Goal: Task Accomplishment & Management: Manage account settings

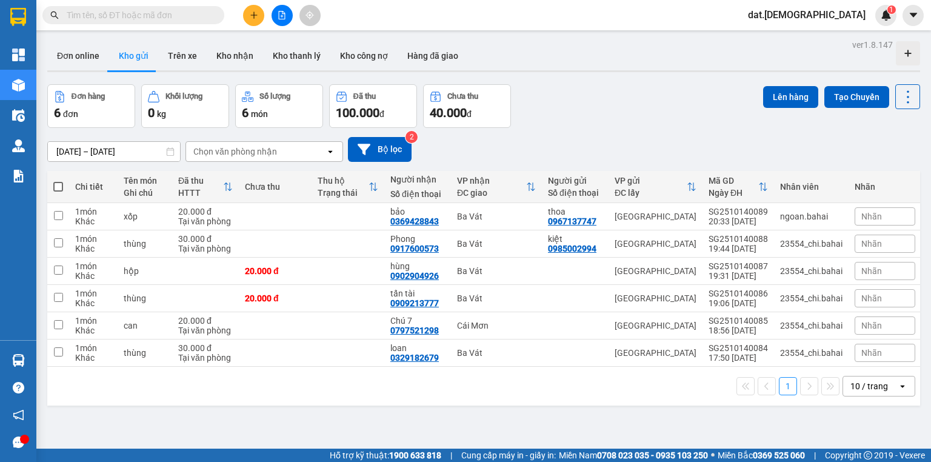
click at [897, 391] on icon "open" at bounding box center [902, 386] width 10 height 10
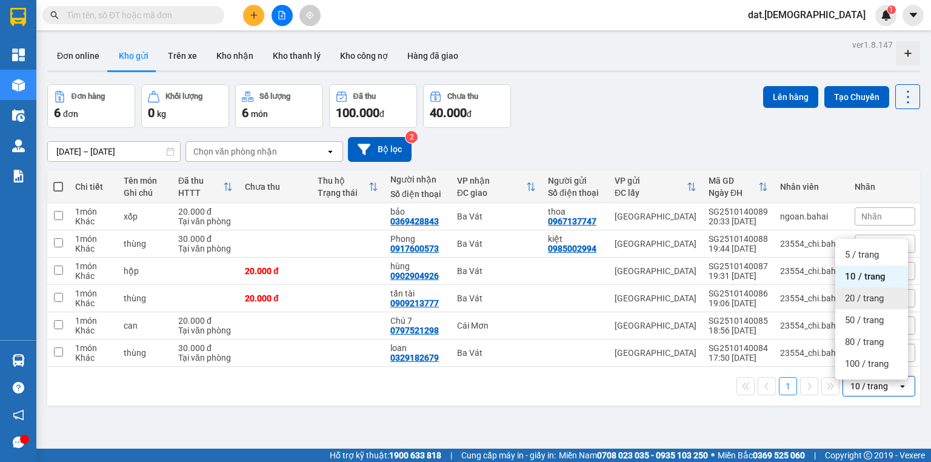
click at [869, 299] on span "20 / trang" at bounding box center [864, 298] width 39 height 12
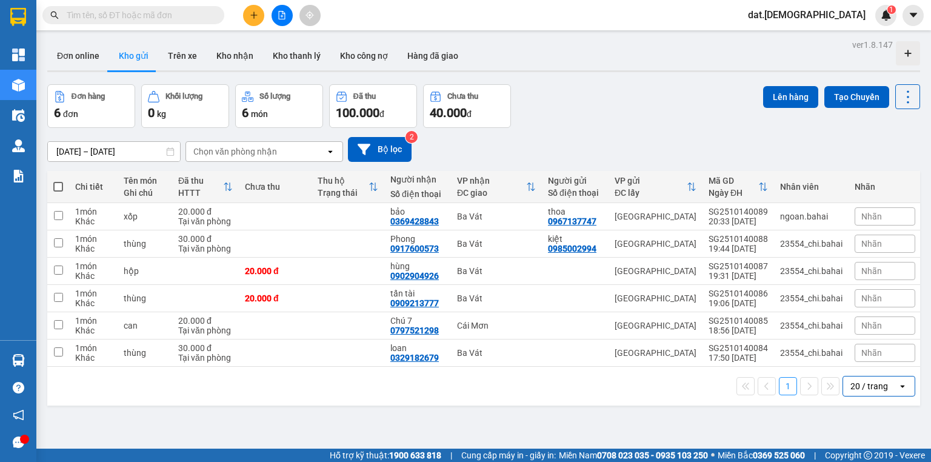
click at [308, 148] on div "Chọn văn phòng nhận" at bounding box center [255, 151] width 139 height 19
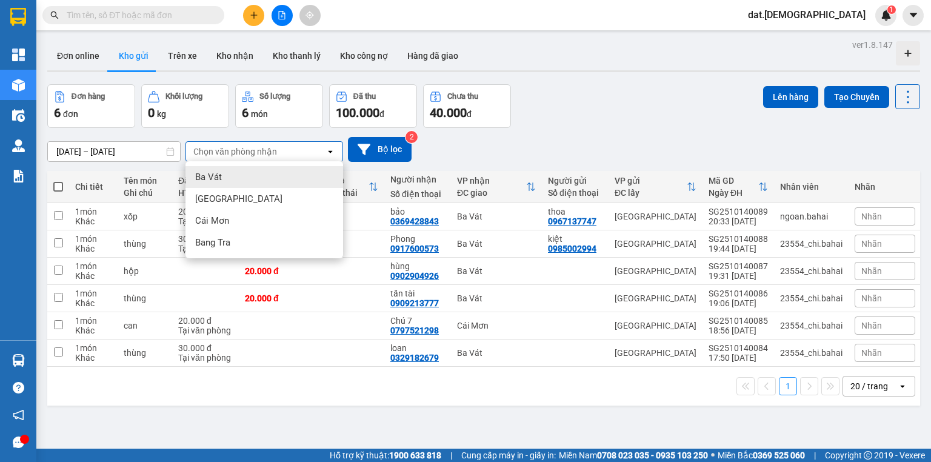
click at [235, 176] on div "Ba Vát" at bounding box center [264, 177] width 158 height 22
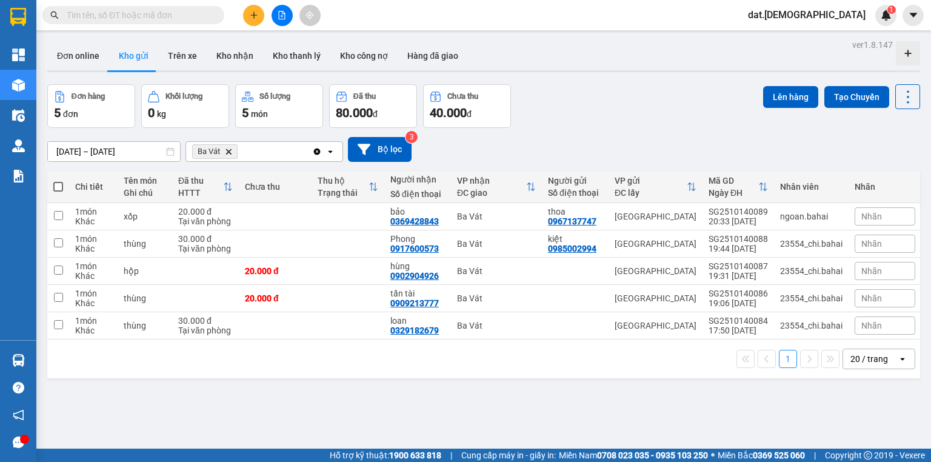
click at [328, 150] on icon "open" at bounding box center [330, 152] width 10 height 10
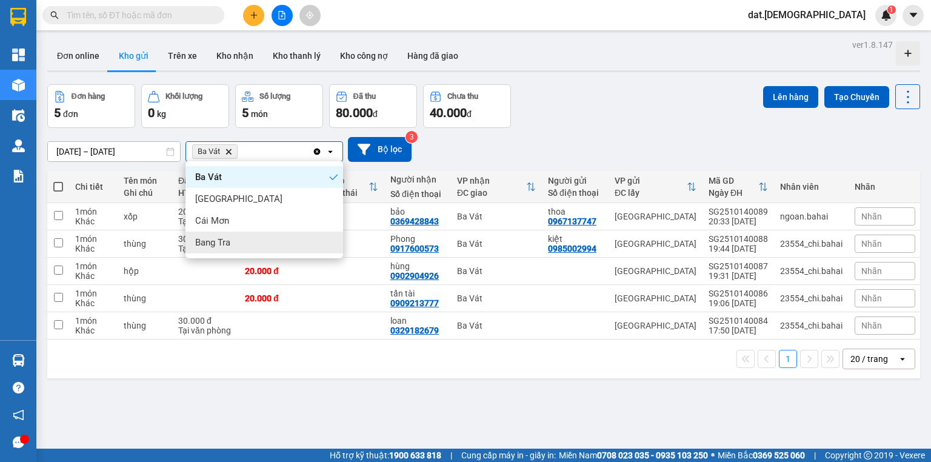
click at [225, 240] on span "Bang Tra" at bounding box center [212, 242] width 35 height 12
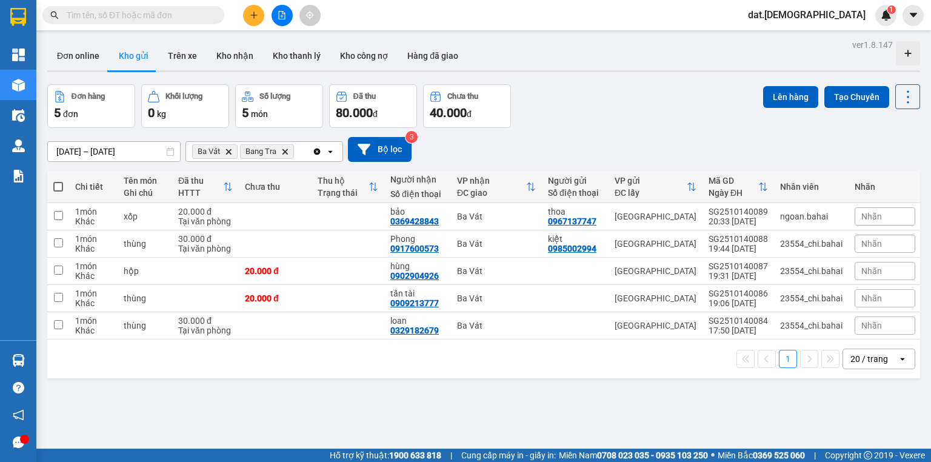
click at [56, 187] on span at bounding box center [58, 187] width 10 height 10
click at [58, 181] on input "checkbox" at bounding box center [58, 181] width 0 height 0
checkbox input "true"
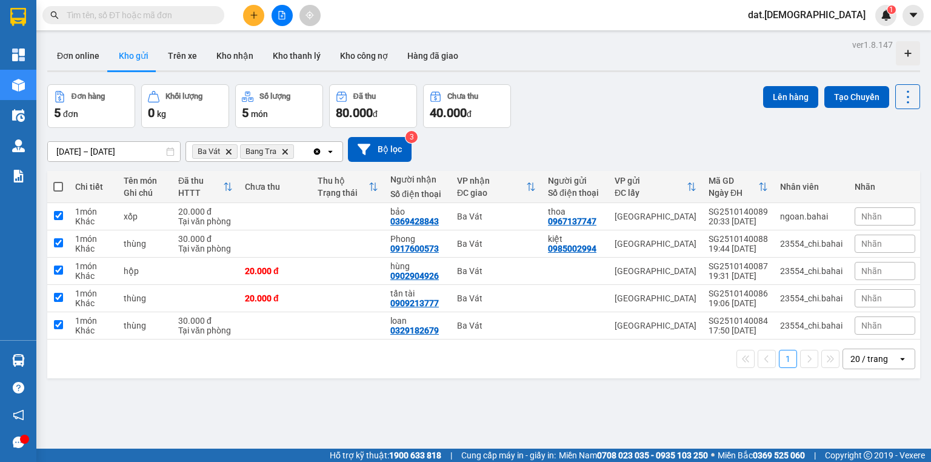
checkbox input "true"
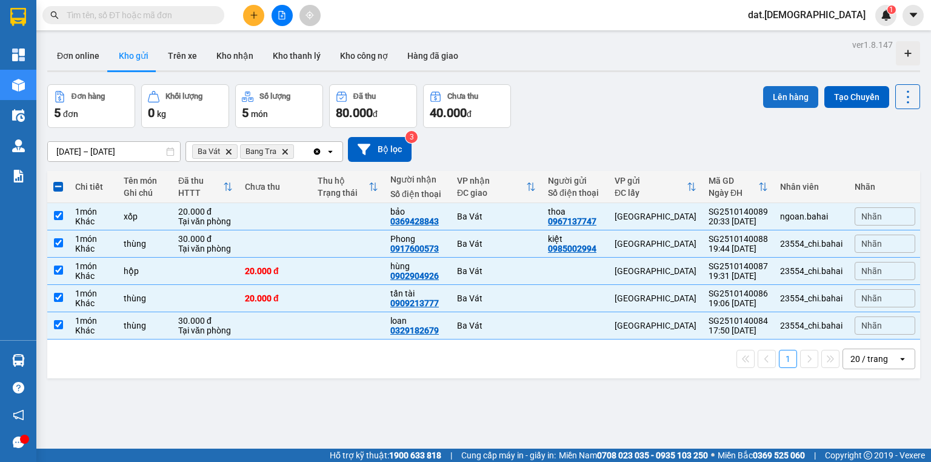
click at [772, 98] on button "Lên hàng" at bounding box center [790, 97] width 55 height 22
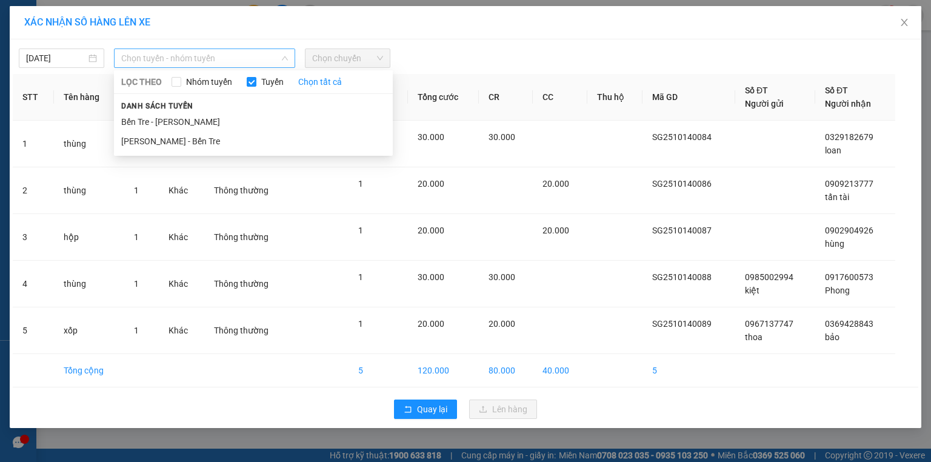
click at [223, 59] on span "Chọn tuyến - nhóm tuyến" at bounding box center [204, 58] width 167 height 18
click at [192, 142] on li "Hồ Chí Minh - Bến Tre" at bounding box center [253, 140] width 279 height 19
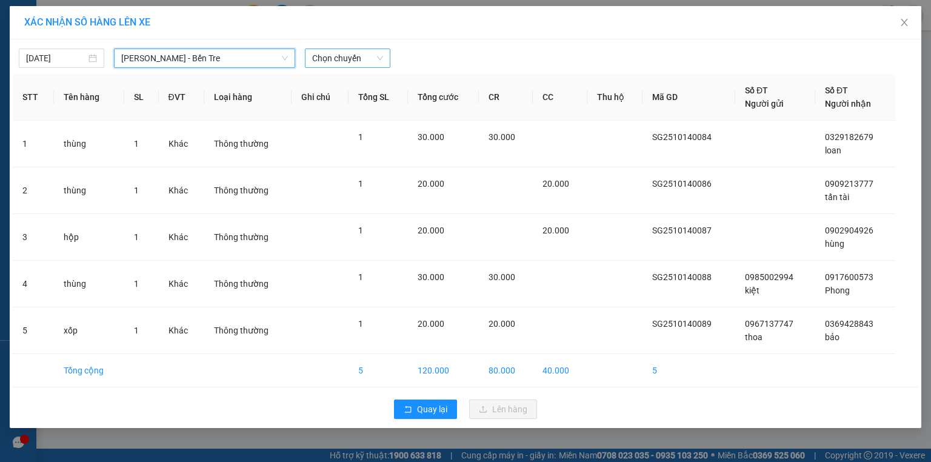
click at [364, 53] on span "Chọn chuyến" at bounding box center [347, 58] width 71 height 18
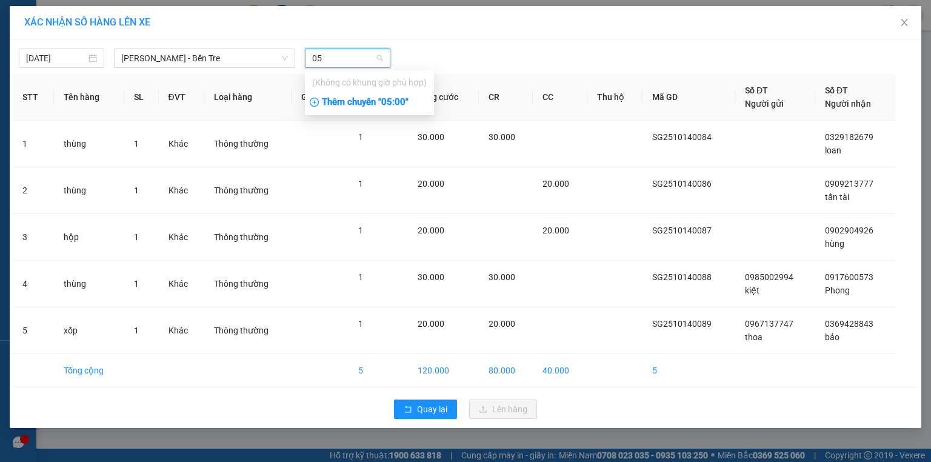
type input "05"
click at [386, 100] on div "Thêm chuyến " 05:00 "" at bounding box center [369, 102] width 129 height 21
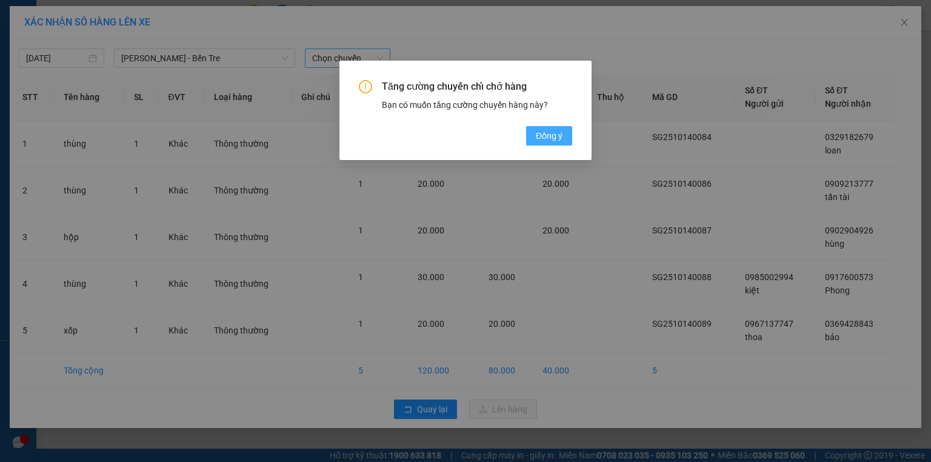
click at [553, 141] on span "Đồng ý" at bounding box center [549, 135] width 27 height 13
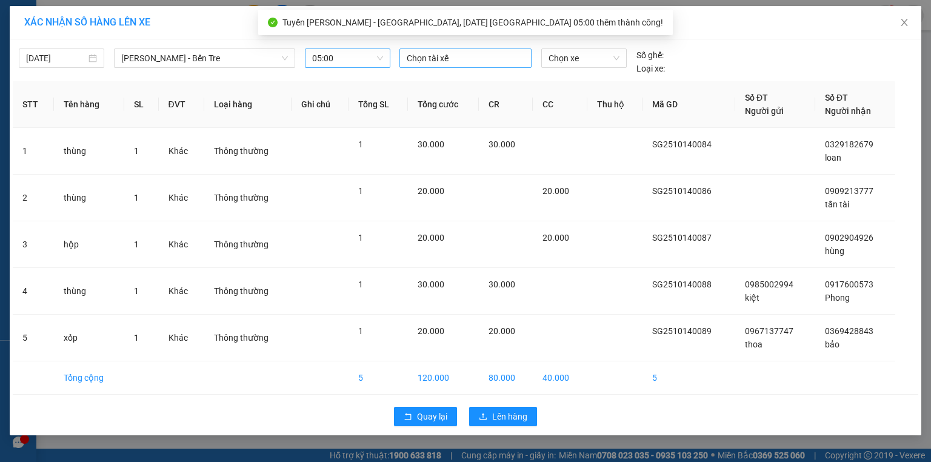
click at [482, 61] on div at bounding box center [465, 58] width 126 height 15
type input "hiên"
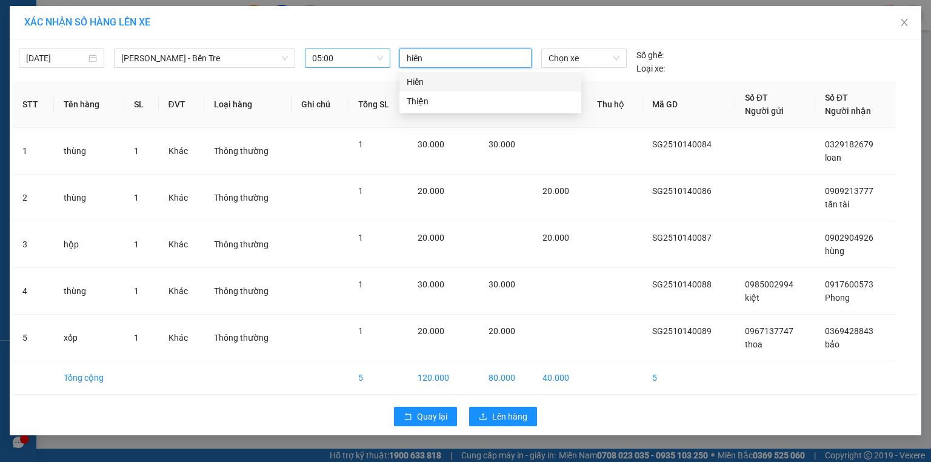
click at [455, 85] on div "Hiến" at bounding box center [490, 81] width 167 height 13
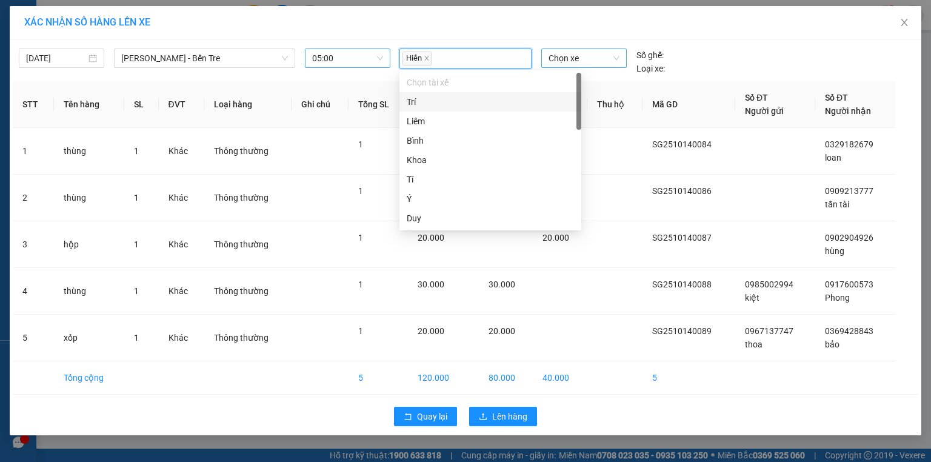
click at [583, 59] on span "Chọn xe" at bounding box center [583, 58] width 70 height 18
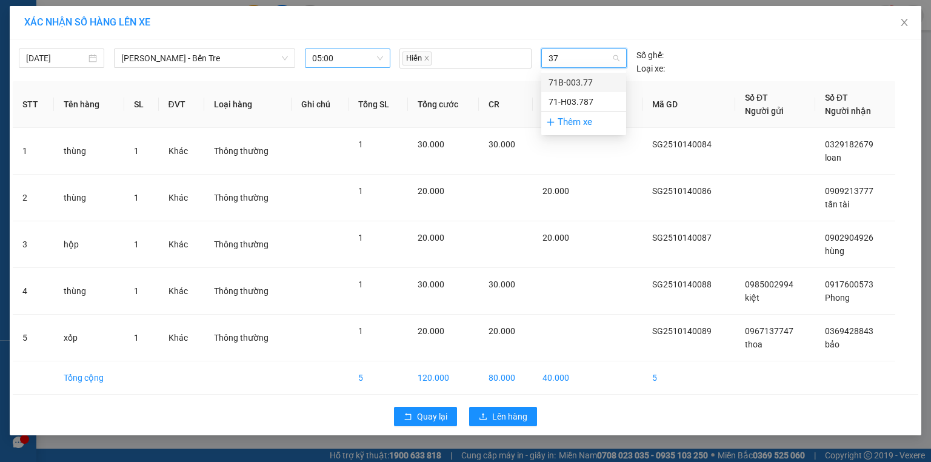
type input "377"
click at [582, 86] on div "71B-003.77" at bounding box center [583, 82] width 70 height 13
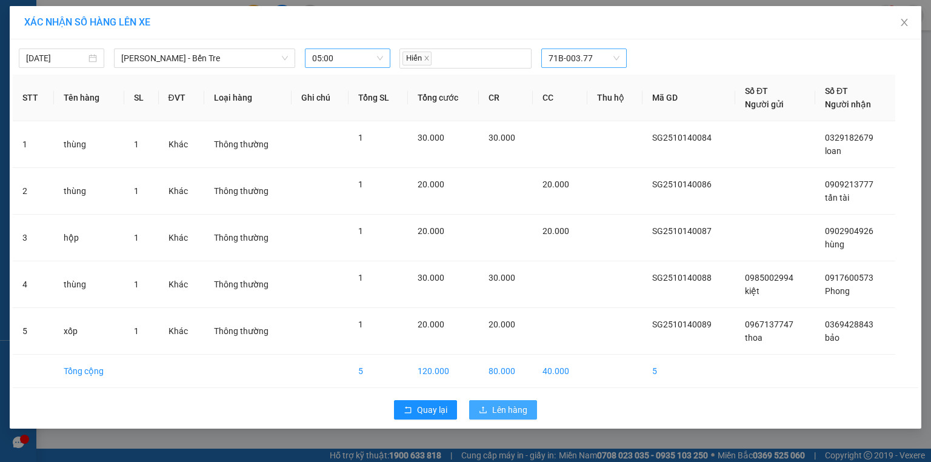
click at [502, 405] on span "Lên hàng" at bounding box center [509, 409] width 35 height 13
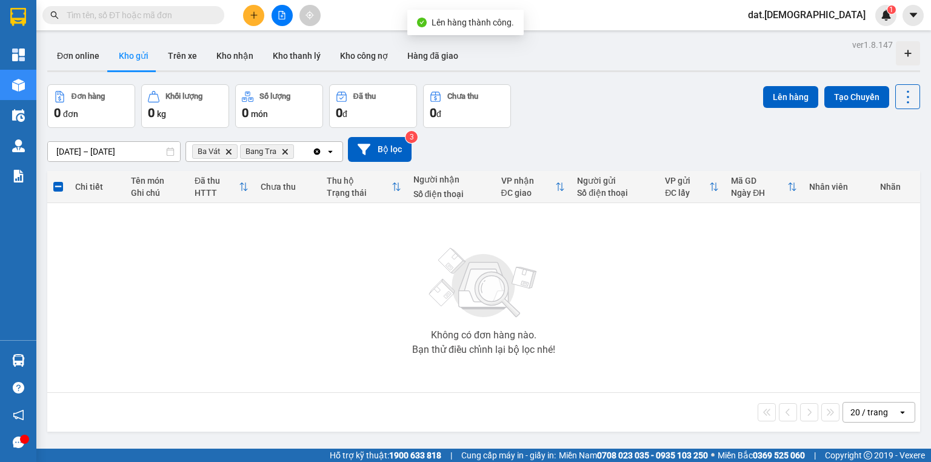
click at [284, 151] on icon "Bang Tra, close by backspace" at bounding box center [284, 150] width 5 height 5
click at [230, 149] on icon "Ba Vát, close by backspace" at bounding box center [228, 150] width 5 height 5
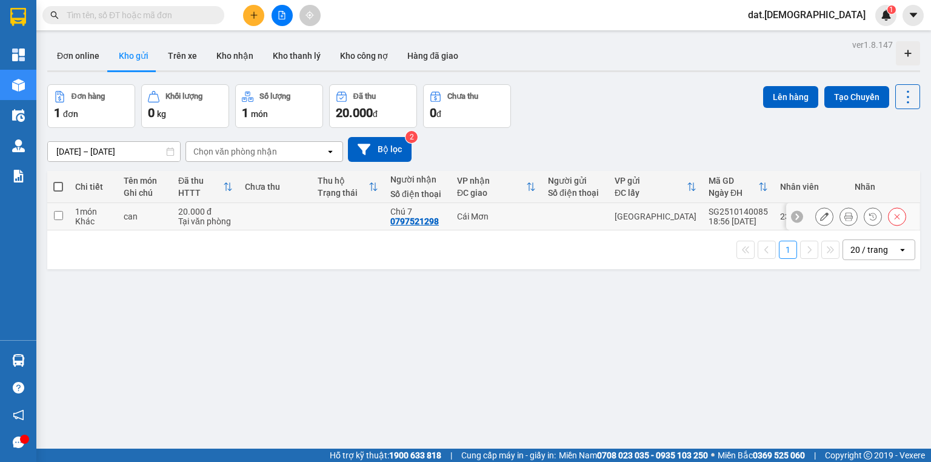
click at [348, 212] on td at bounding box center [347, 216] width 73 height 27
checkbox input "true"
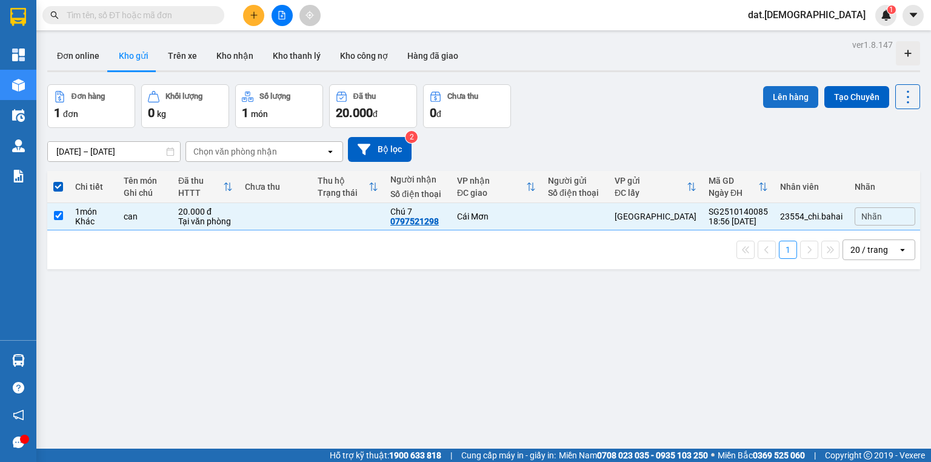
click at [780, 94] on button "Lên hàng" at bounding box center [790, 97] width 55 height 22
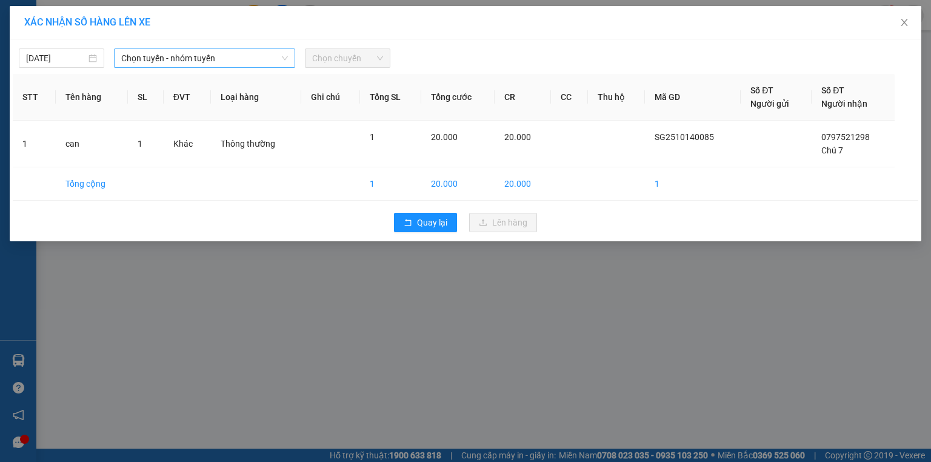
click at [269, 56] on span "Chọn tuyến - nhóm tuyến" at bounding box center [204, 58] width 167 height 18
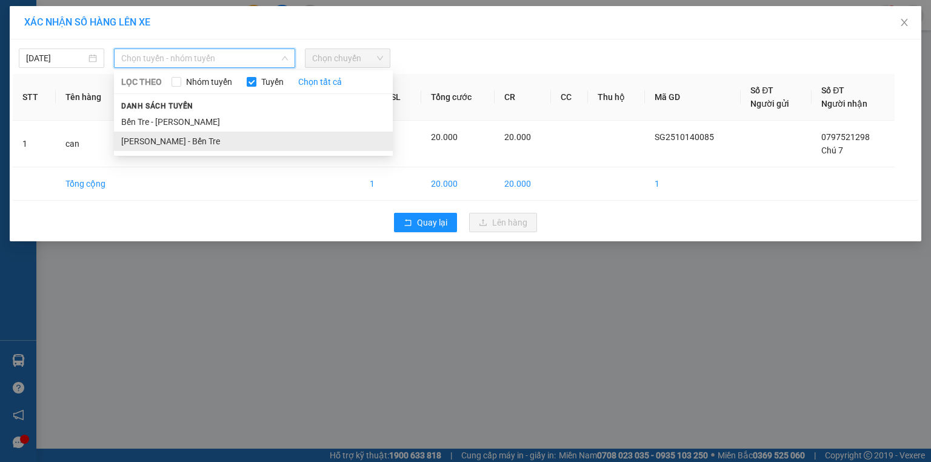
click at [203, 143] on li "Hồ Chí Minh - Bến Tre" at bounding box center [253, 140] width 279 height 19
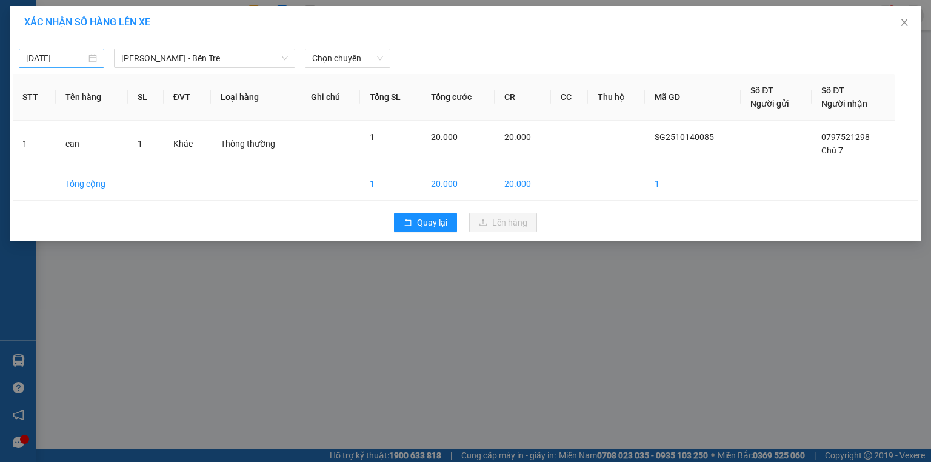
click at [93, 59] on div "14/10/2025" at bounding box center [61, 57] width 71 height 13
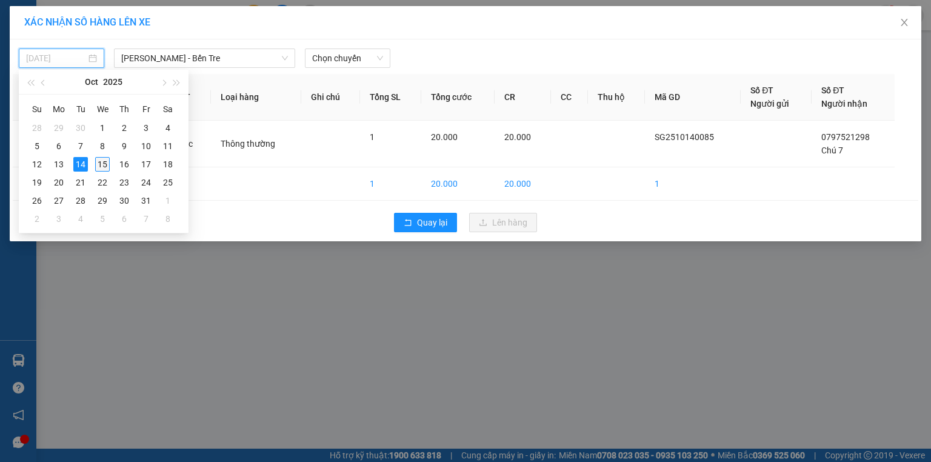
click at [100, 163] on div "15" at bounding box center [102, 164] width 15 height 15
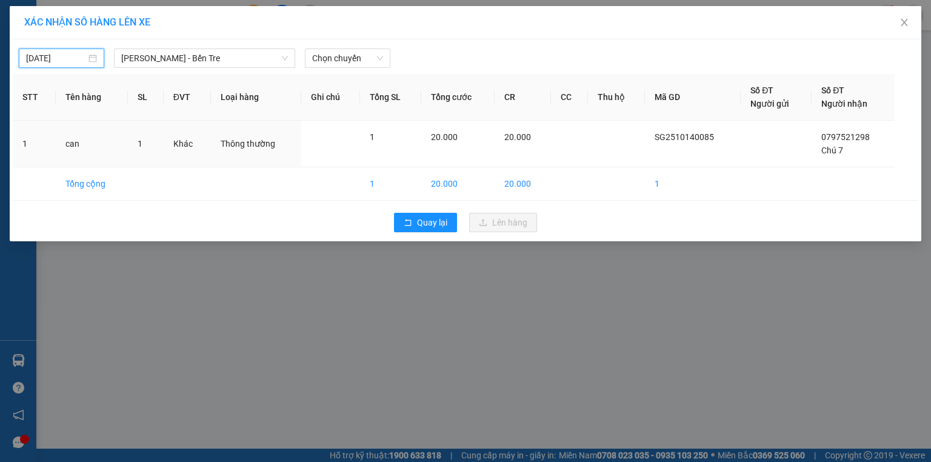
type input "[DATE]"
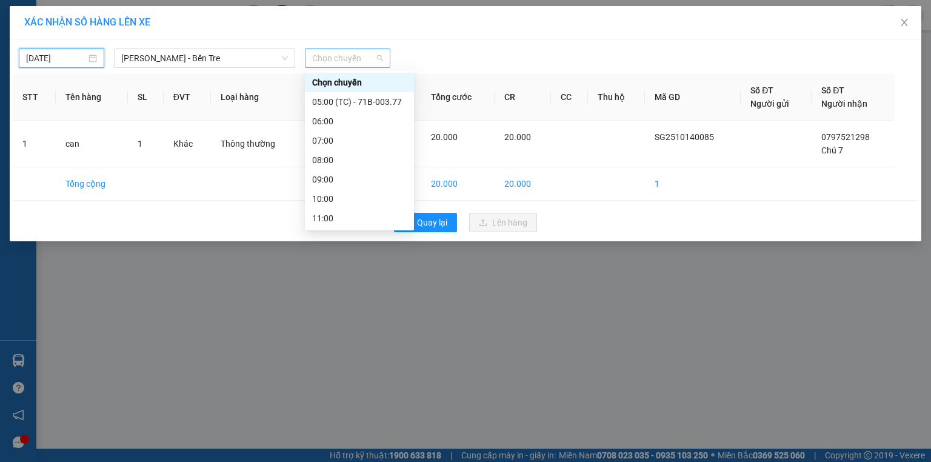
click at [342, 51] on span "Chọn chuyến" at bounding box center [347, 58] width 71 height 18
click at [355, 99] on div "05:00 (TC) - 71B-003.77" at bounding box center [359, 101] width 95 height 13
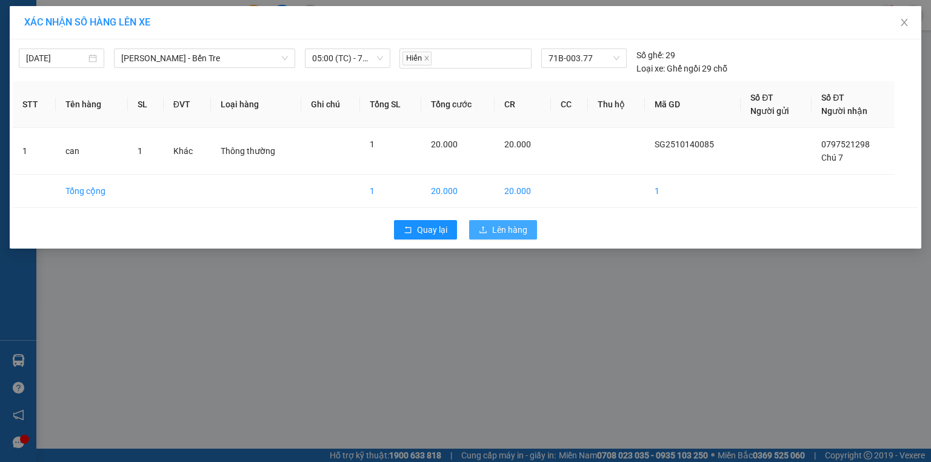
click at [506, 227] on span "Lên hàng" at bounding box center [509, 229] width 35 height 13
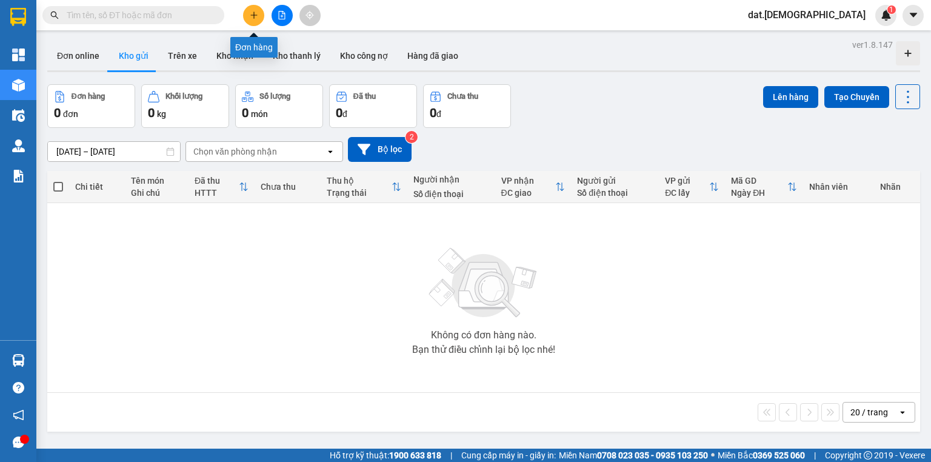
click at [253, 17] on icon "plus" at bounding box center [254, 15] width 8 height 8
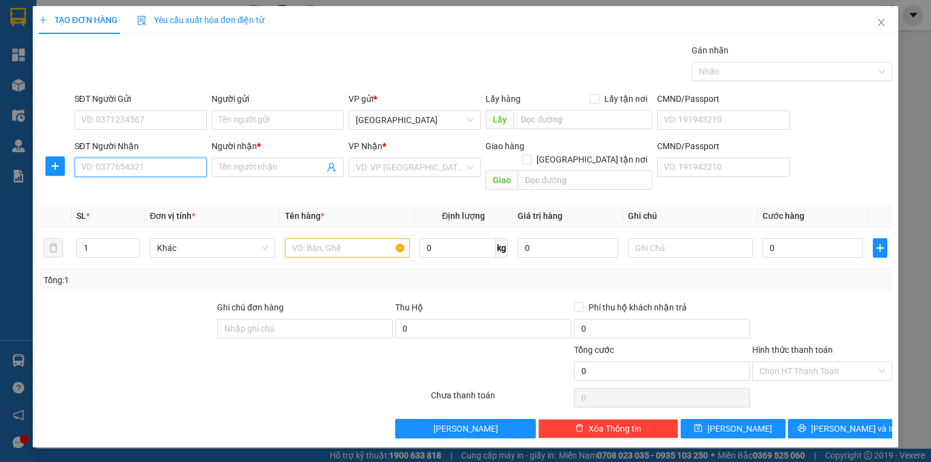
click at [153, 165] on input "SĐT Người Nhận" at bounding box center [141, 167] width 132 height 19
click at [138, 193] on div "0939337650 - tình" at bounding box center [141, 190] width 118 height 13
type input "0939337650"
type input "tình"
type input "0939337650"
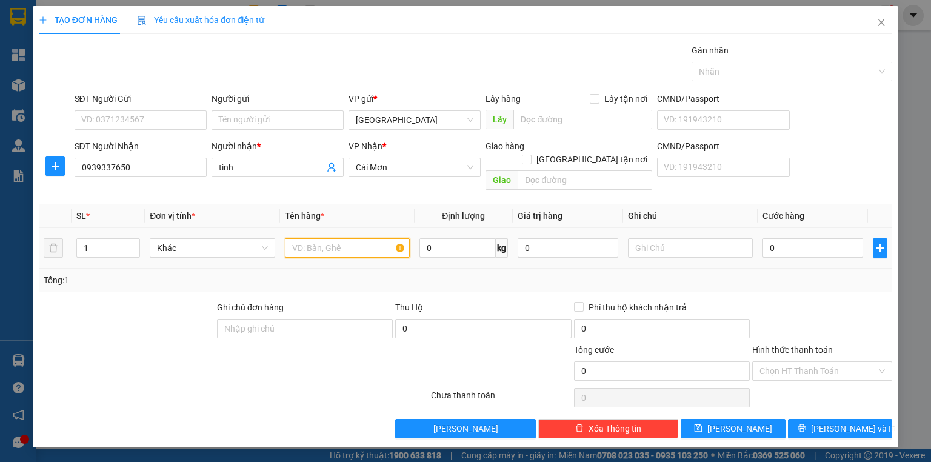
click at [303, 238] on input "text" at bounding box center [347, 247] width 125 height 19
type input "thùng"
click at [676, 238] on input "text" at bounding box center [690, 247] width 125 height 19
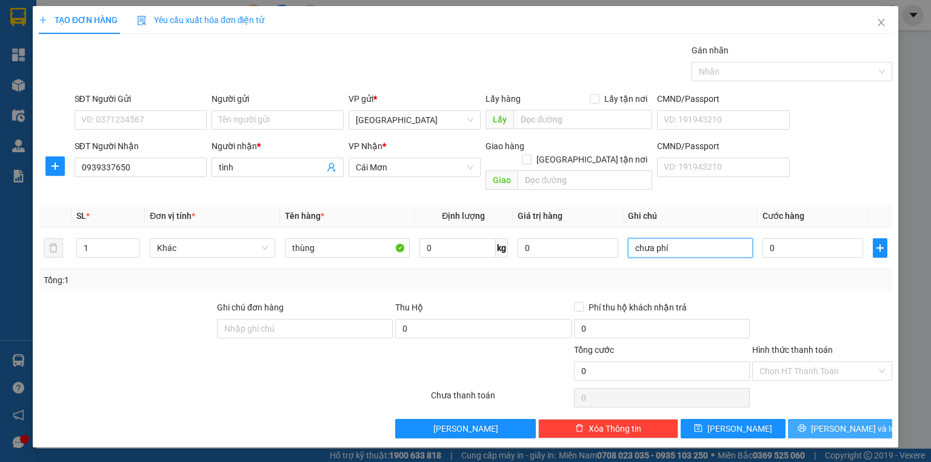
type input "chưa phí"
click at [807, 419] on button "Lưu và In" at bounding box center [840, 428] width 105 height 19
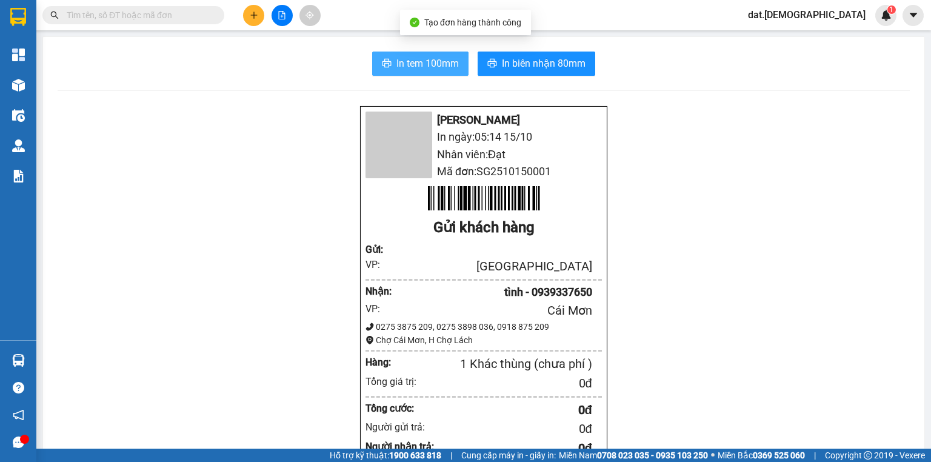
click at [428, 59] on span "In tem 100mm" at bounding box center [427, 63] width 62 height 15
click at [519, 59] on span "In biên nhận 80mm" at bounding box center [544, 63] width 84 height 15
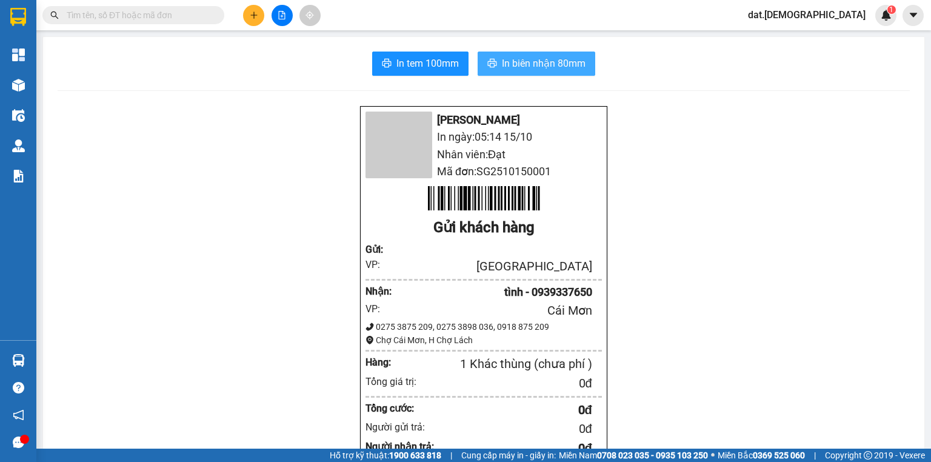
click at [517, 59] on span "In biên nhận 80mm" at bounding box center [544, 63] width 84 height 15
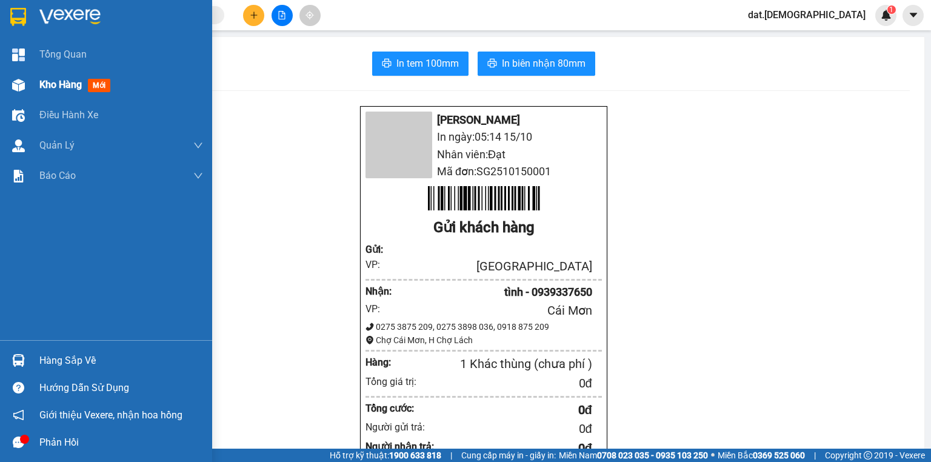
click at [99, 87] on span "mới" at bounding box center [99, 85] width 22 height 13
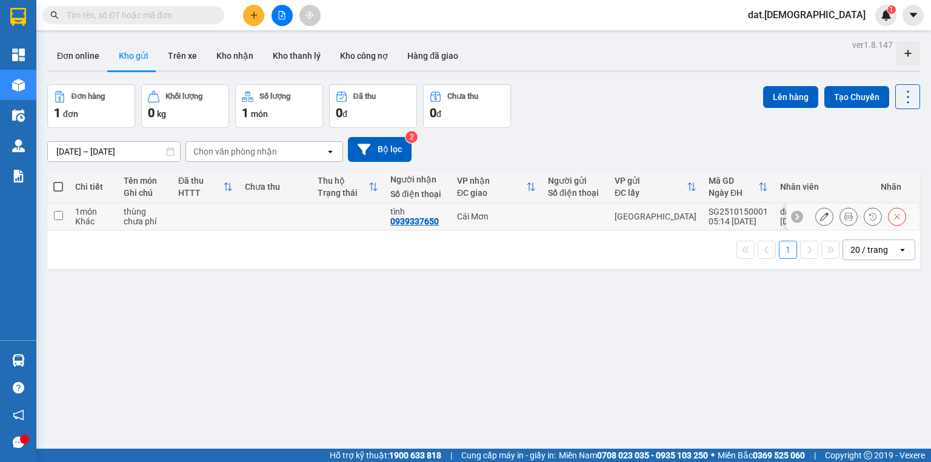
click at [291, 218] on td at bounding box center [275, 216] width 73 height 27
checkbox input "true"
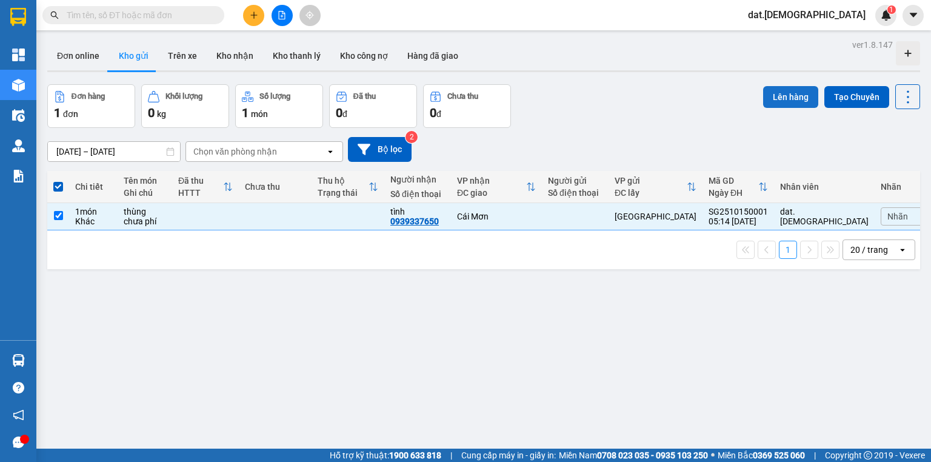
click at [772, 95] on button "Lên hàng" at bounding box center [790, 97] width 55 height 22
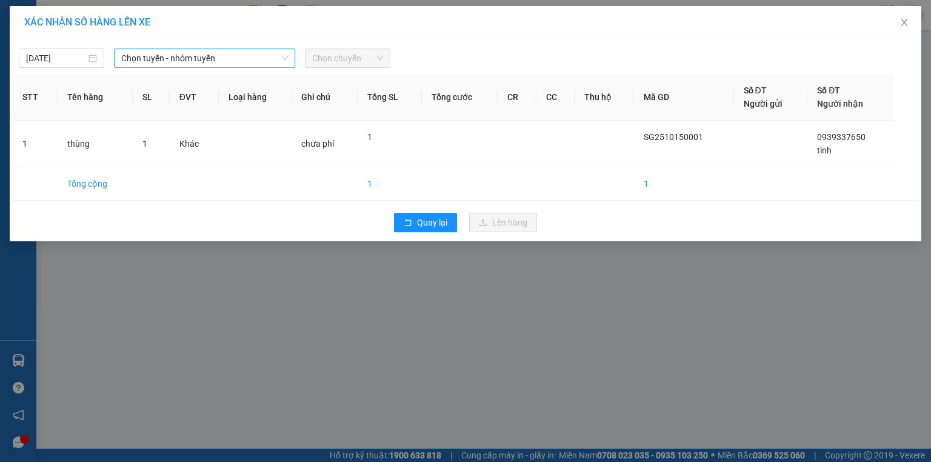
click at [239, 58] on span "Chọn tuyến - nhóm tuyến" at bounding box center [204, 58] width 167 height 18
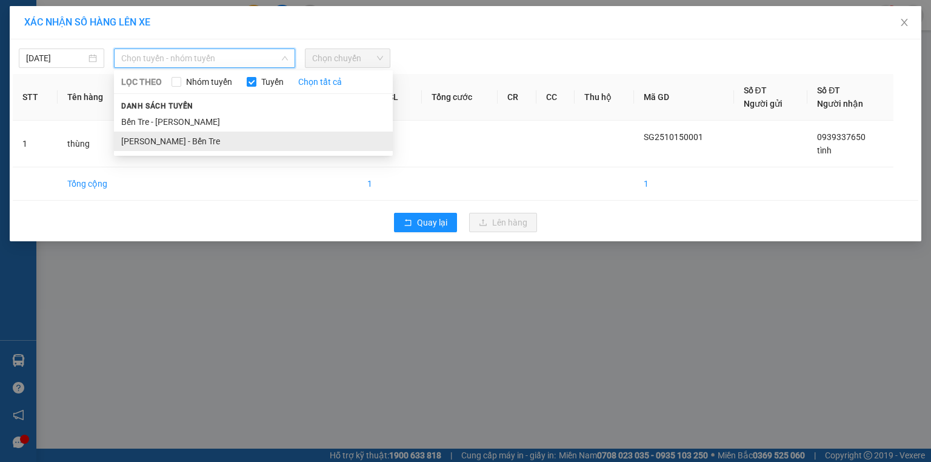
click at [202, 141] on li "Hồ Chí Minh - Bến Tre" at bounding box center [253, 140] width 279 height 19
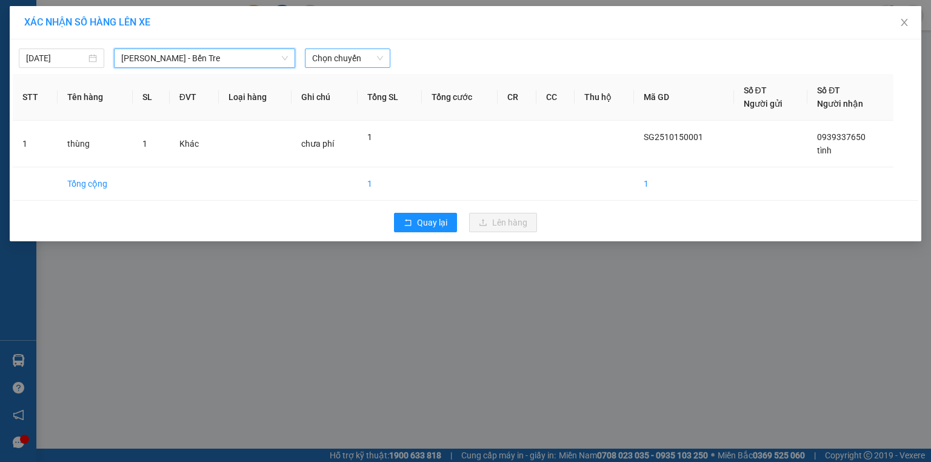
click at [380, 56] on span "Chọn chuyến" at bounding box center [347, 58] width 71 height 18
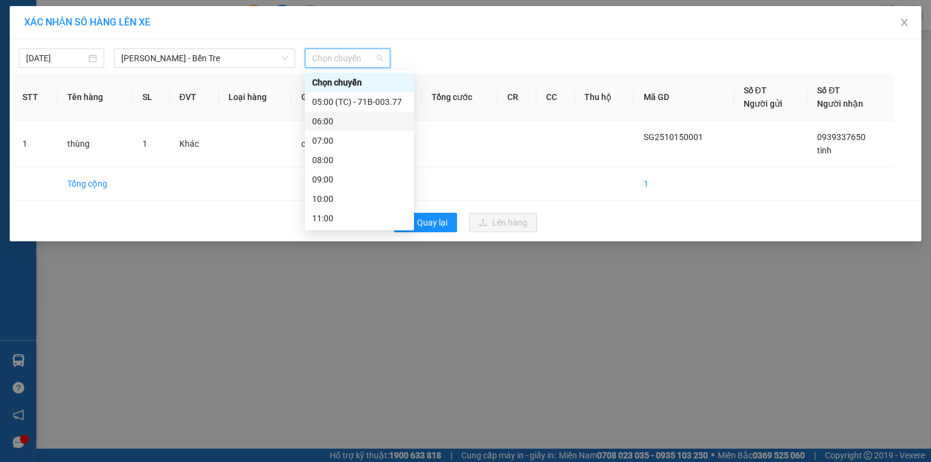
click at [350, 119] on div "06:00" at bounding box center [359, 121] width 95 height 13
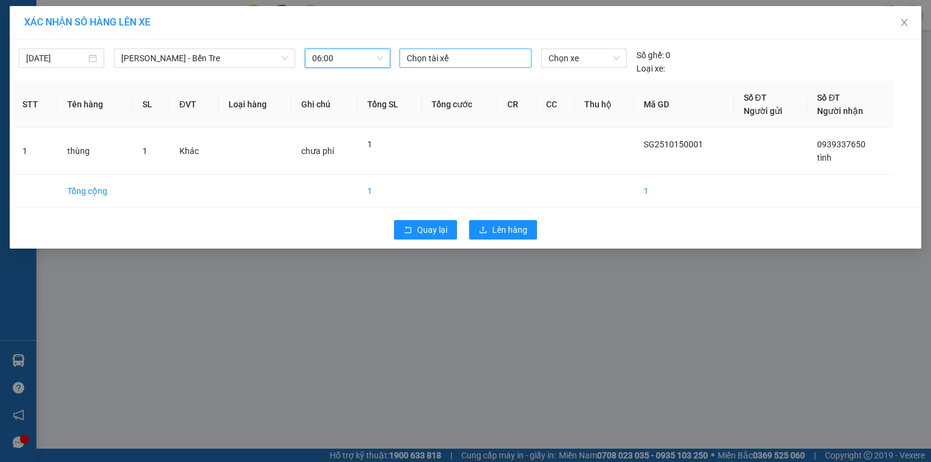
click at [445, 51] on div at bounding box center [465, 58] width 126 height 15
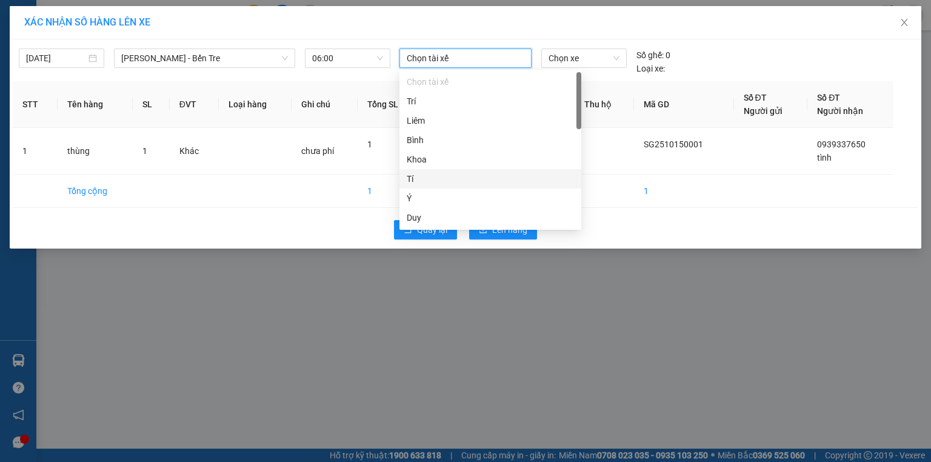
click at [419, 181] on div "Tí" at bounding box center [490, 178] width 167 height 13
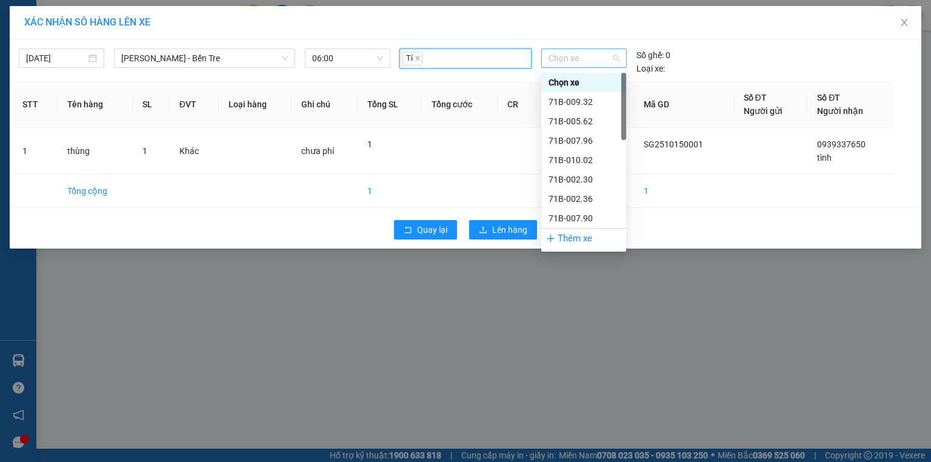
click at [562, 62] on span "Chọn xe" at bounding box center [583, 58] width 70 height 18
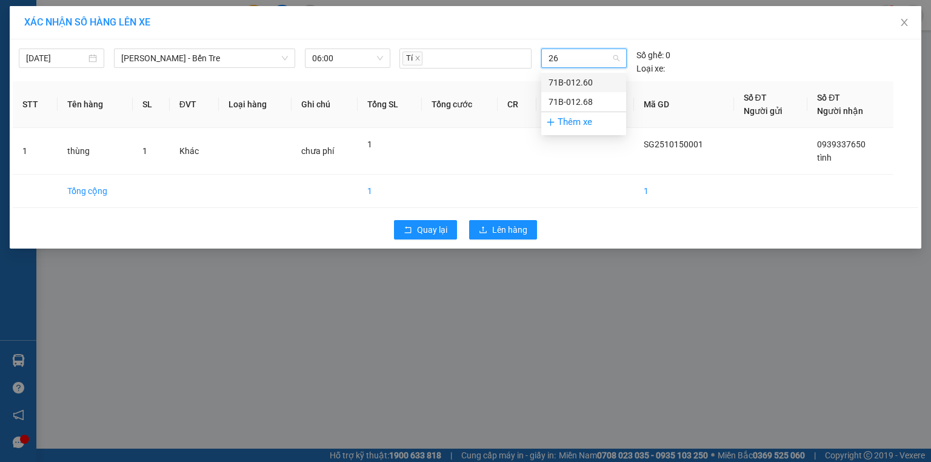
type input "260"
click at [559, 84] on div "71B-012.60" at bounding box center [583, 82] width 70 height 13
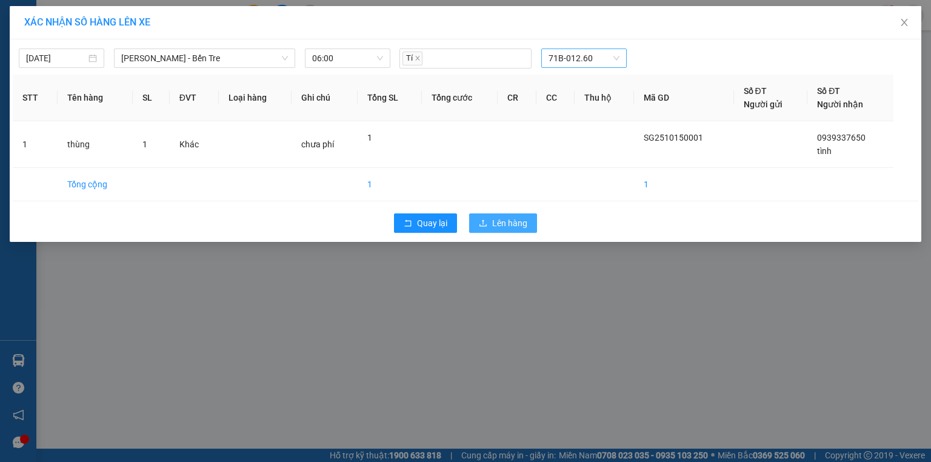
click at [511, 218] on span "Lên hàng" at bounding box center [509, 222] width 35 height 13
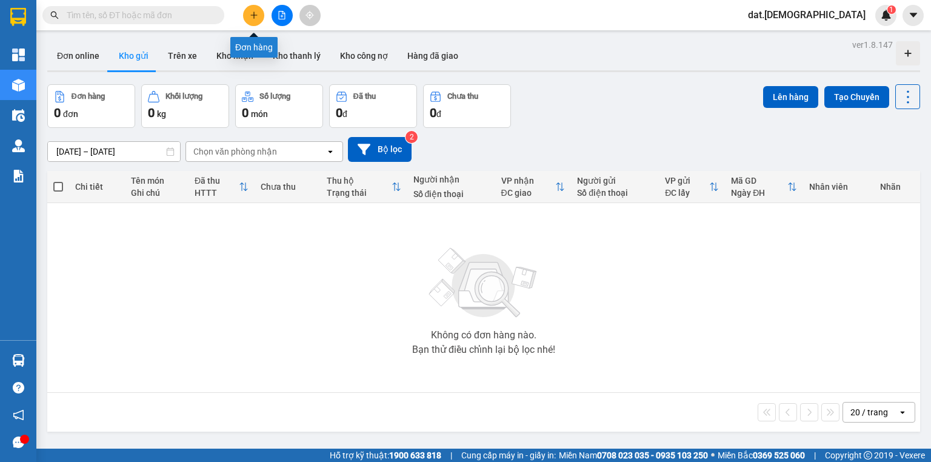
click at [252, 12] on icon "plus" at bounding box center [254, 15] width 8 height 8
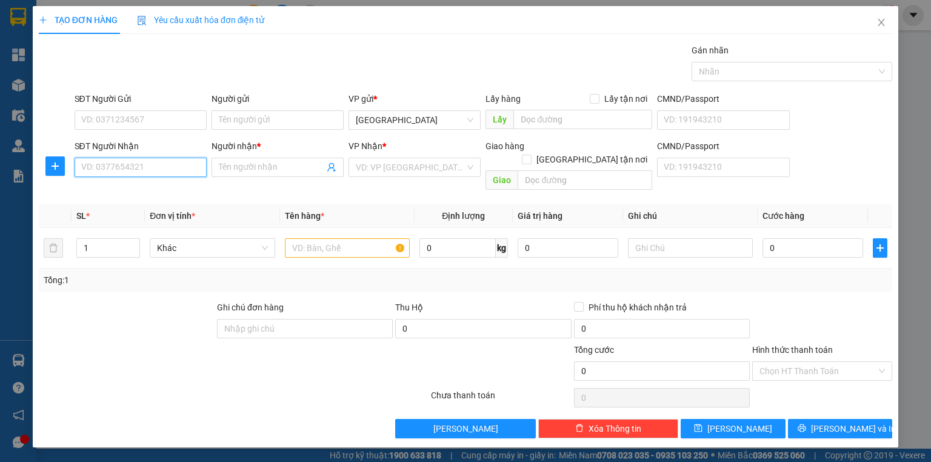
click at [109, 168] on input "SĐT Người Nhận" at bounding box center [141, 167] width 132 height 19
type input "0398655690"
click at [131, 191] on div "0398655690 - Tấn" at bounding box center [141, 190] width 118 height 13
type input "Tấn"
type input "0398655690"
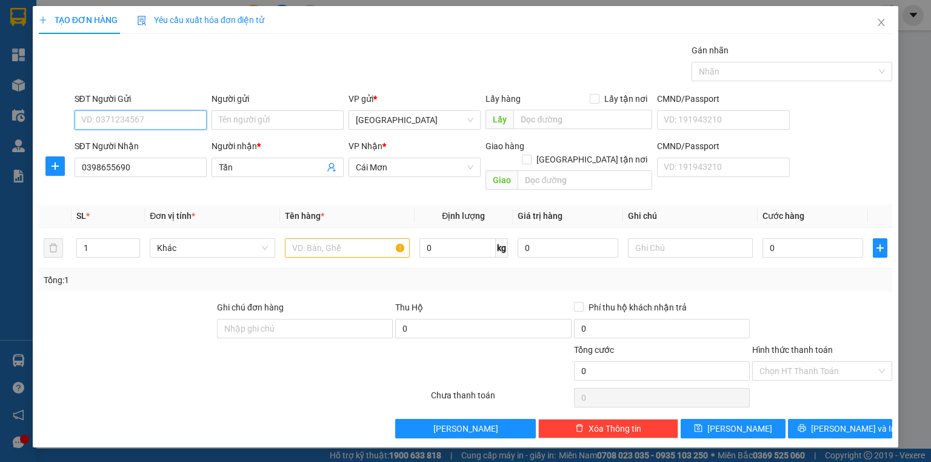
click at [131, 126] on input "SĐT Người Gửi" at bounding box center [141, 119] width 132 height 19
click at [141, 162] on div "0906135613 - Luyến" at bounding box center [150, 162] width 136 height 13
type input "0906135613"
type input "Luyến"
click at [310, 238] on input "text" at bounding box center [347, 247] width 125 height 19
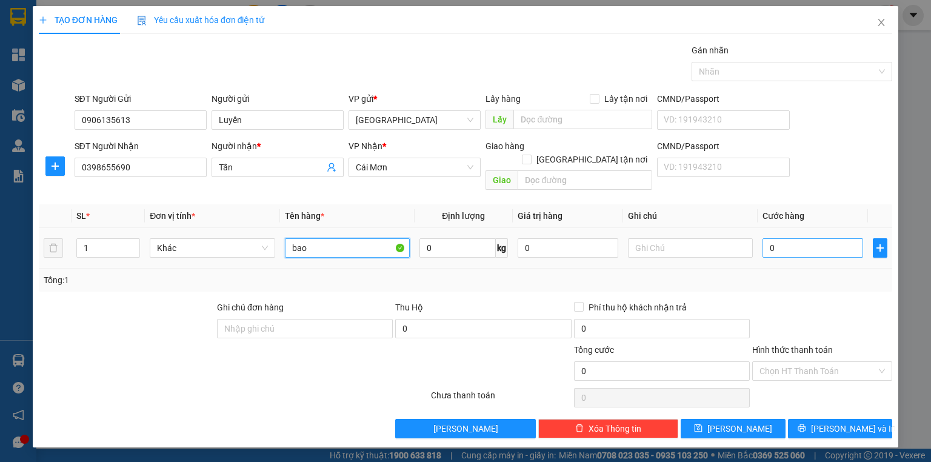
type input "bao"
click at [788, 238] on input "0" at bounding box center [812, 247] width 101 height 19
type input "4"
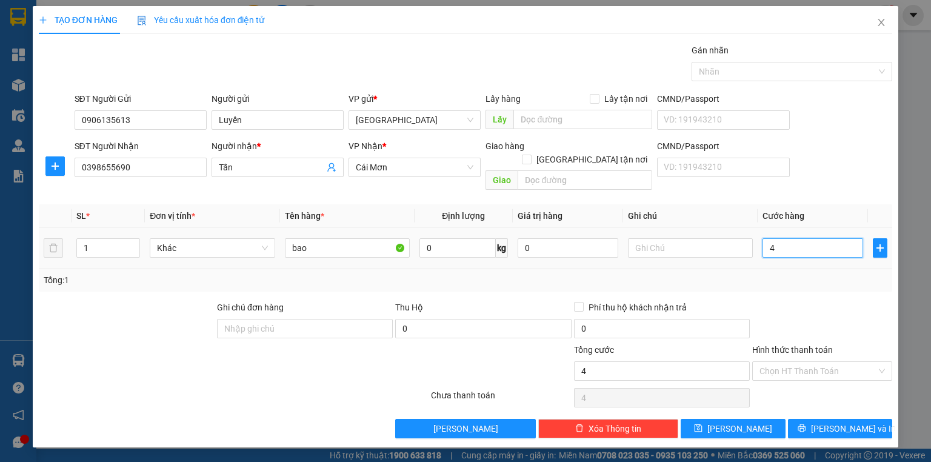
type input "40"
type input "400"
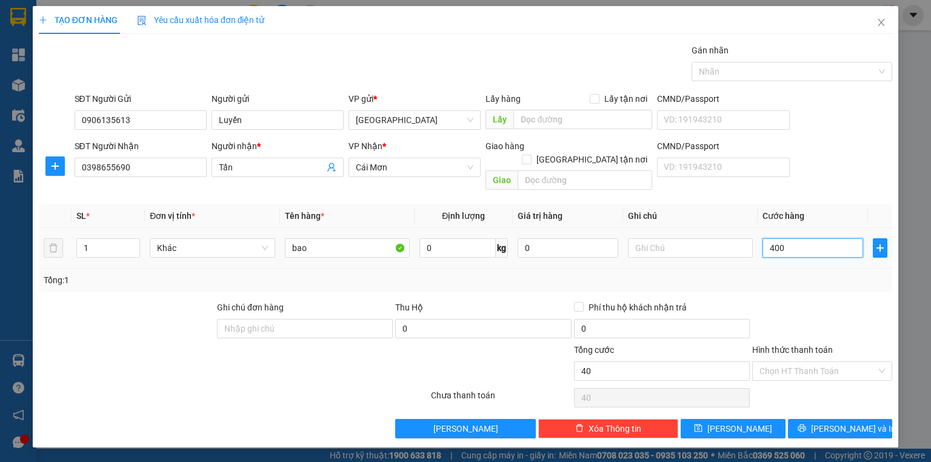
type input "400"
type input "4.000"
type input "40.000"
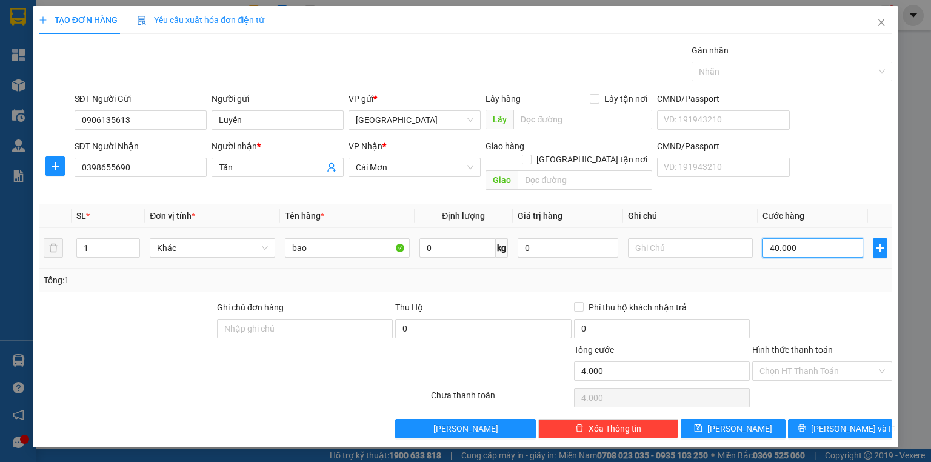
type input "40.000"
click at [843, 362] on input "Hình thức thanh toán" at bounding box center [817, 371] width 117 height 18
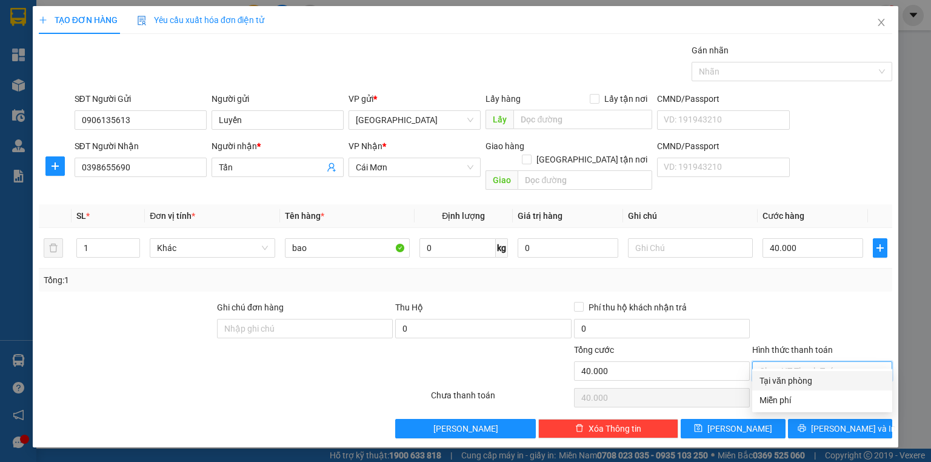
click at [817, 380] on div "Tại văn phòng" at bounding box center [821, 380] width 125 height 13
type input "0"
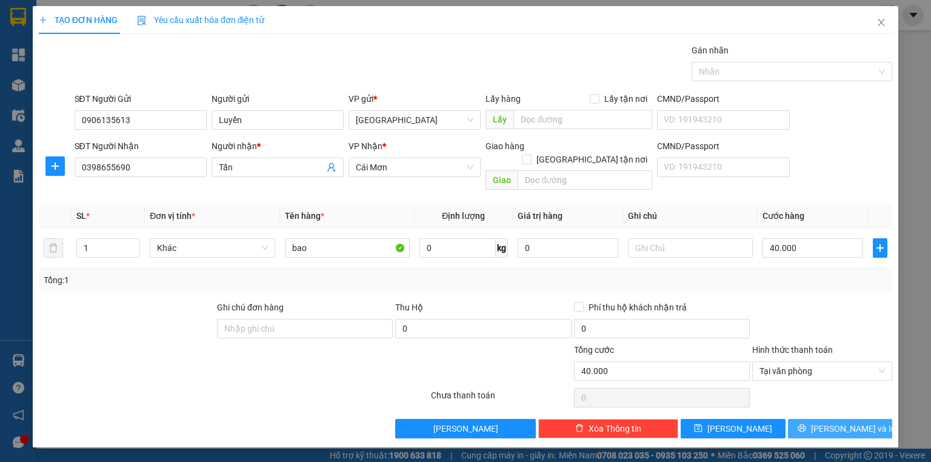
click at [806, 423] on icon "printer" at bounding box center [801, 427] width 8 height 8
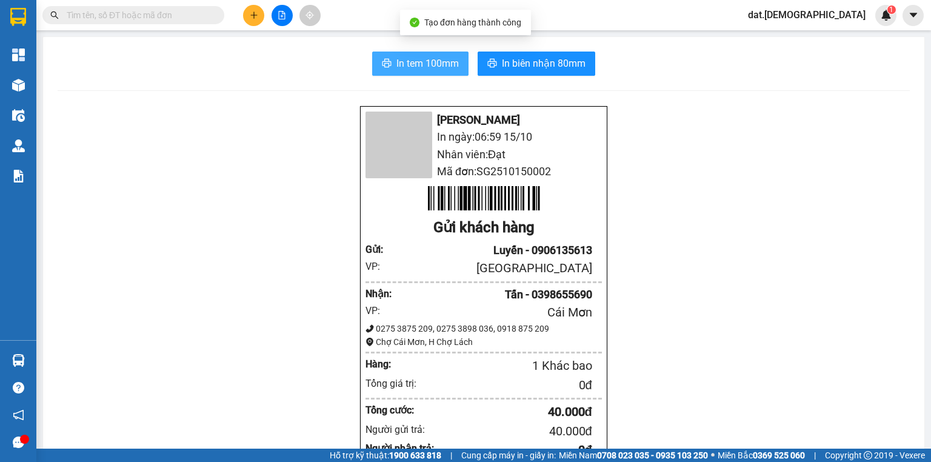
click at [411, 62] on span "In tem 100mm" at bounding box center [427, 63] width 62 height 15
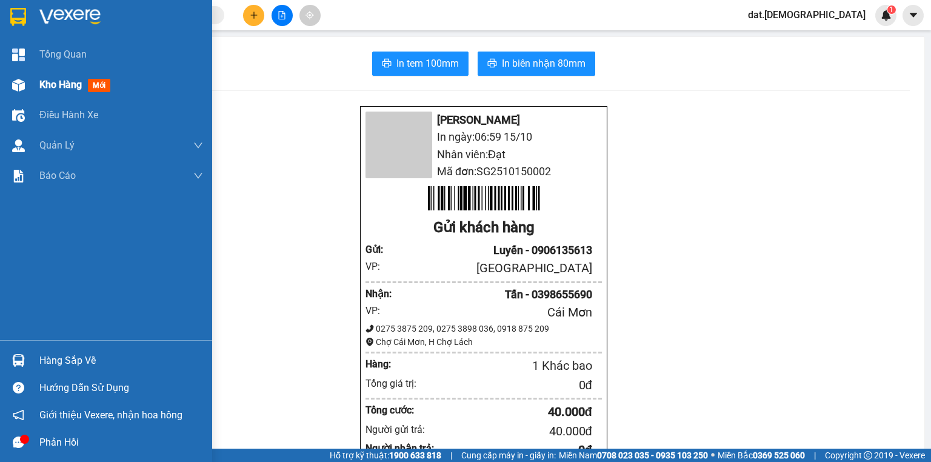
click at [97, 85] on span "mới" at bounding box center [99, 85] width 22 height 13
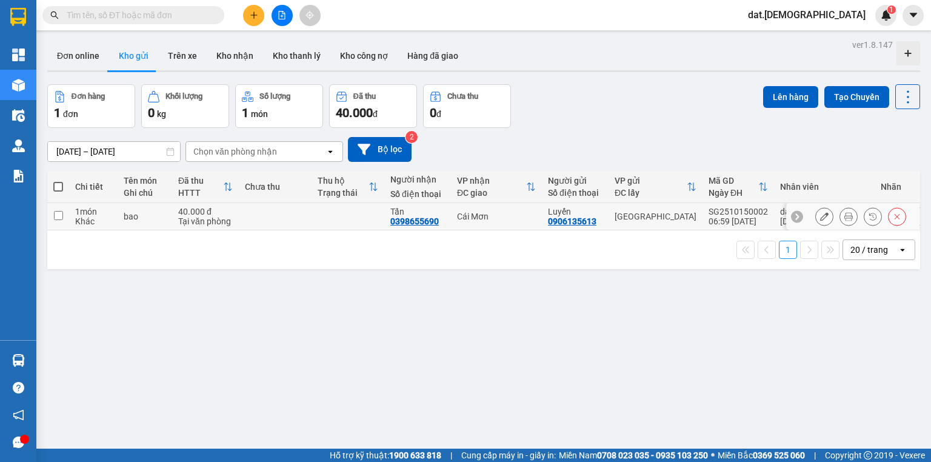
click at [276, 219] on td at bounding box center [275, 216] width 73 height 27
checkbox input "true"
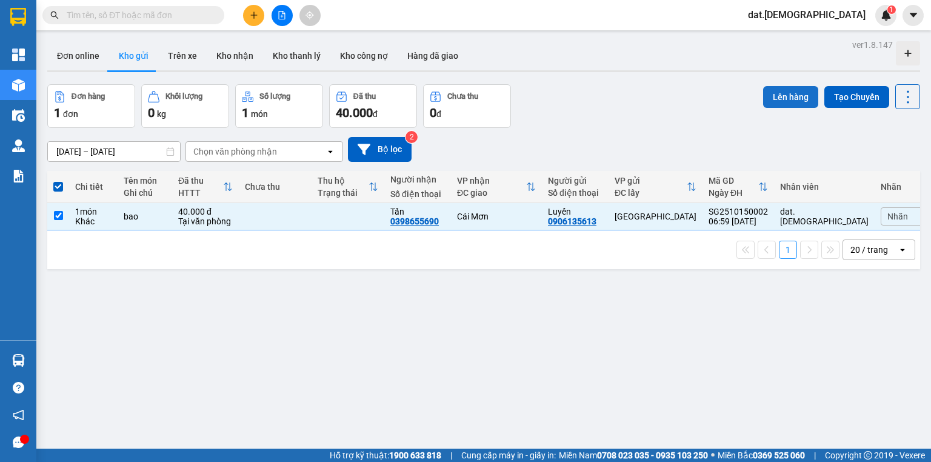
click at [786, 91] on button "Lên hàng" at bounding box center [790, 97] width 55 height 22
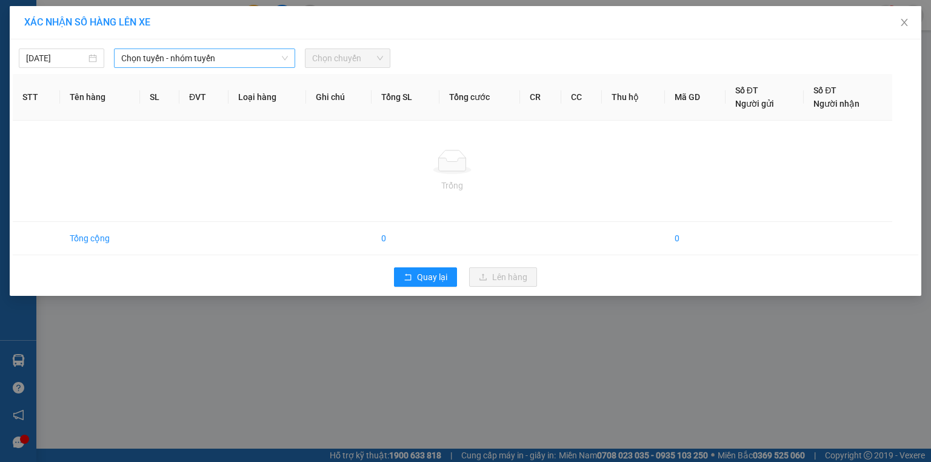
click at [213, 54] on span "Chọn tuyến - nhóm tuyến" at bounding box center [204, 58] width 167 height 18
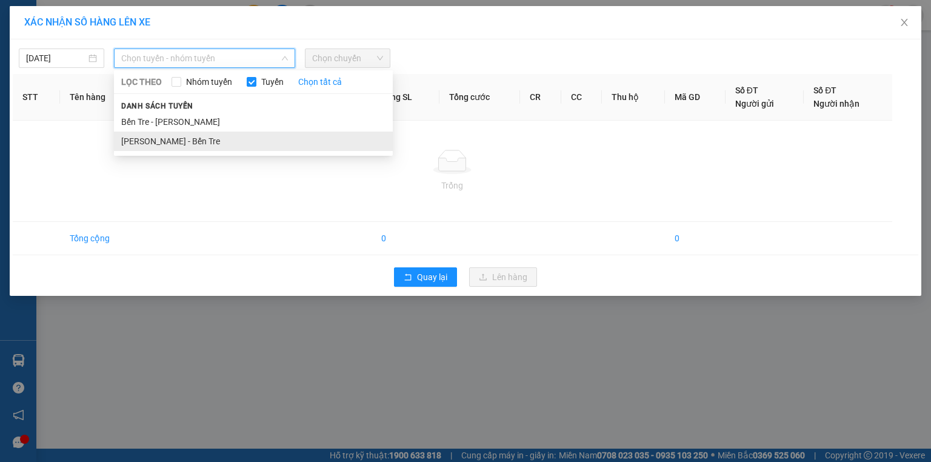
click at [176, 145] on li "Hồ Chí Minh - Bến Tre" at bounding box center [253, 140] width 279 height 19
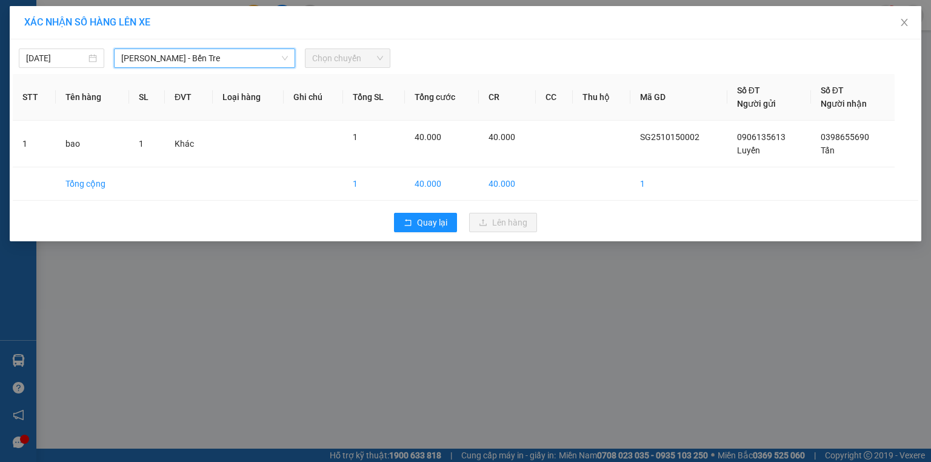
click at [354, 58] on span "Chọn chuyến" at bounding box center [347, 58] width 71 height 18
click at [347, 58] on span "Chọn chuyến" at bounding box center [347, 58] width 71 height 18
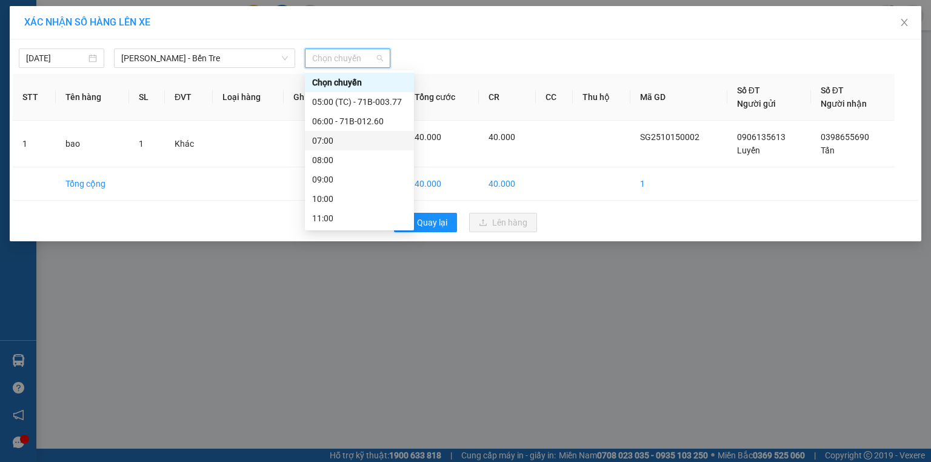
click at [342, 138] on div "07:00" at bounding box center [359, 140] width 95 height 13
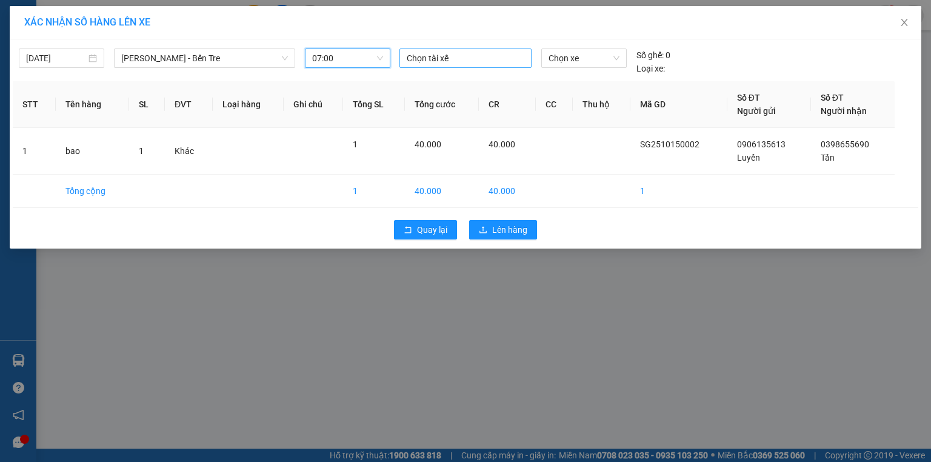
click at [428, 58] on div at bounding box center [465, 58] width 126 height 15
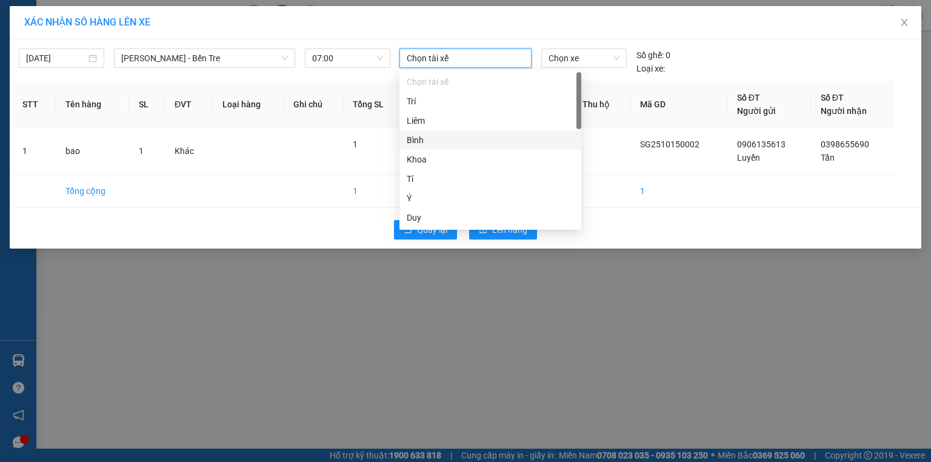
click at [427, 139] on div "Bình" at bounding box center [490, 139] width 167 height 13
click at [563, 58] on span "Chọn xe" at bounding box center [583, 58] width 70 height 18
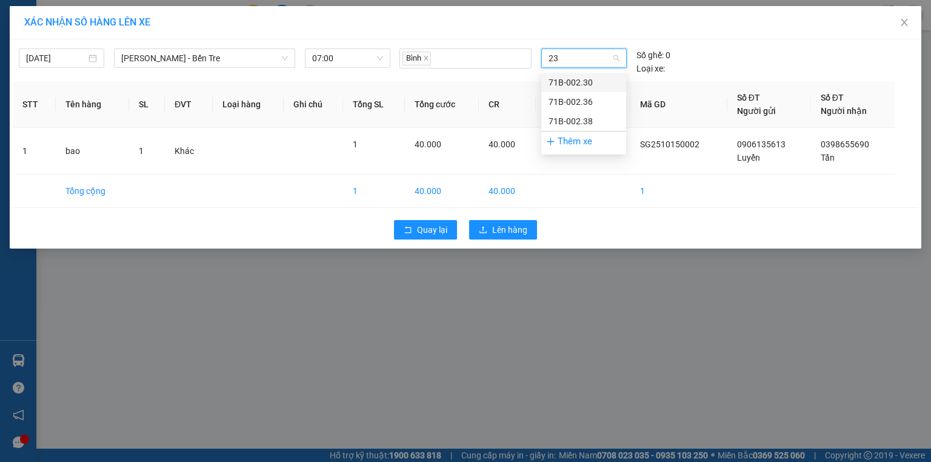
type input "230"
click at [571, 81] on div "71B-002.30" at bounding box center [583, 82] width 70 height 13
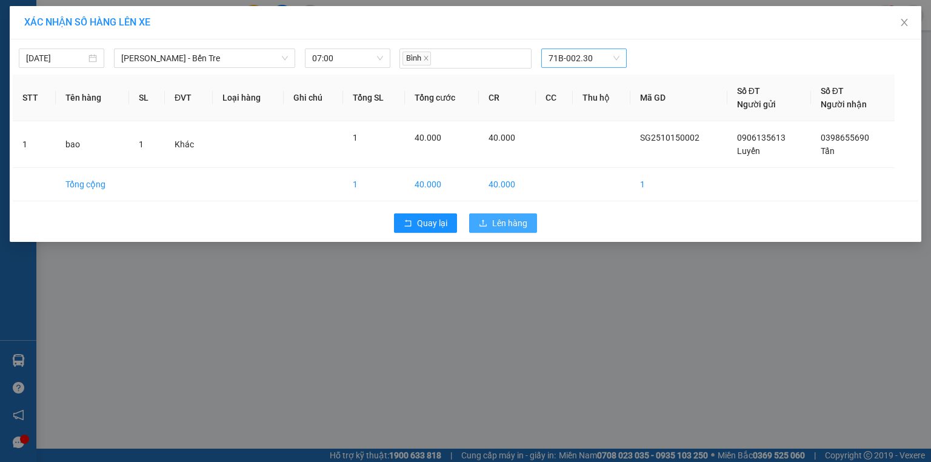
click at [524, 219] on span "Lên hàng" at bounding box center [509, 222] width 35 height 13
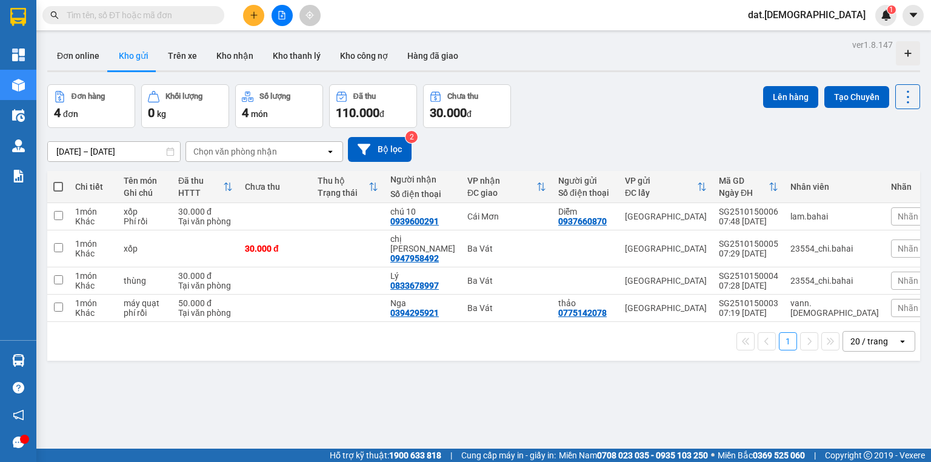
click at [61, 187] on span at bounding box center [58, 187] width 10 height 10
click at [58, 181] on input "checkbox" at bounding box center [58, 181] width 0 height 0
checkbox input "true"
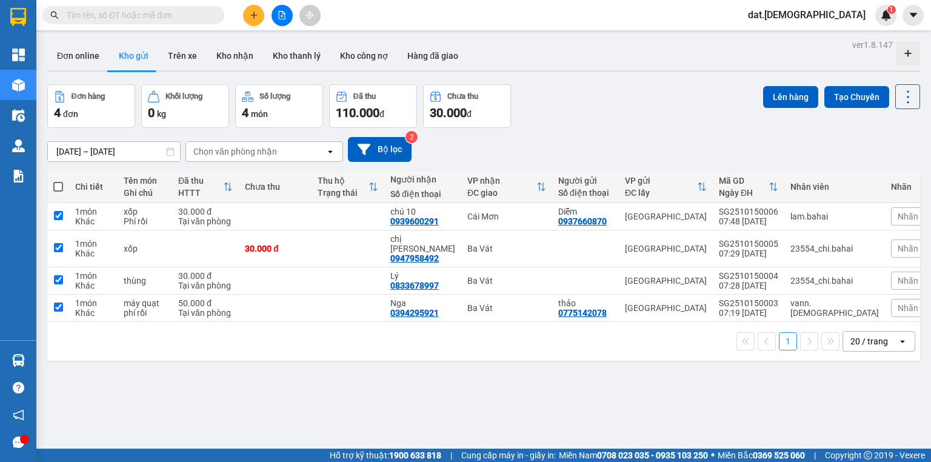
checkbox input "true"
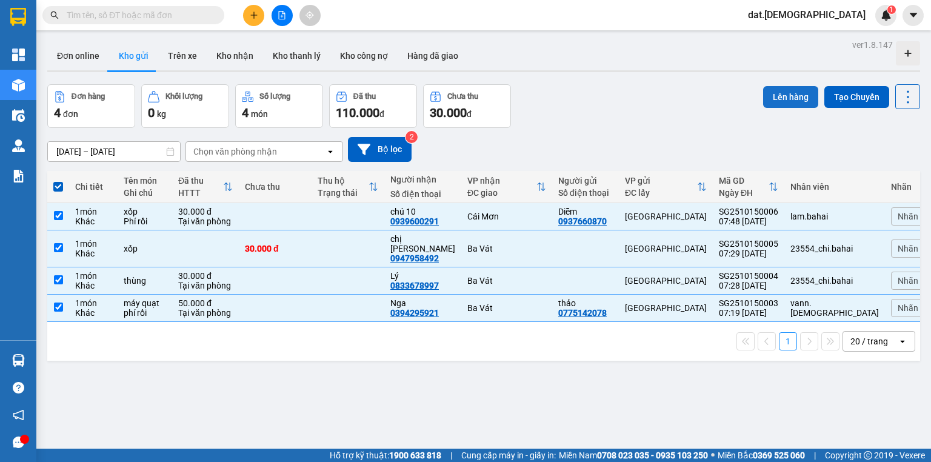
click at [780, 96] on button "Lên hàng" at bounding box center [790, 97] width 55 height 22
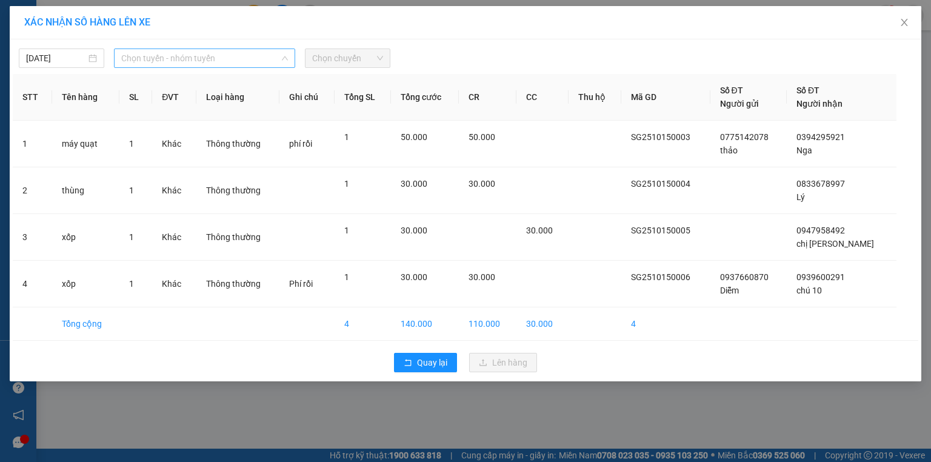
click at [209, 53] on span "Chọn tuyến - nhóm tuyến" at bounding box center [204, 58] width 167 height 18
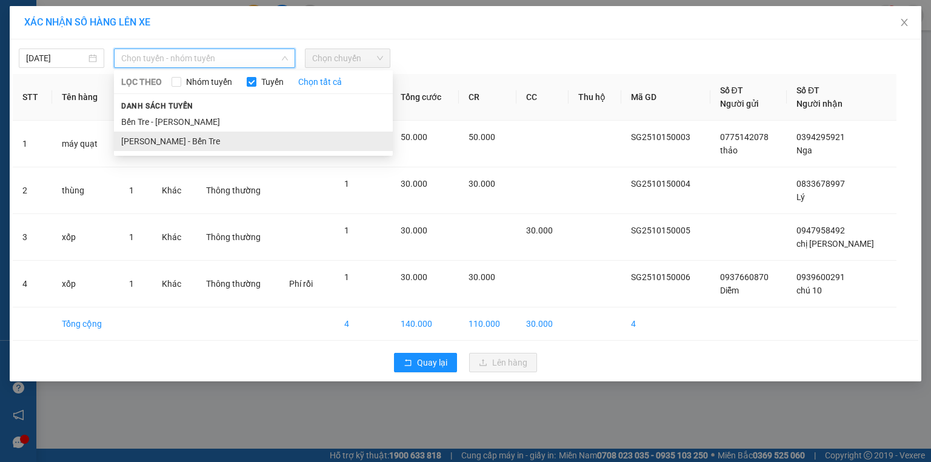
click at [170, 138] on li "[PERSON_NAME] - Bến Tre" at bounding box center [253, 140] width 279 height 19
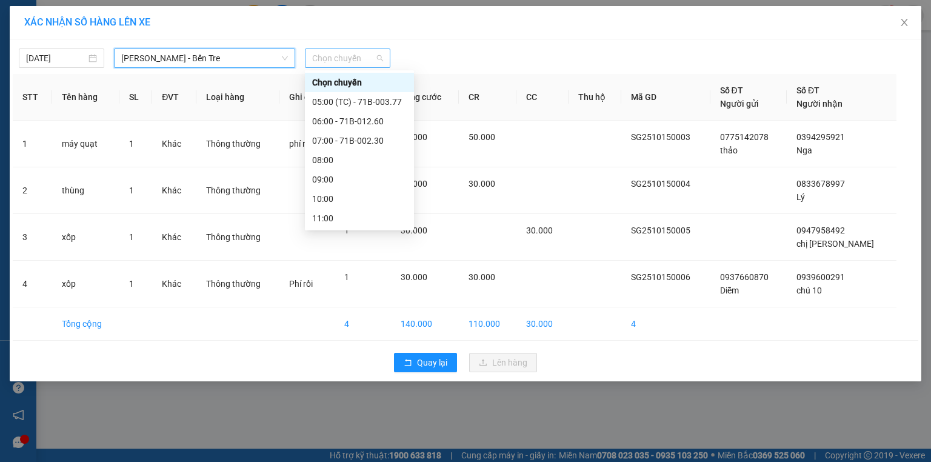
click at [353, 58] on span "Chọn chuyến" at bounding box center [347, 58] width 71 height 18
click at [337, 162] on div "08:00" at bounding box center [359, 159] width 95 height 13
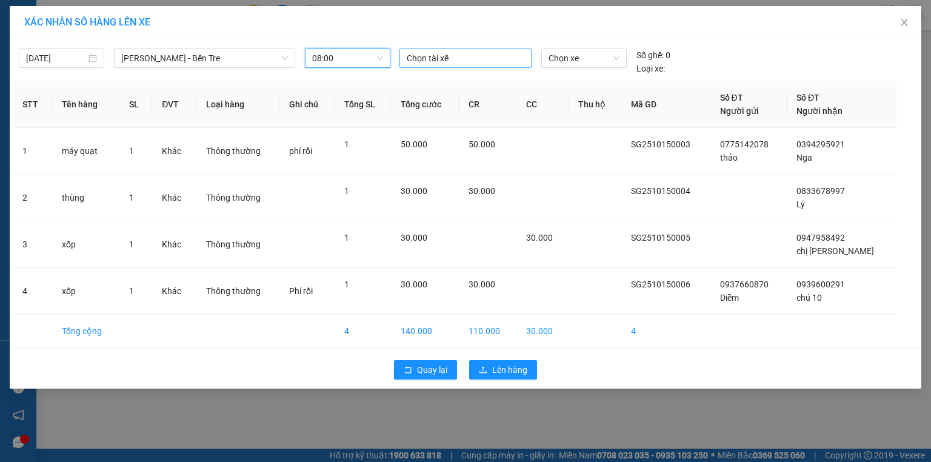
click at [429, 59] on div at bounding box center [465, 58] width 126 height 15
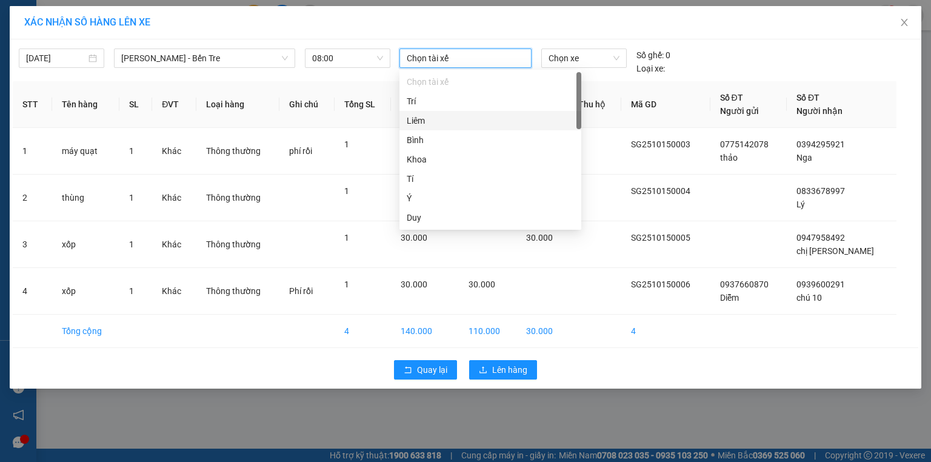
click at [441, 122] on div "Liêm" at bounding box center [490, 120] width 167 height 13
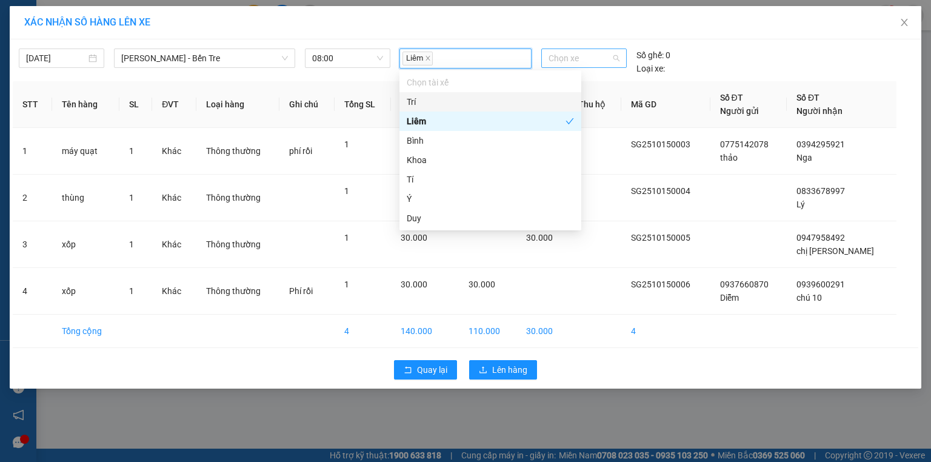
click at [593, 58] on span "Chọn xe" at bounding box center [583, 58] width 70 height 18
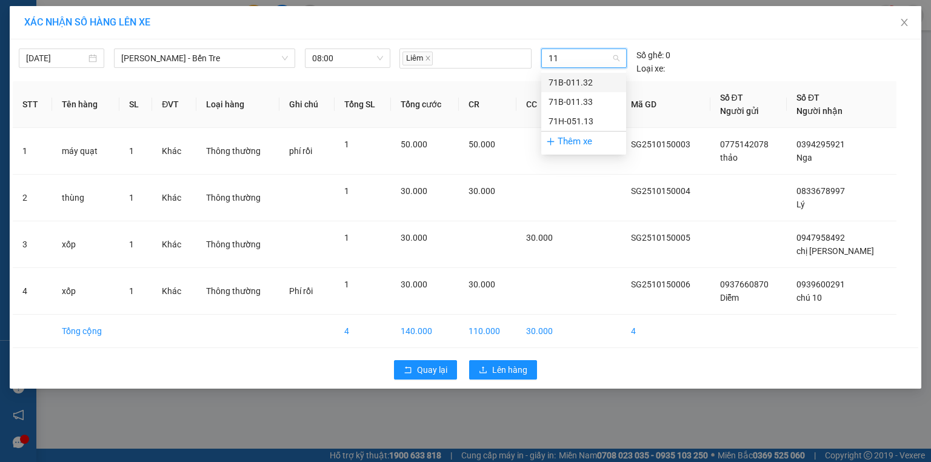
type input "113"
click at [567, 117] on div "71H-051.13" at bounding box center [583, 121] width 70 height 13
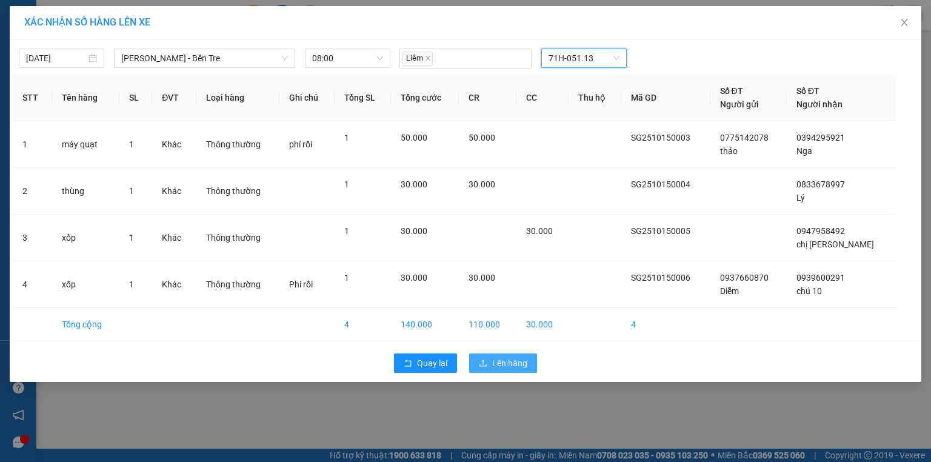
click at [500, 364] on span "Lên hàng" at bounding box center [509, 362] width 35 height 13
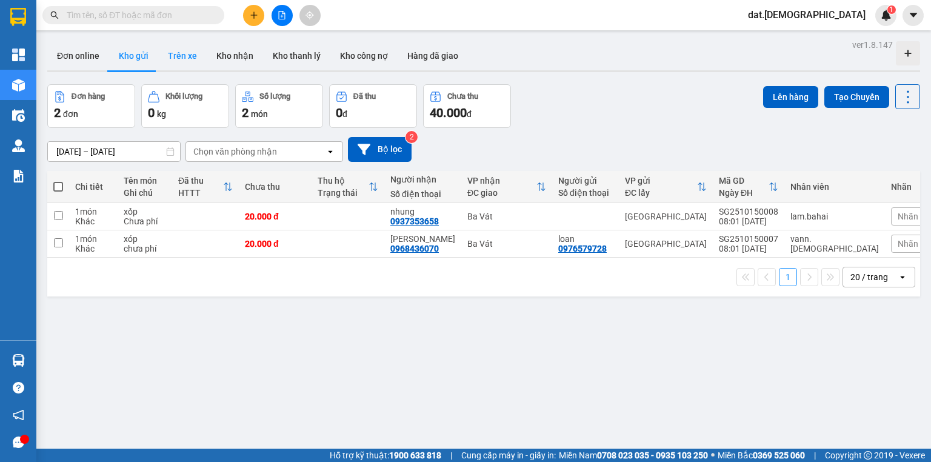
click at [182, 61] on button "Trên xe" at bounding box center [182, 55] width 48 height 29
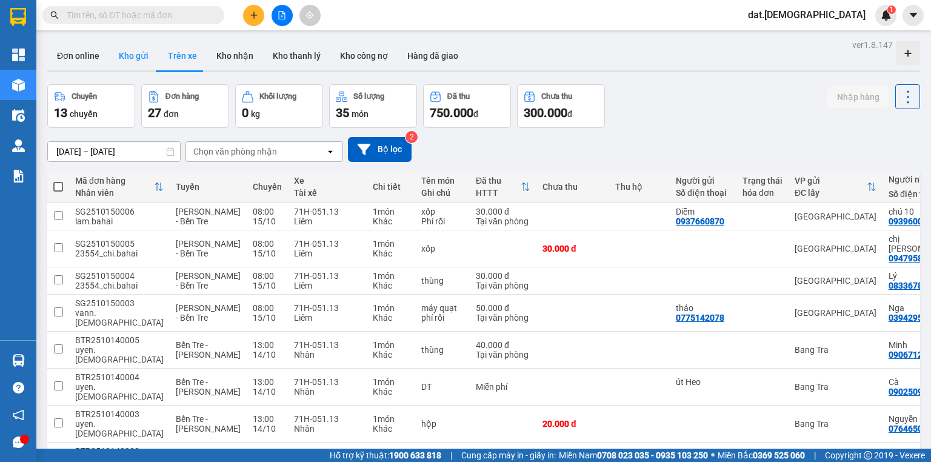
click at [132, 55] on button "Kho gửi" at bounding box center [133, 55] width 49 height 29
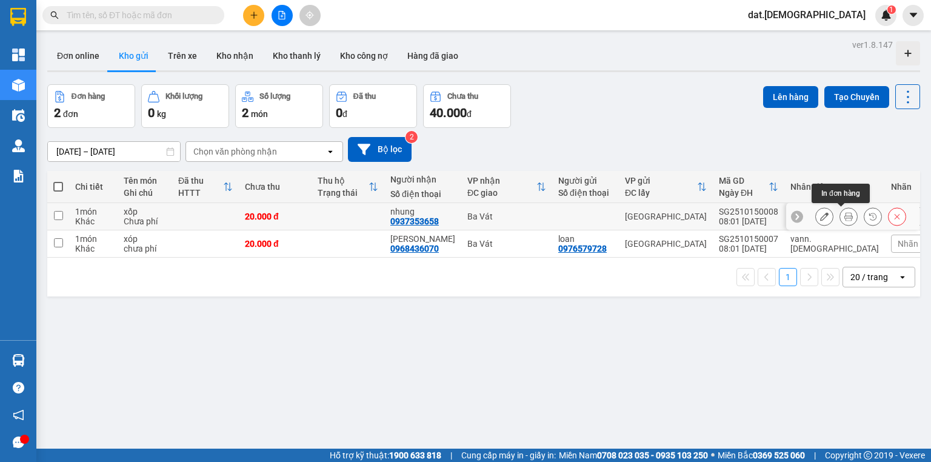
click at [844, 216] on icon at bounding box center [848, 216] width 8 height 8
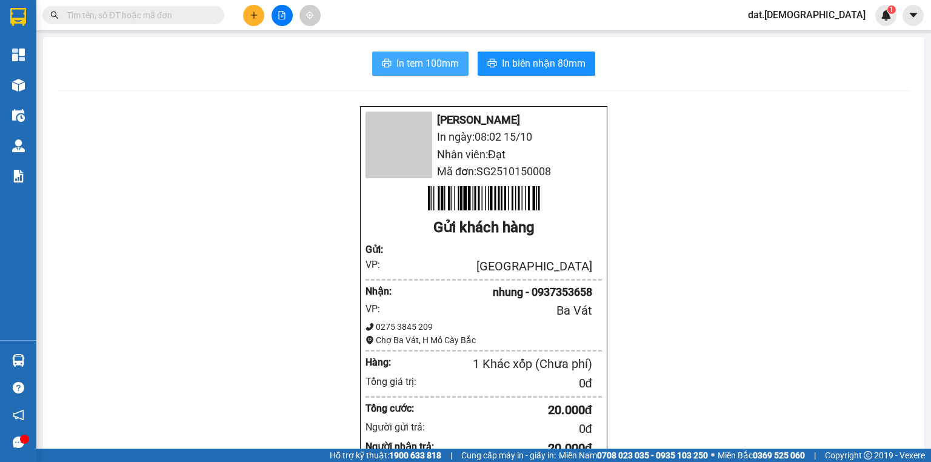
click at [396, 59] on span "In tem 100mm" at bounding box center [427, 63] width 62 height 15
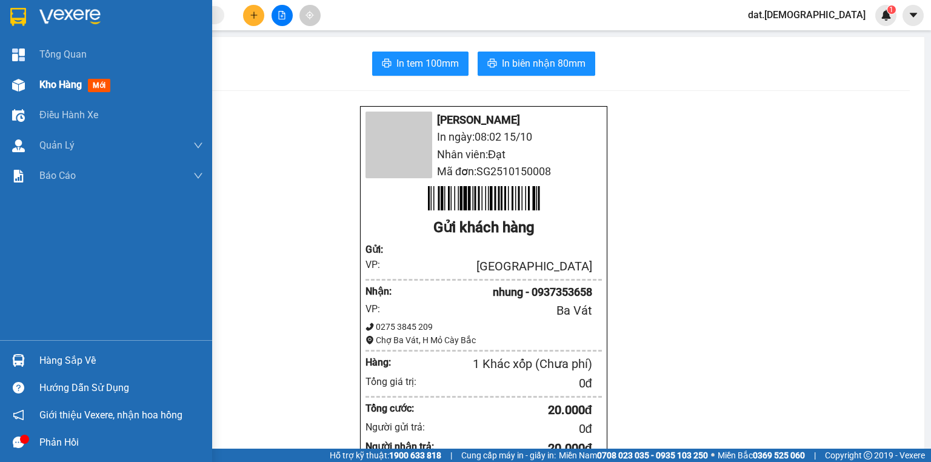
click at [100, 88] on span "mới" at bounding box center [99, 85] width 22 height 13
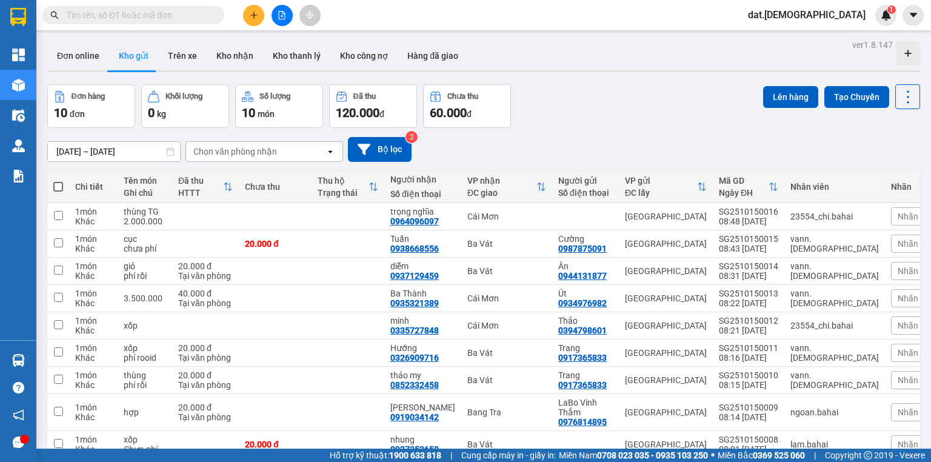
click at [57, 188] on span at bounding box center [58, 187] width 10 height 10
click at [58, 181] on input "checkbox" at bounding box center [58, 181] width 0 height 0
checkbox input "true"
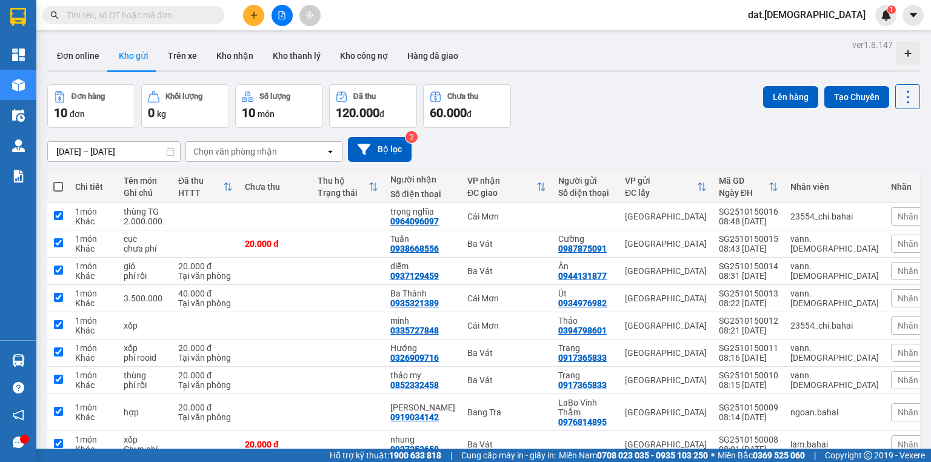
checkbox input "true"
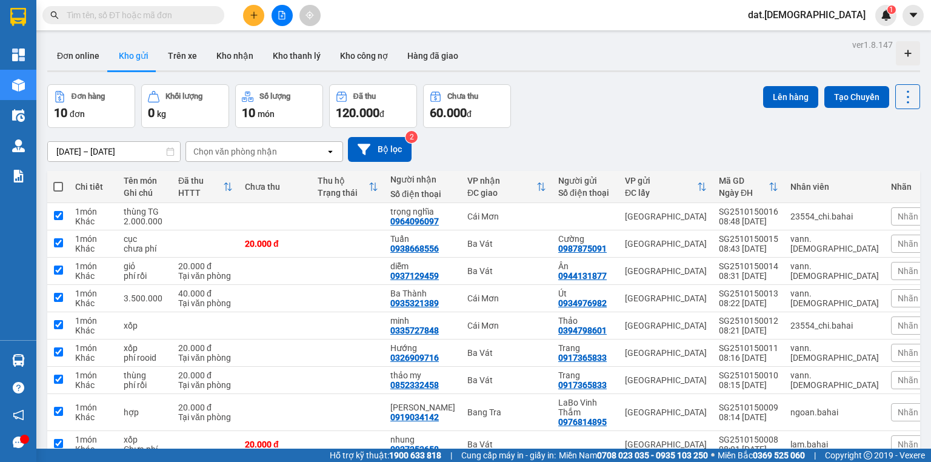
checkbox input "true"
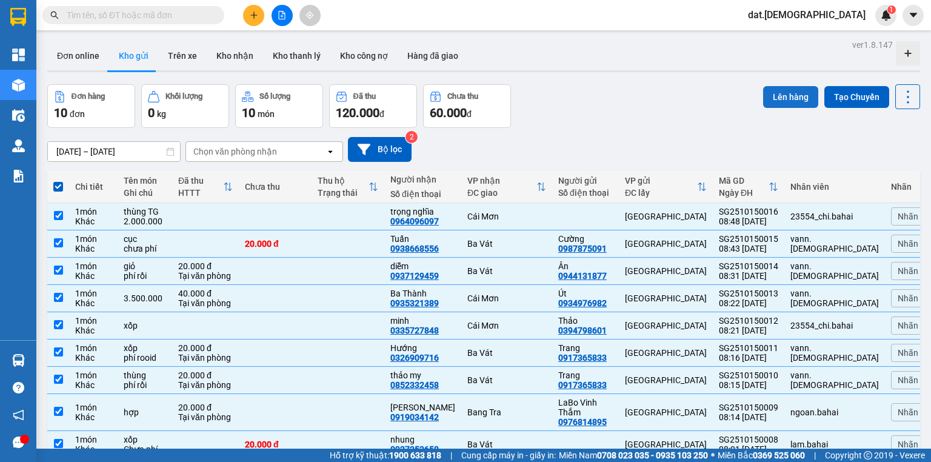
click at [785, 99] on button "Lên hàng" at bounding box center [790, 97] width 55 height 22
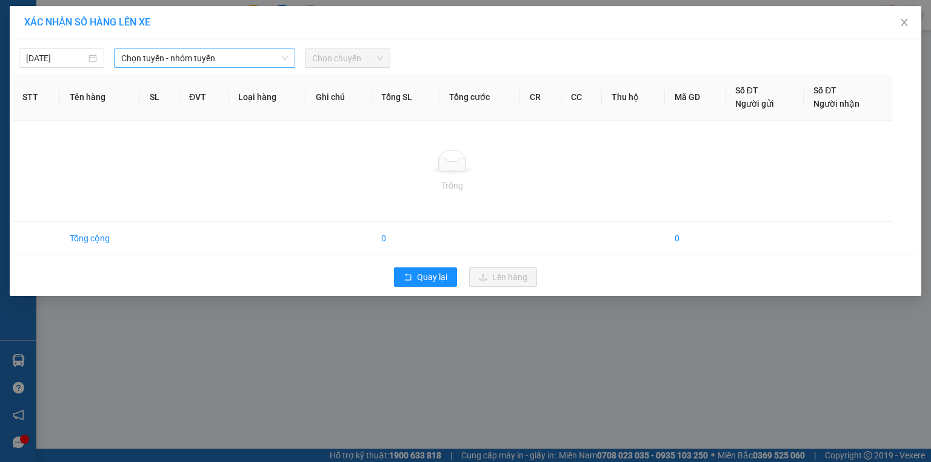
click at [247, 53] on span "Chọn tuyến - nhóm tuyến" at bounding box center [204, 58] width 167 height 18
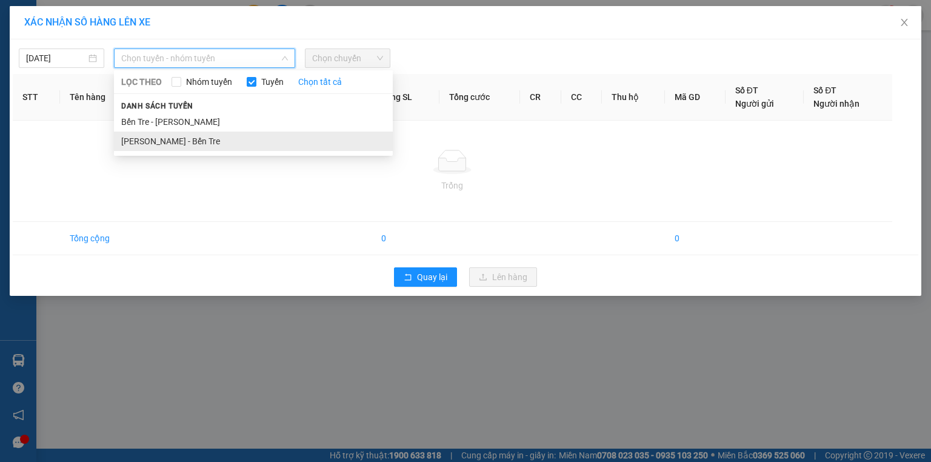
click at [193, 139] on li "Hồ Chí Minh - Bến Tre" at bounding box center [253, 140] width 279 height 19
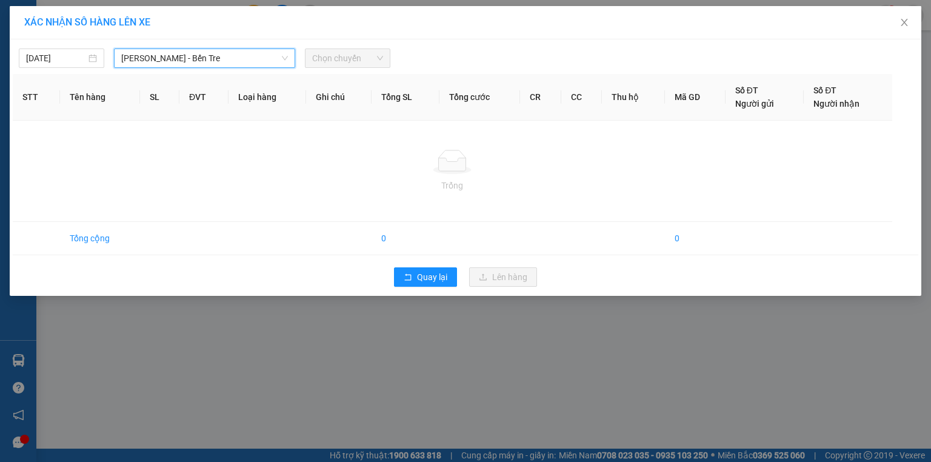
click at [364, 57] on span "Chọn chuyến" at bounding box center [347, 58] width 71 height 18
click at [379, 58] on span "Chọn chuyến" at bounding box center [347, 58] width 71 height 18
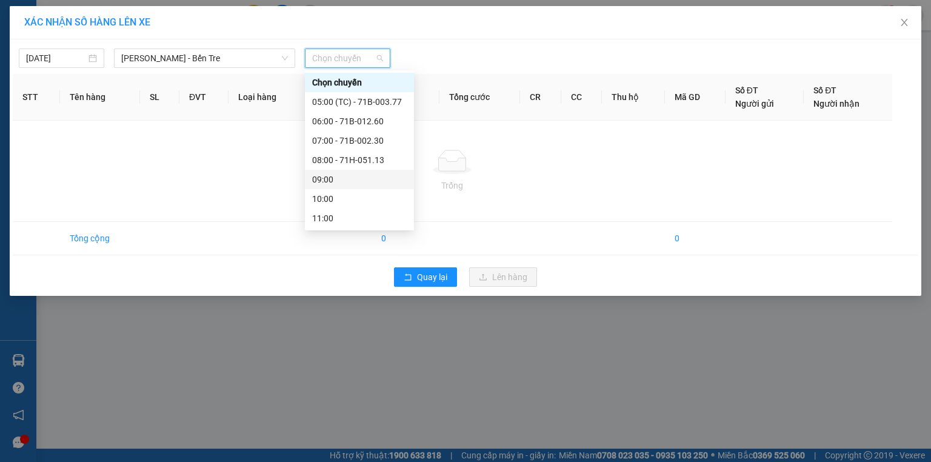
click at [344, 180] on div "09:00" at bounding box center [359, 179] width 95 height 13
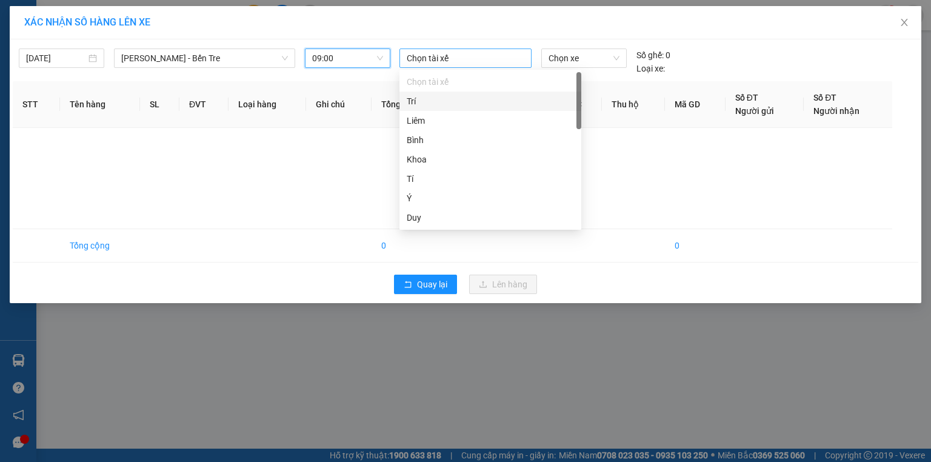
click at [426, 56] on div at bounding box center [465, 58] width 126 height 15
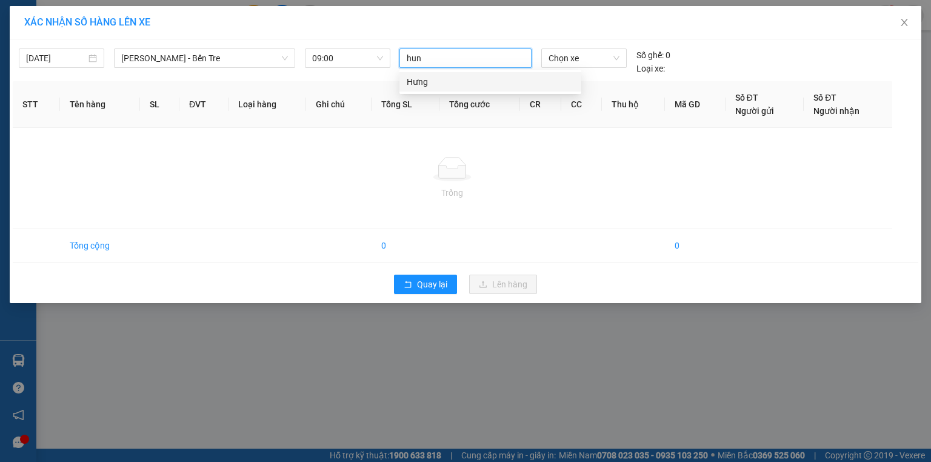
type input "hung"
click at [424, 79] on div "Hưng" at bounding box center [490, 81] width 167 height 13
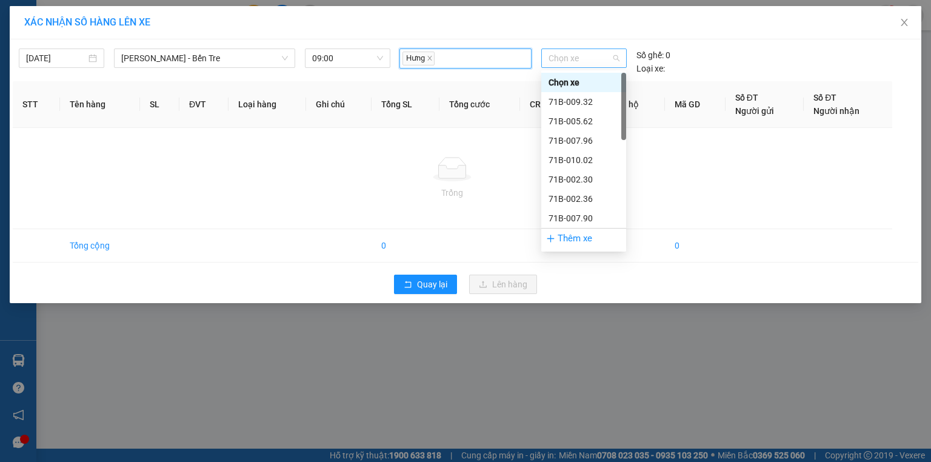
click at [576, 56] on span "Chọn xe" at bounding box center [583, 58] width 70 height 18
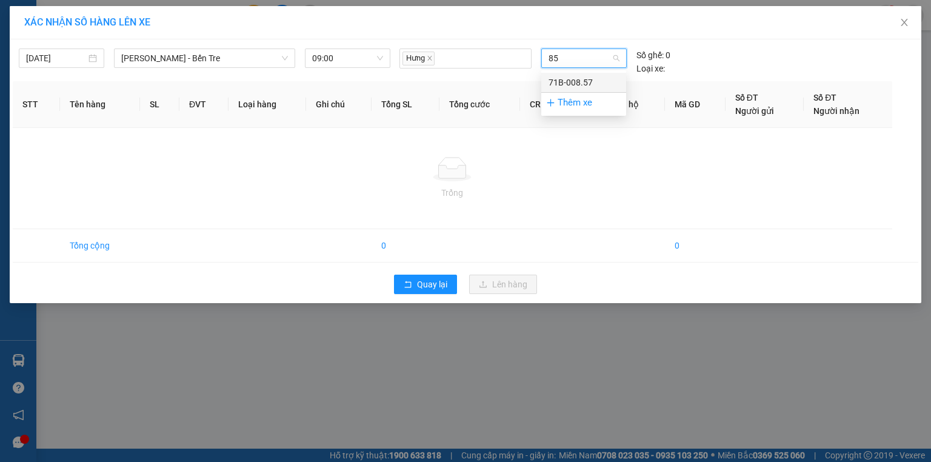
type input "857"
click at [563, 81] on div "71B-008.57" at bounding box center [583, 82] width 70 height 13
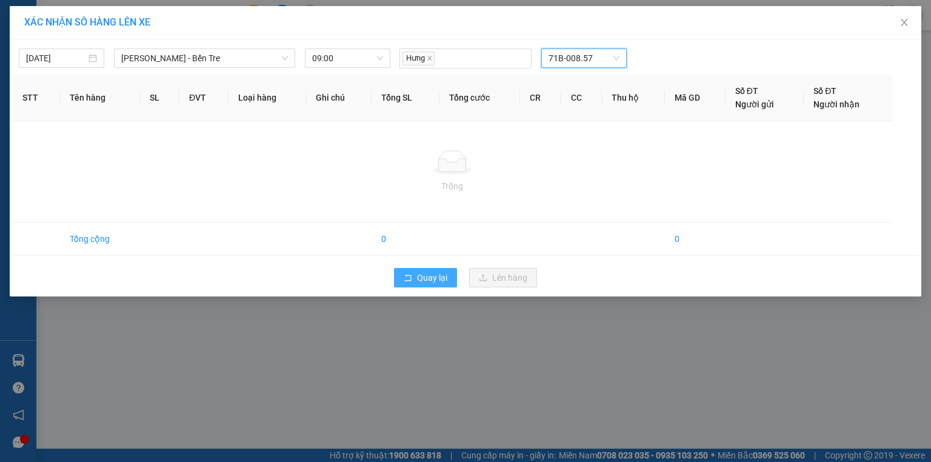
click at [429, 272] on span "Quay lại" at bounding box center [432, 277] width 30 height 13
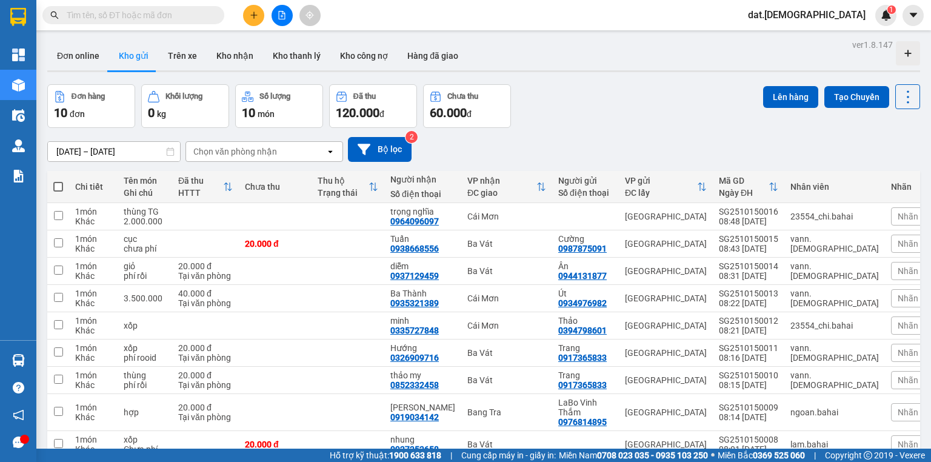
click at [58, 187] on span at bounding box center [58, 187] width 10 height 10
click at [58, 181] on input "checkbox" at bounding box center [58, 181] width 0 height 0
checkbox input "true"
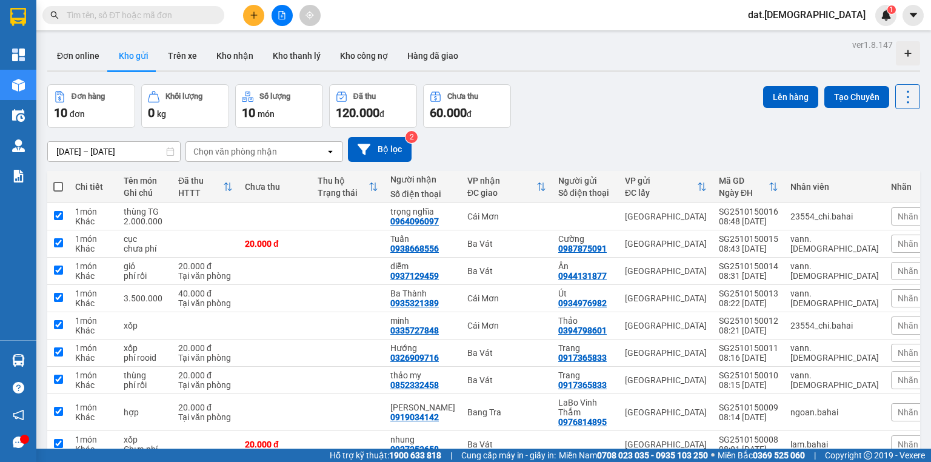
checkbox input "true"
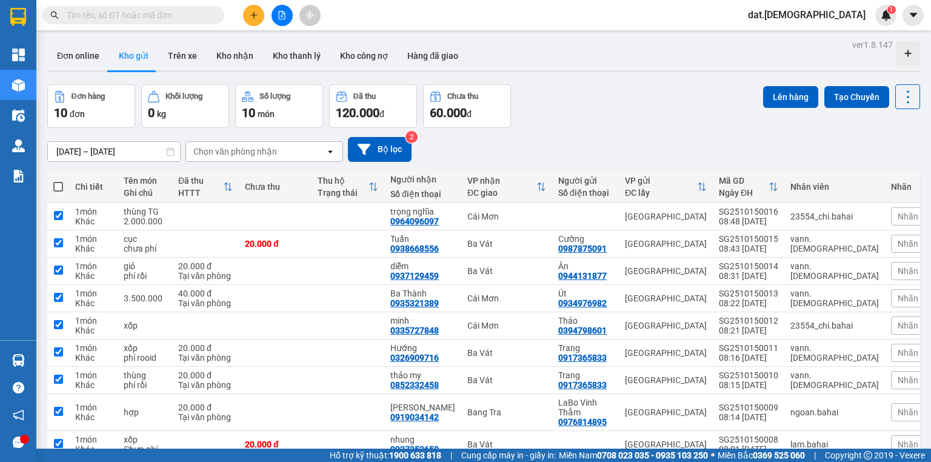
checkbox input "true"
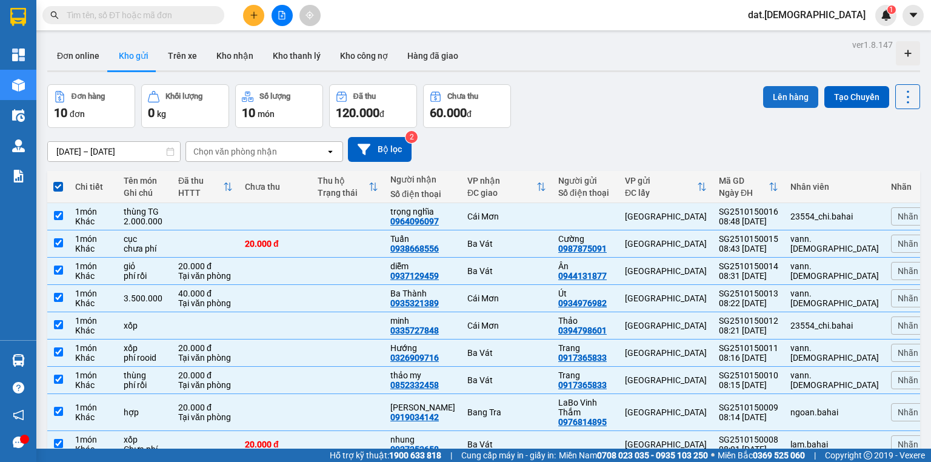
click at [774, 99] on button "Lên hàng" at bounding box center [790, 97] width 55 height 22
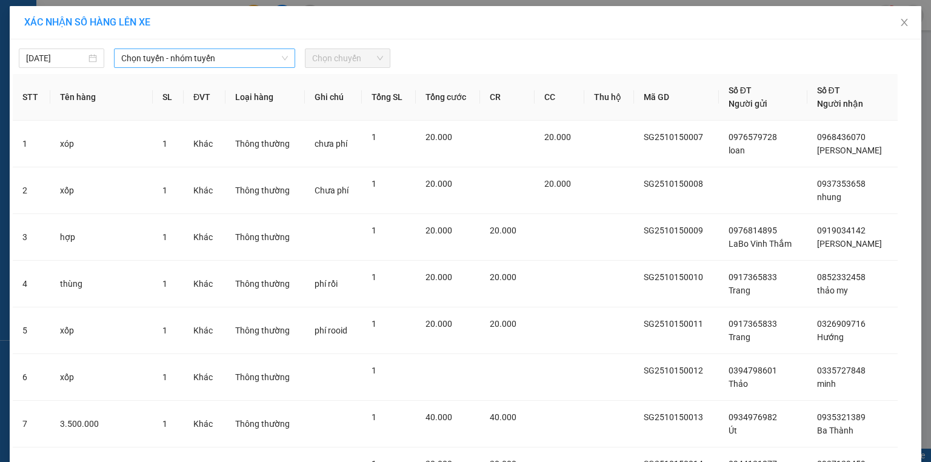
click at [223, 56] on span "Chọn tuyến - nhóm tuyến" at bounding box center [204, 58] width 167 height 18
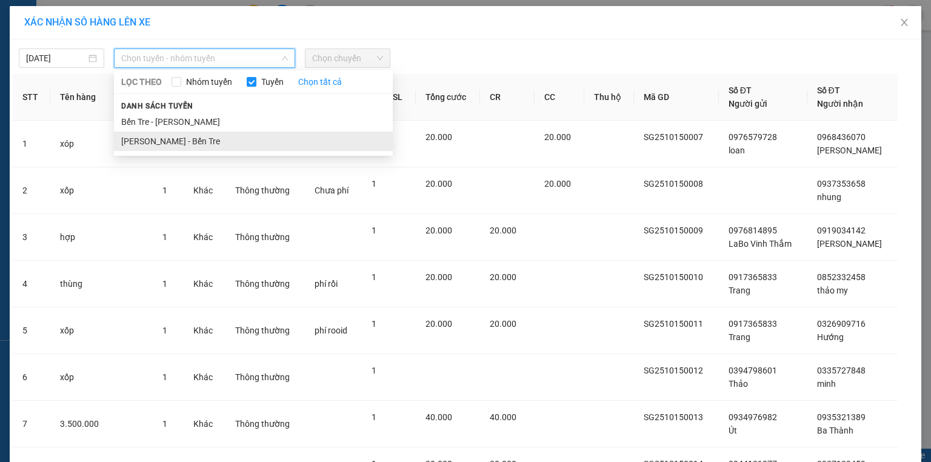
click at [196, 136] on li "Hồ Chí Minh - Bến Tre" at bounding box center [253, 140] width 279 height 19
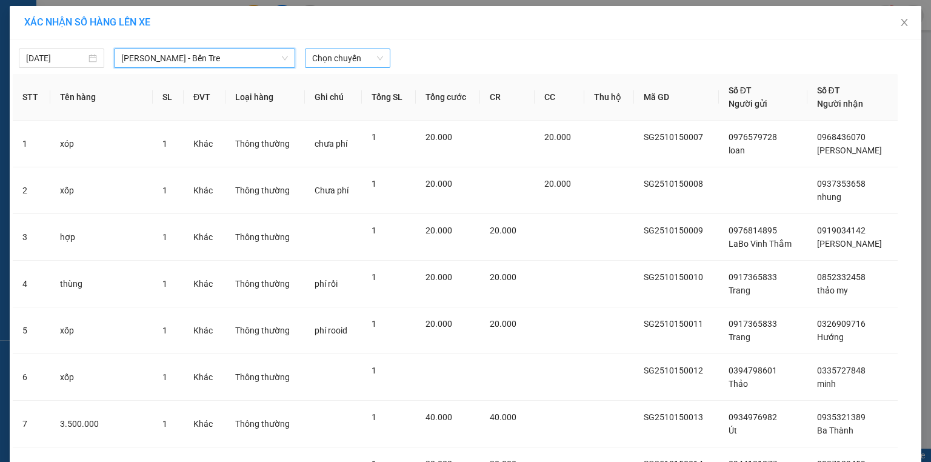
click at [357, 55] on span "Chọn chuyến" at bounding box center [347, 58] width 71 height 18
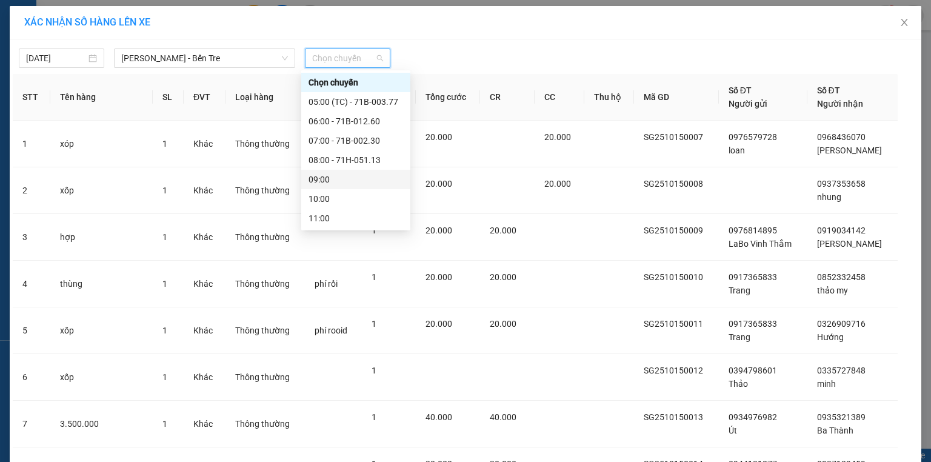
click at [340, 181] on div "09:00" at bounding box center [355, 179] width 95 height 13
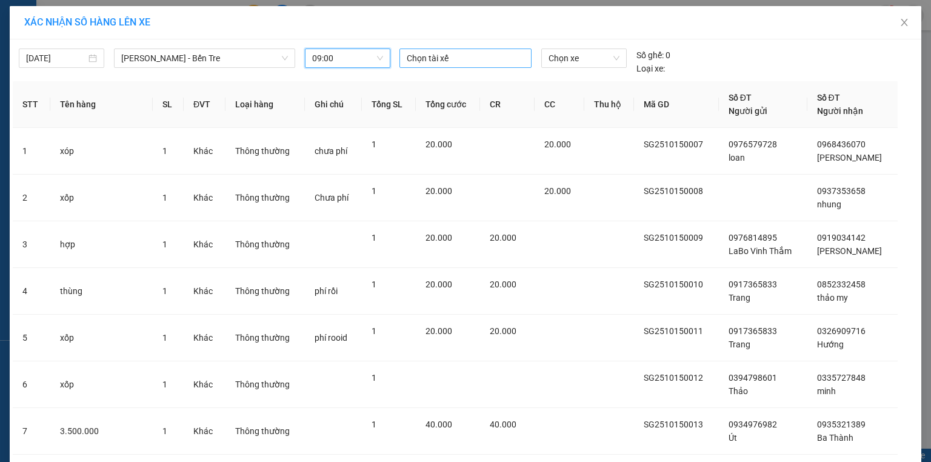
click at [451, 58] on div at bounding box center [465, 58] width 126 height 15
type input "hung"
click at [434, 84] on div "Hưng" at bounding box center [486, 81] width 167 height 13
click at [563, 60] on span "Chọn xe" at bounding box center [583, 58] width 70 height 18
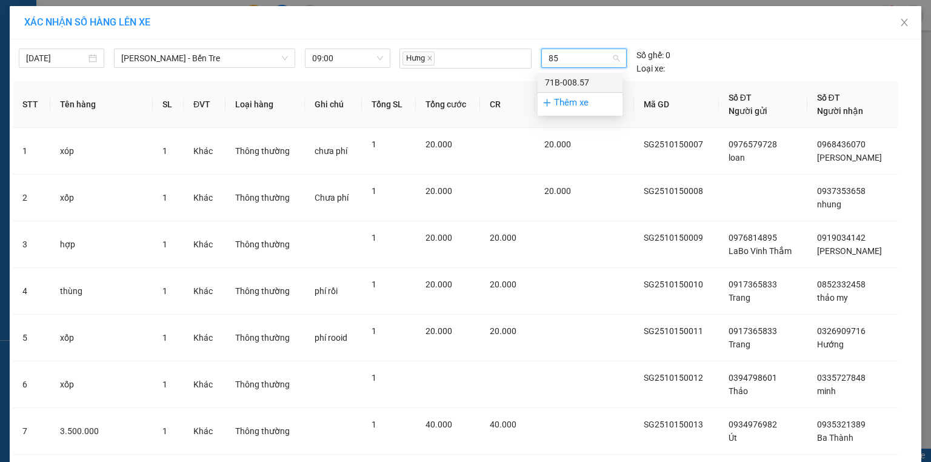
type input "857"
click at [573, 85] on div "71B-008.57" at bounding box center [580, 82] width 70 height 13
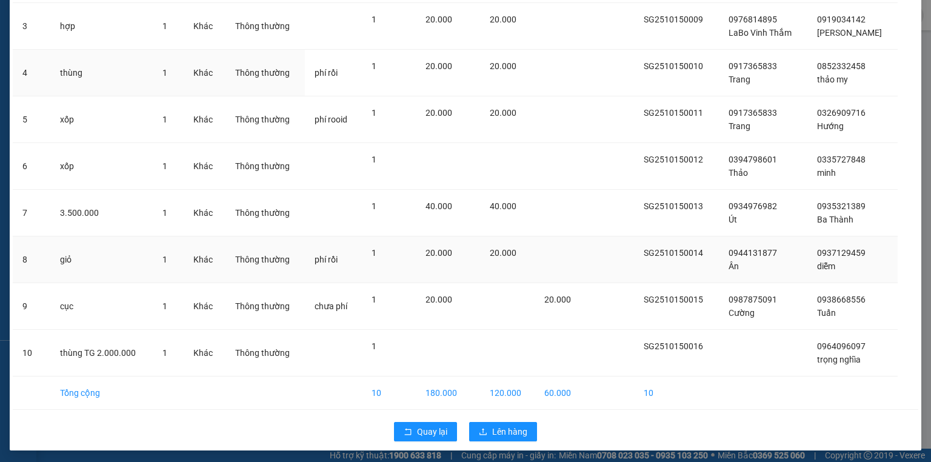
scroll to position [212, 0]
click at [492, 426] on span "Lên hàng" at bounding box center [509, 430] width 35 height 13
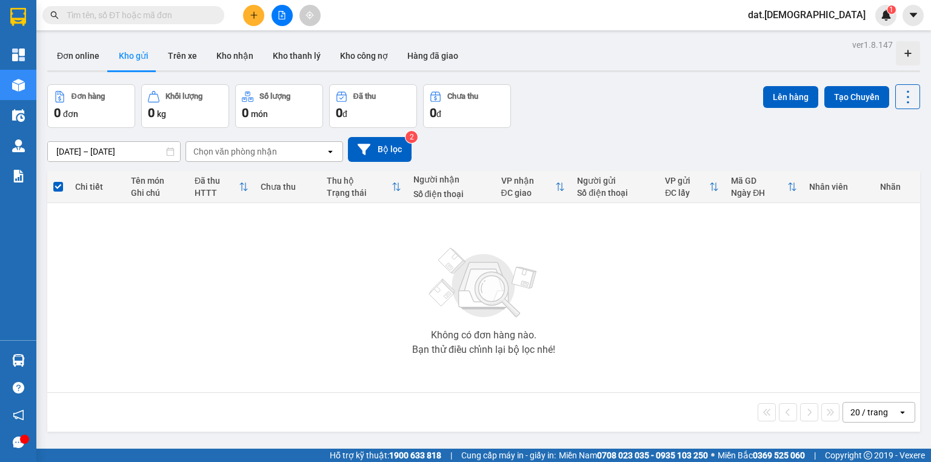
drag, startPoint x: 267, startPoint y: 245, endPoint x: 221, endPoint y: 262, distance: 49.6
click at [225, 260] on div "Không có đơn hàng nào. Bạn thử điều chỉnh lại bộ lọc nhé!" at bounding box center [483, 298] width 860 height 182
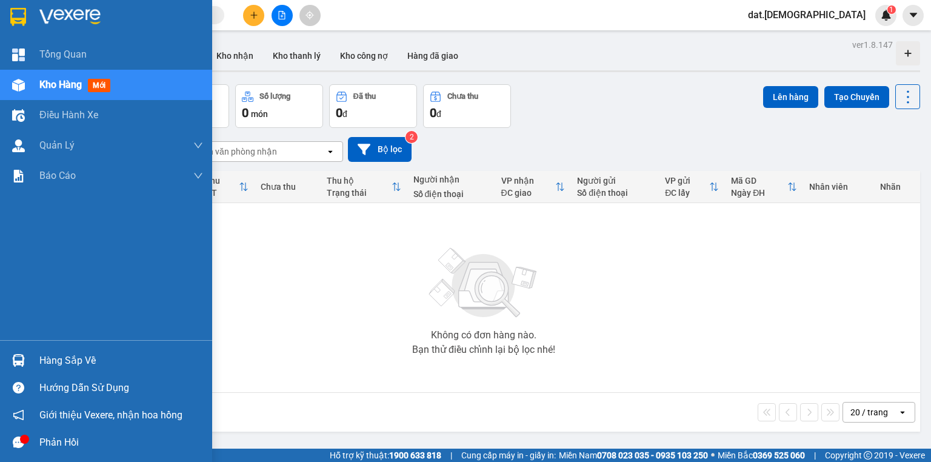
click at [158, 80] on div "Kho hàng mới" at bounding box center [121, 85] width 164 height 30
drag, startPoint x: 96, startPoint y: 78, endPoint x: 124, endPoint y: 75, distance: 27.4
click at [104, 76] on div "Kho hàng mới" at bounding box center [121, 85] width 164 height 30
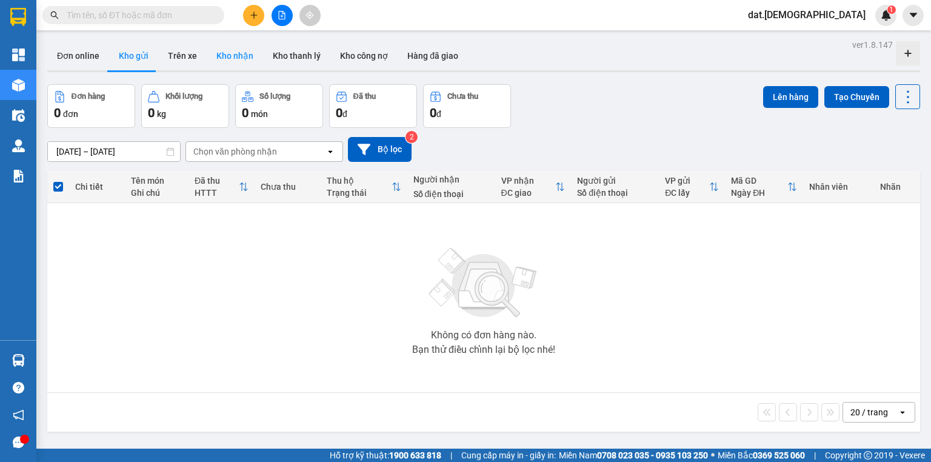
drag, startPoint x: 180, startPoint y: 53, endPoint x: 213, endPoint y: 63, distance: 34.7
click at [181, 55] on button "Trên xe" at bounding box center [182, 55] width 48 height 29
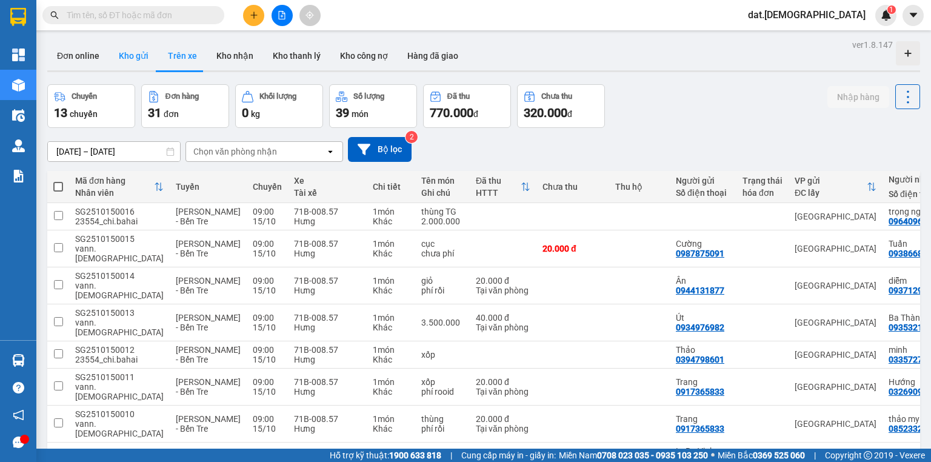
click at [136, 56] on button "Kho gửi" at bounding box center [133, 55] width 49 height 29
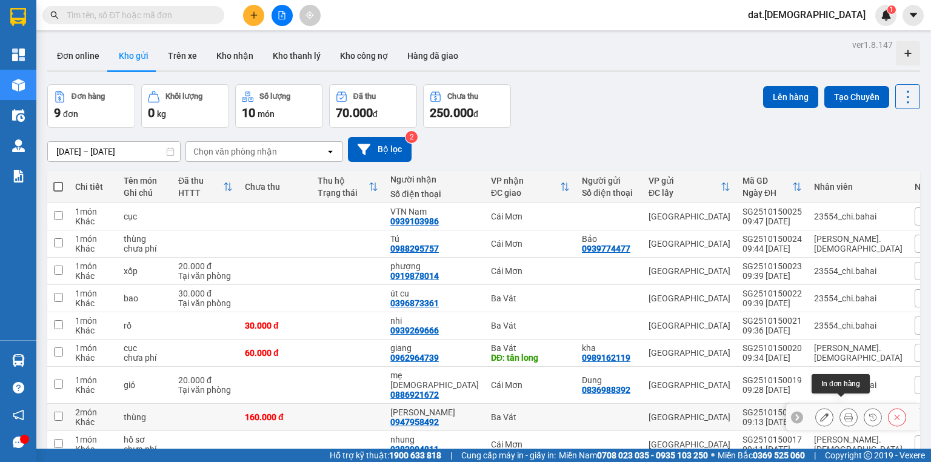
click at [845, 407] on button at bounding box center [848, 417] width 17 height 21
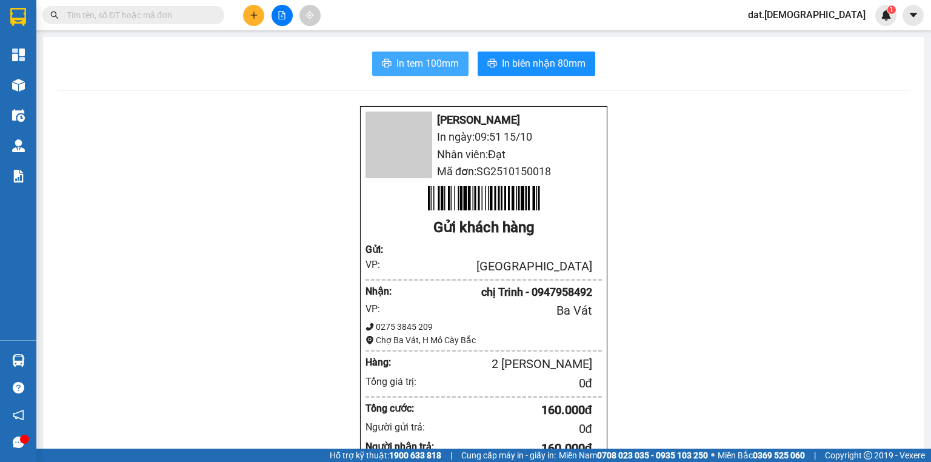
click at [426, 63] on span "In tem 100mm" at bounding box center [427, 63] width 62 height 15
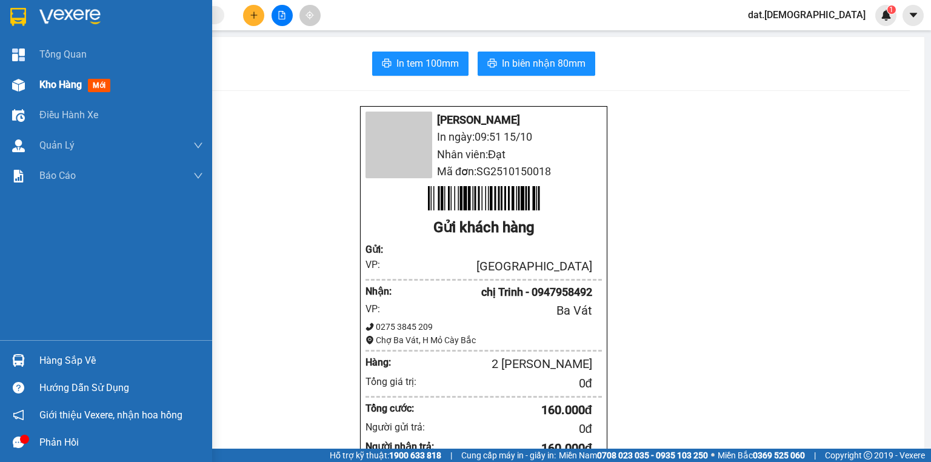
click at [104, 85] on span "mới" at bounding box center [99, 85] width 22 height 13
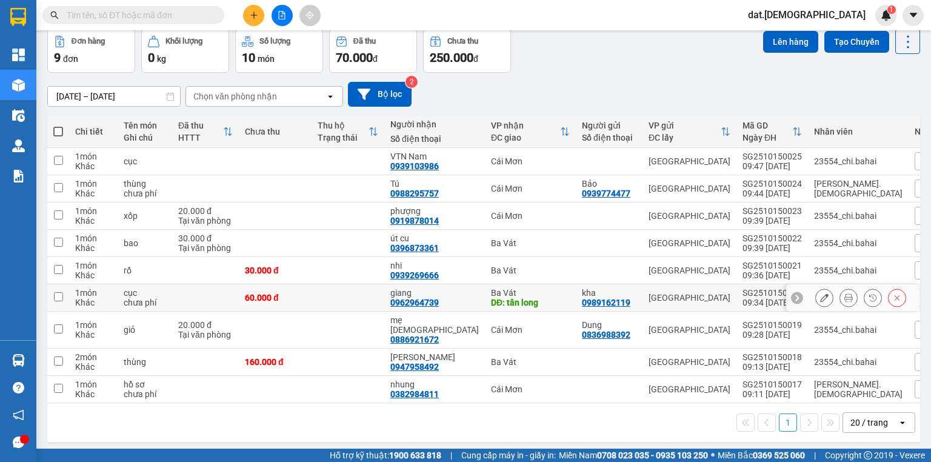
scroll to position [56, 0]
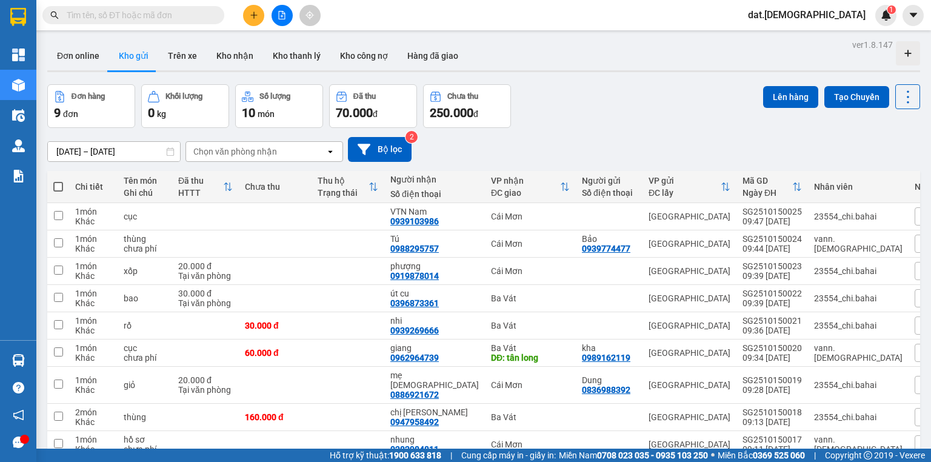
click at [57, 185] on span at bounding box center [58, 187] width 10 height 10
click at [58, 181] on input "checkbox" at bounding box center [58, 181] width 0 height 0
checkbox input "true"
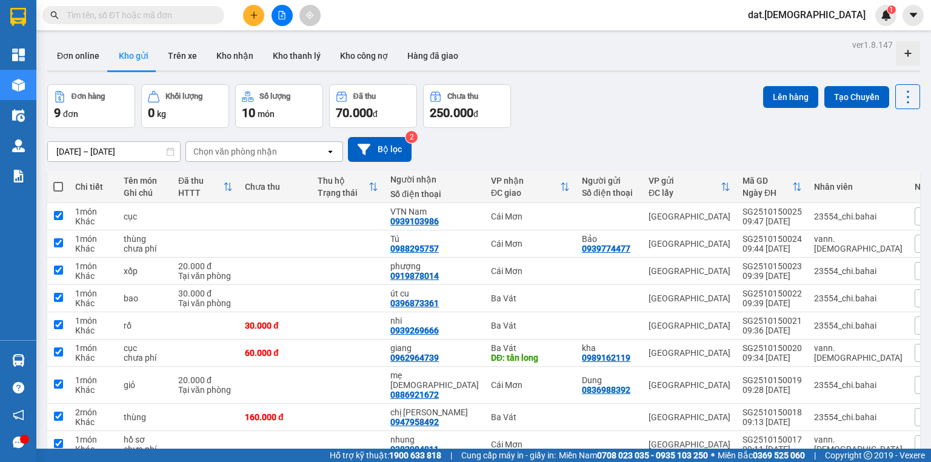
checkbox input "true"
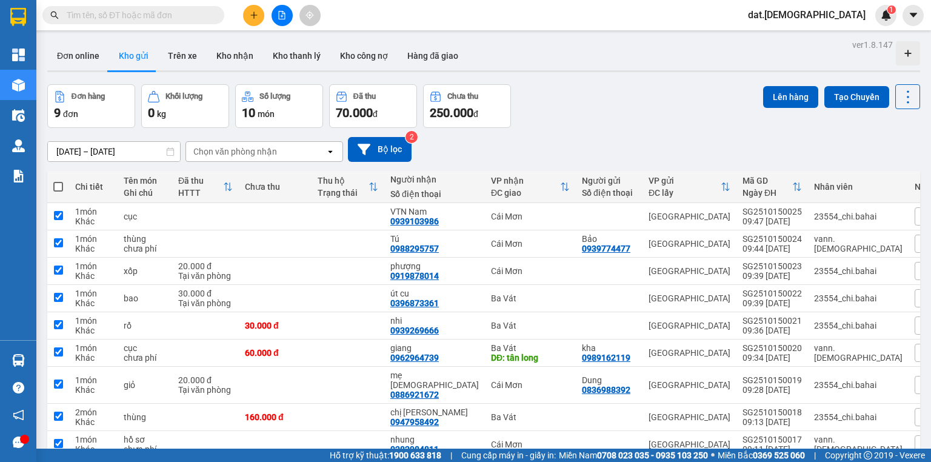
checkbox input "true"
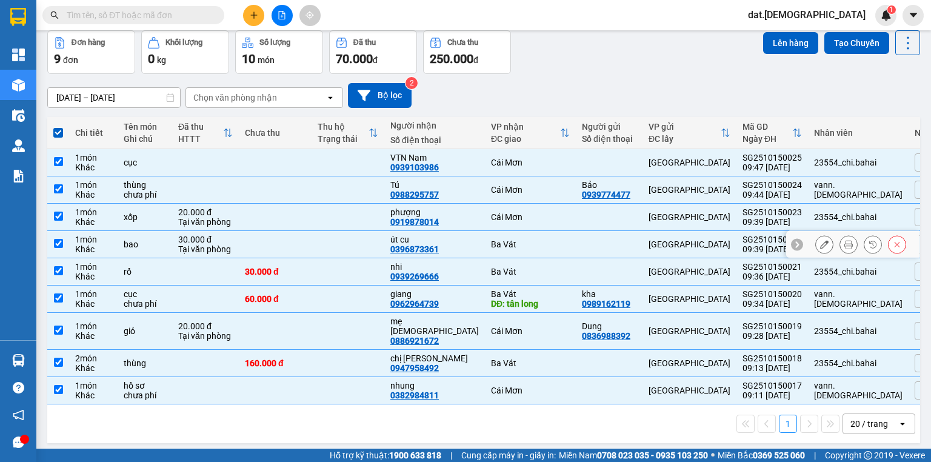
scroll to position [56, 0]
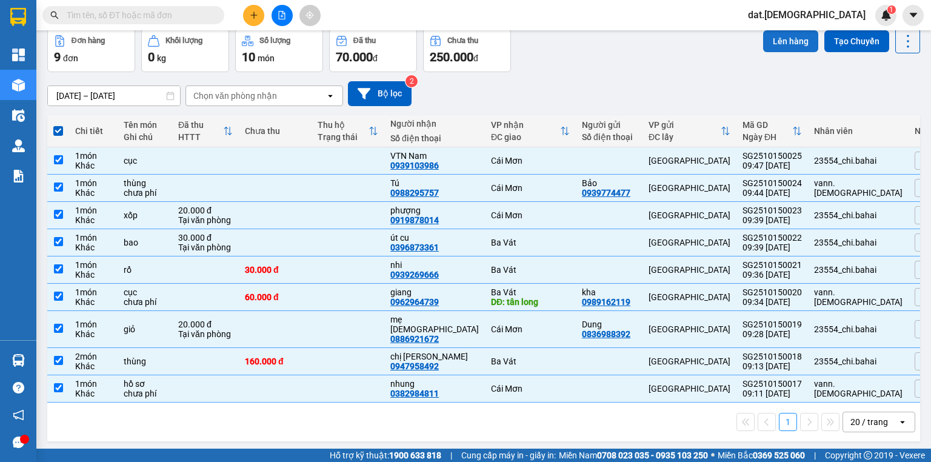
click at [798, 39] on button "Lên hàng" at bounding box center [790, 41] width 55 height 22
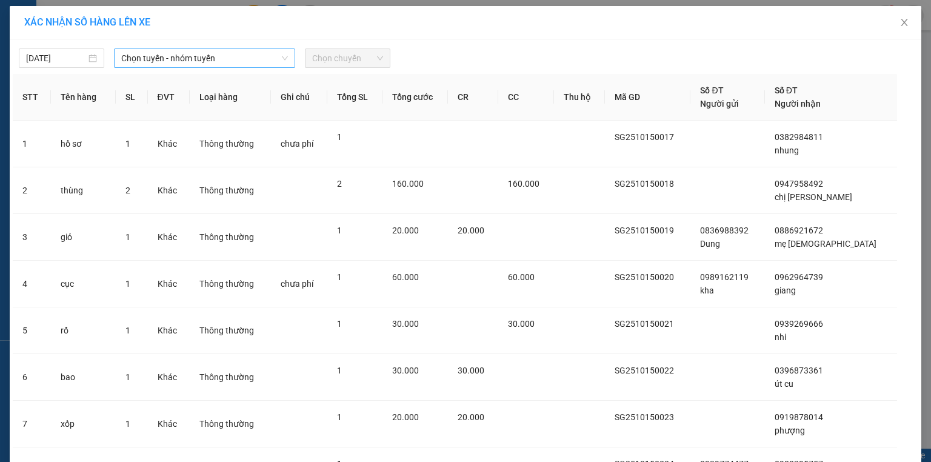
click at [252, 56] on span "Chọn tuyến - nhóm tuyến" at bounding box center [204, 58] width 167 height 18
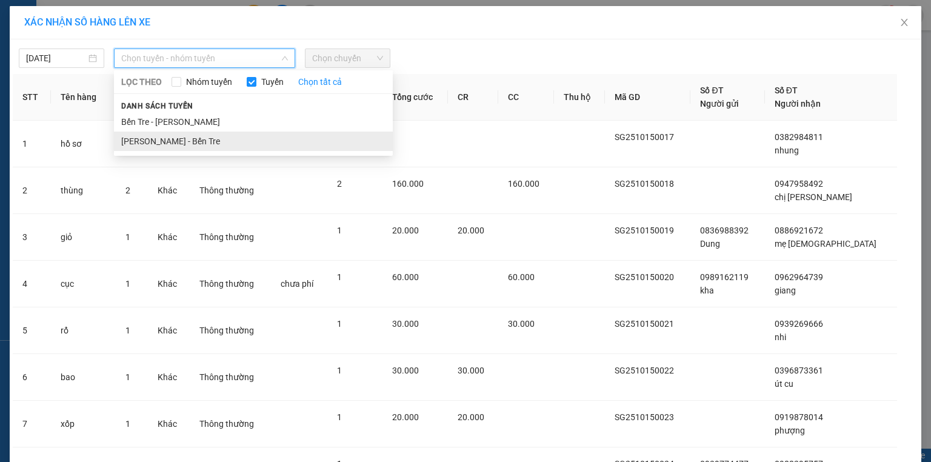
click at [196, 139] on li "Hồ Chí Minh - Bến Tre" at bounding box center [253, 140] width 279 height 19
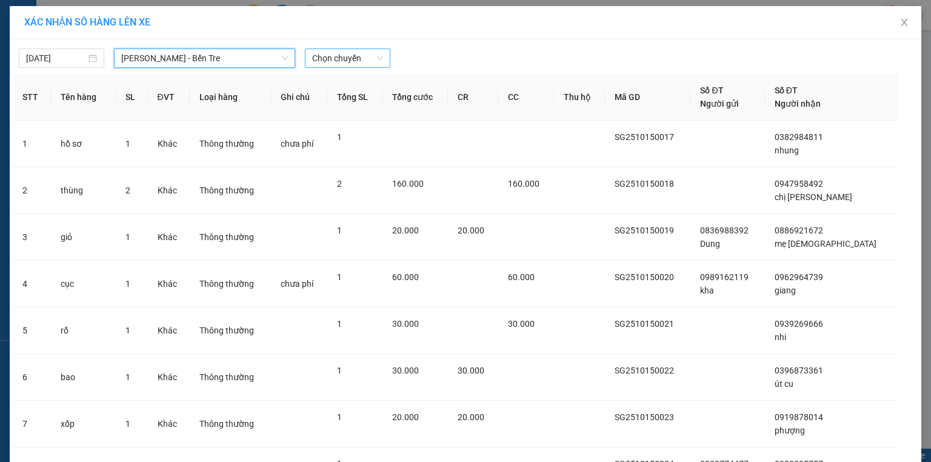
click at [362, 55] on span "Chọn chuyến" at bounding box center [347, 58] width 71 height 18
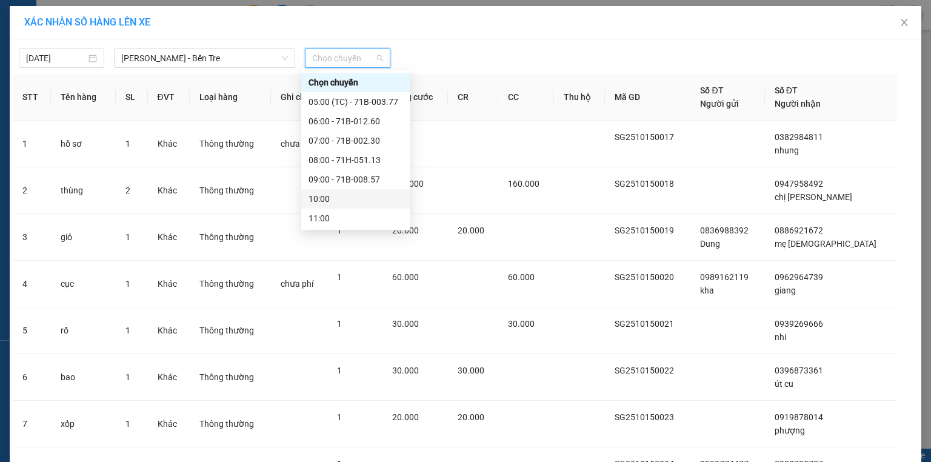
click at [347, 197] on div "10:00" at bounding box center [355, 198] width 95 height 13
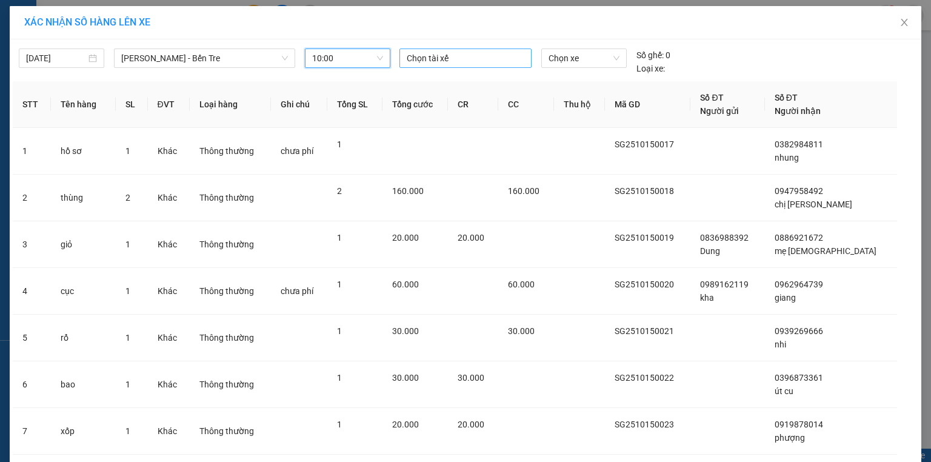
click at [421, 52] on div at bounding box center [465, 58] width 126 height 15
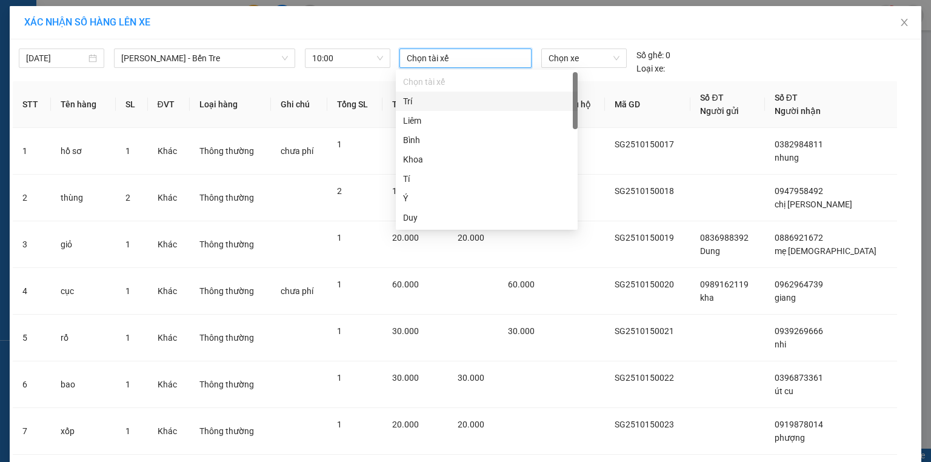
click at [419, 104] on div "Trí" at bounding box center [486, 101] width 167 height 13
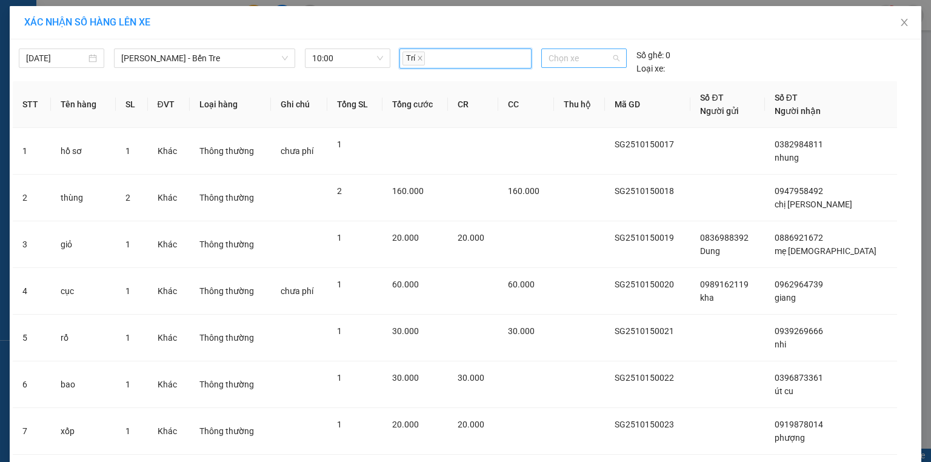
click at [596, 58] on span "Chọn xe" at bounding box center [583, 58] width 70 height 18
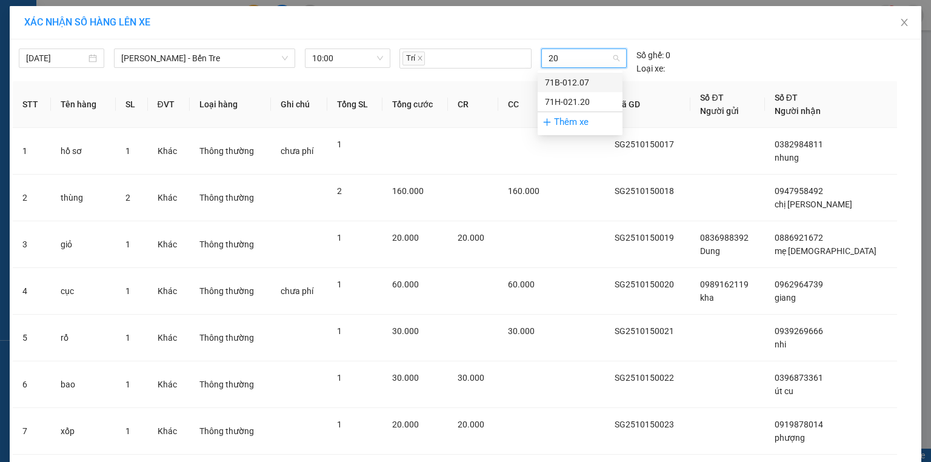
type input "207"
click at [560, 79] on div "71B-012.07" at bounding box center [580, 82] width 70 height 13
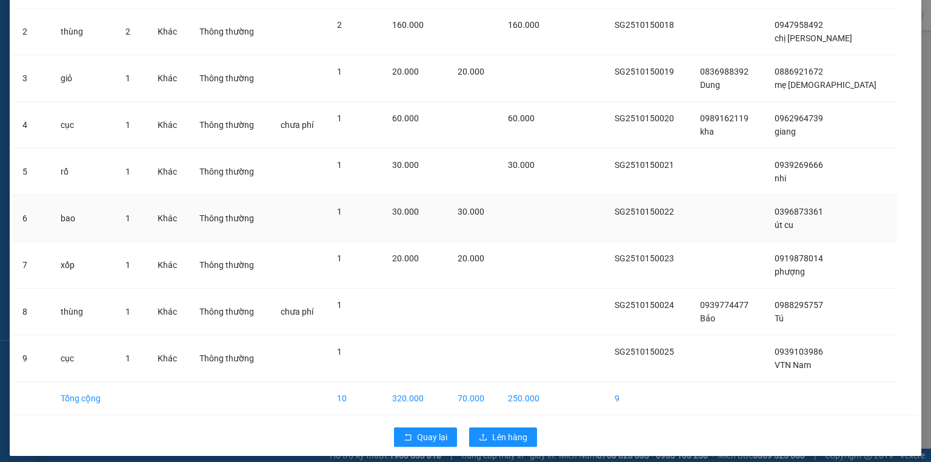
scroll to position [165, 0]
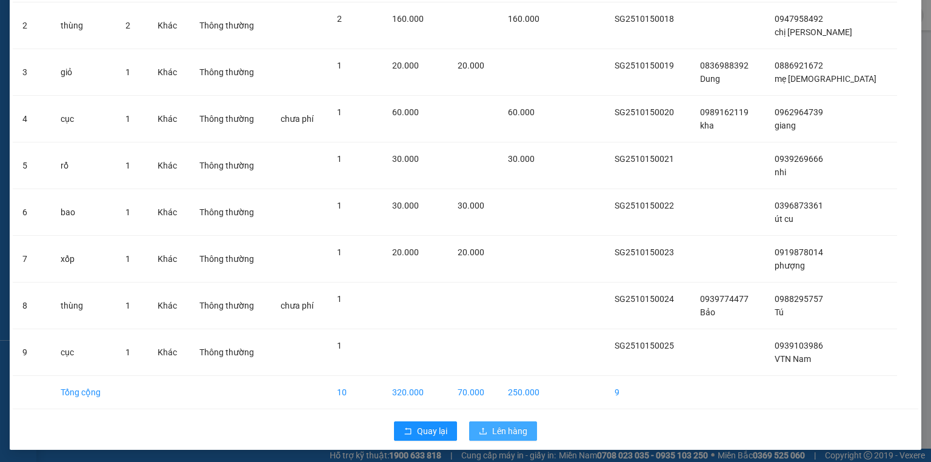
click at [509, 431] on span "Lên hàng" at bounding box center [509, 430] width 35 height 13
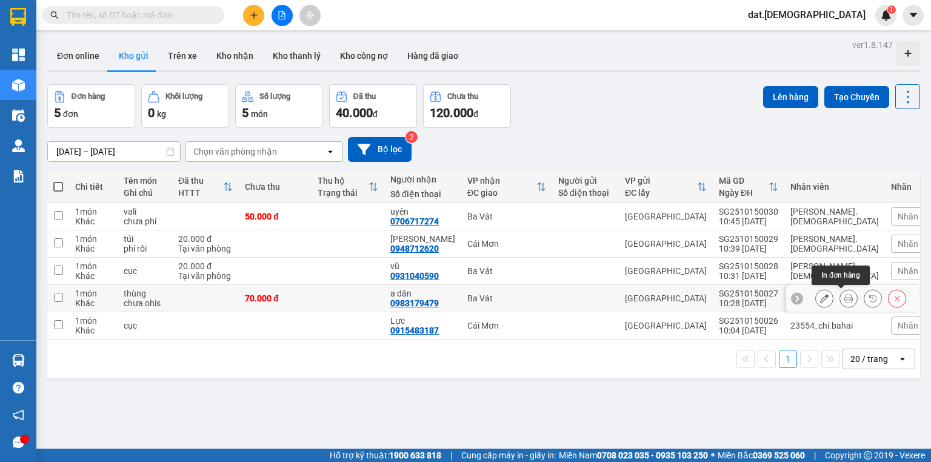
click at [845, 297] on icon at bounding box center [848, 298] width 8 height 8
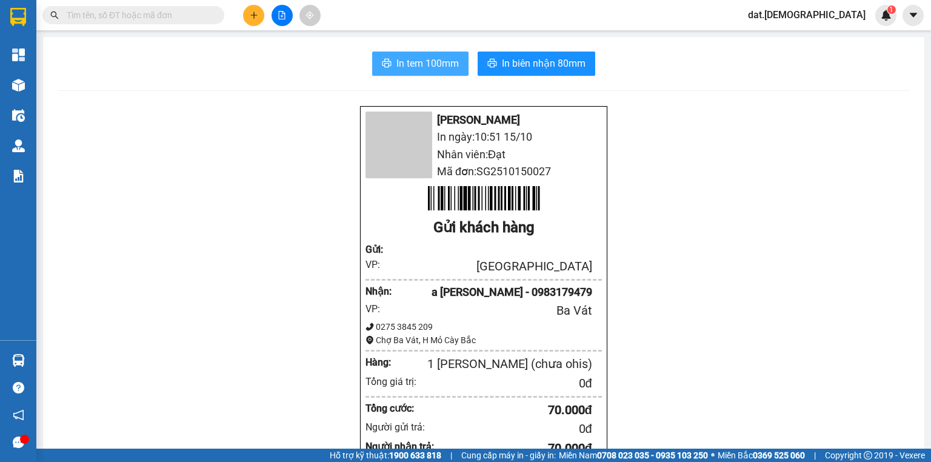
click at [400, 61] on span "In tem 100mm" at bounding box center [427, 63] width 62 height 15
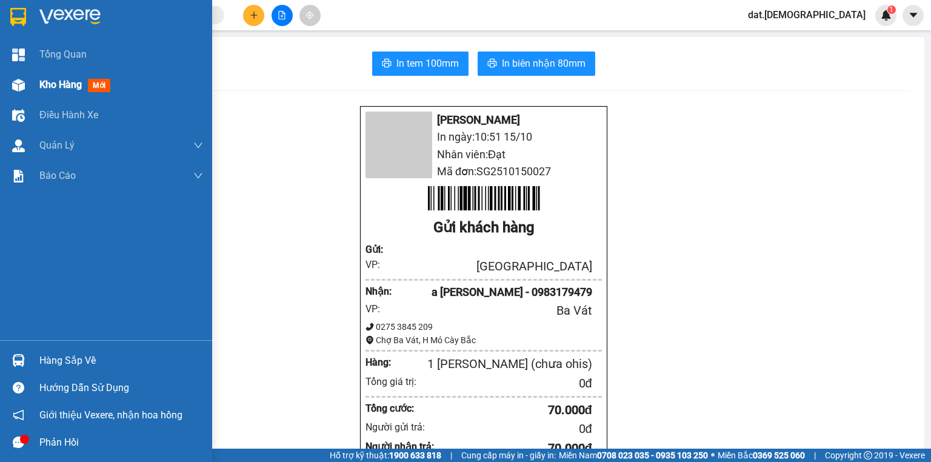
click at [108, 82] on span "mới" at bounding box center [99, 85] width 22 height 13
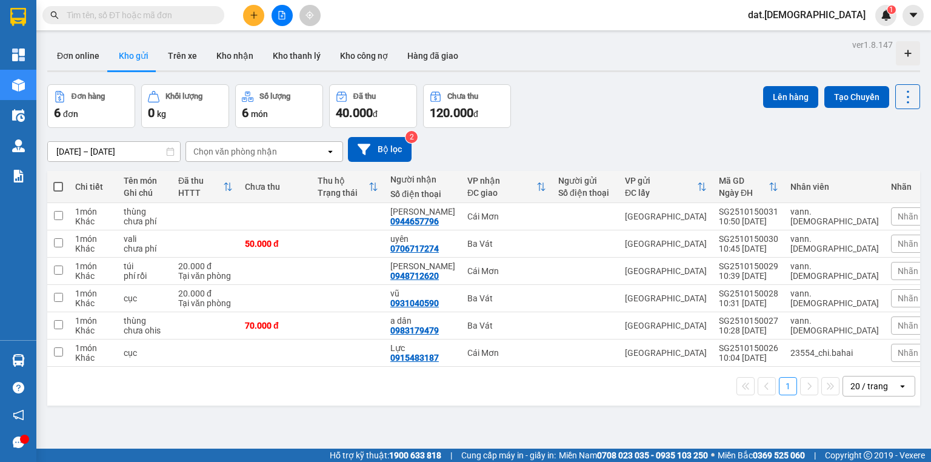
click at [56, 185] on span at bounding box center [58, 187] width 10 height 10
click at [58, 181] on input "checkbox" at bounding box center [58, 181] width 0 height 0
checkbox input "true"
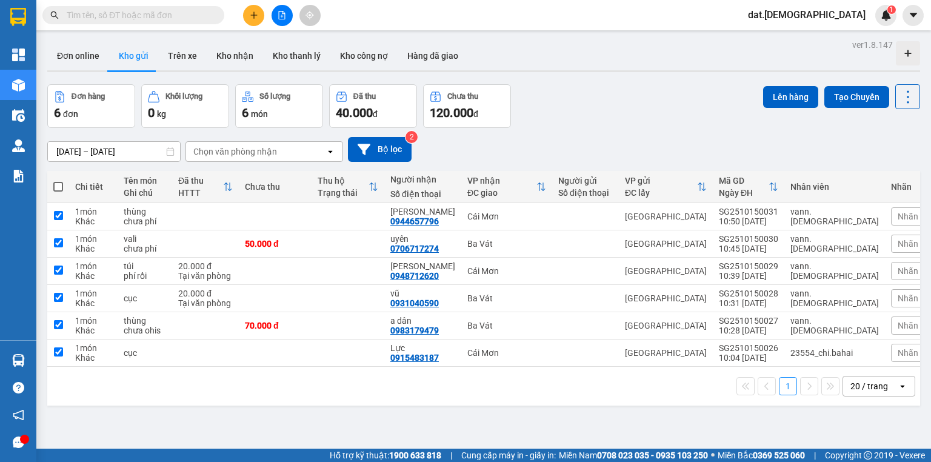
checkbox input "true"
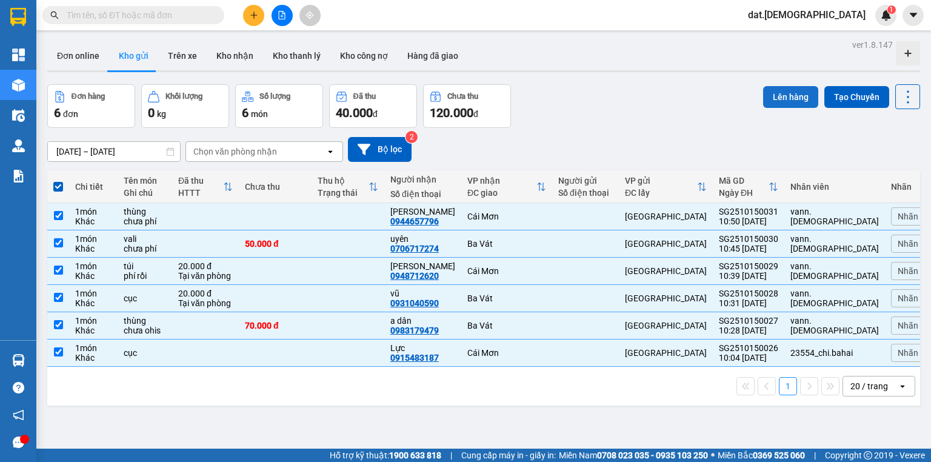
click at [777, 96] on button "Lên hàng" at bounding box center [790, 97] width 55 height 22
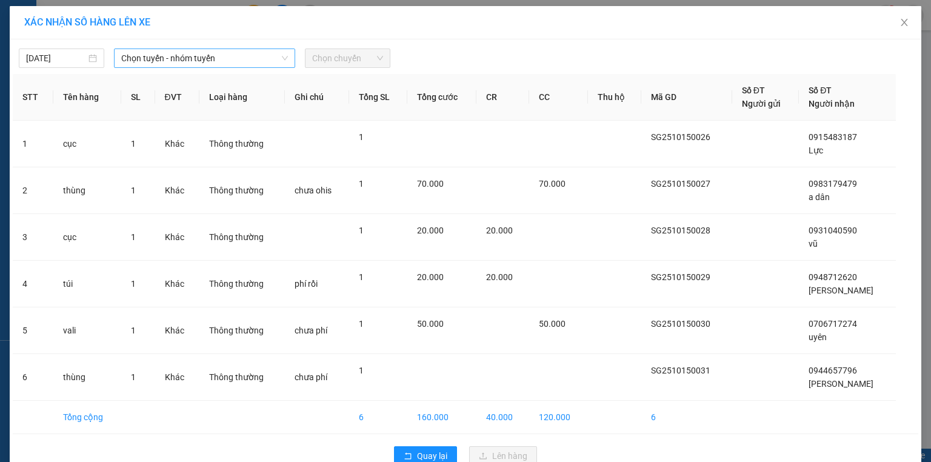
click at [214, 58] on span "Chọn tuyến - nhóm tuyến" at bounding box center [204, 58] width 167 height 18
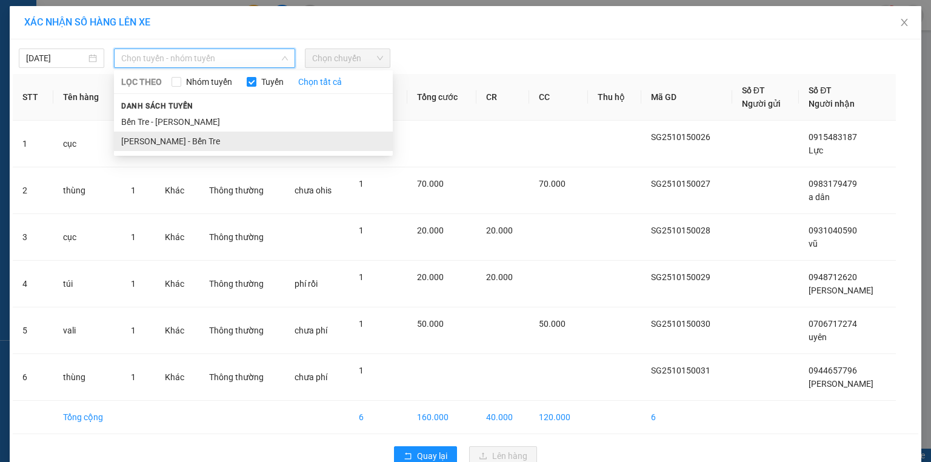
click at [190, 141] on li "Hồ Chí Minh - Bến Tre" at bounding box center [253, 140] width 279 height 19
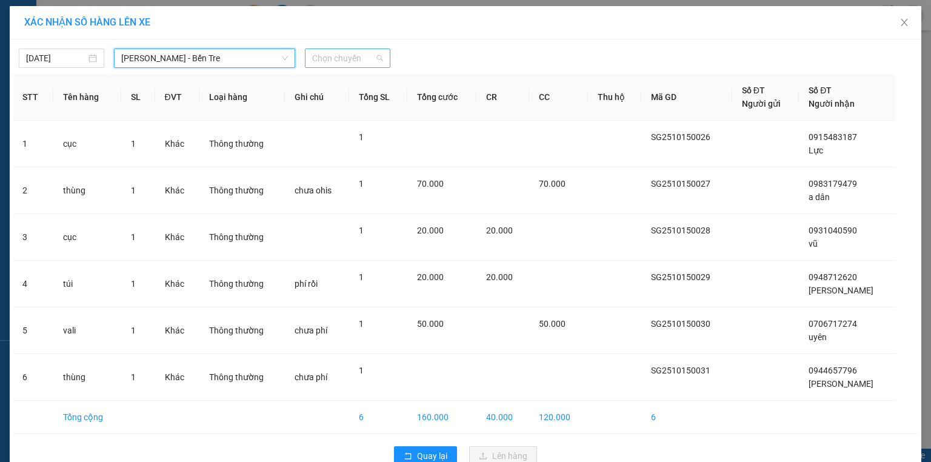
click at [354, 55] on span "Chọn chuyến" at bounding box center [347, 58] width 71 height 18
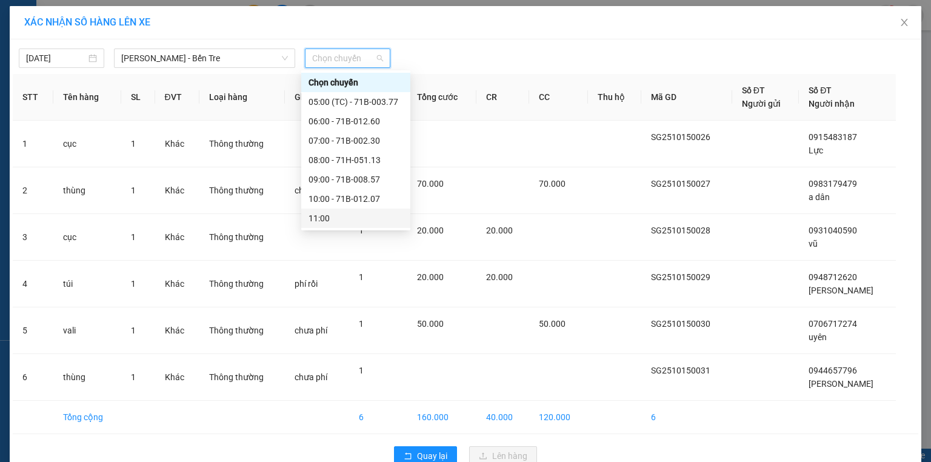
click at [330, 216] on div "11:00" at bounding box center [355, 217] width 95 height 13
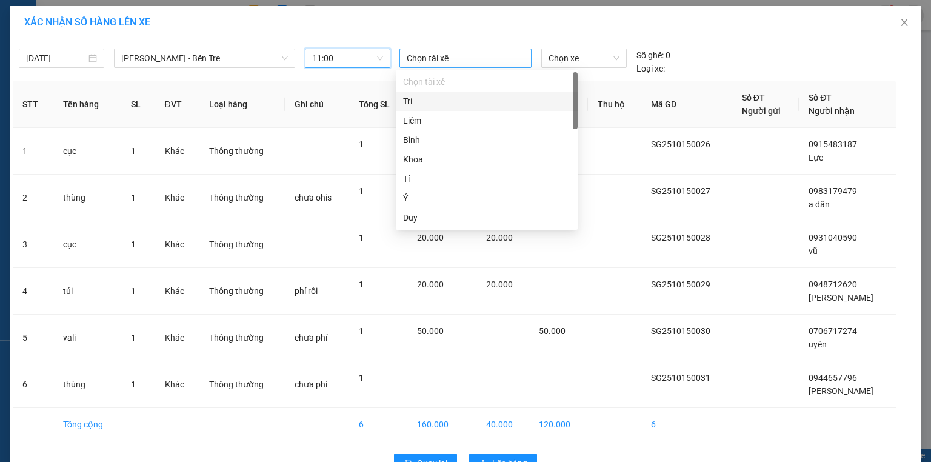
click at [411, 54] on div at bounding box center [465, 58] width 126 height 15
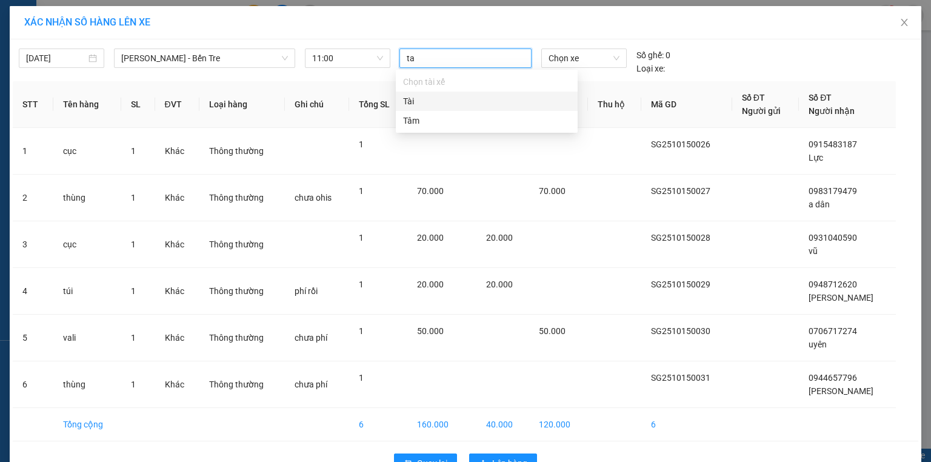
type input "tai"
click at [408, 98] on div "Tài" at bounding box center [486, 101] width 167 height 13
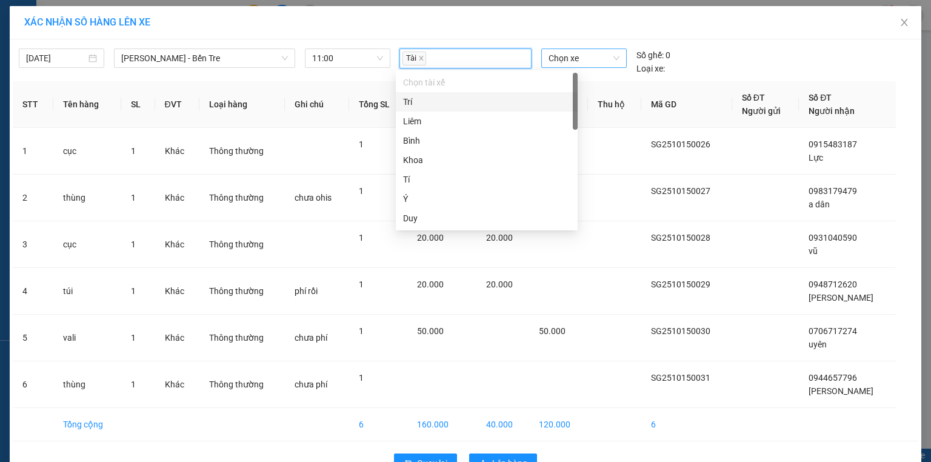
click at [565, 54] on span "Chọn xe" at bounding box center [583, 58] width 70 height 18
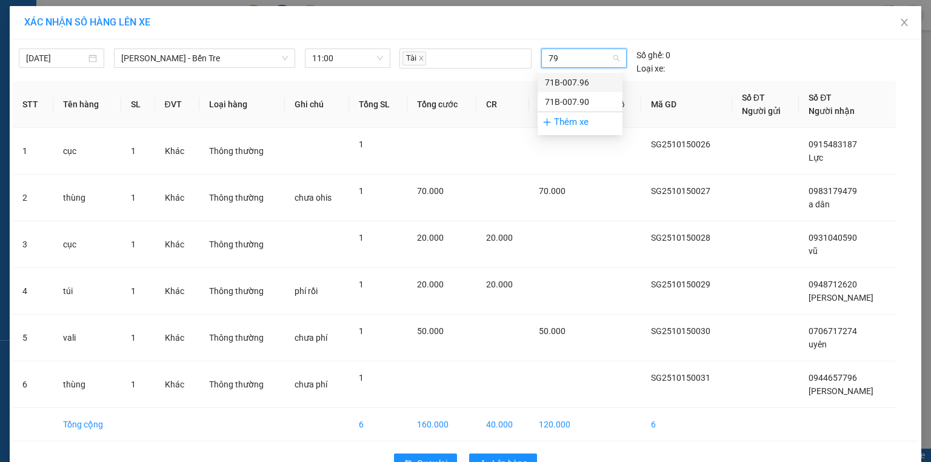
type input "790"
click at [567, 86] on div "71B-007.90" at bounding box center [580, 82] width 70 height 13
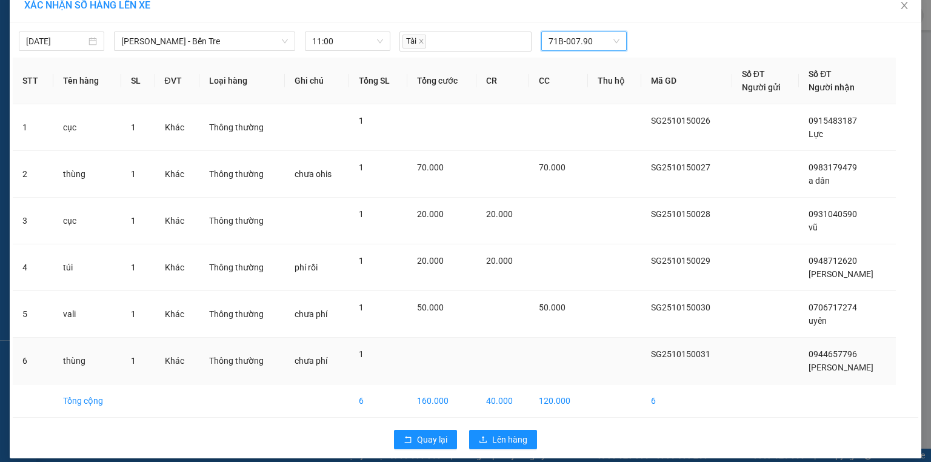
scroll to position [26, 0]
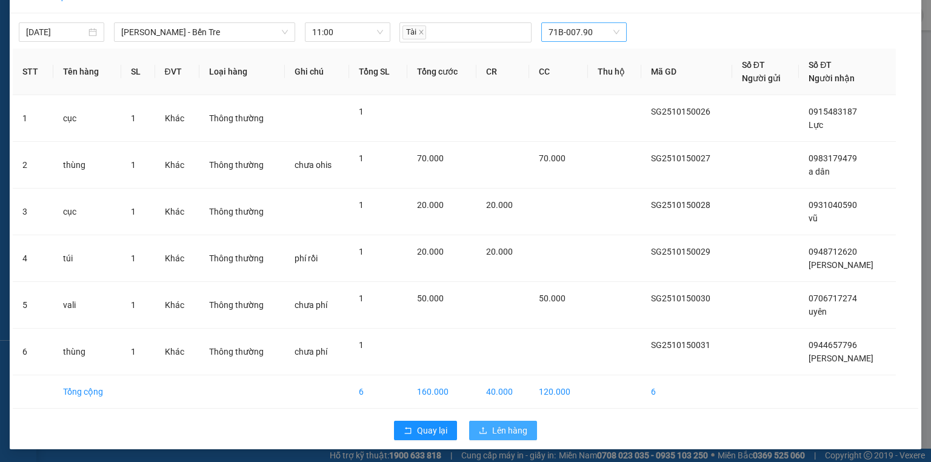
click at [506, 429] on span "Lên hàng" at bounding box center [509, 429] width 35 height 13
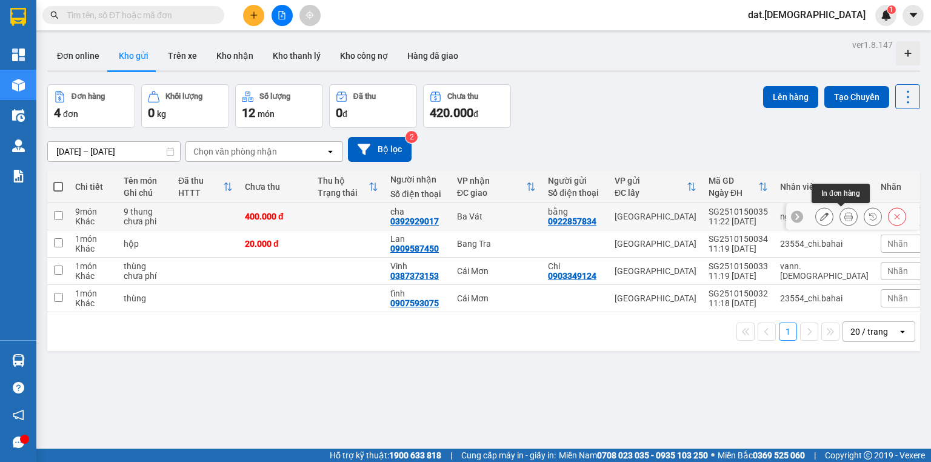
drag, startPoint x: 840, startPoint y: 215, endPoint x: 824, endPoint y: 211, distance: 16.9
click at [844, 215] on icon at bounding box center [848, 216] width 8 height 8
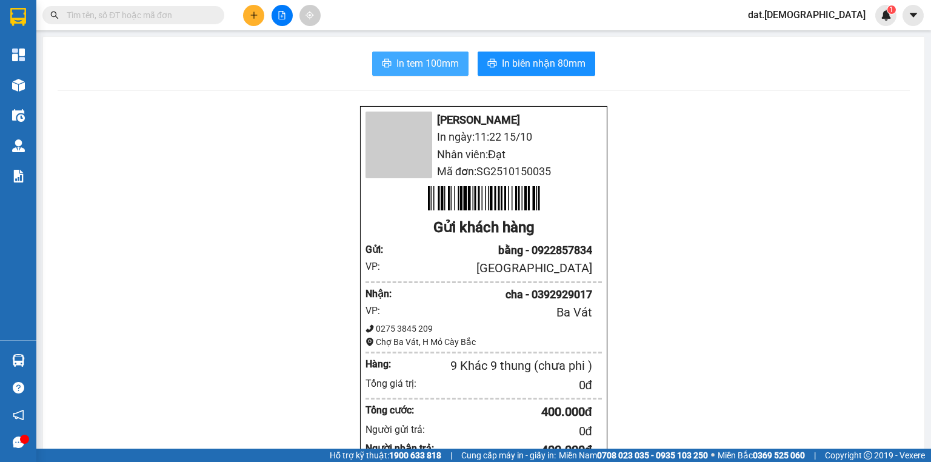
click at [400, 61] on span "In tem 100mm" at bounding box center [427, 63] width 62 height 15
click at [402, 63] on span "In tem 100mm" at bounding box center [427, 63] width 62 height 15
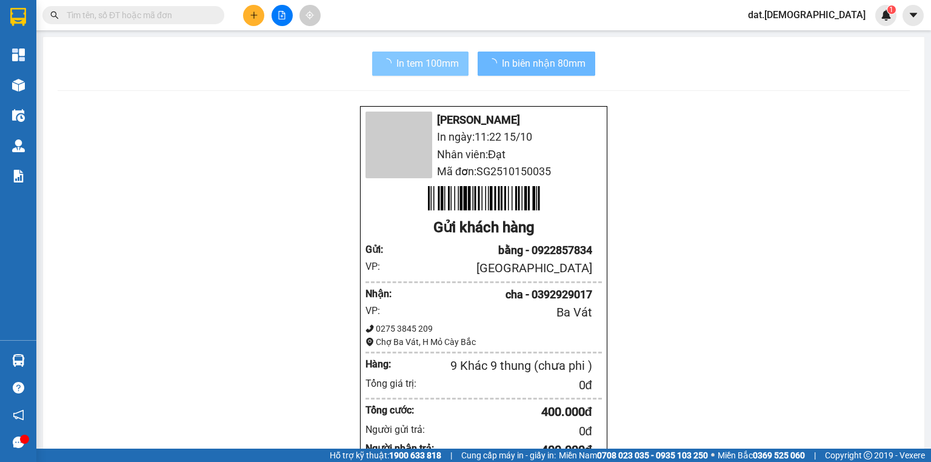
drag, startPoint x: 705, startPoint y: 410, endPoint x: 442, endPoint y: 94, distance: 410.8
click at [408, 68] on span "In tem 100mm" at bounding box center [427, 63] width 62 height 15
click at [403, 72] on button "In tem 100mm" at bounding box center [420, 63] width 96 height 24
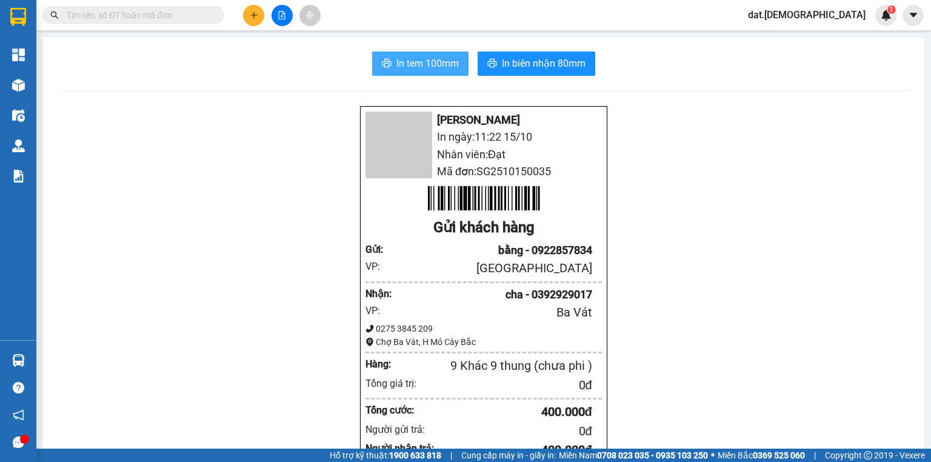
click at [443, 71] on button "In tem 100mm" at bounding box center [420, 63] width 96 height 24
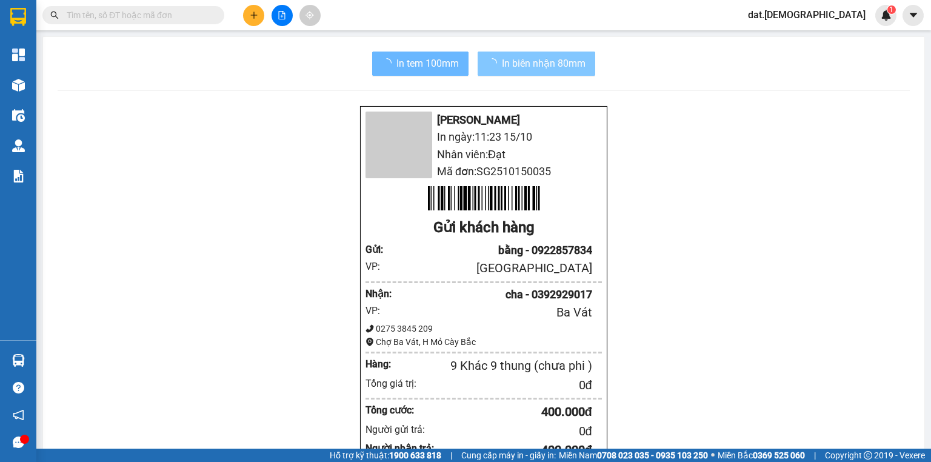
click at [531, 70] on span "In biên nhận 80mm" at bounding box center [544, 63] width 84 height 15
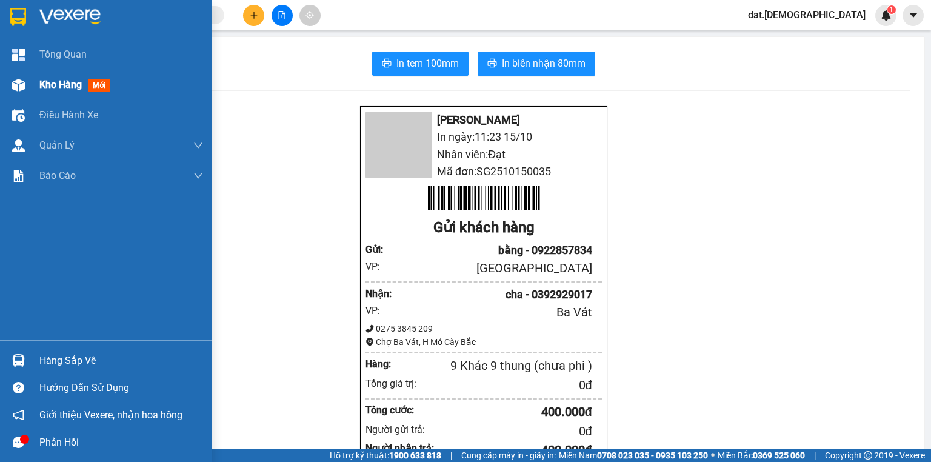
drag, startPoint x: 27, startPoint y: 99, endPoint x: 32, endPoint y: 91, distance: 9.6
click at [27, 99] on div "Tổng Quan Kho hàng mới Điều hành xe Quản Lý Quản lý chuyến Quản lý khách hàng Q…" at bounding box center [106, 189] width 212 height 301
click at [44, 82] on span "Kho hàng" at bounding box center [60, 85] width 42 height 12
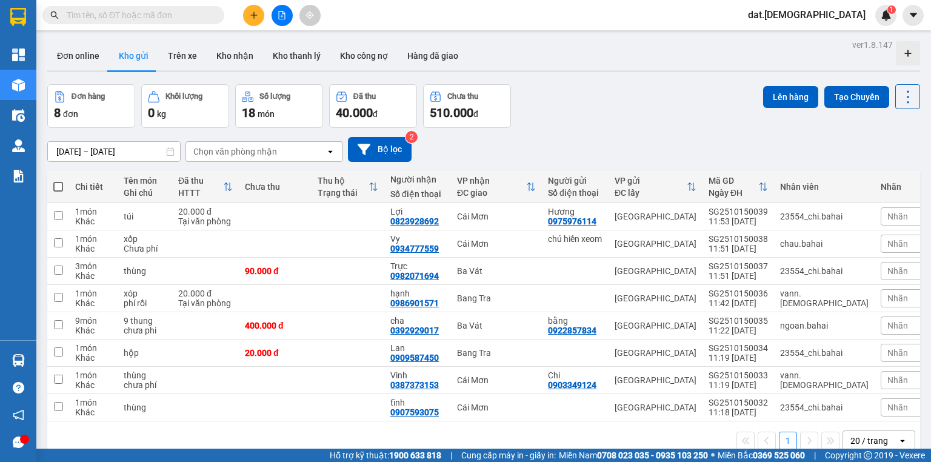
click at [58, 186] on span at bounding box center [58, 187] width 10 height 10
click at [58, 181] on input "checkbox" at bounding box center [58, 181] width 0 height 0
checkbox input "true"
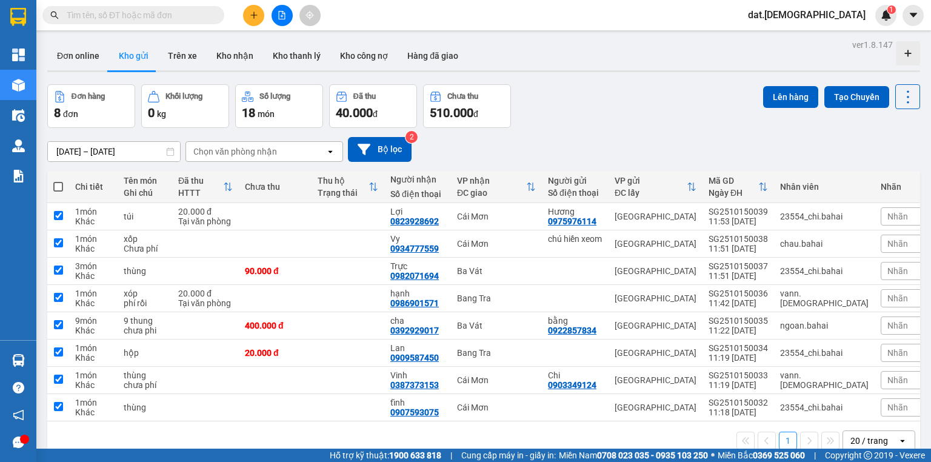
checkbox input "true"
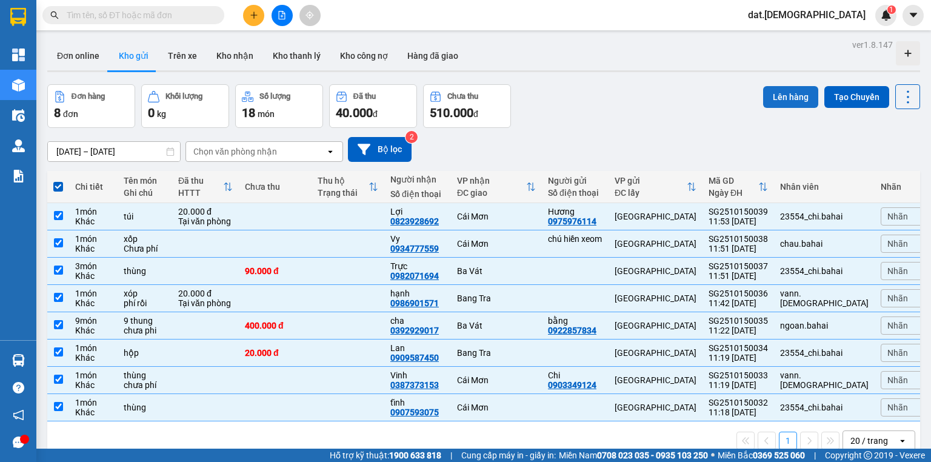
click at [774, 93] on button "Lên hàng" at bounding box center [790, 97] width 55 height 22
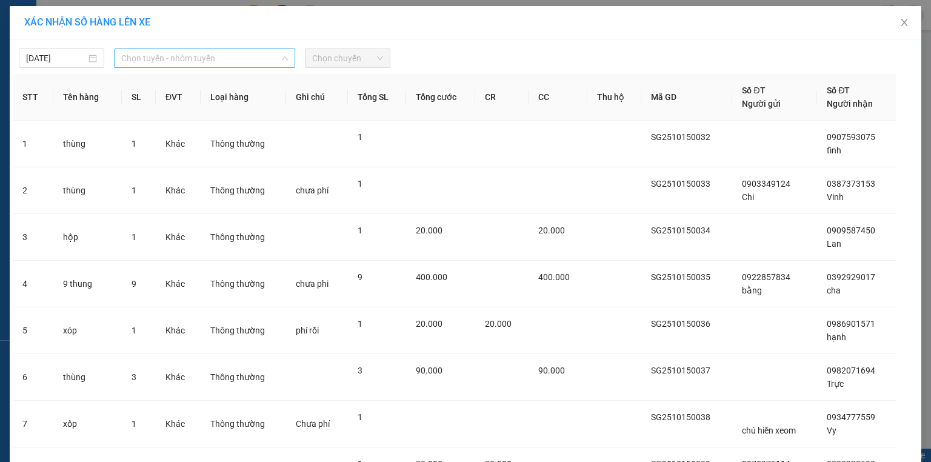
click at [232, 58] on span "Chọn tuyến - nhóm tuyến" at bounding box center [204, 58] width 167 height 18
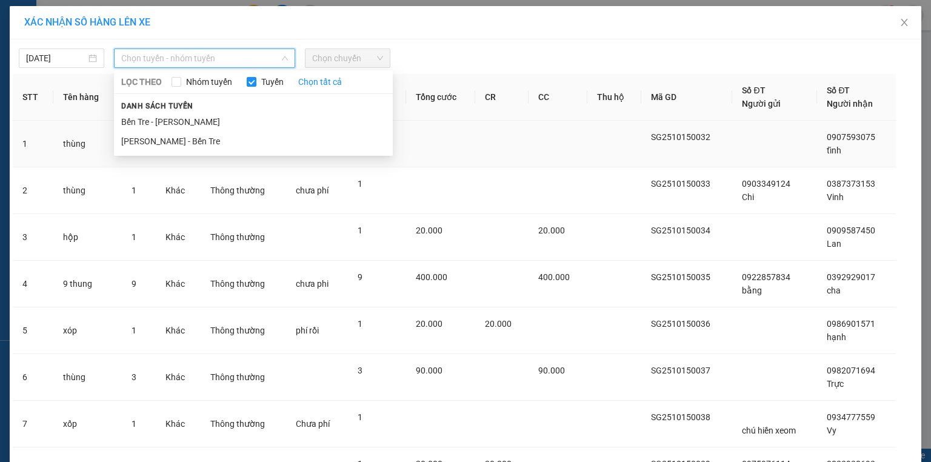
drag, startPoint x: 227, startPoint y: 142, endPoint x: 248, endPoint y: 133, distance: 23.6
click at [227, 142] on li "Hồ Chí Minh - Bến Tre" at bounding box center [253, 140] width 279 height 19
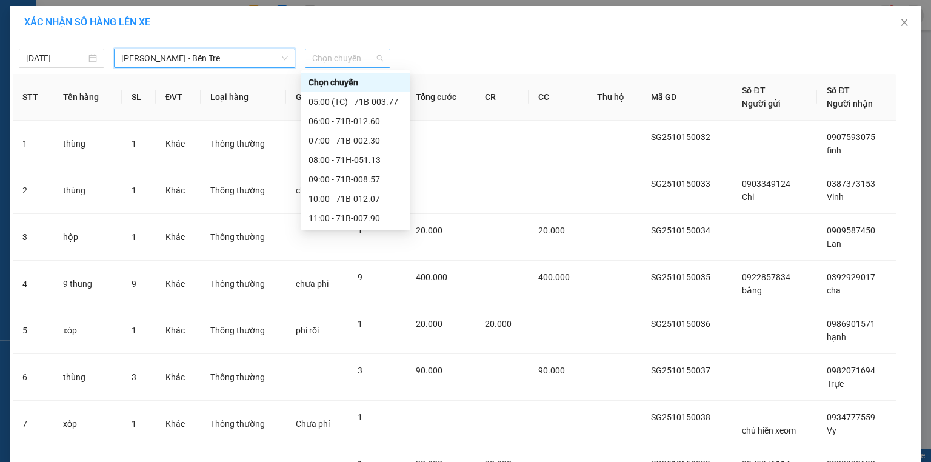
click at [355, 65] on span "Chọn chuyến" at bounding box center [347, 58] width 71 height 18
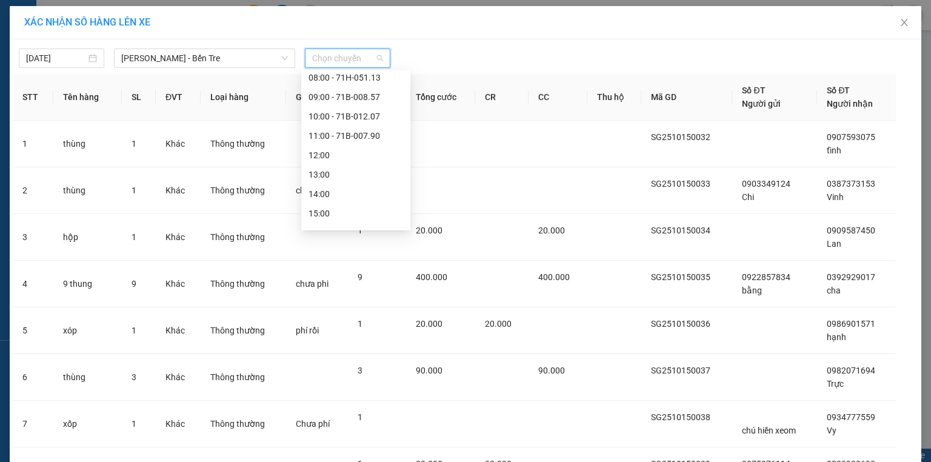
scroll to position [136, 0]
click at [366, 101] on div "12:00" at bounding box center [355, 101] width 95 height 13
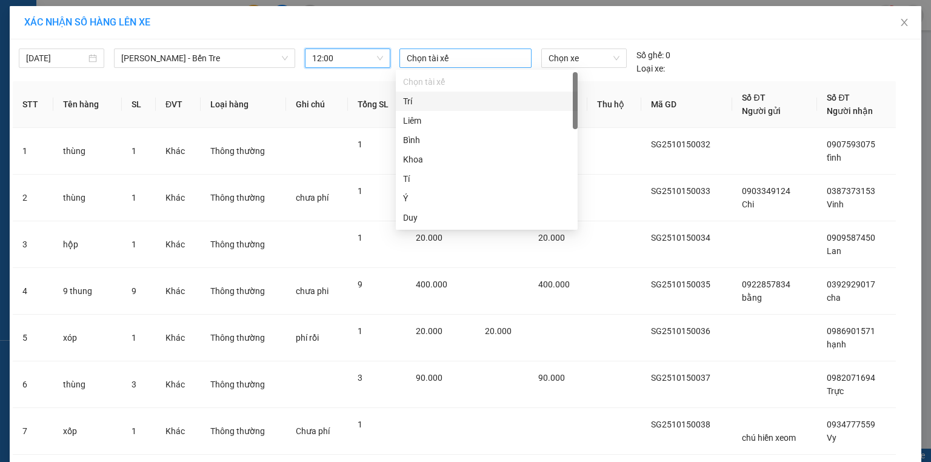
click at [462, 59] on div at bounding box center [465, 58] width 126 height 15
click at [460, 51] on div at bounding box center [465, 58] width 126 height 15
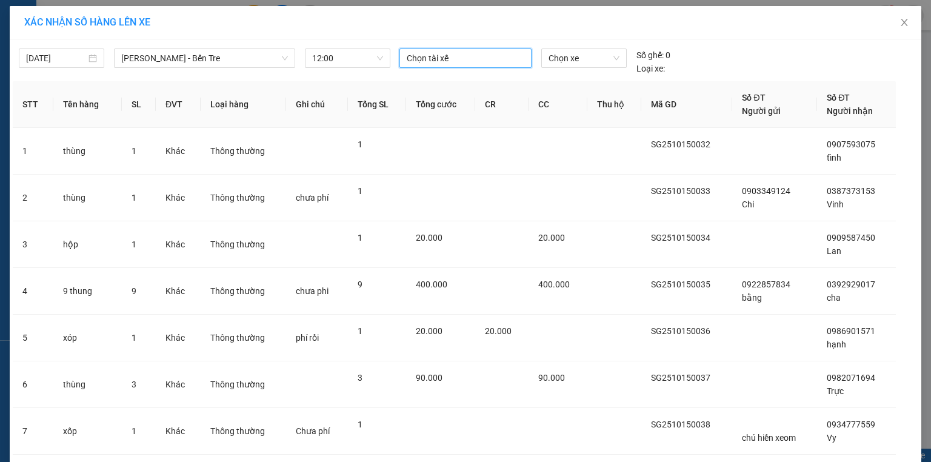
click at [475, 61] on div at bounding box center [465, 58] width 126 height 15
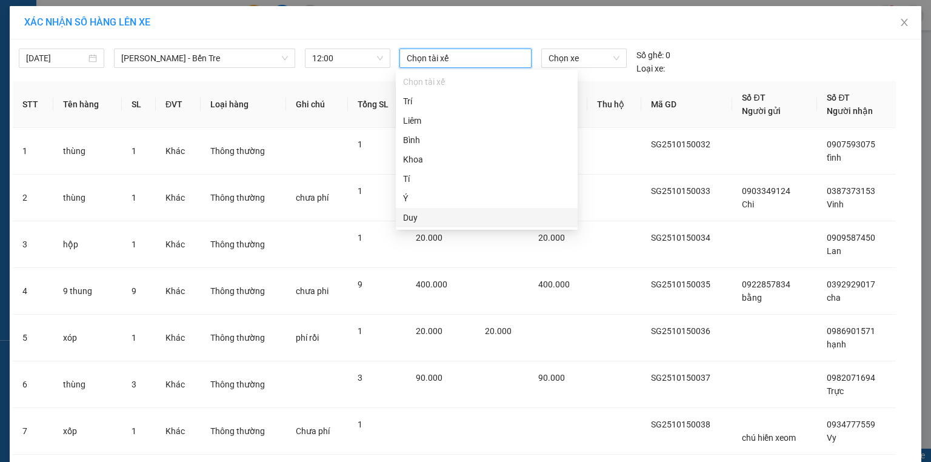
click at [439, 223] on div "Duy" at bounding box center [486, 217] width 167 height 13
click at [597, 56] on span "Chọn xe" at bounding box center [583, 58] width 70 height 18
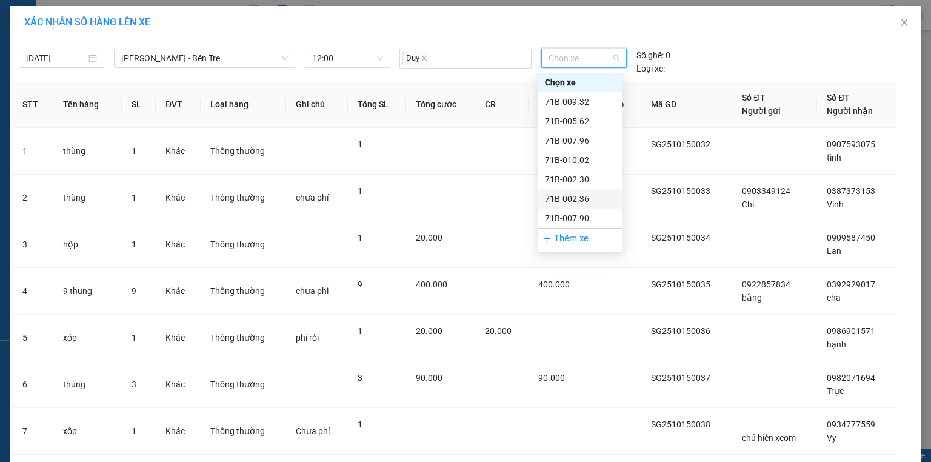
click at [584, 198] on div "71B-002.36" at bounding box center [580, 198] width 70 height 13
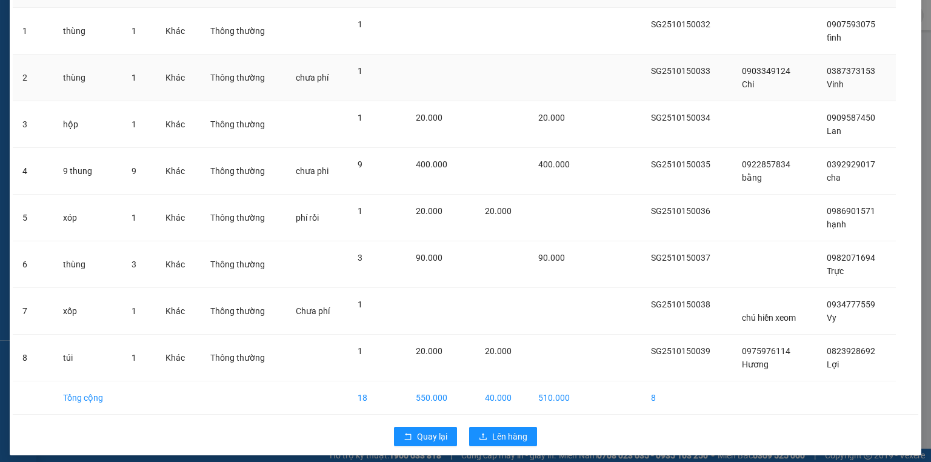
scroll to position [119, 0]
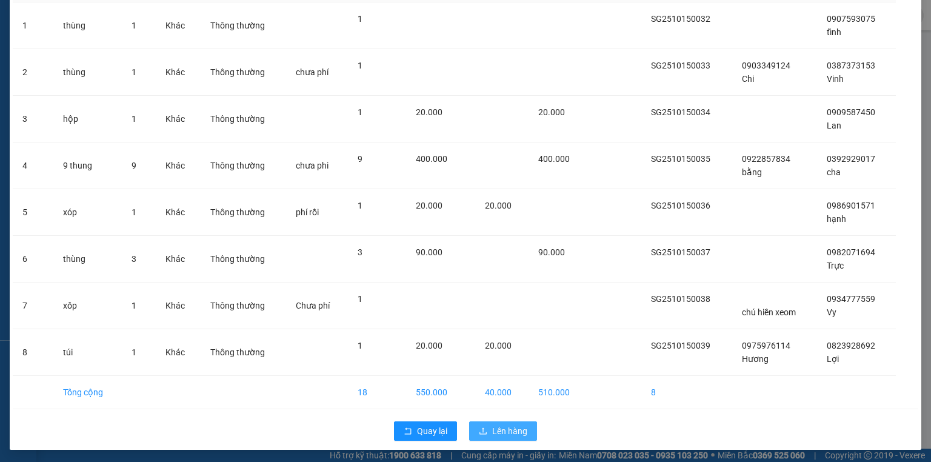
click at [503, 426] on span "Lên hàng" at bounding box center [509, 430] width 35 height 13
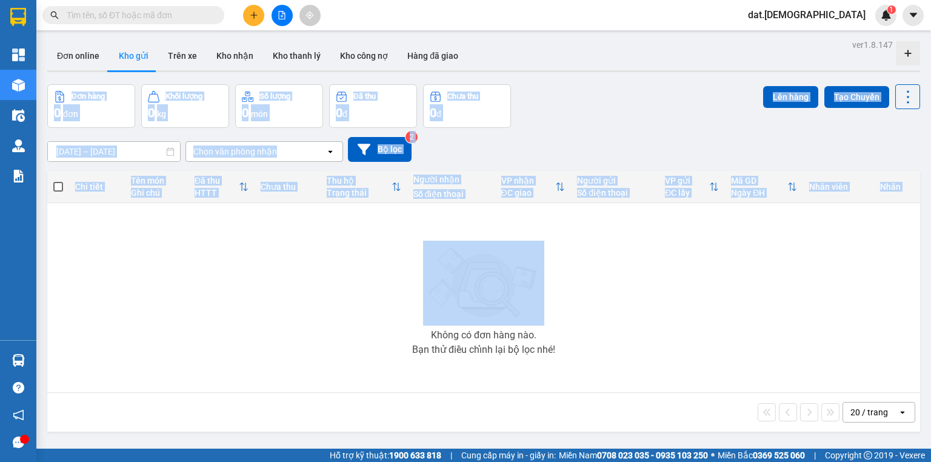
drag, startPoint x: 755, startPoint y: 227, endPoint x: 930, endPoint y: 22, distance: 269.5
click at [930, 24] on section "Kết quả tìm kiếm ( 0 ) Bộ lọc No Data dat.bahai 1 Tổng Quan Kho hàng mới Điều h…" at bounding box center [465, 231] width 931 height 462
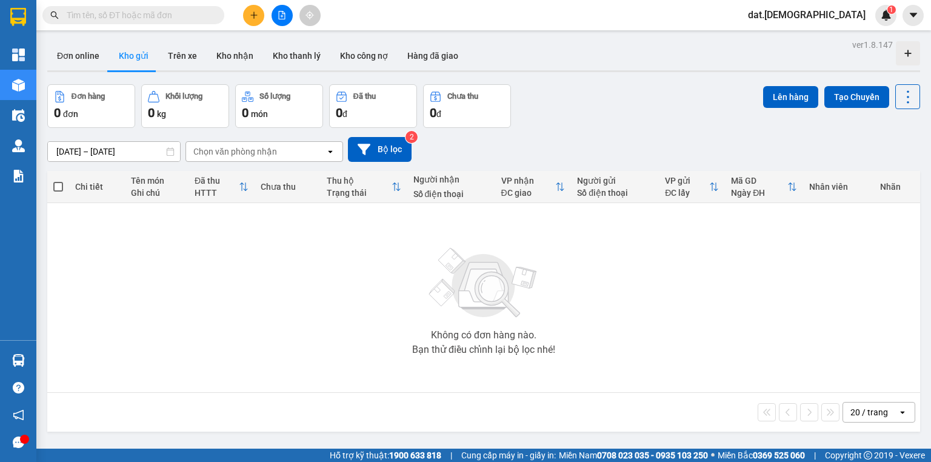
drag, startPoint x: 657, startPoint y: 348, endPoint x: 637, endPoint y: 344, distance: 20.3
click at [657, 348] on div "Không có đơn hàng nào. Bạn thử điều chỉnh lại bộ lọc nhé!" at bounding box center [483, 298] width 860 height 182
click at [180, 51] on button "Trên xe" at bounding box center [182, 55] width 48 height 29
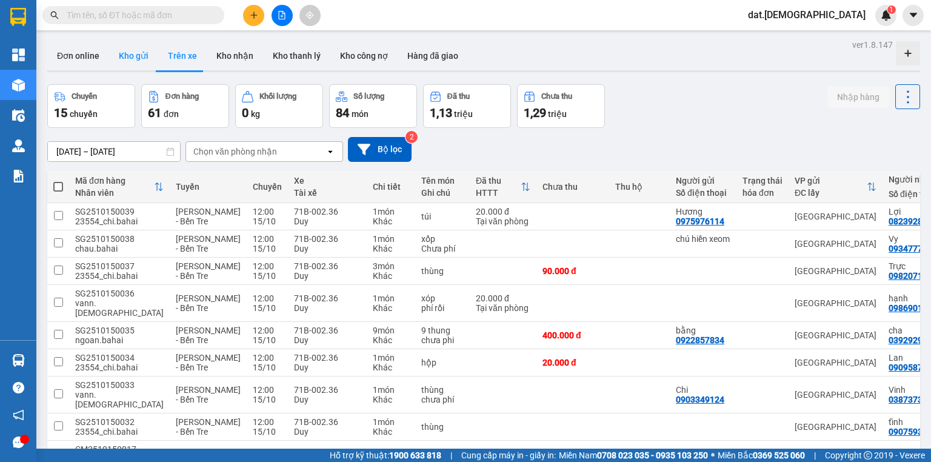
click at [124, 53] on button "Kho gửi" at bounding box center [133, 55] width 49 height 29
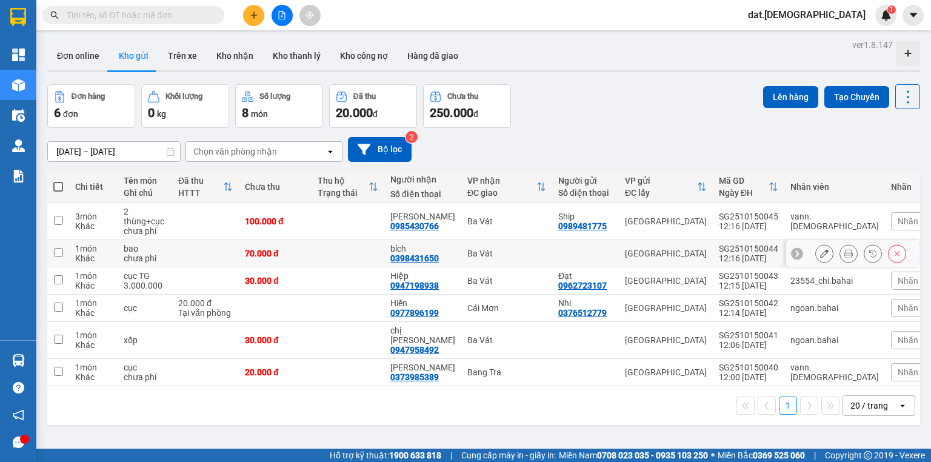
drag, startPoint x: 841, startPoint y: 249, endPoint x: 824, endPoint y: 242, distance: 18.2
click at [844, 249] on icon at bounding box center [848, 253] width 8 height 8
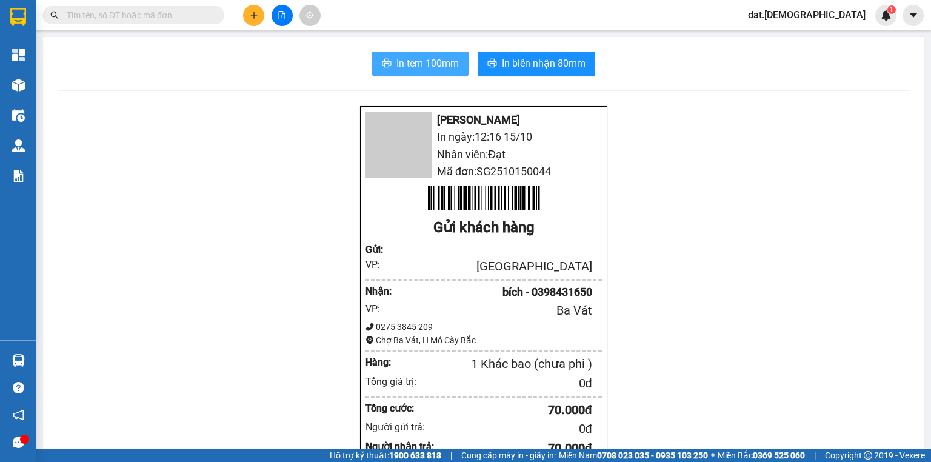
click at [387, 73] on button "In tem 100mm" at bounding box center [420, 63] width 96 height 24
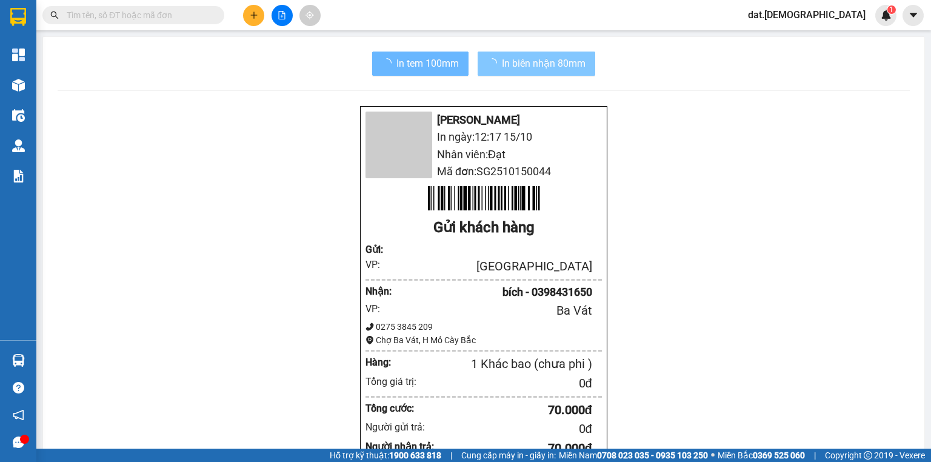
drag, startPoint x: 533, startPoint y: 65, endPoint x: 539, endPoint y: 88, distance: 23.7
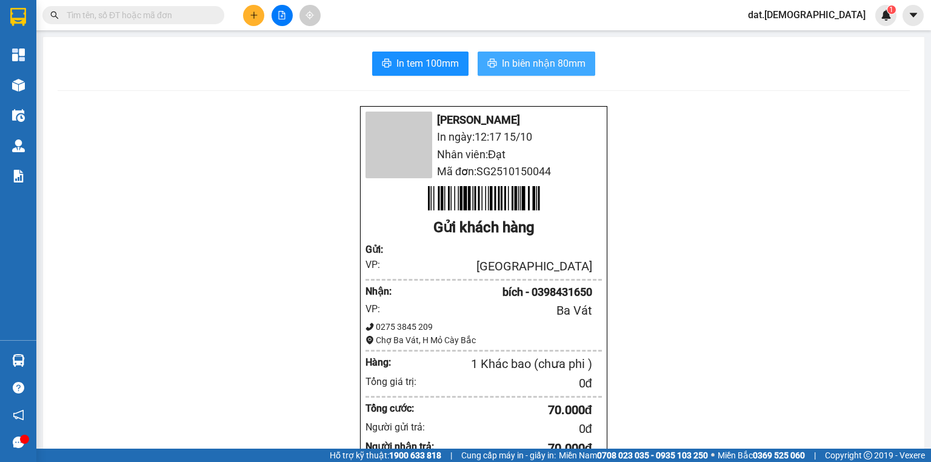
click at [543, 59] on span "In biên nhận 80mm" at bounding box center [544, 63] width 84 height 15
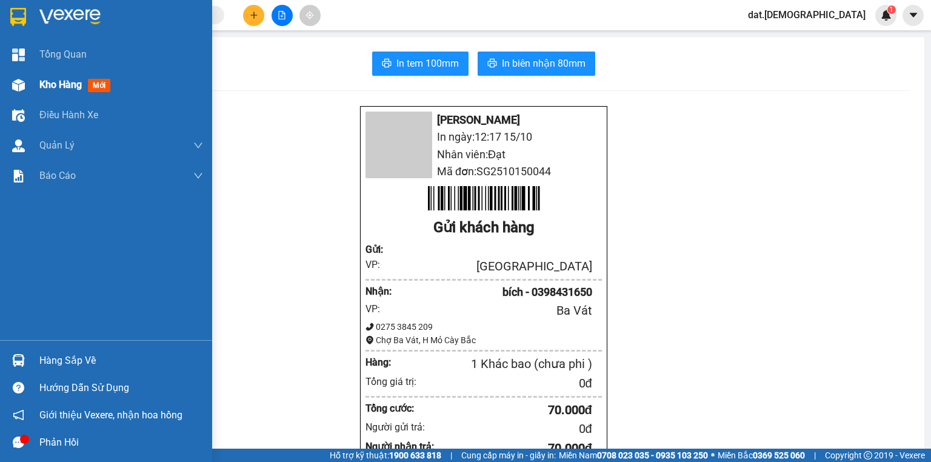
click at [114, 84] on div "Kho hàng mới" at bounding box center [77, 84] width 76 height 15
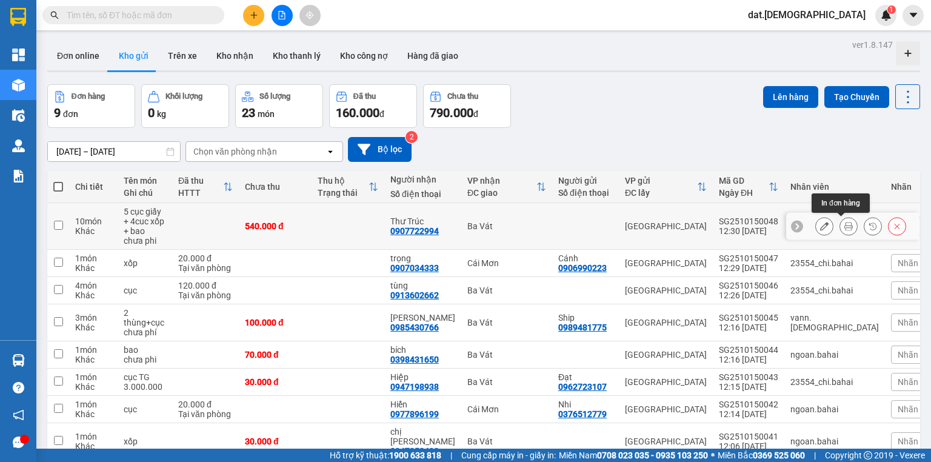
drag, startPoint x: 840, startPoint y: 228, endPoint x: 831, endPoint y: 223, distance: 10.3
click at [844, 228] on icon at bounding box center [848, 226] width 8 height 8
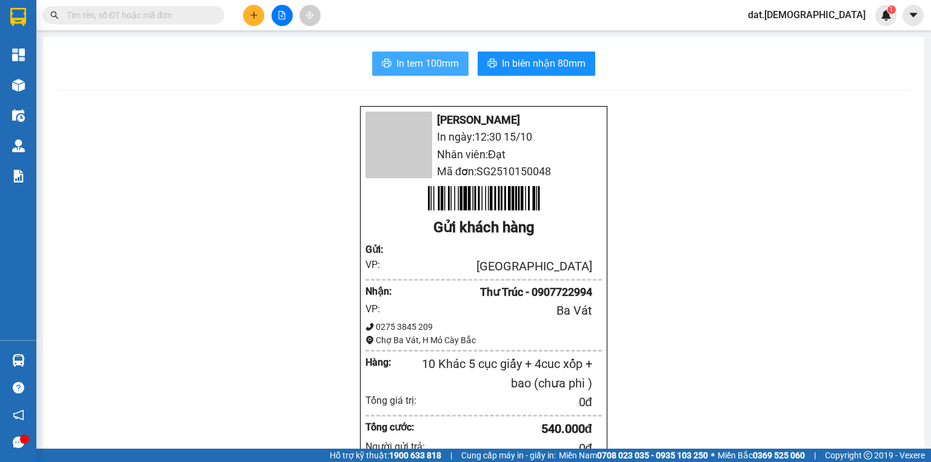
click at [419, 58] on span "In tem 100mm" at bounding box center [427, 63] width 62 height 15
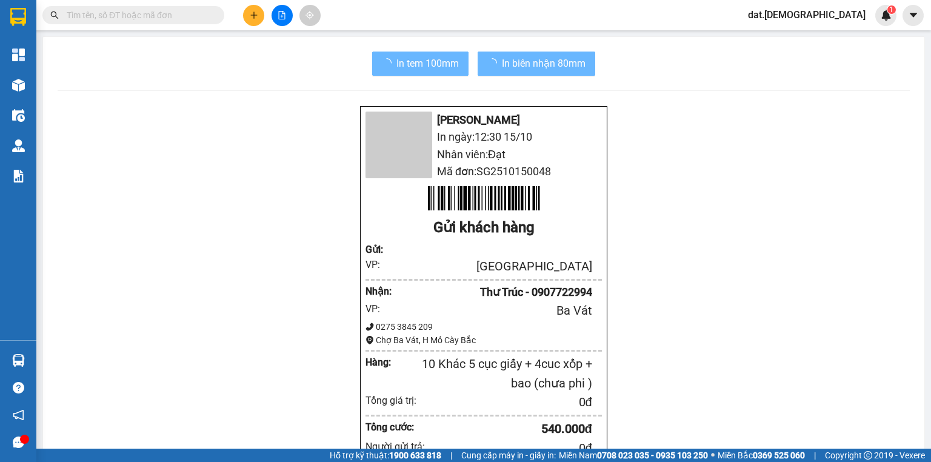
click at [396, 65] on span "In tem 100mm" at bounding box center [427, 63] width 62 height 15
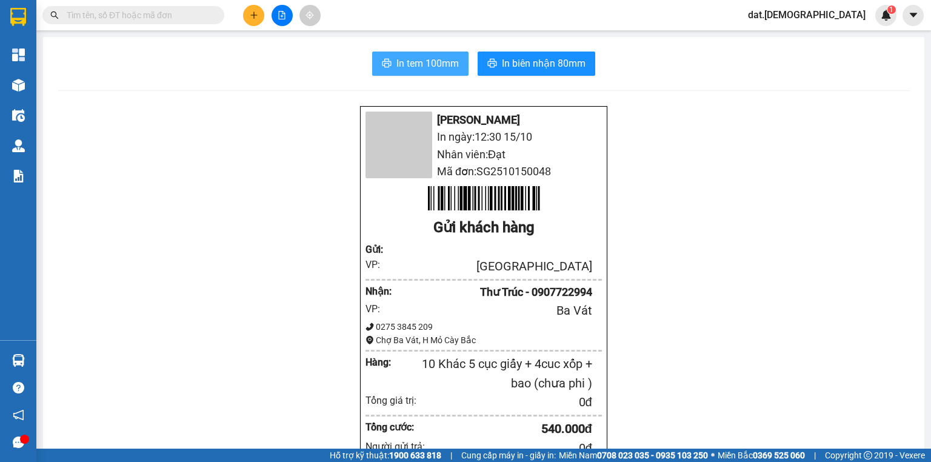
click at [397, 55] on button "In tem 100mm" at bounding box center [420, 63] width 96 height 24
click at [405, 63] on span "In tem 100mm" at bounding box center [427, 63] width 62 height 15
click at [421, 71] on button "In tem 100mm" at bounding box center [420, 63] width 96 height 24
click at [429, 68] on span "In tem 100mm" at bounding box center [427, 63] width 62 height 15
drag, startPoint x: 421, startPoint y: 68, endPoint x: 476, endPoint y: 116, distance: 73.0
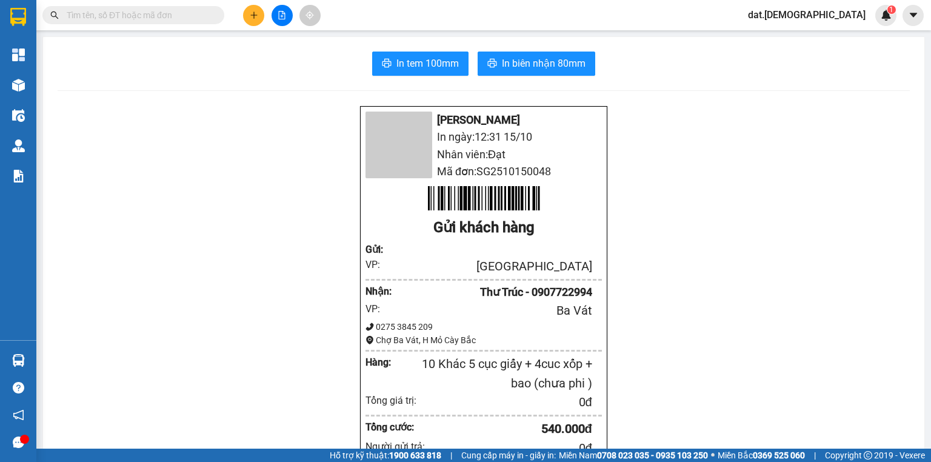
click at [421, 68] on span "In tem 100mm" at bounding box center [427, 63] width 62 height 15
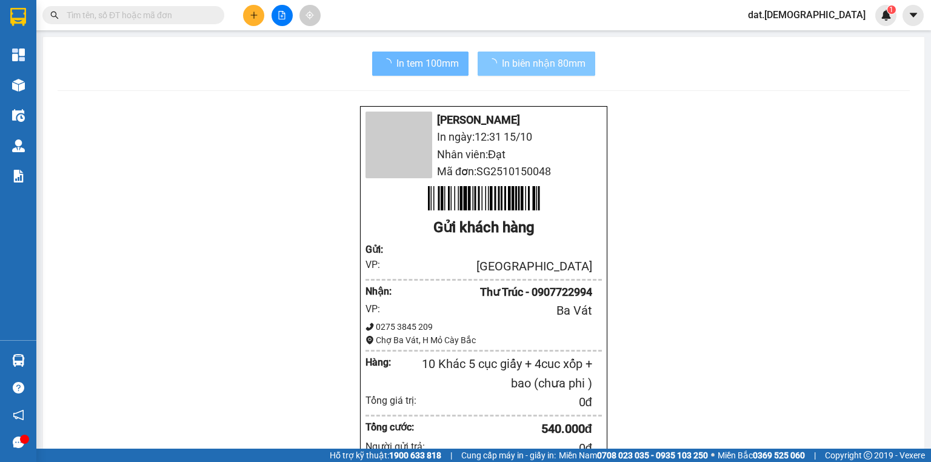
click at [543, 63] on span "In biên nhận 80mm" at bounding box center [544, 63] width 84 height 15
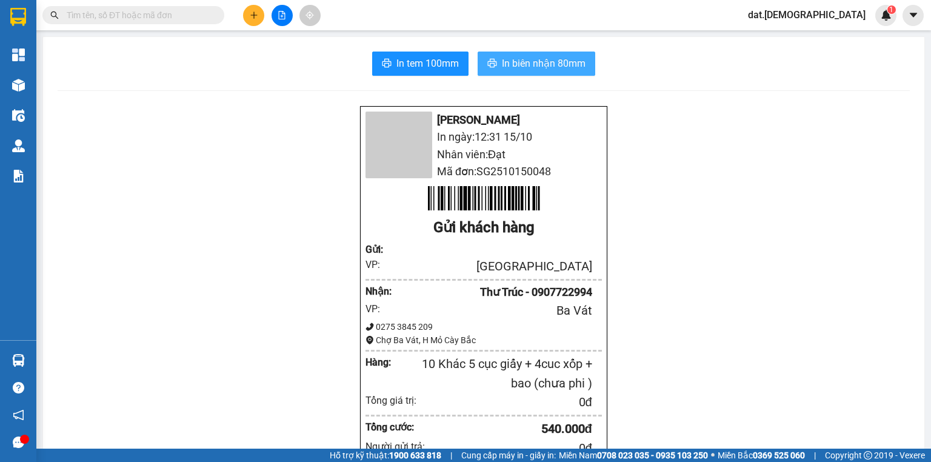
click at [526, 67] on span "In biên nhận 80mm" at bounding box center [544, 63] width 84 height 15
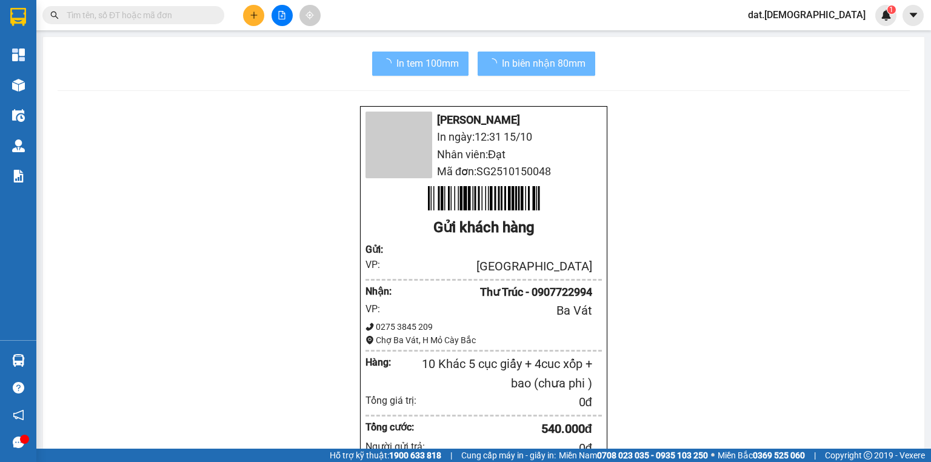
click at [24, 80] on div at bounding box center [18, 85] width 21 height 21
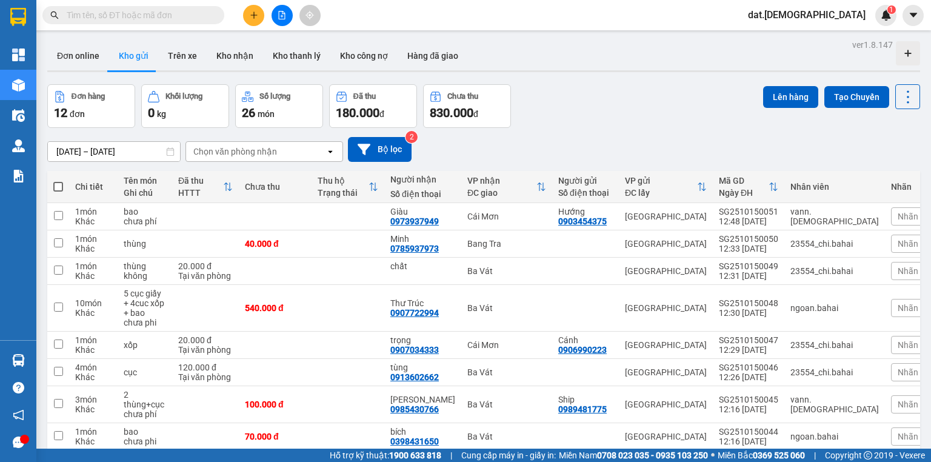
click at [63, 186] on th at bounding box center [58, 187] width 22 height 32
click at [58, 187] on span at bounding box center [58, 187] width 10 height 10
click at [58, 181] on input "checkbox" at bounding box center [58, 181] width 0 height 0
checkbox input "true"
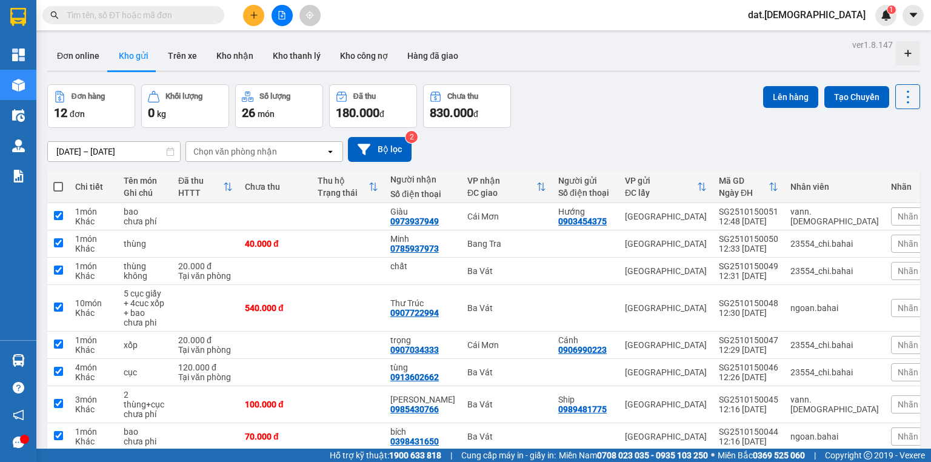
checkbox input "true"
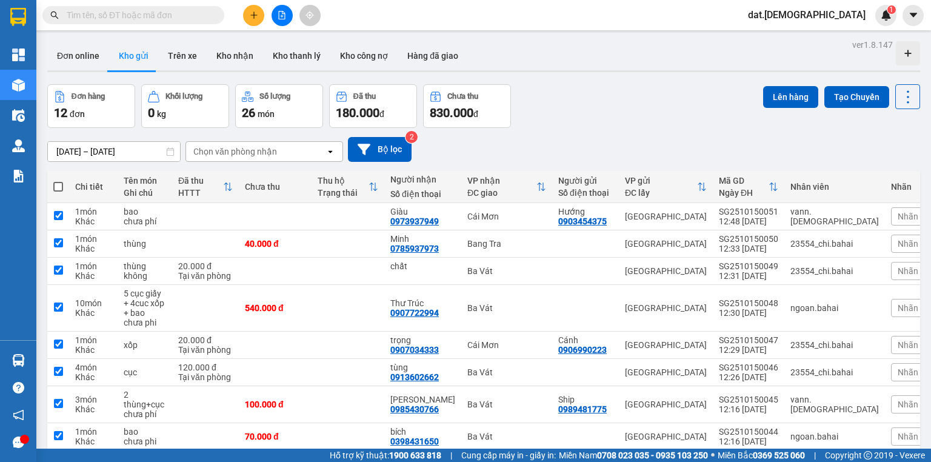
checkbox input "true"
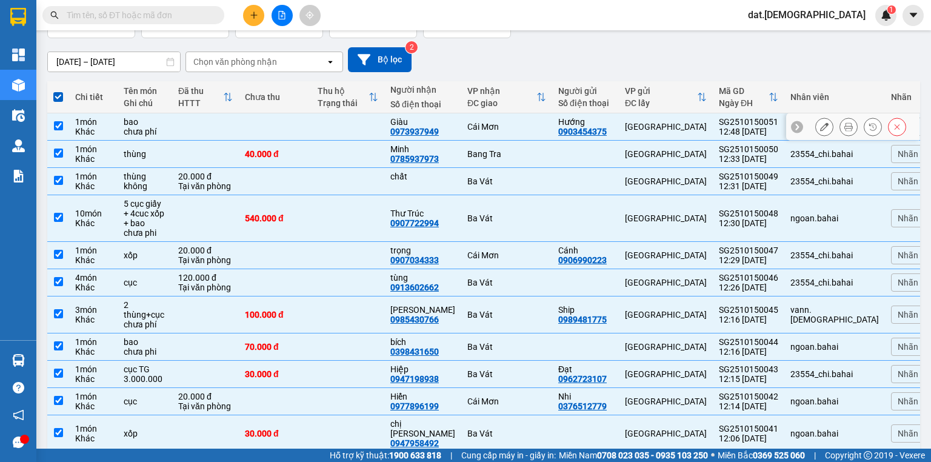
scroll to position [97, 0]
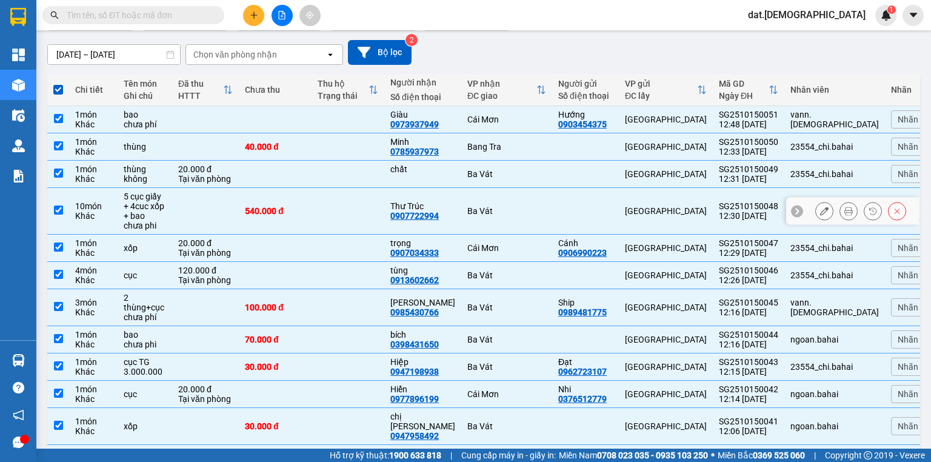
click at [58, 210] on input "checkbox" at bounding box center [58, 209] width 9 height 9
checkbox input "false"
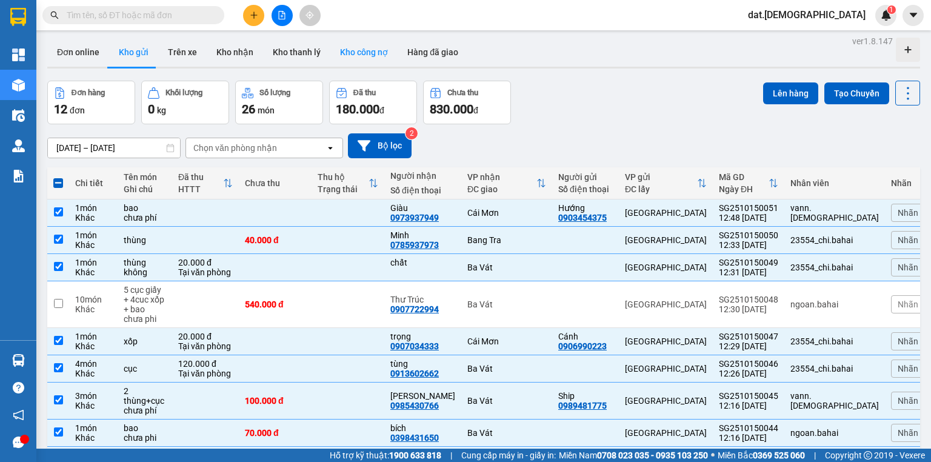
scroll to position [0, 0]
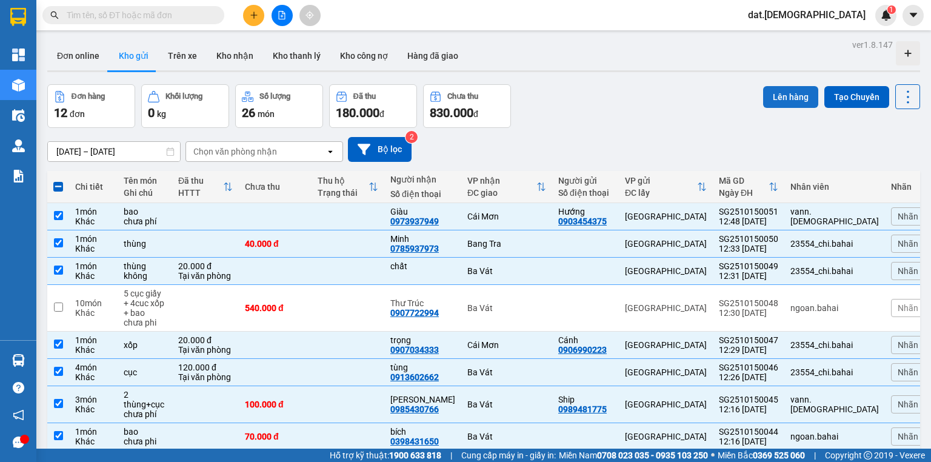
click at [781, 97] on button "Lên hàng" at bounding box center [790, 97] width 55 height 22
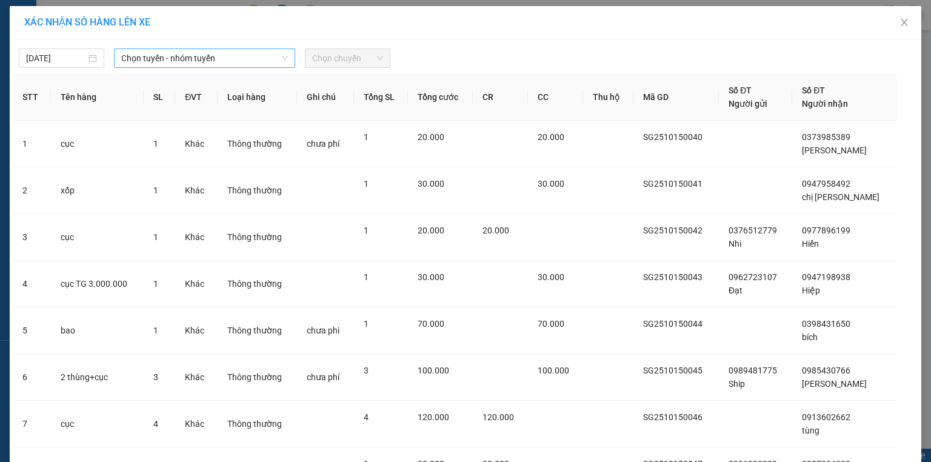
click at [263, 62] on span "Chọn tuyến - nhóm tuyến" at bounding box center [204, 58] width 167 height 18
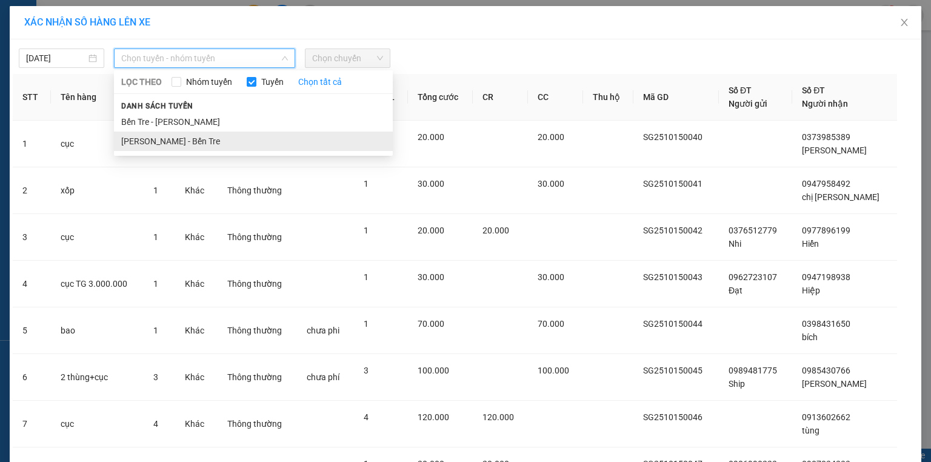
click at [246, 51] on div "Chọn tuyến - nhóm tuyến LỌC THEO Nhóm tuyến Tuyến Chọn tất cả Danh sách tuyến B…" at bounding box center [204, 57] width 181 height 19
click at [199, 138] on li "[PERSON_NAME] - Bến Tre" at bounding box center [253, 140] width 279 height 19
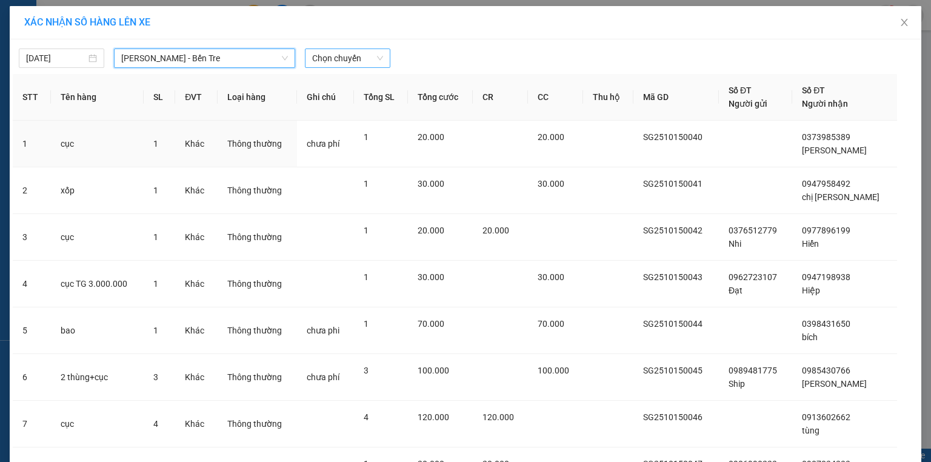
click at [339, 59] on span "Chọn chuyến" at bounding box center [347, 58] width 71 height 18
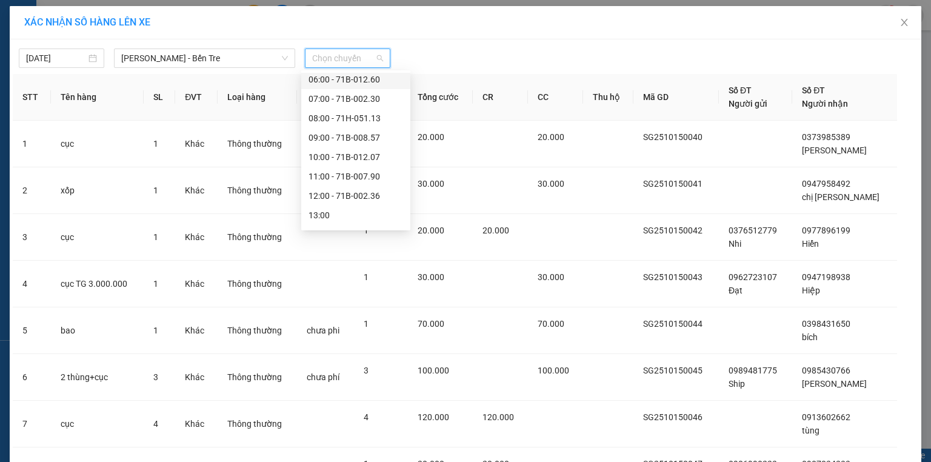
scroll to position [97, 0]
click at [344, 158] on div "13:00" at bounding box center [355, 159] width 95 height 13
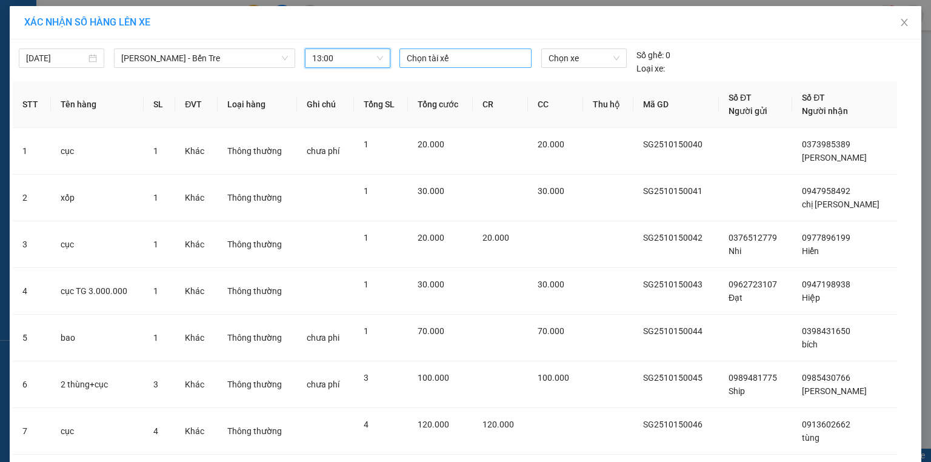
click at [468, 59] on div at bounding box center [465, 58] width 126 height 15
type input "binh"
click at [456, 104] on div "Bình Nhỏ" at bounding box center [486, 101] width 167 height 13
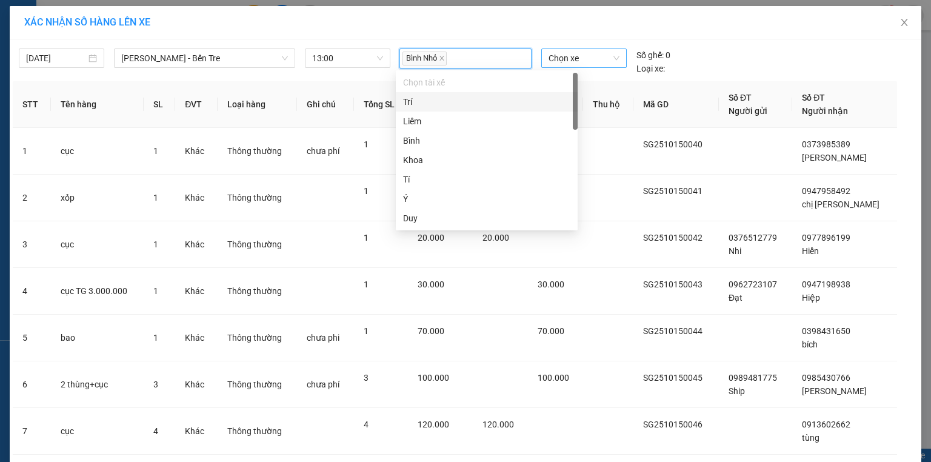
click at [579, 61] on span "Chọn xe" at bounding box center [583, 58] width 70 height 18
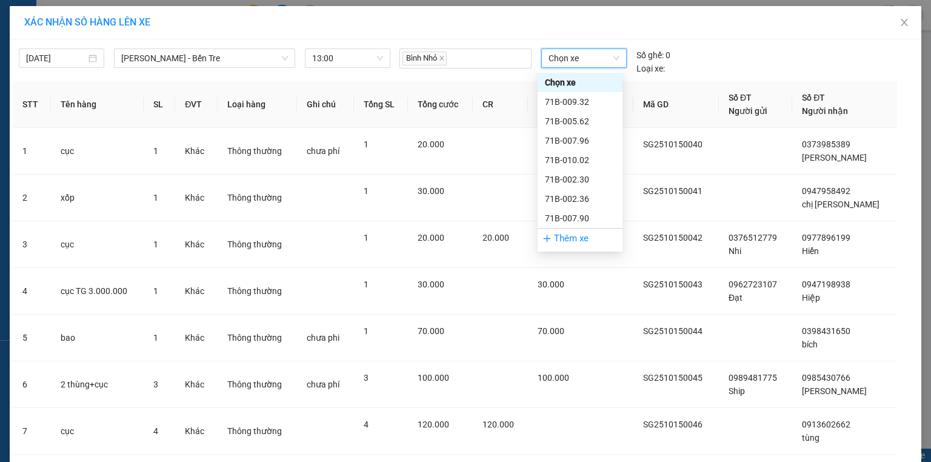
click at [579, 61] on span "Chọn xe" at bounding box center [583, 58] width 70 height 18
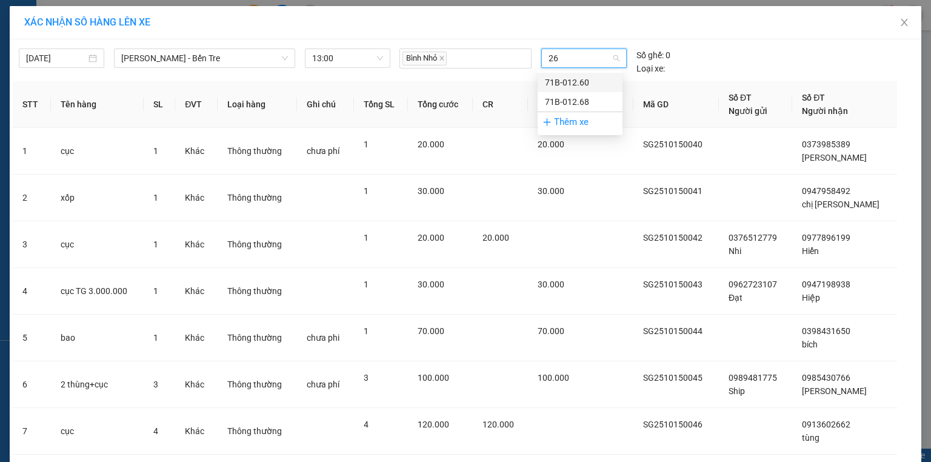
type input "268"
click at [594, 82] on div "71B-012.68" at bounding box center [580, 82] width 70 height 13
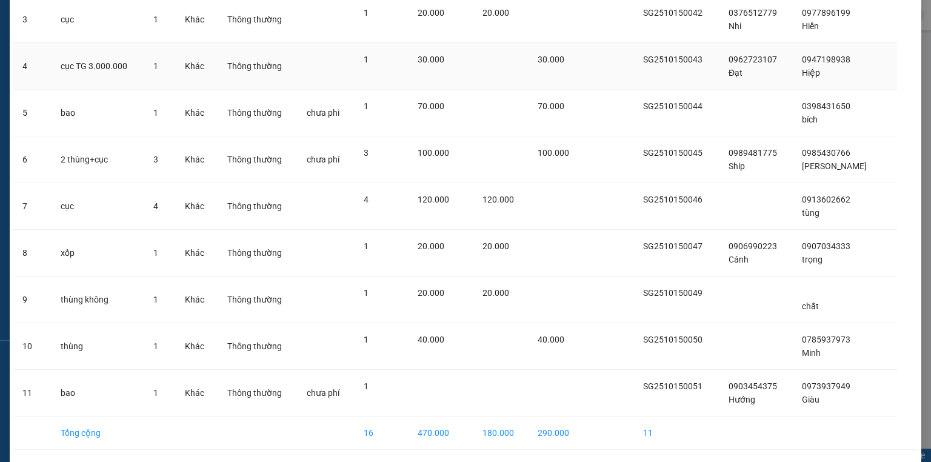
scroll to position [259, 0]
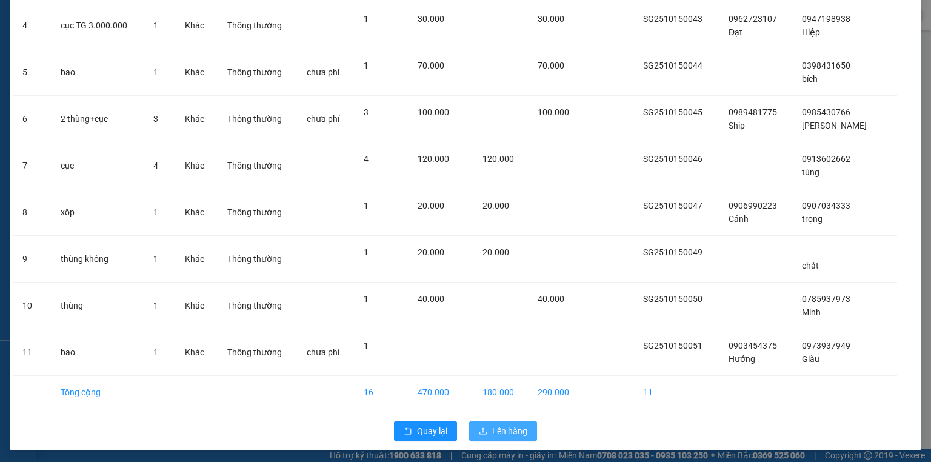
click at [503, 427] on span "Lên hàng" at bounding box center [509, 430] width 35 height 13
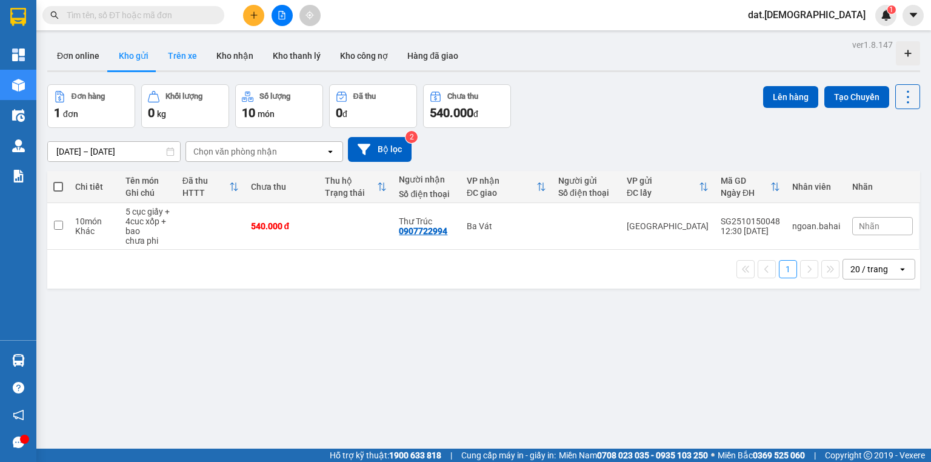
click at [184, 55] on button "Trên xe" at bounding box center [182, 55] width 48 height 29
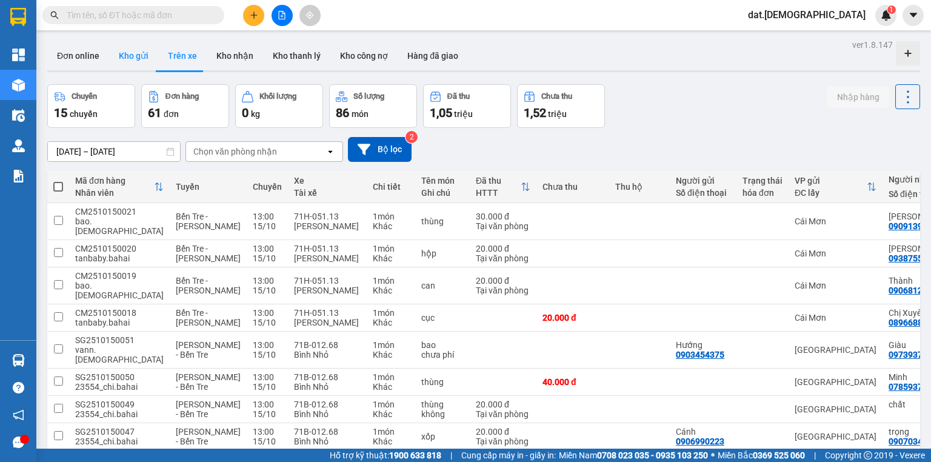
click at [136, 53] on button "Kho gửi" at bounding box center [133, 55] width 49 height 29
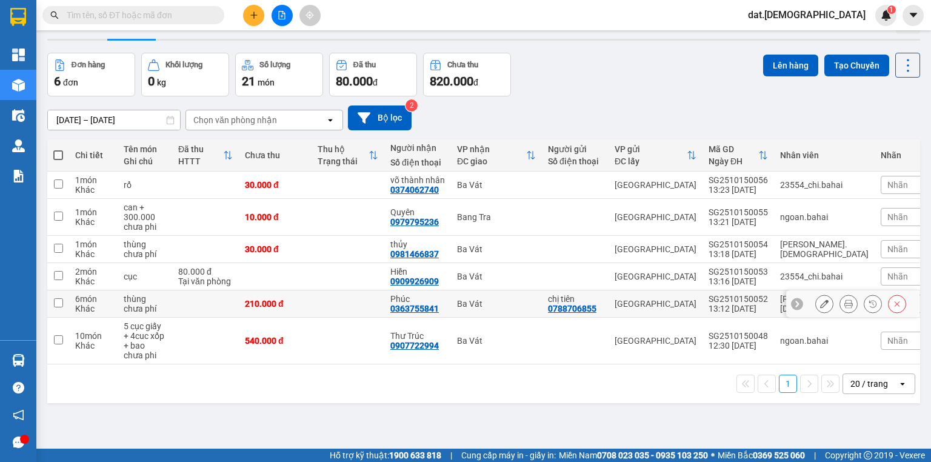
scroll to position [48, 0]
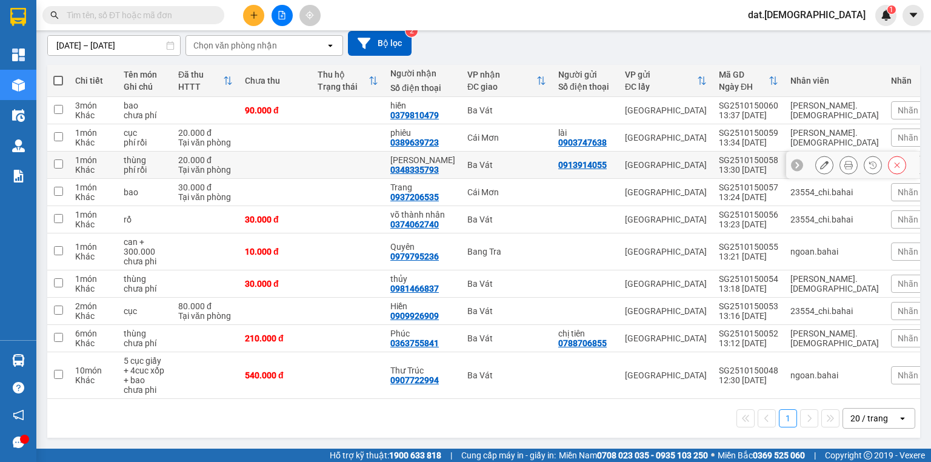
scroll to position [108, 0]
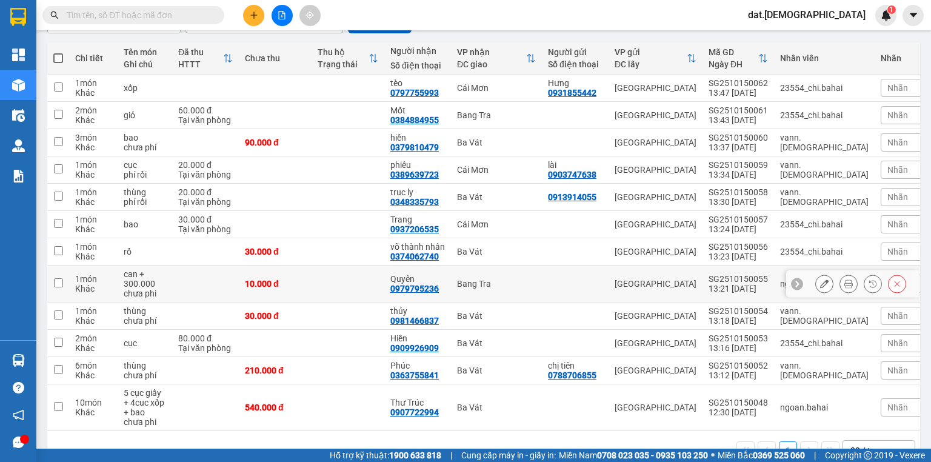
scroll to position [114, 0]
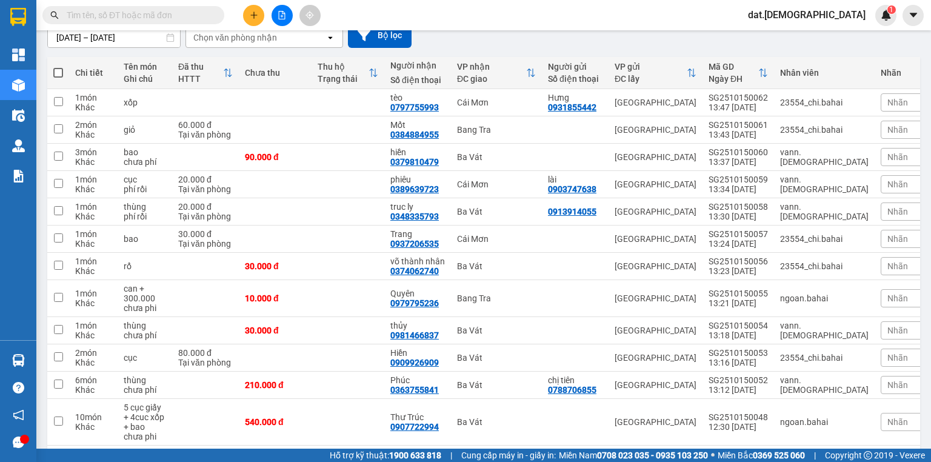
click at [58, 70] on span at bounding box center [58, 73] width 10 height 10
click at [58, 67] on input "checkbox" at bounding box center [58, 67] width 0 height 0
checkbox input "true"
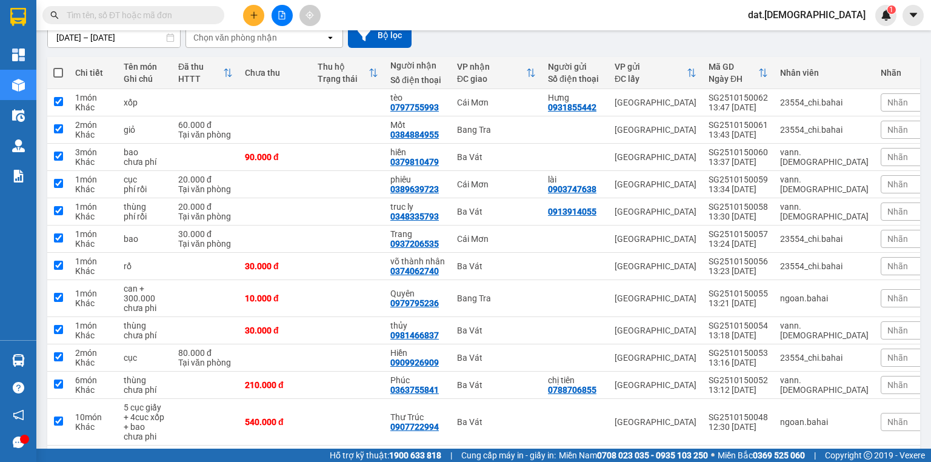
checkbox input "true"
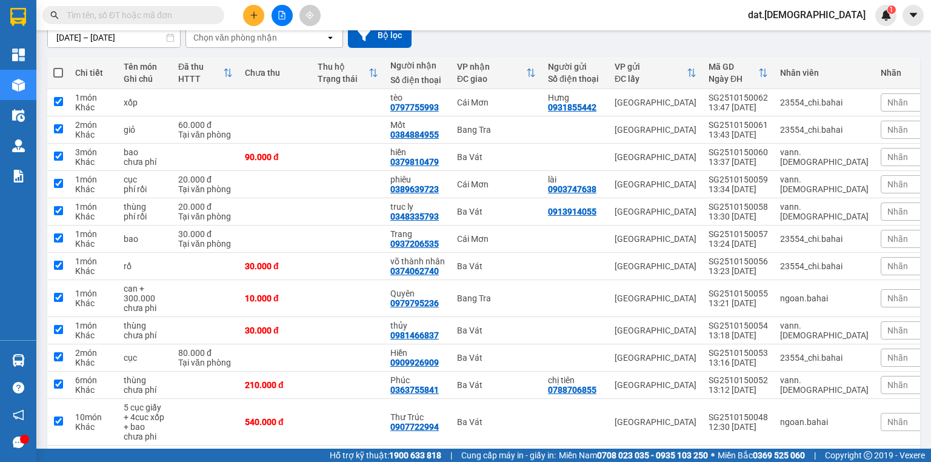
checkbox input "true"
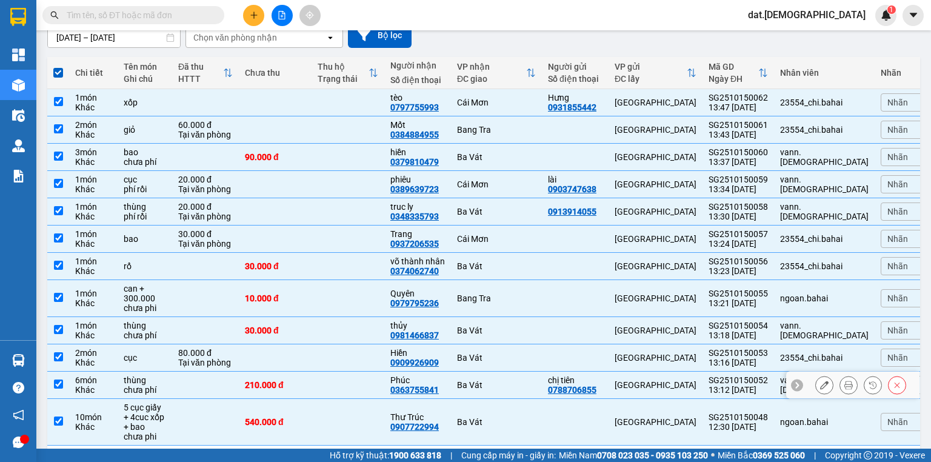
click at [225, 380] on td at bounding box center [205, 384] width 67 height 27
checkbox input "false"
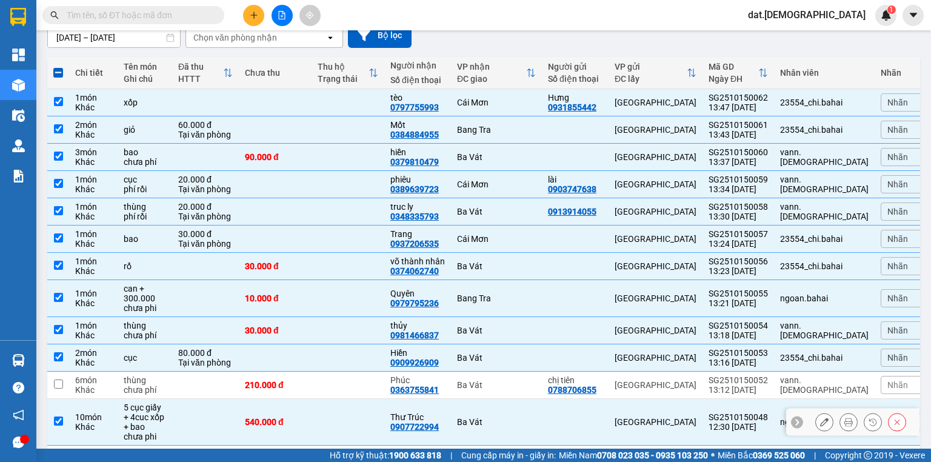
click at [212, 414] on td at bounding box center [205, 422] width 67 height 47
checkbox input "false"
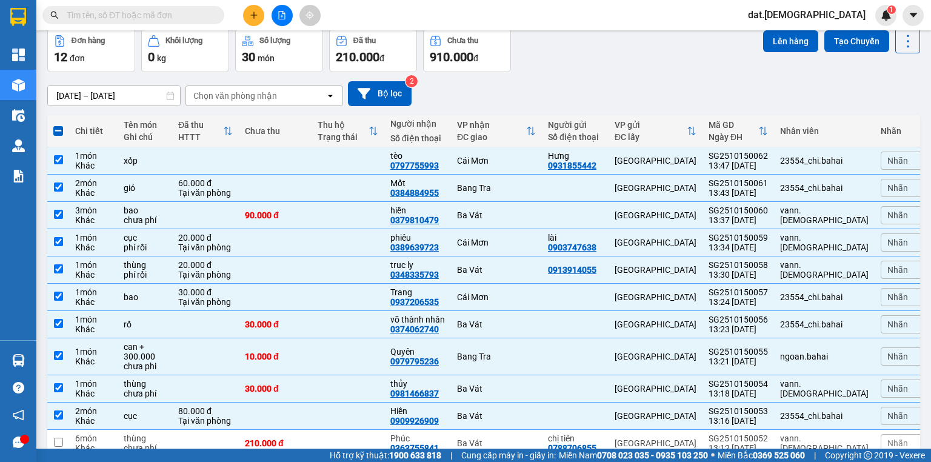
scroll to position [0, 0]
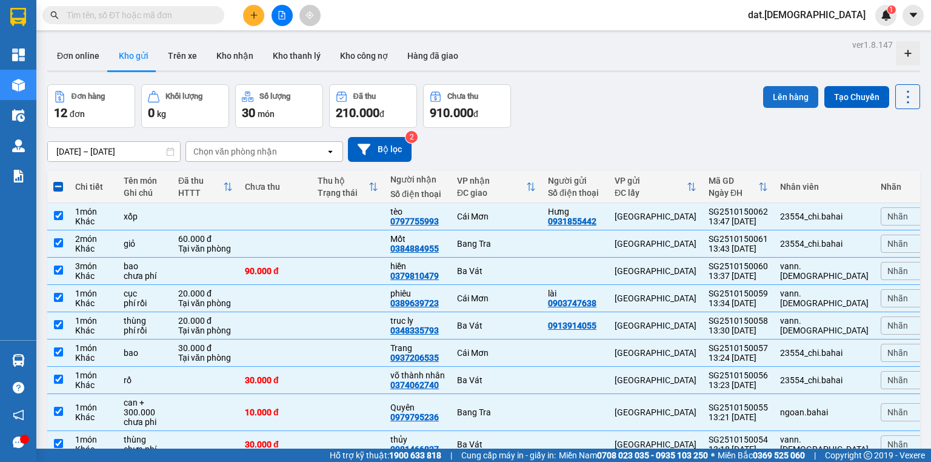
click at [785, 93] on button "Lên hàng" at bounding box center [790, 97] width 55 height 22
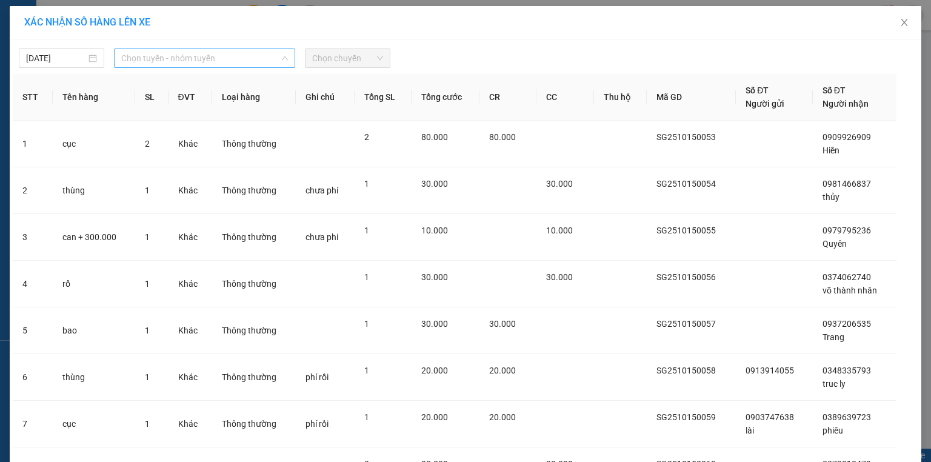
click at [222, 58] on span "Chọn tuyến - nhóm tuyến" at bounding box center [204, 58] width 167 height 18
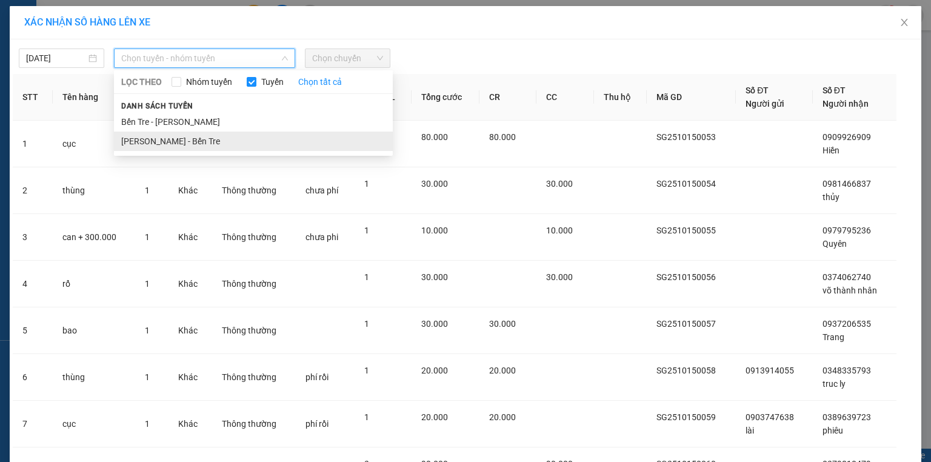
click at [211, 140] on li "Hồ Chí Minh - Bến Tre" at bounding box center [253, 140] width 279 height 19
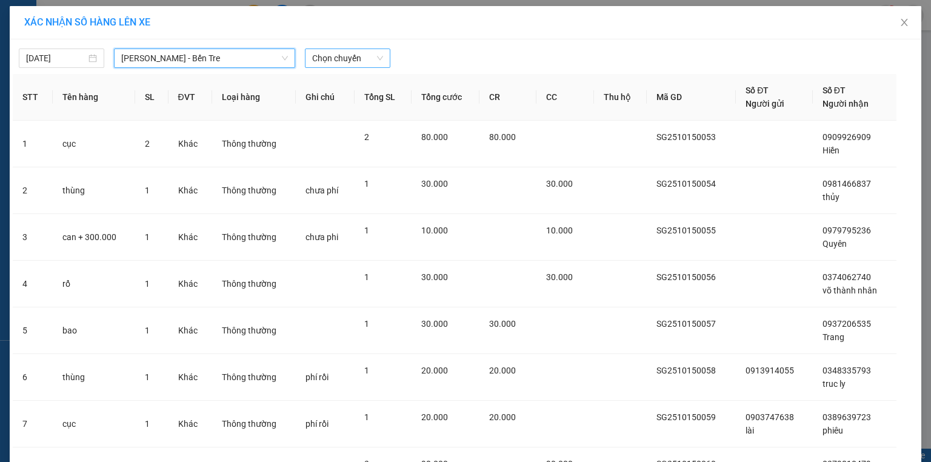
click at [350, 55] on span "Chọn chuyến" at bounding box center [347, 58] width 71 height 18
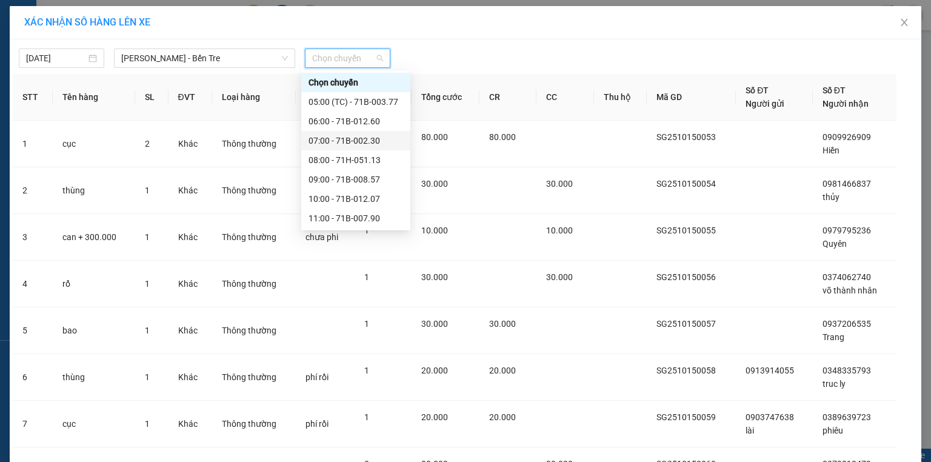
scroll to position [136, 0]
click at [328, 141] on div "14:00" at bounding box center [355, 140] width 95 height 13
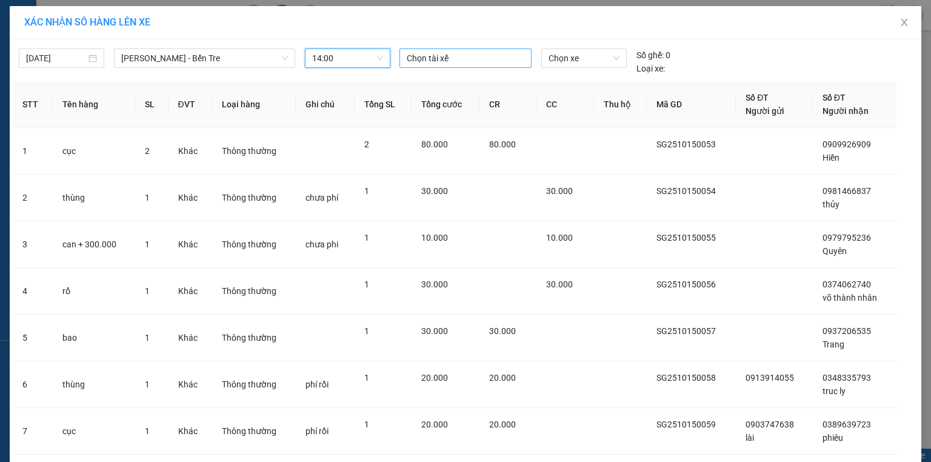
click at [424, 56] on div at bounding box center [465, 58] width 126 height 15
type input "thien"
click at [416, 85] on div "Thiện" at bounding box center [486, 81] width 167 height 13
click at [577, 53] on span "Chọn xe" at bounding box center [583, 58] width 70 height 18
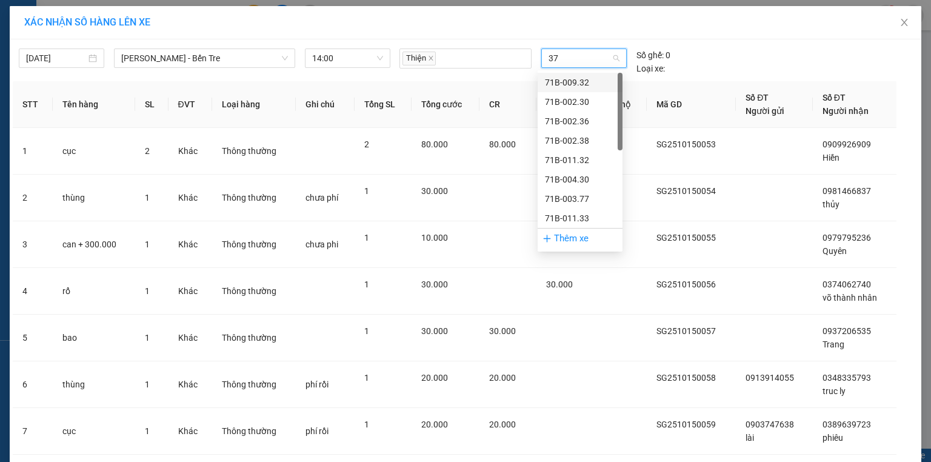
type input "377"
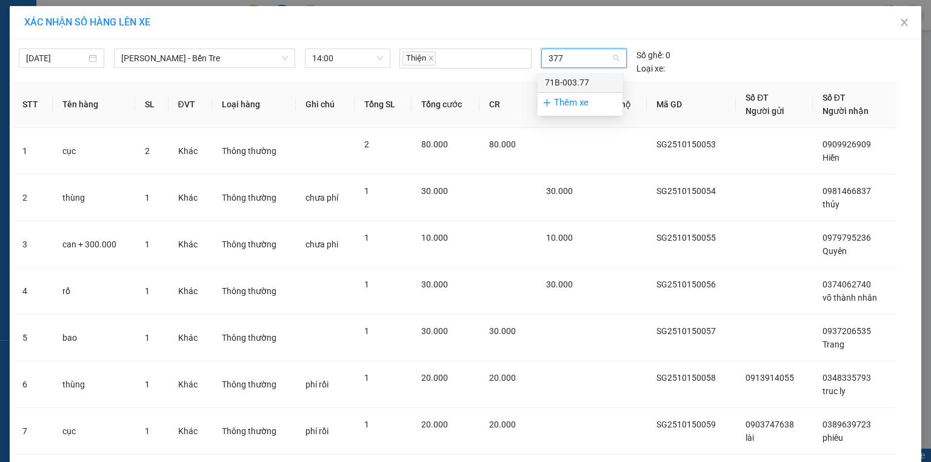
click at [573, 78] on div "71B-003.77" at bounding box center [580, 82] width 70 height 13
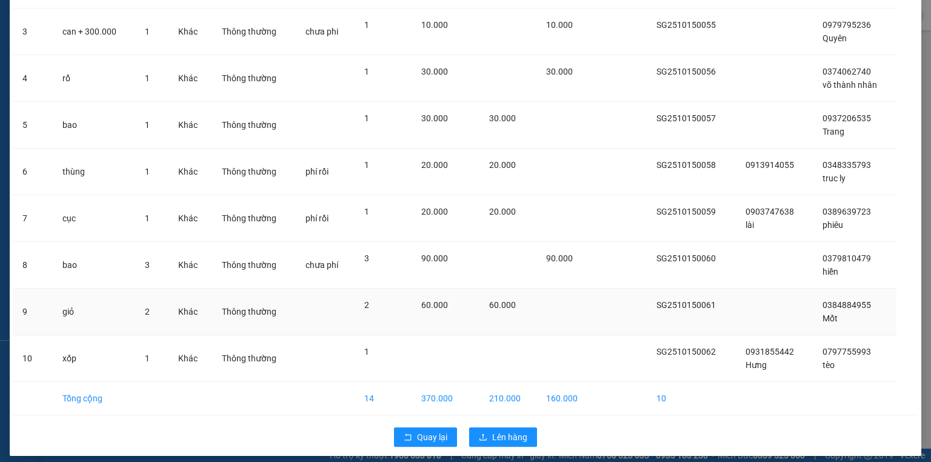
scroll to position [212, 0]
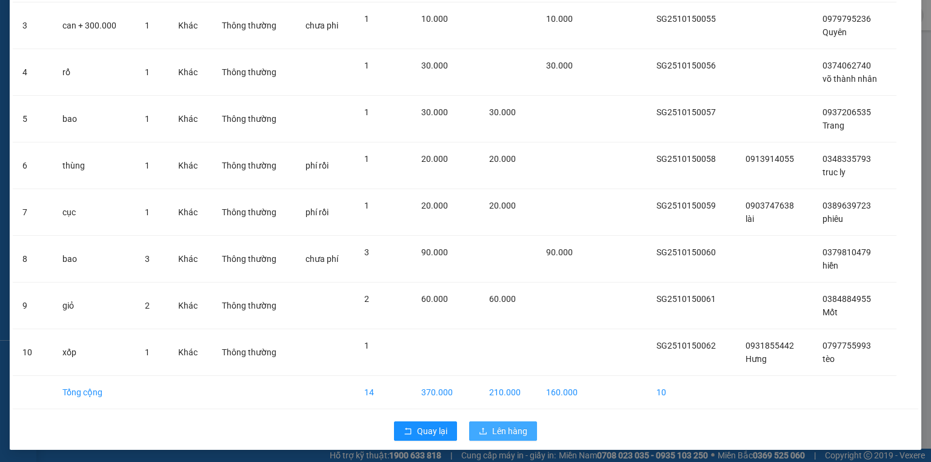
click at [497, 428] on span "Lên hàng" at bounding box center [509, 430] width 35 height 13
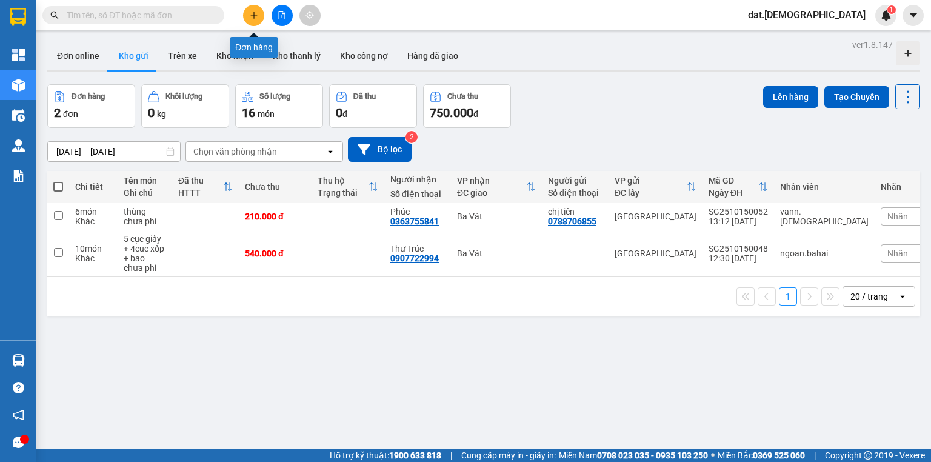
click at [247, 15] on button at bounding box center [253, 15] width 21 height 21
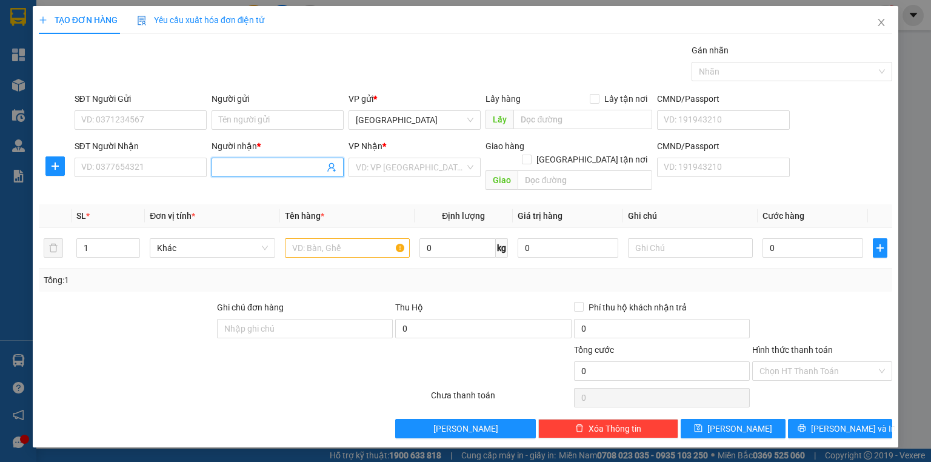
click at [228, 167] on input "Người nhận *" at bounding box center [271, 167] width 105 height 13
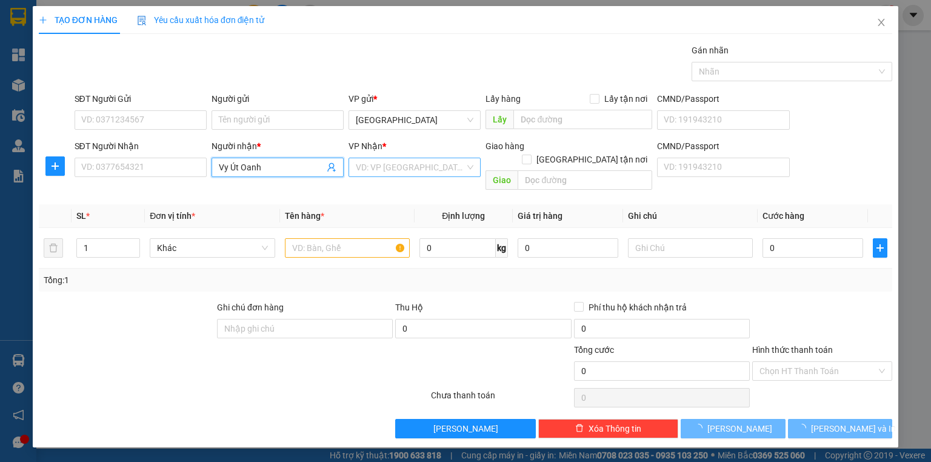
type input "Vy Út Oanh"
click at [371, 167] on input "search" at bounding box center [410, 167] width 109 height 18
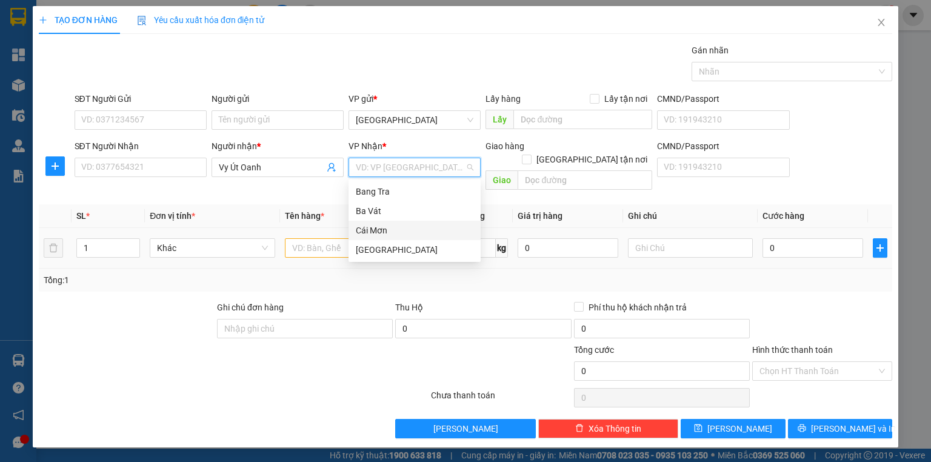
click at [373, 233] on div "Cái Mơn" at bounding box center [415, 230] width 118 height 13
click at [313, 238] on input "text" at bounding box center [347, 247] width 125 height 19
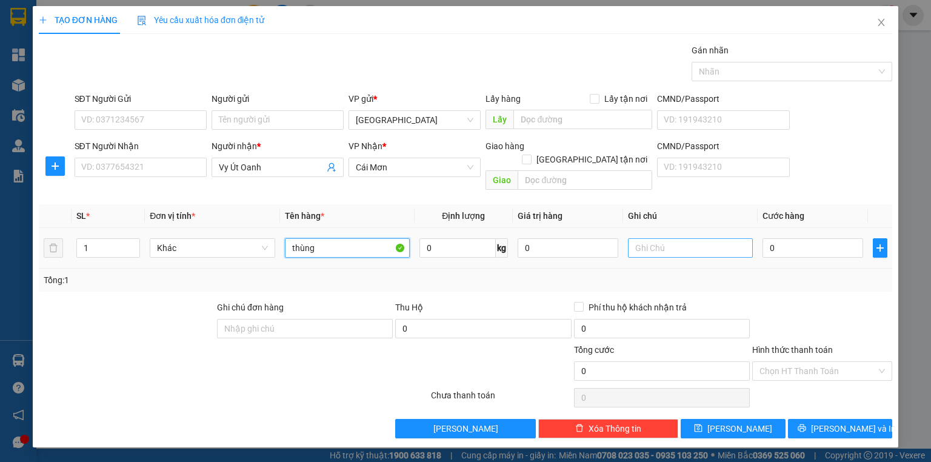
type input "thùng"
click at [670, 238] on input "text" at bounding box center [690, 247] width 125 height 19
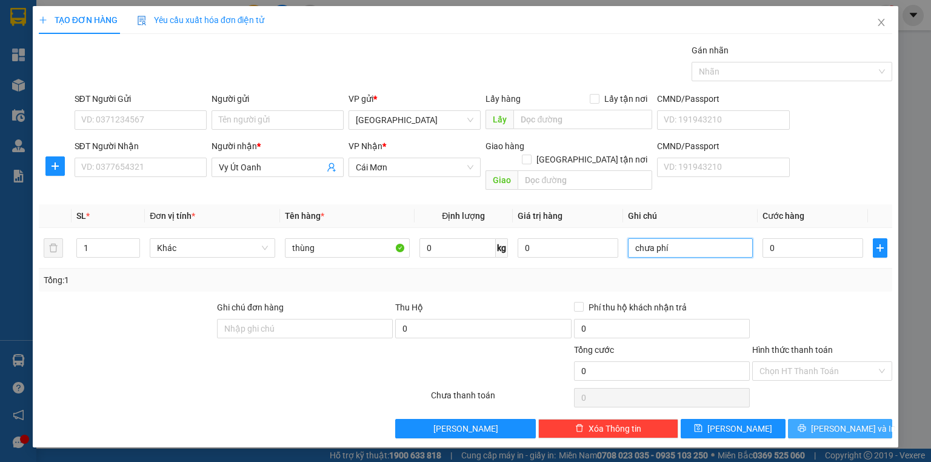
type input "chưa phí"
click at [806, 423] on icon "printer" at bounding box center [801, 427] width 8 height 8
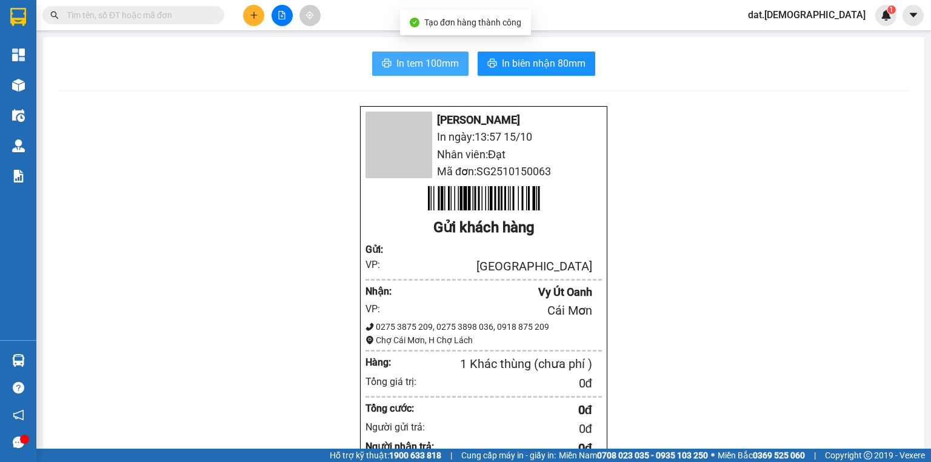
click at [408, 64] on span "In tem 100mm" at bounding box center [427, 63] width 62 height 15
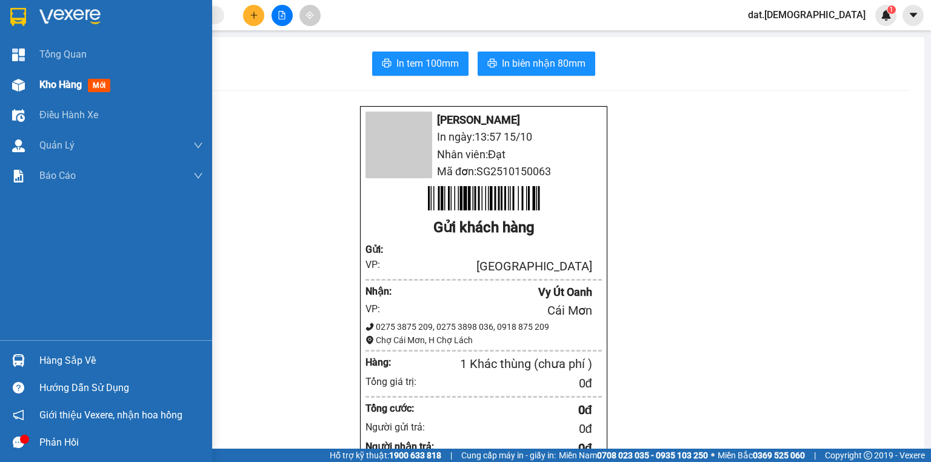
click at [98, 85] on span "mới" at bounding box center [99, 85] width 22 height 13
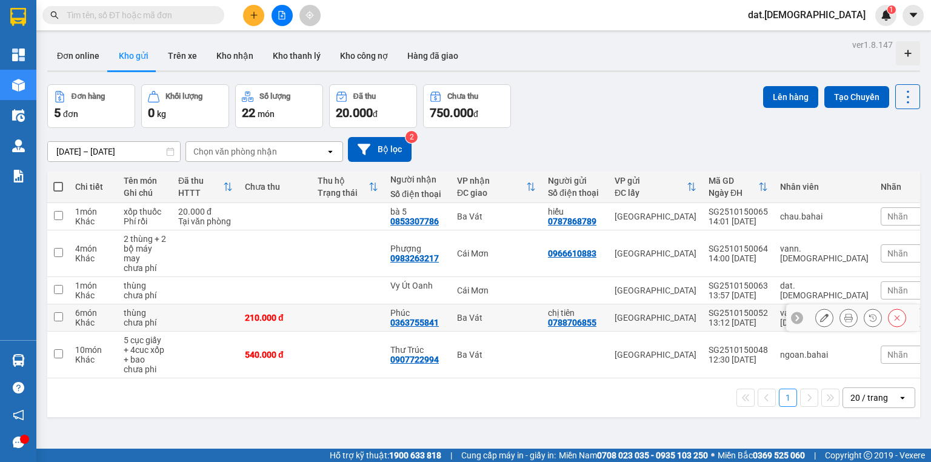
click at [334, 313] on td at bounding box center [347, 317] width 73 height 27
checkbox input "true"
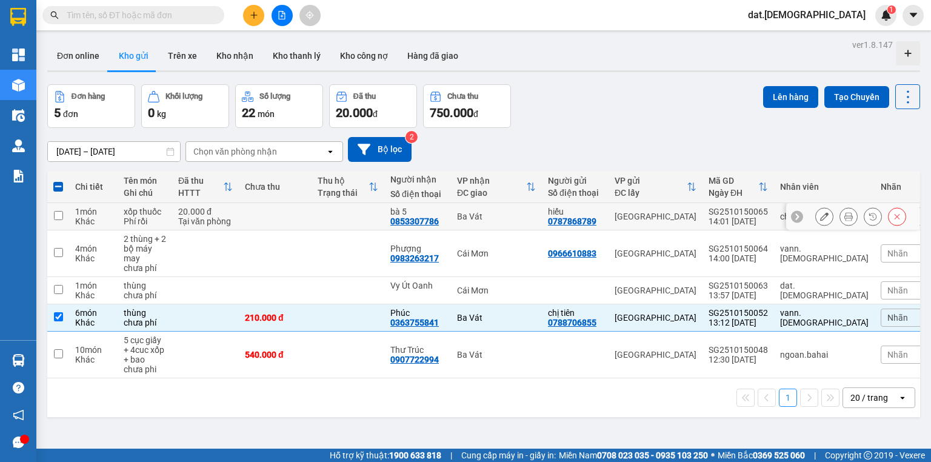
click at [239, 211] on td "20.000 đ Tại văn phòng" at bounding box center [205, 216] width 67 height 27
checkbox input "true"
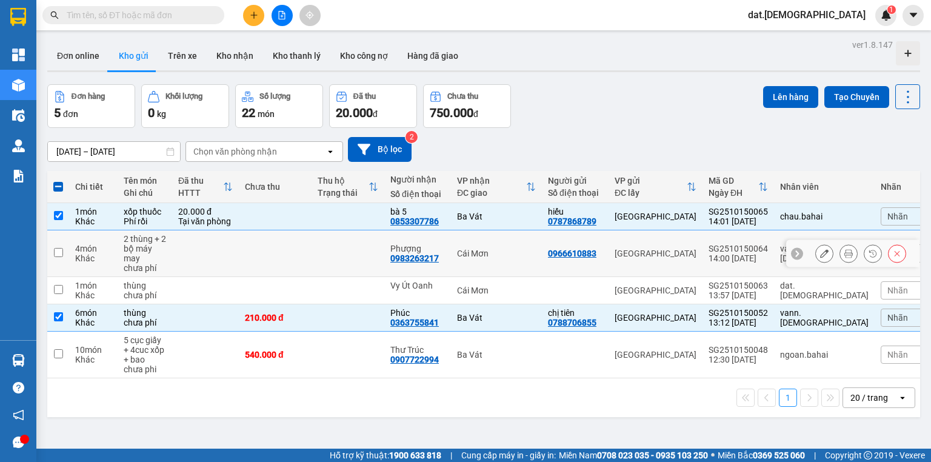
click at [239, 248] on td at bounding box center [205, 253] width 67 height 47
checkbox input "true"
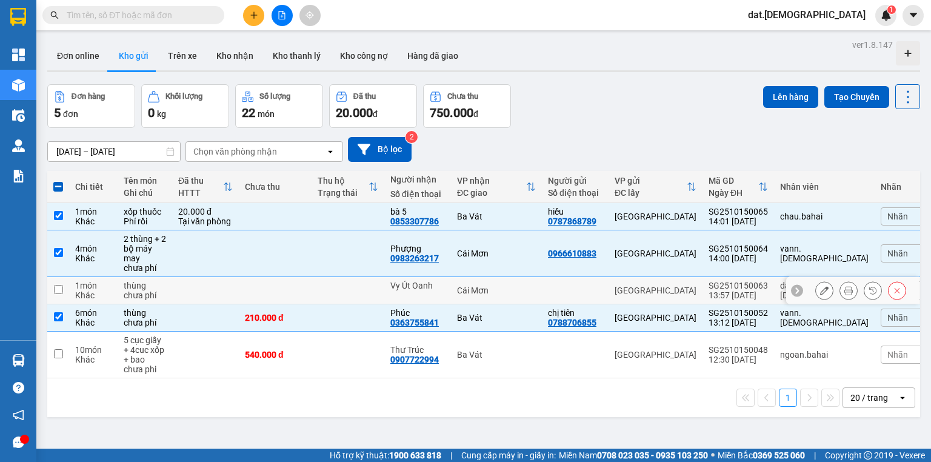
click at [247, 287] on td at bounding box center [275, 290] width 73 height 27
checkbox input "true"
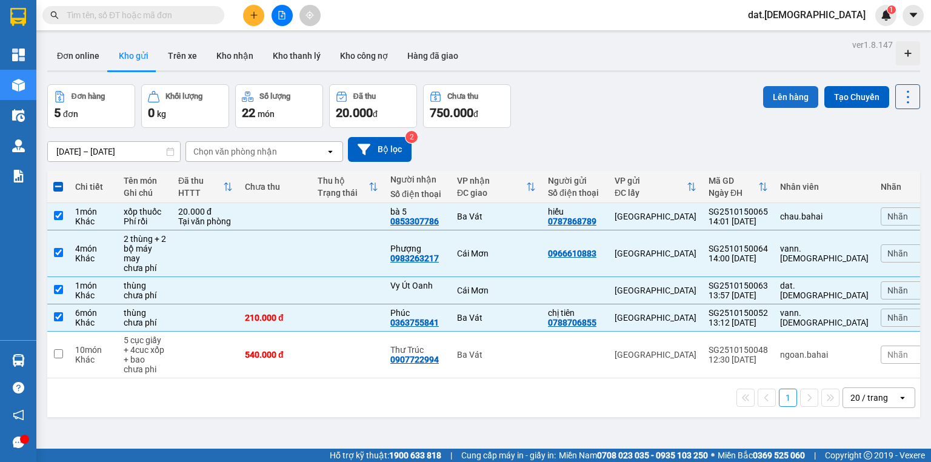
click at [783, 99] on button "Lên hàng" at bounding box center [790, 97] width 55 height 22
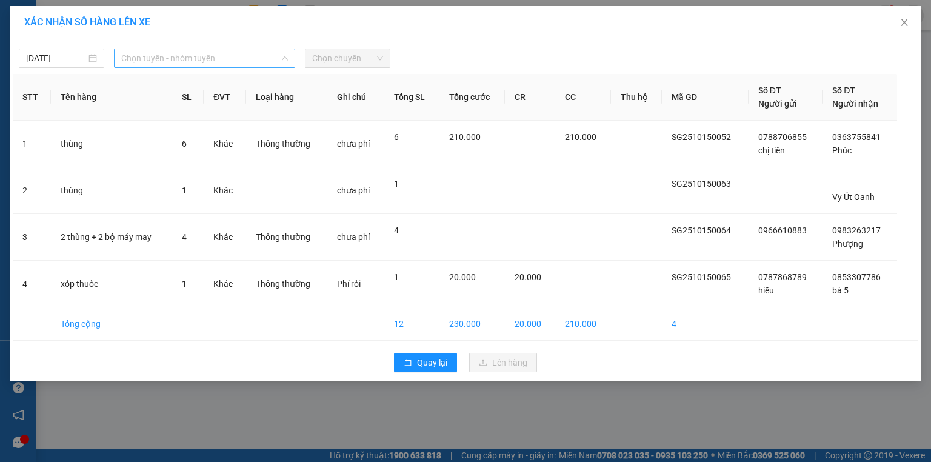
click at [267, 55] on span "Chọn tuyến - nhóm tuyến" at bounding box center [204, 58] width 167 height 18
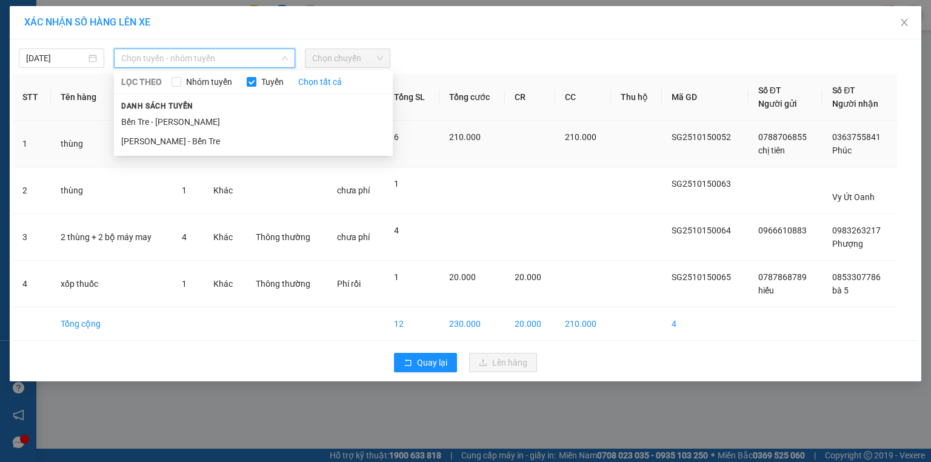
click at [161, 142] on li "[PERSON_NAME] - Bến Tre" at bounding box center [253, 140] width 279 height 19
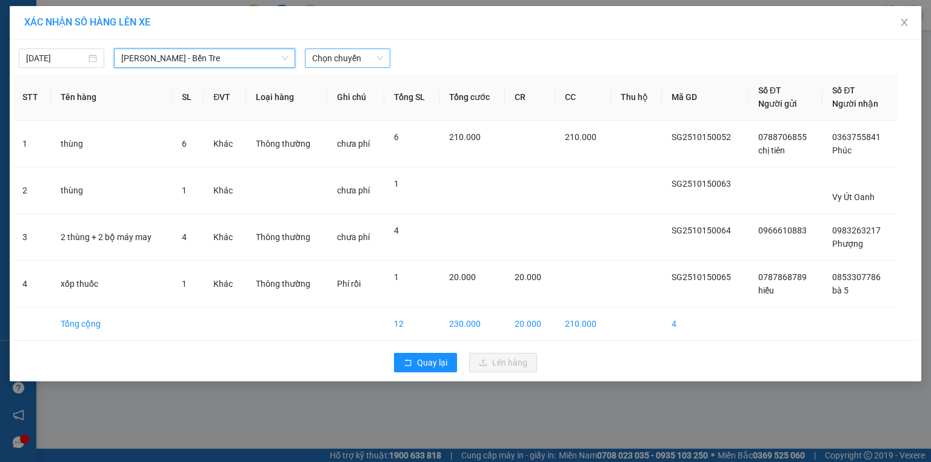
click at [366, 57] on span "Chọn chuyến" at bounding box center [347, 58] width 71 height 18
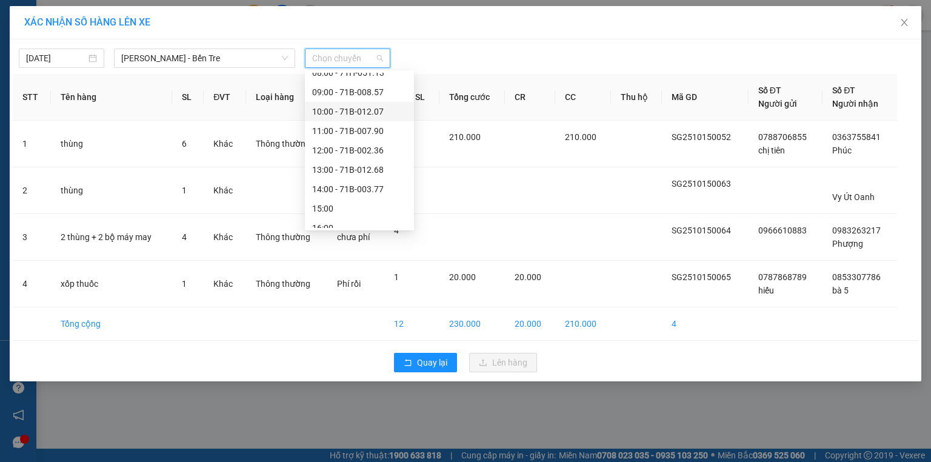
scroll to position [136, 0]
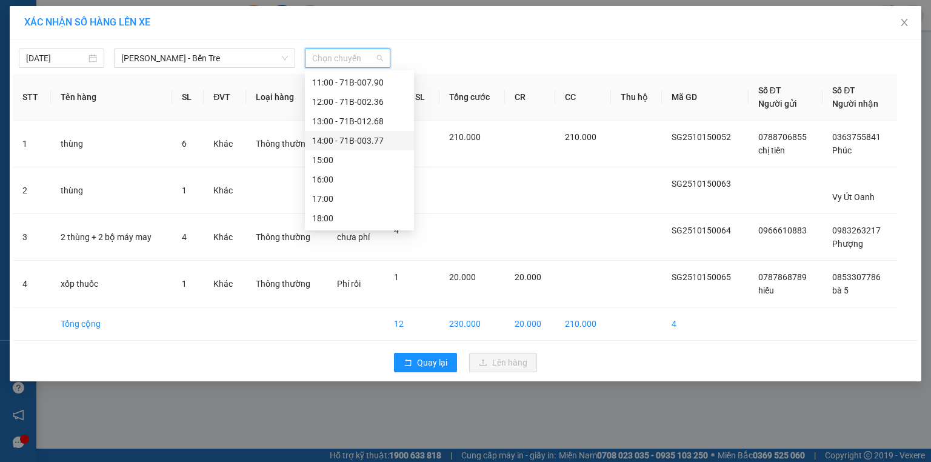
click at [339, 135] on div "14:00 - 71B-003.77" at bounding box center [359, 140] width 95 height 13
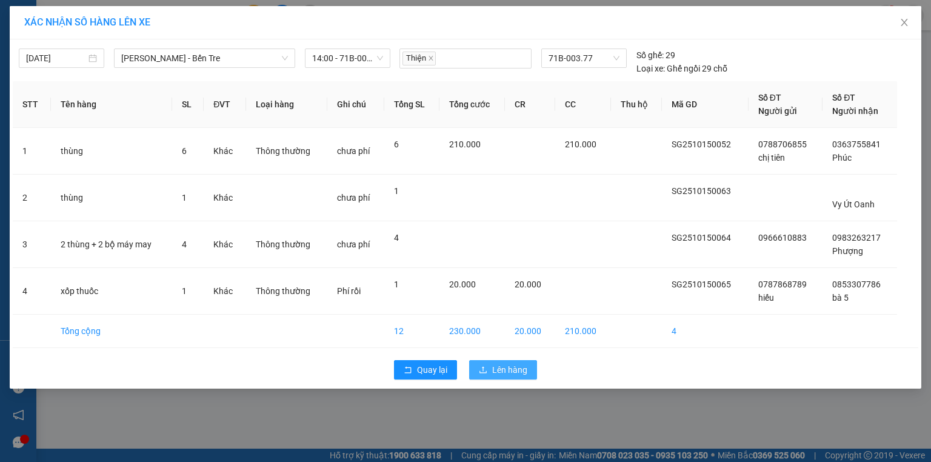
click at [504, 369] on span "Lên hàng" at bounding box center [509, 369] width 35 height 13
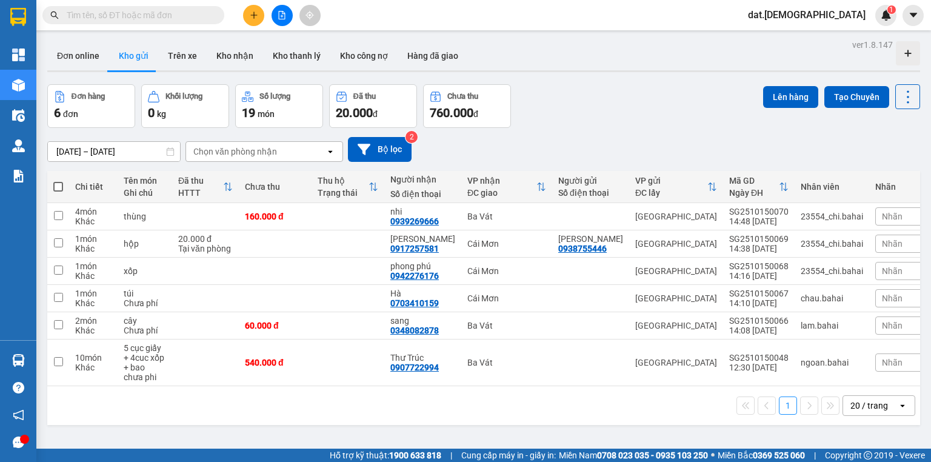
click at [56, 184] on span at bounding box center [58, 187] width 10 height 10
click at [58, 181] on input "checkbox" at bounding box center [58, 181] width 0 height 0
checkbox input "true"
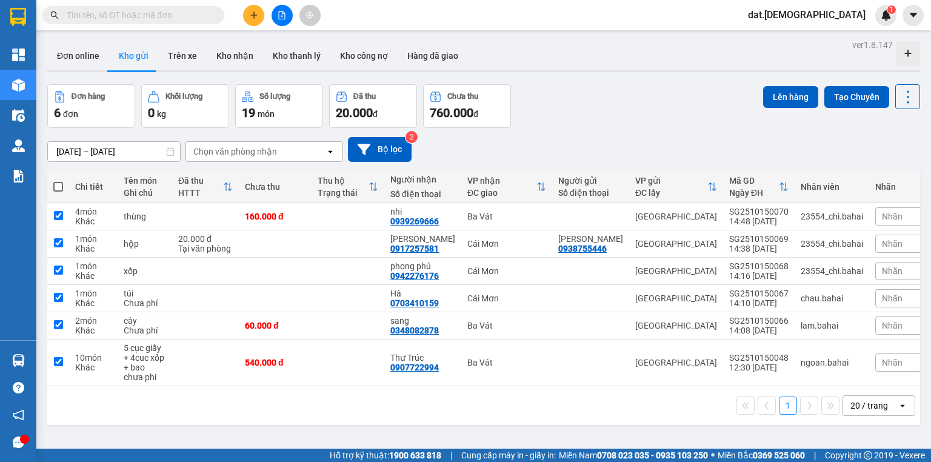
checkbox input "true"
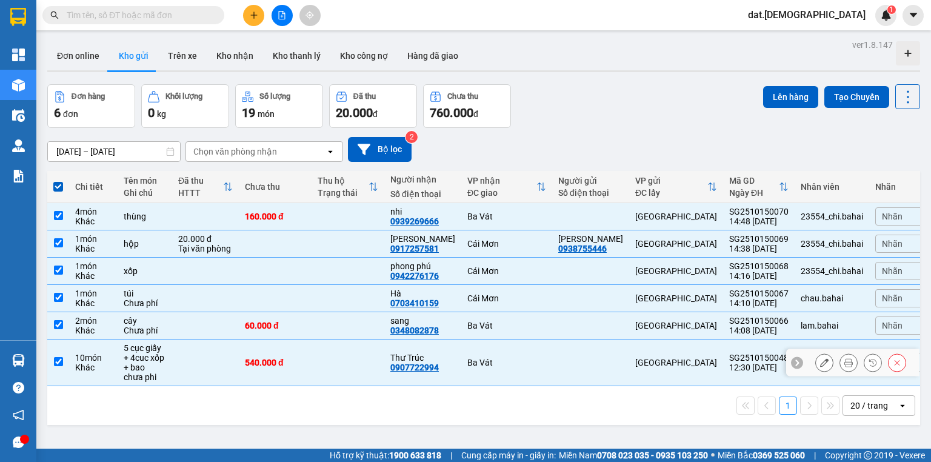
click at [152, 361] on div "5 cục giấy + 4cuc xốp + bao" at bounding box center [145, 357] width 42 height 29
checkbox input "false"
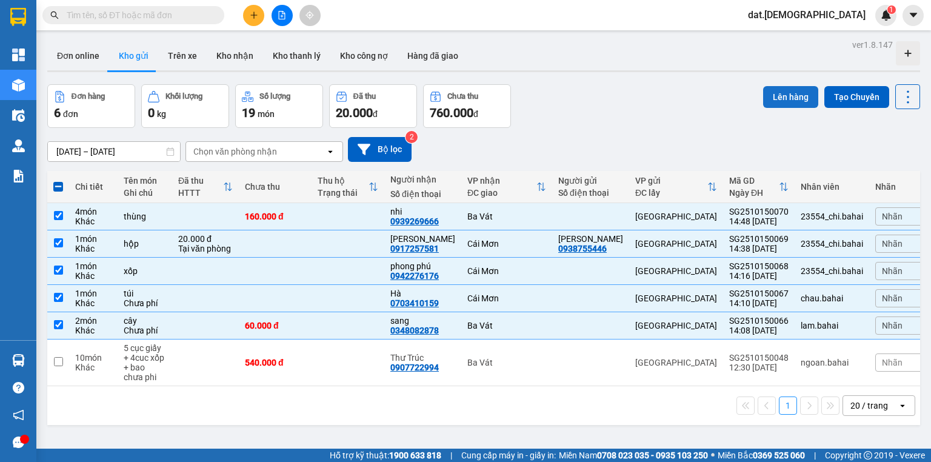
click at [789, 97] on button "Lên hàng" at bounding box center [790, 97] width 55 height 22
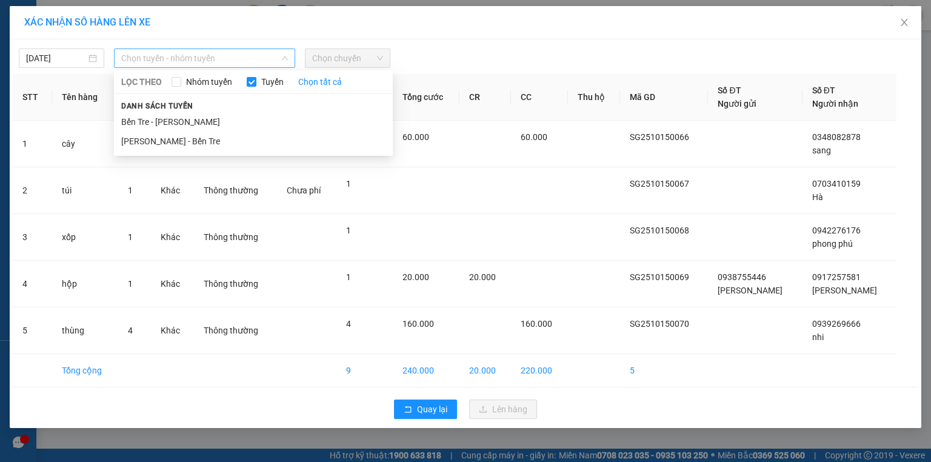
drag, startPoint x: 241, startPoint y: 56, endPoint x: 230, endPoint y: 58, distance: 10.6
click at [241, 54] on span "Chọn tuyến - nhóm tuyến" at bounding box center [204, 58] width 167 height 18
click at [202, 143] on li "Hồ Chí Minh - Bến Tre" at bounding box center [253, 140] width 279 height 19
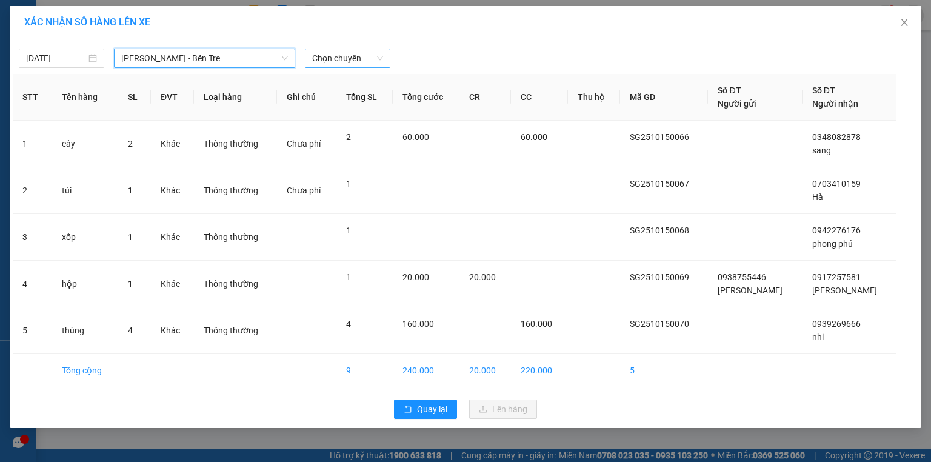
click at [360, 53] on span "Chọn chuyến" at bounding box center [347, 58] width 71 height 18
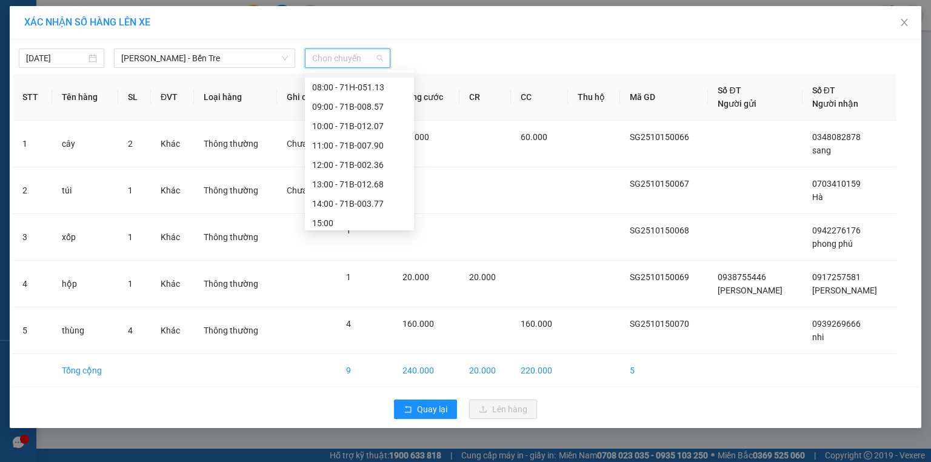
scroll to position [136, 0]
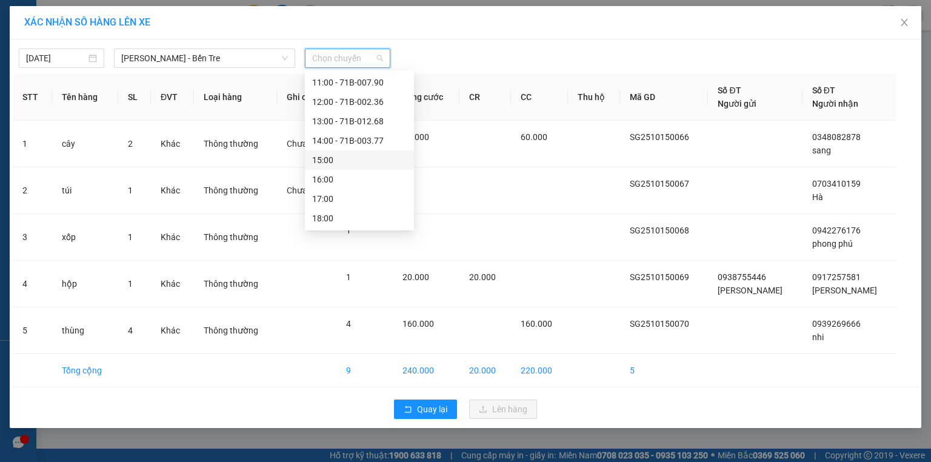
click at [342, 159] on div "15:00" at bounding box center [359, 159] width 95 height 13
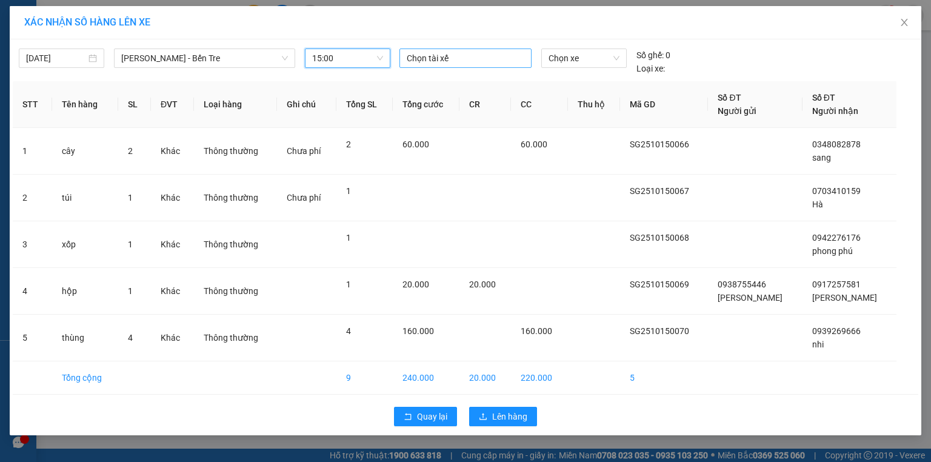
click at [439, 56] on div at bounding box center [465, 58] width 126 height 15
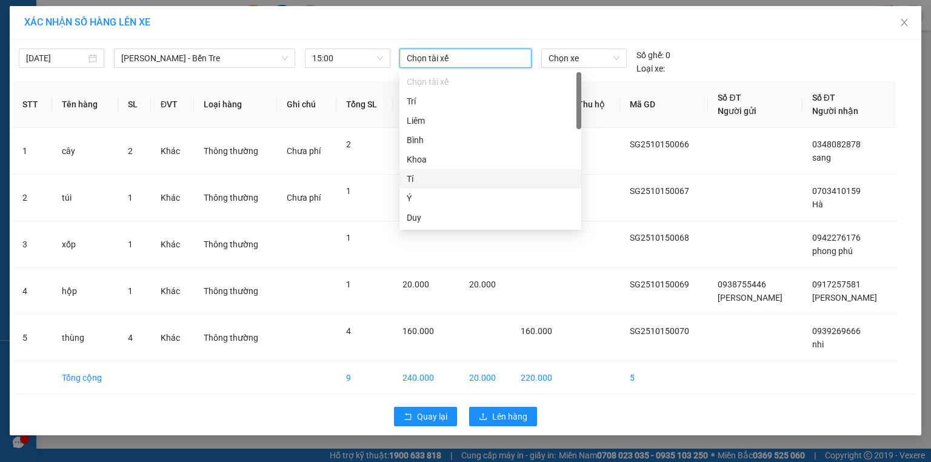
click at [423, 184] on div "Tí" at bounding box center [490, 178] width 167 height 13
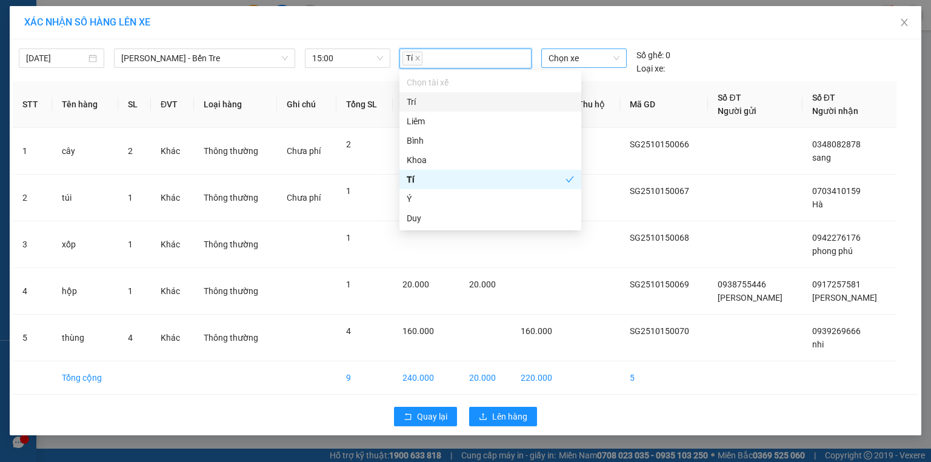
click at [563, 58] on span "Chọn xe" at bounding box center [583, 58] width 70 height 18
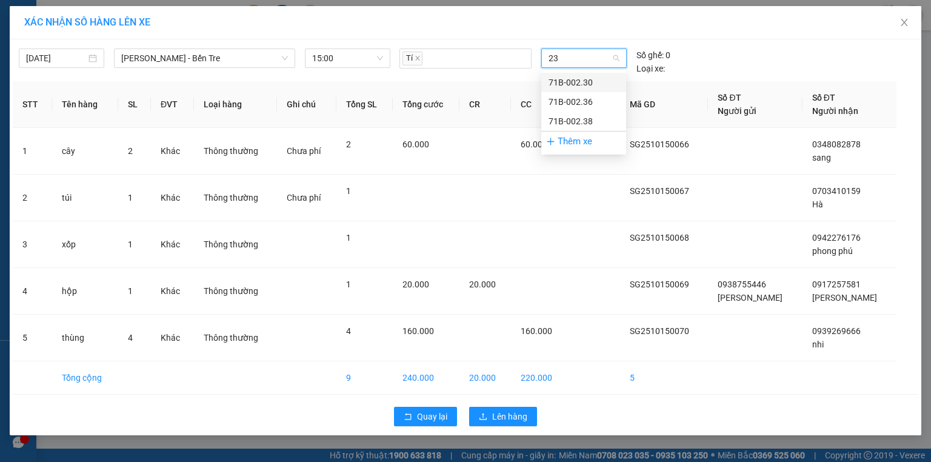
type input "230"
click at [569, 82] on div "71B-002.30" at bounding box center [583, 82] width 70 height 13
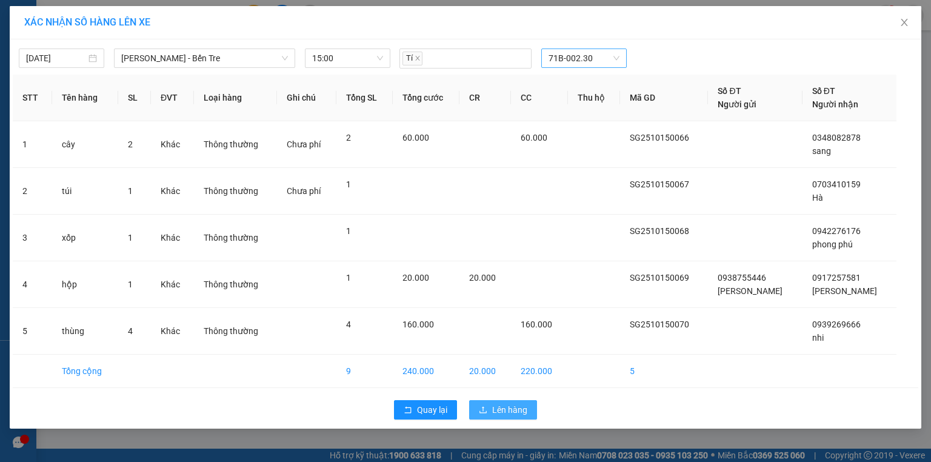
click at [509, 403] on span "Lên hàng" at bounding box center [509, 409] width 35 height 13
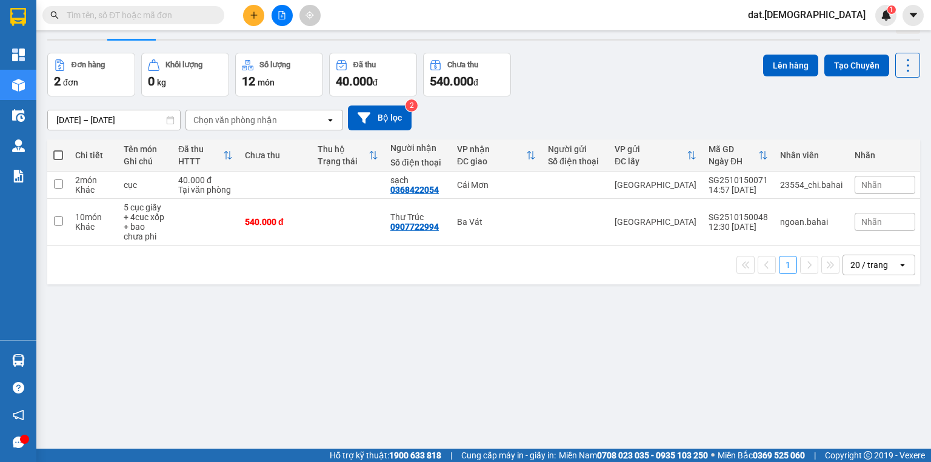
scroll to position [48, 0]
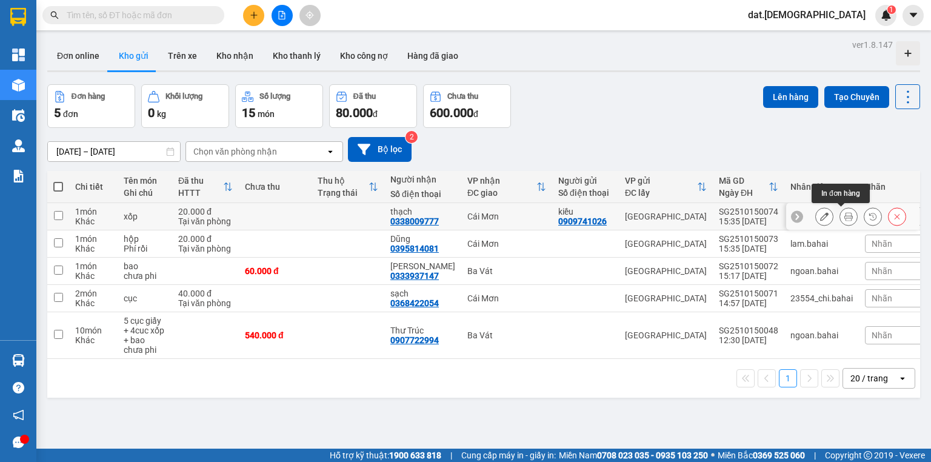
click at [844, 213] on icon at bounding box center [848, 216] width 8 height 8
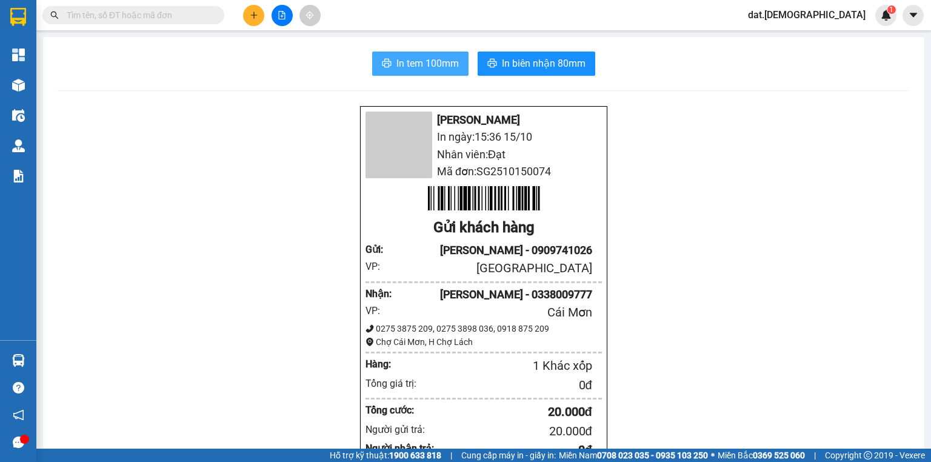
click at [412, 63] on span "In tem 100mm" at bounding box center [427, 63] width 62 height 15
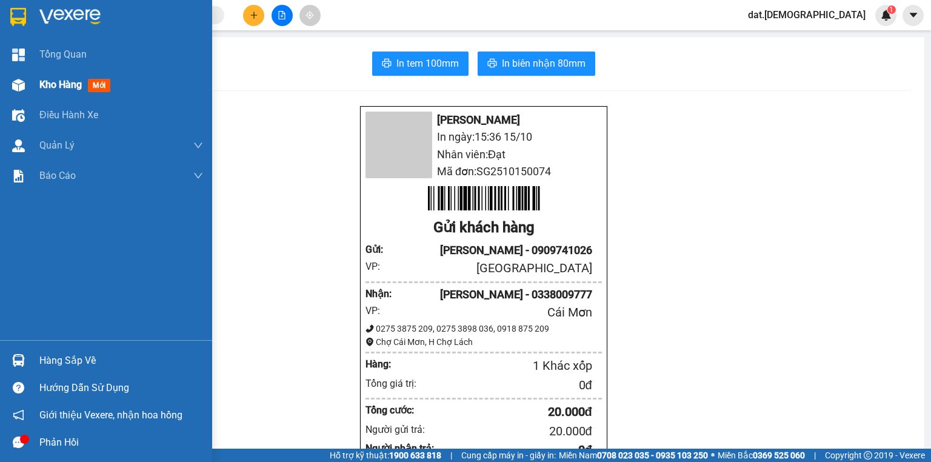
click at [102, 86] on span "mới" at bounding box center [99, 85] width 22 height 13
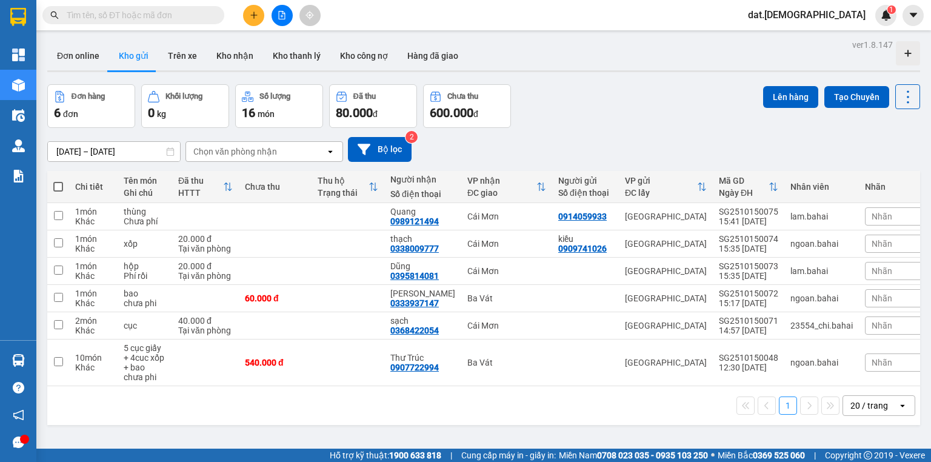
click at [56, 184] on span at bounding box center [58, 187] width 10 height 10
click at [58, 181] on input "checkbox" at bounding box center [58, 181] width 0 height 0
checkbox input "true"
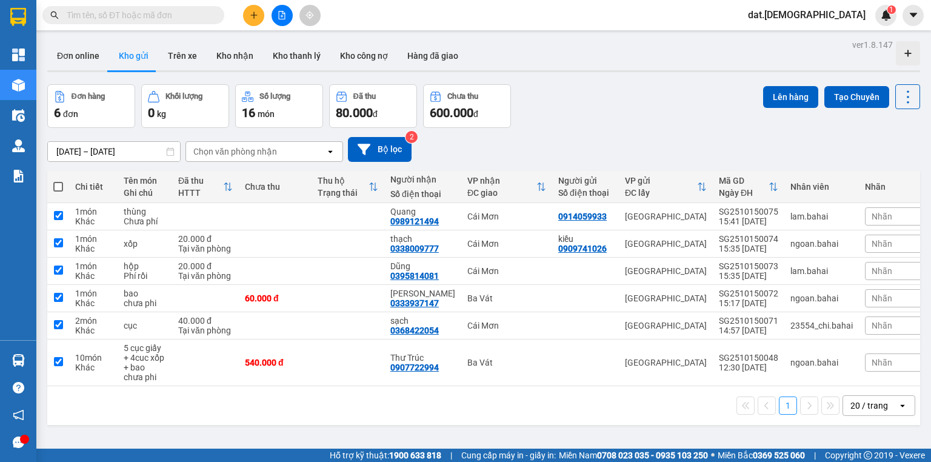
checkbox input "true"
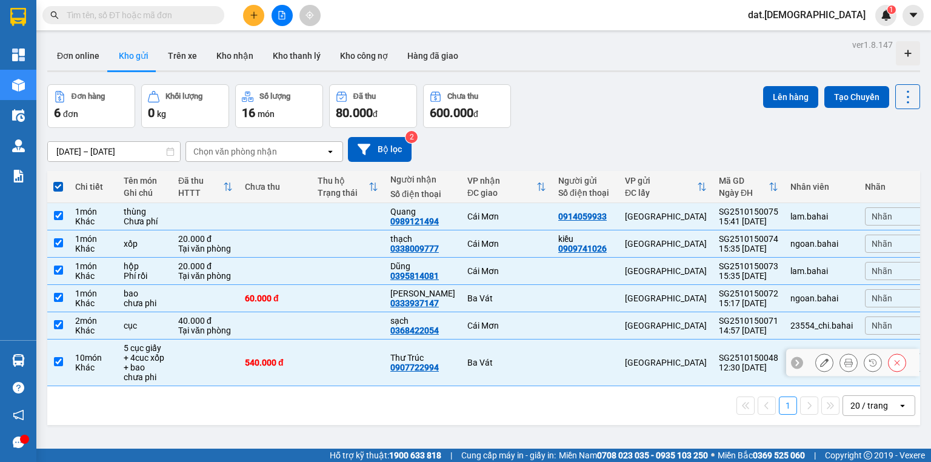
click at [141, 364] on div "5 cục giấy + 4cuc xốp + bao" at bounding box center [145, 357] width 42 height 29
checkbox input "false"
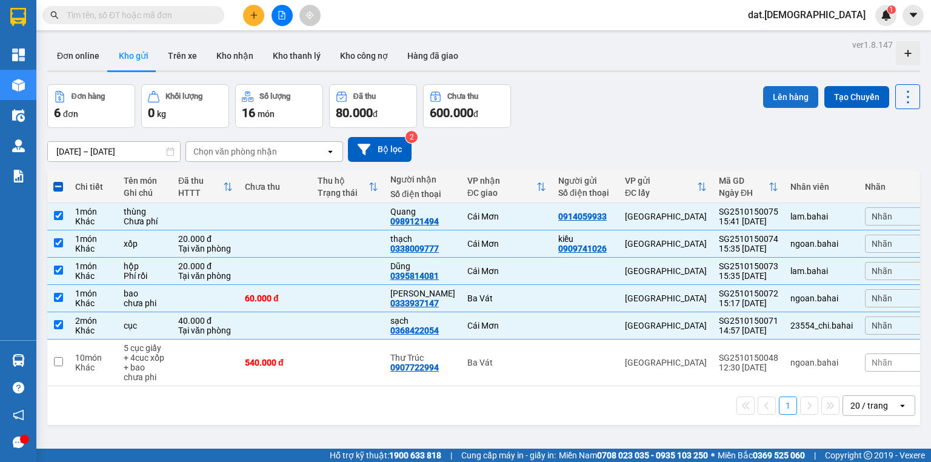
click at [775, 93] on button "Lên hàng" at bounding box center [790, 97] width 55 height 22
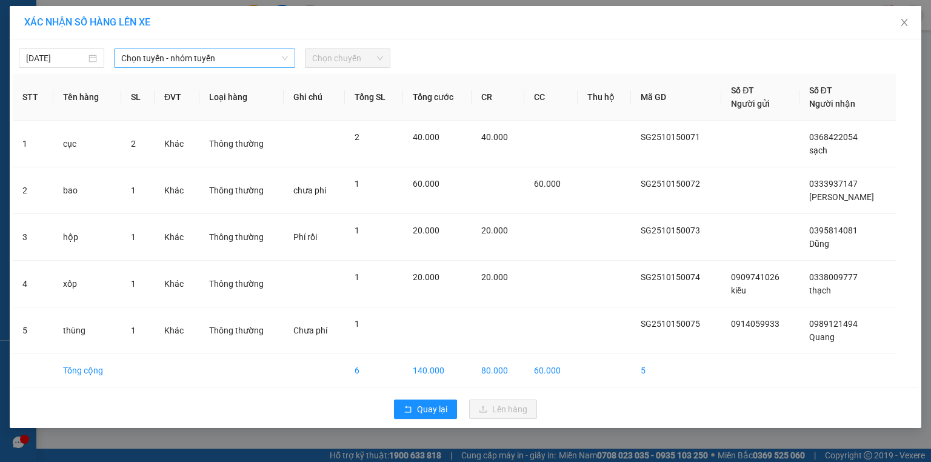
click at [213, 53] on span "Chọn tuyến - nhóm tuyến" at bounding box center [204, 58] width 167 height 18
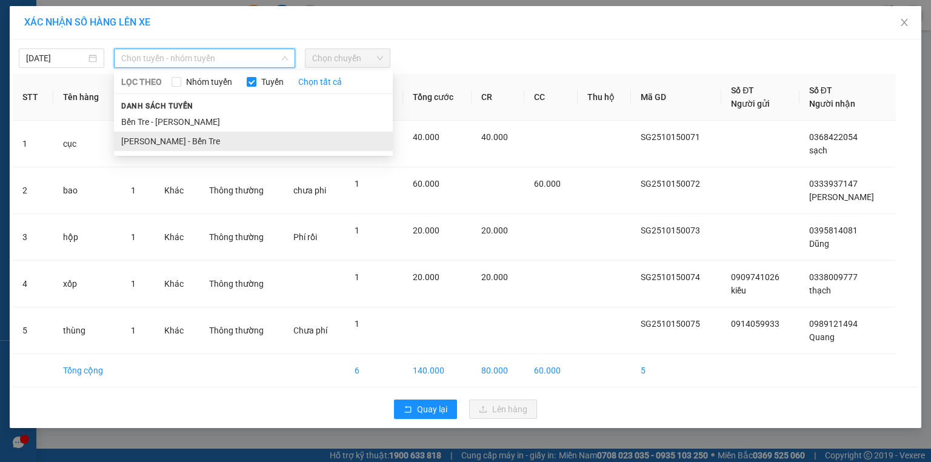
click at [198, 141] on li "[PERSON_NAME] - Bến Tre" at bounding box center [253, 140] width 279 height 19
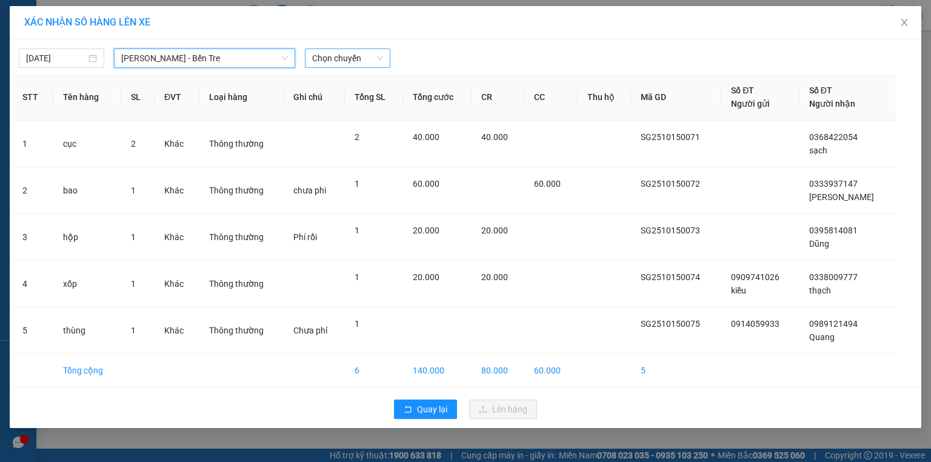
click at [354, 55] on span "Chọn chuyến" at bounding box center [347, 58] width 71 height 18
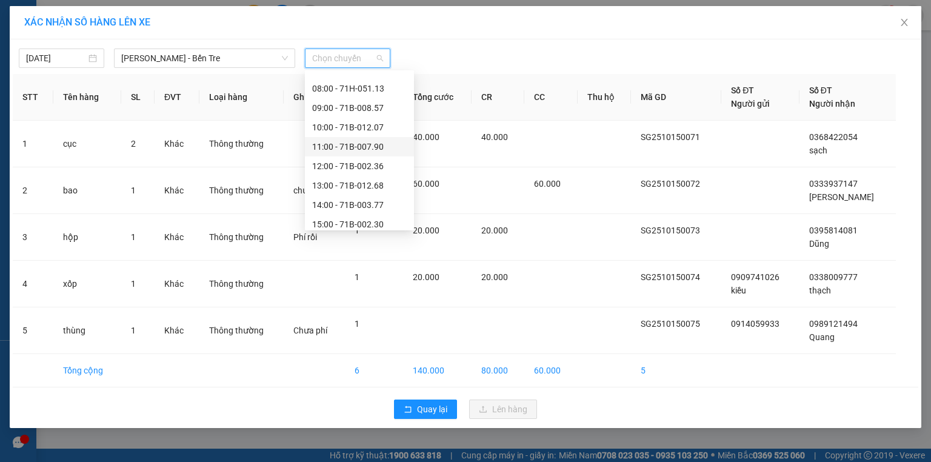
scroll to position [136, 0]
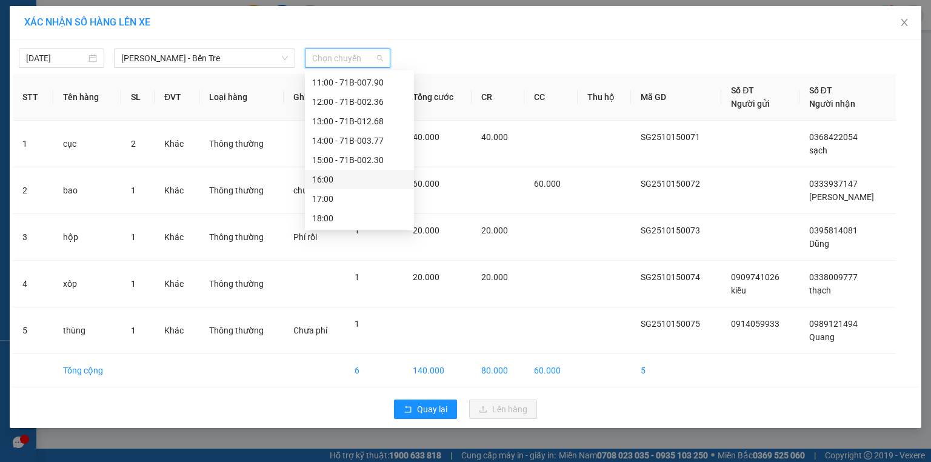
click at [334, 177] on div "16:00" at bounding box center [359, 179] width 95 height 13
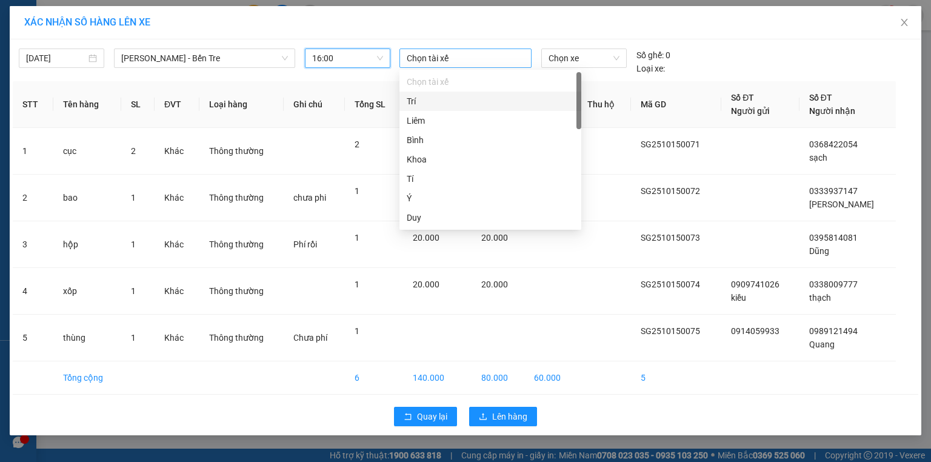
click at [437, 57] on div at bounding box center [465, 58] width 126 height 15
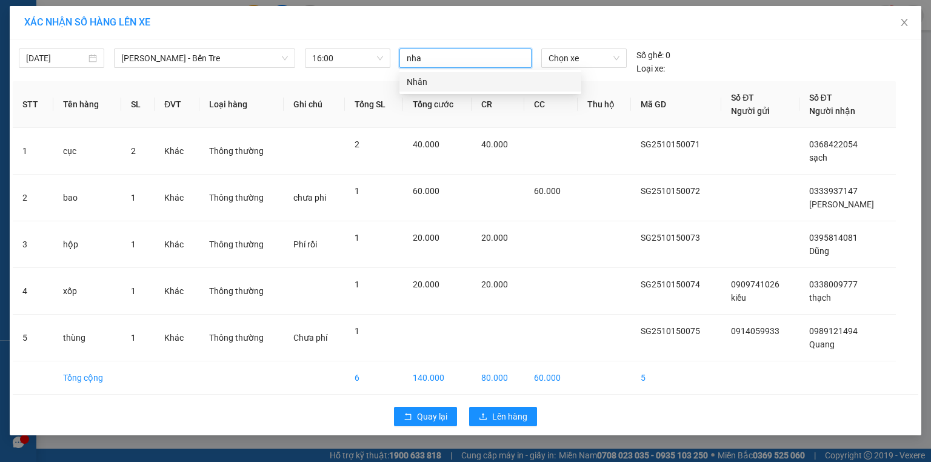
type input "nhan"
click at [439, 81] on div "Nhân" at bounding box center [490, 81] width 167 height 13
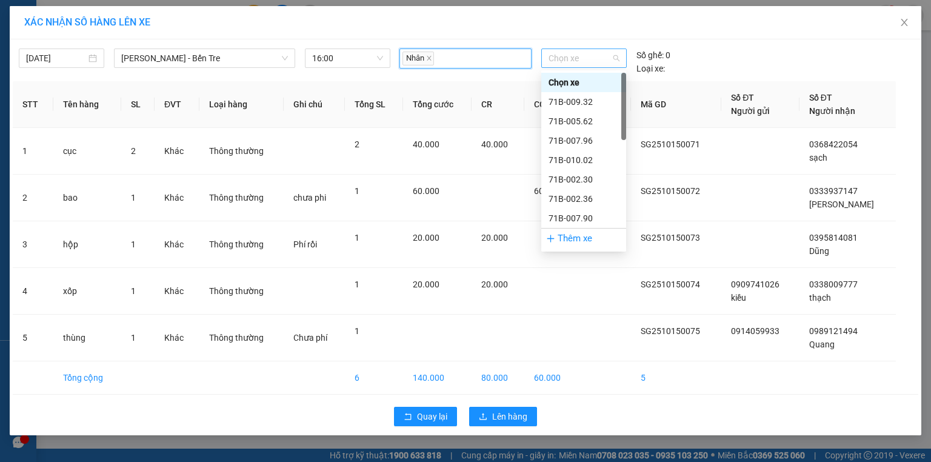
click at [559, 57] on span "Chọn xe" at bounding box center [583, 58] width 70 height 18
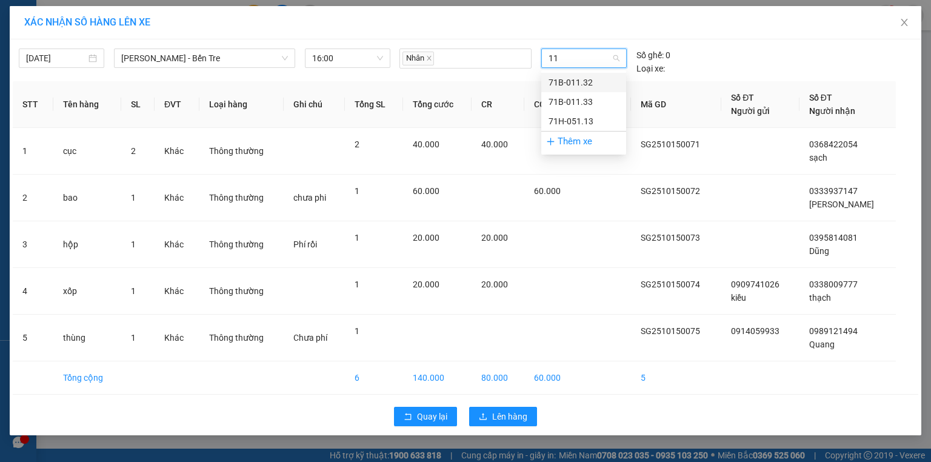
type input "113"
click at [565, 116] on div "71H-051.13" at bounding box center [583, 121] width 70 height 13
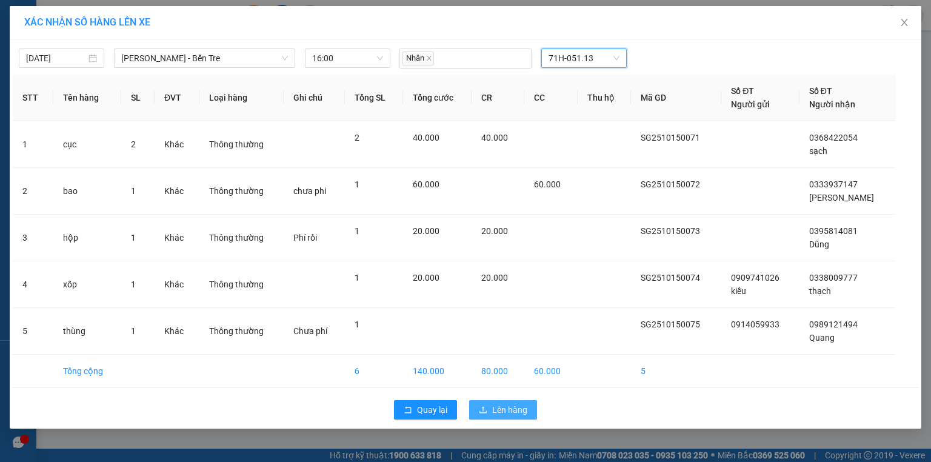
click at [497, 411] on span "Lên hàng" at bounding box center [509, 409] width 35 height 13
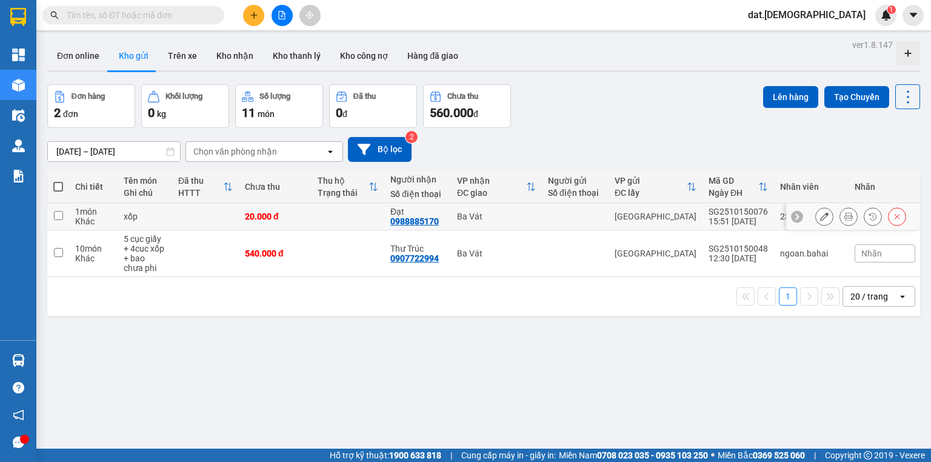
click at [350, 213] on td at bounding box center [347, 216] width 73 height 27
checkbox input "true"
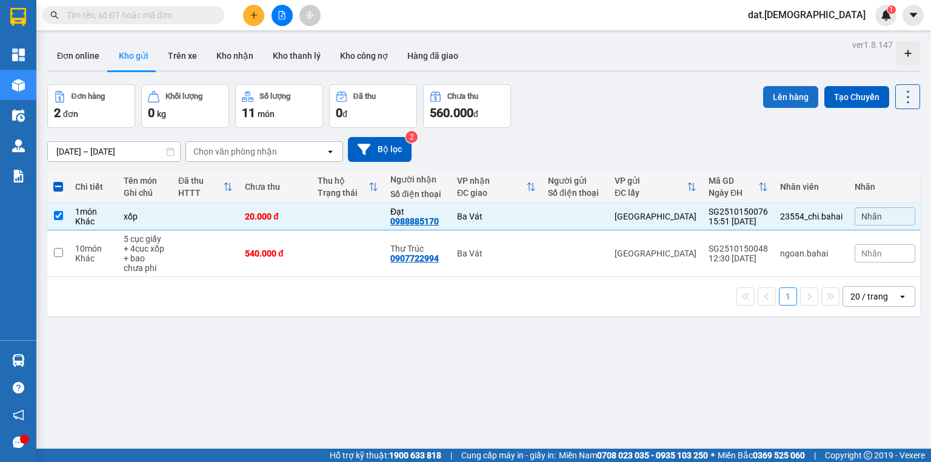
click at [773, 95] on button "Lên hàng" at bounding box center [790, 97] width 55 height 22
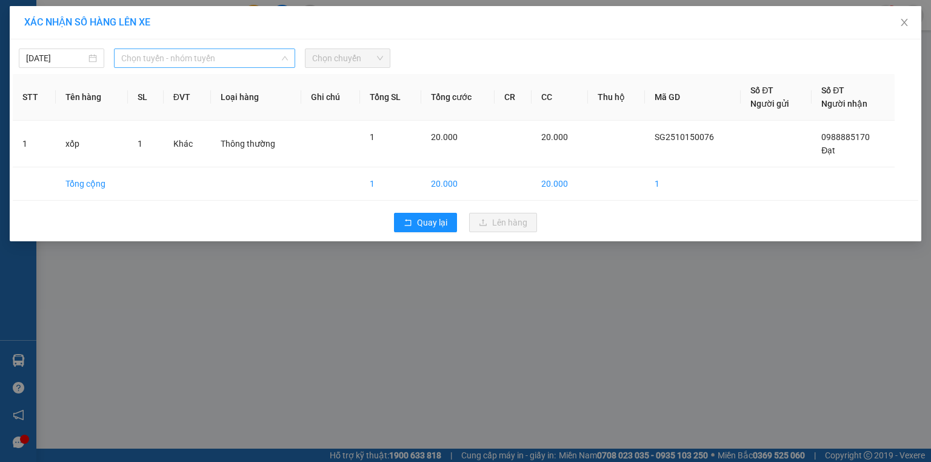
click at [254, 57] on span "Chọn tuyến - nhóm tuyến" at bounding box center [204, 58] width 167 height 18
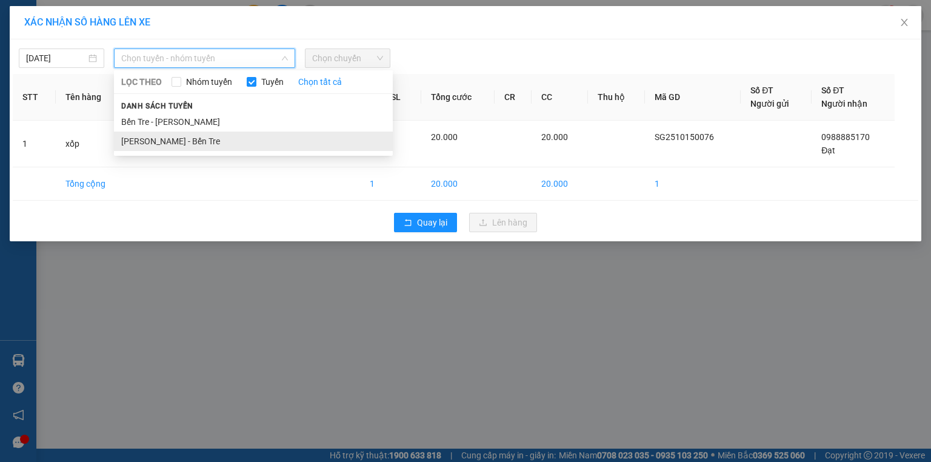
click at [190, 146] on li "[PERSON_NAME] - Bến Tre" at bounding box center [253, 140] width 279 height 19
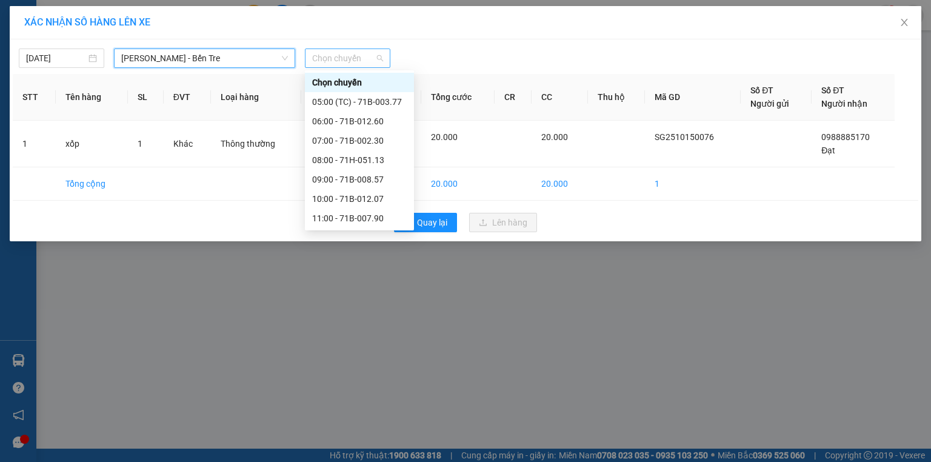
click at [344, 51] on span "Chọn chuyến" at bounding box center [347, 58] width 71 height 18
click at [352, 177] on div "16:00 - 71H-051.13" at bounding box center [359, 179] width 95 height 13
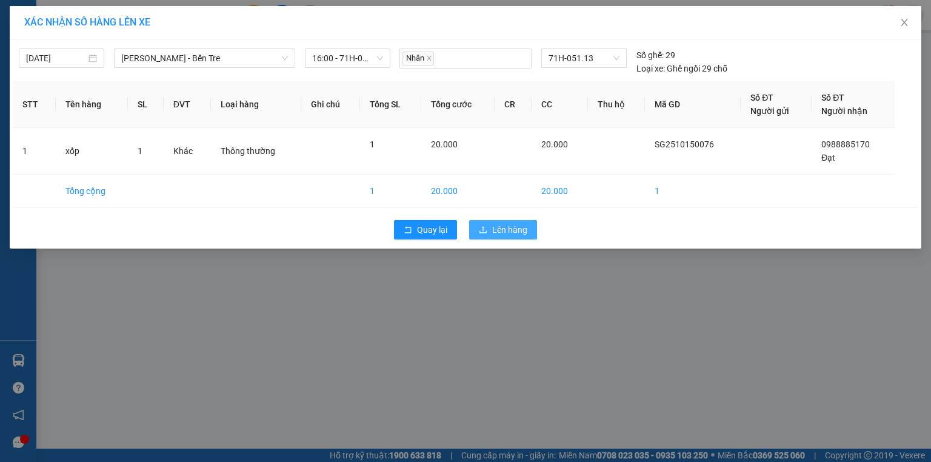
click at [508, 235] on span "Lên hàng" at bounding box center [509, 229] width 35 height 13
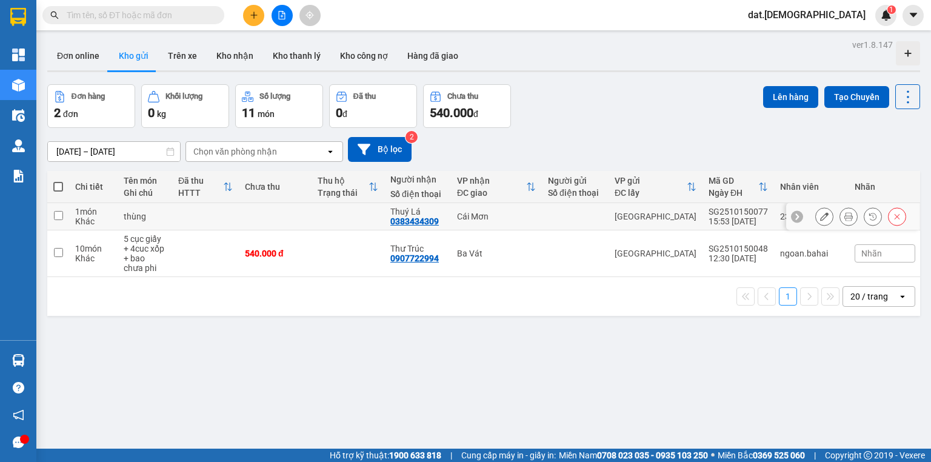
click at [325, 213] on td at bounding box center [347, 216] width 73 height 27
checkbox input "true"
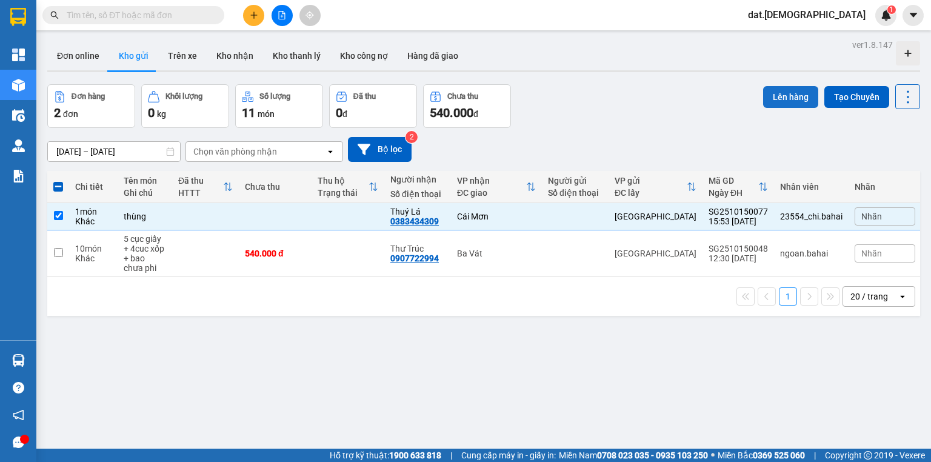
click at [786, 96] on button "Lên hàng" at bounding box center [790, 97] width 55 height 22
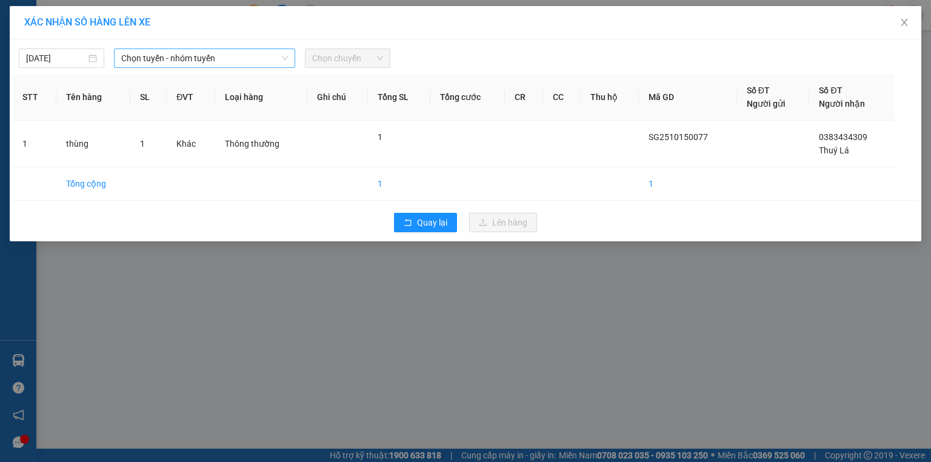
click at [226, 57] on span "Chọn tuyến - nhóm tuyến" at bounding box center [204, 58] width 167 height 18
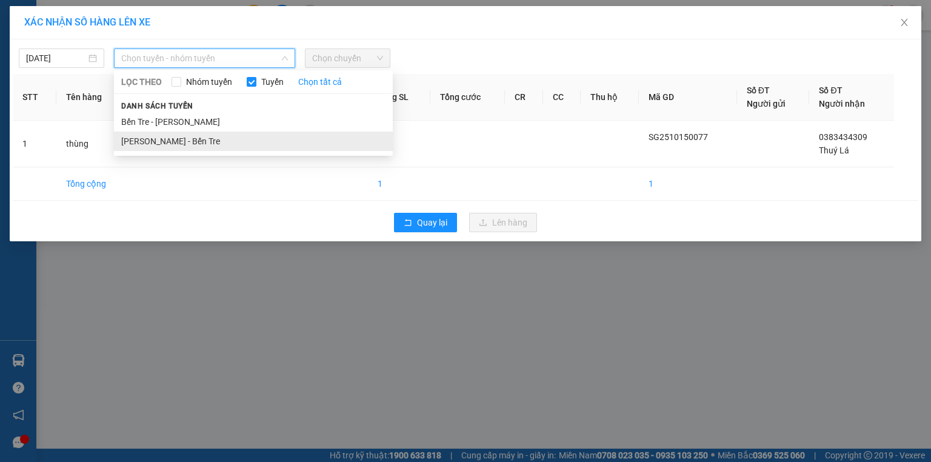
click at [191, 144] on li "[PERSON_NAME] - Bến Tre" at bounding box center [253, 140] width 279 height 19
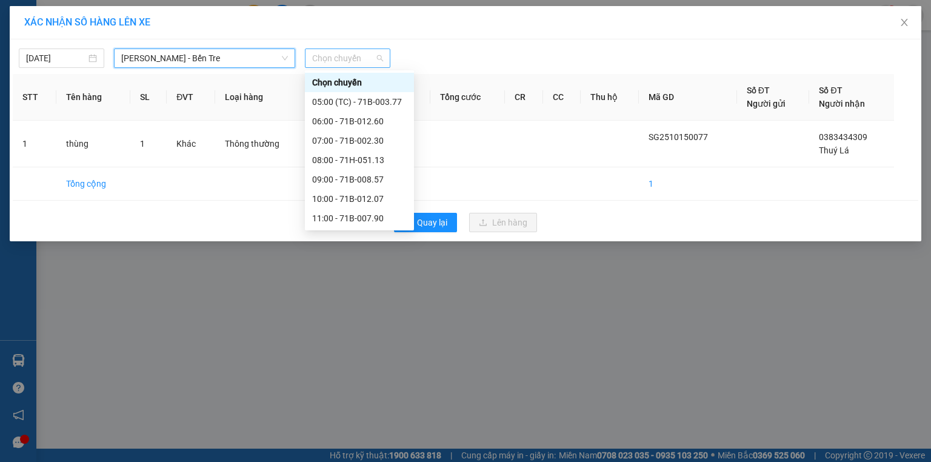
click at [351, 62] on span "Chọn chuyến" at bounding box center [347, 58] width 71 height 18
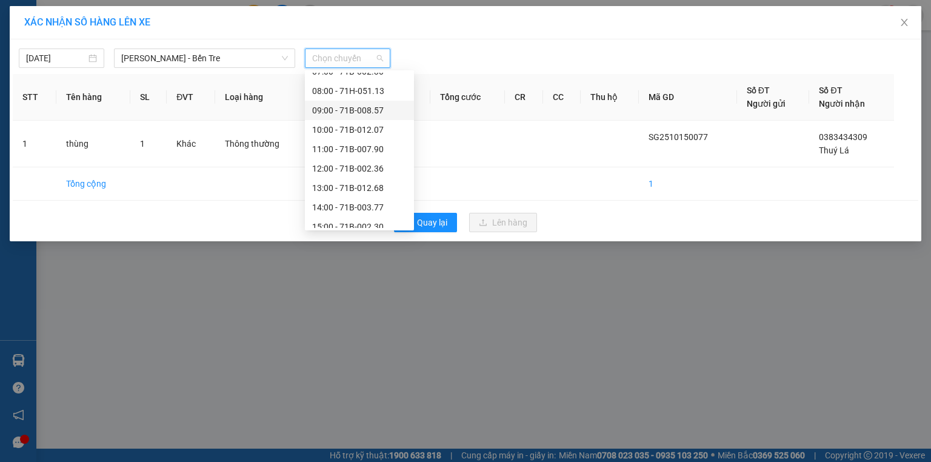
scroll to position [136, 0]
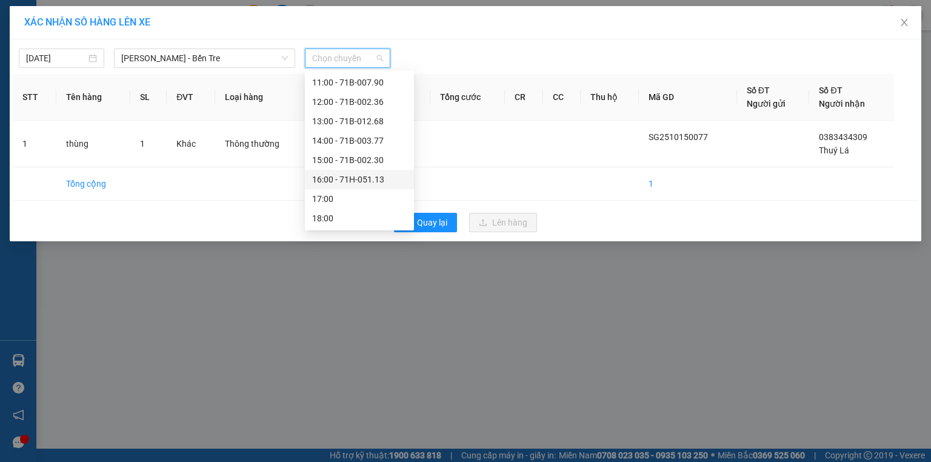
click at [350, 173] on div "16:00 - 71H-051.13" at bounding box center [359, 179] width 95 height 13
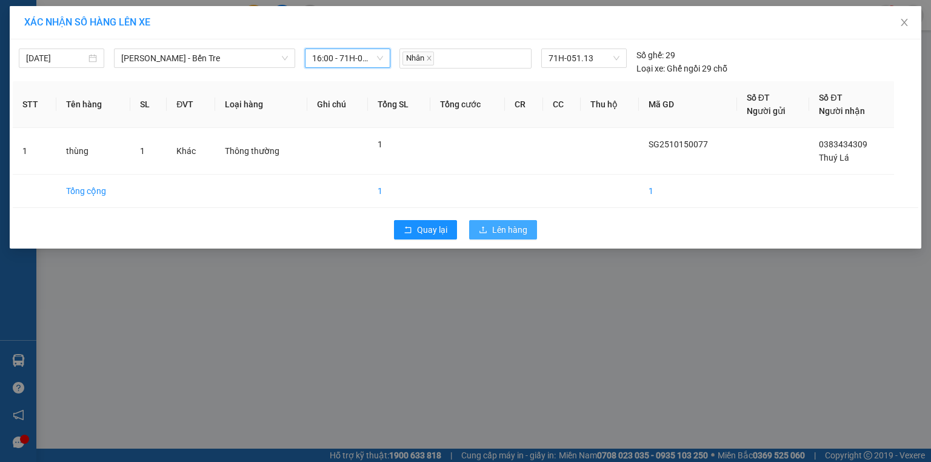
click at [503, 228] on span "Lên hàng" at bounding box center [509, 229] width 35 height 13
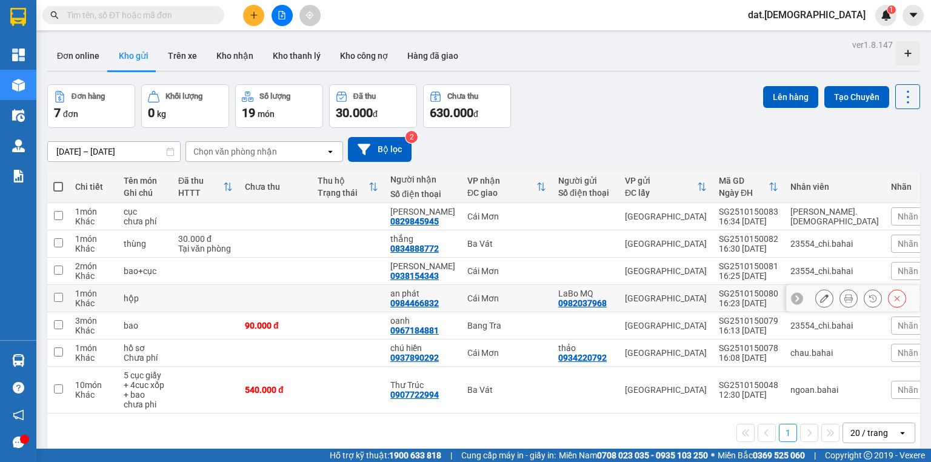
scroll to position [56, 0]
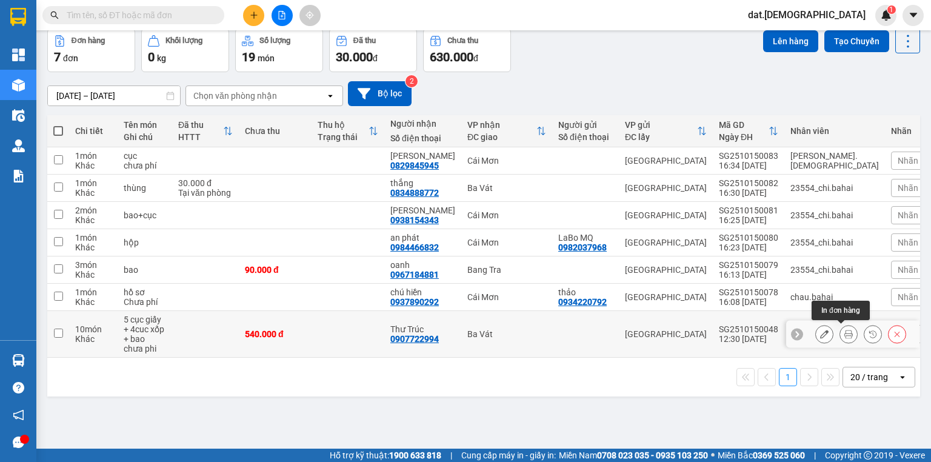
click at [841, 327] on button at bounding box center [848, 334] width 17 height 21
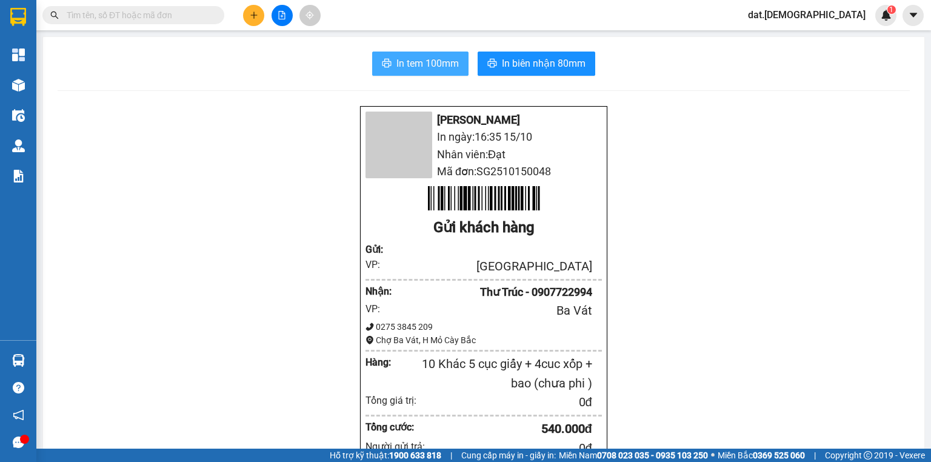
click at [425, 65] on span "In tem 100mm" at bounding box center [427, 63] width 62 height 15
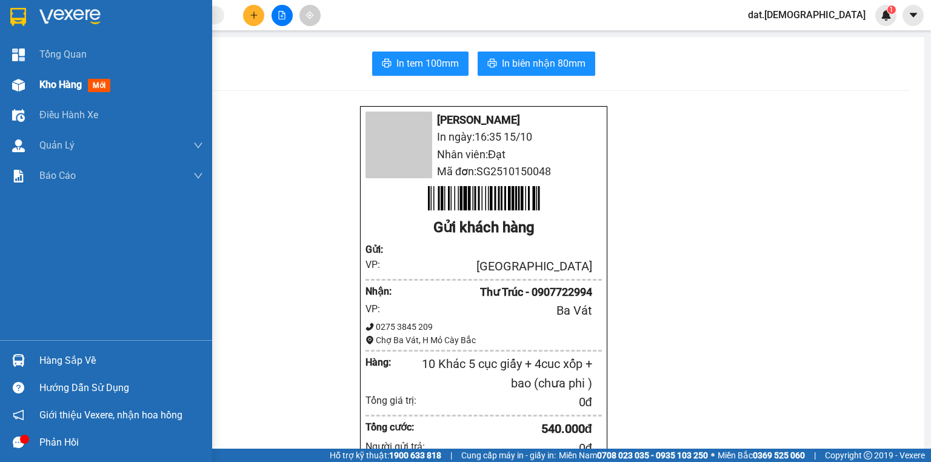
click at [103, 82] on span "mới" at bounding box center [99, 85] width 22 height 13
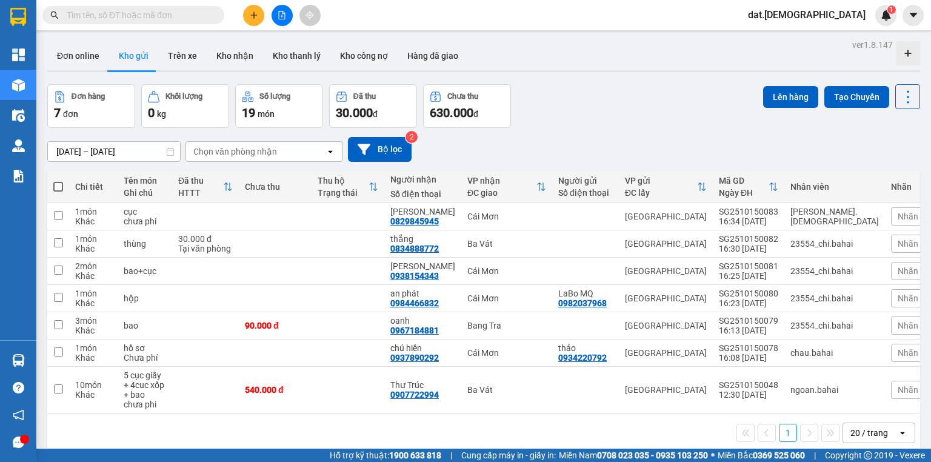
click at [319, 149] on div "Chọn văn phòng nhận" at bounding box center [255, 151] width 139 height 19
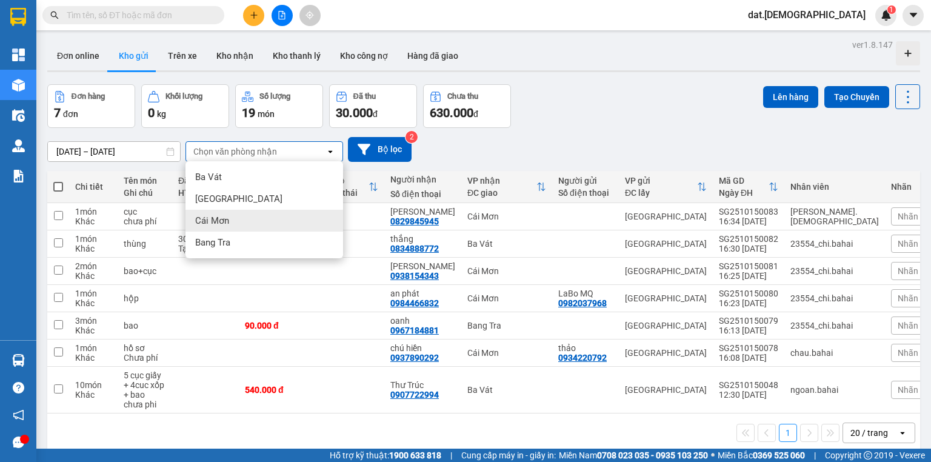
click at [228, 224] on span "Cái Mơn" at bounding box center [212, 220] width 34 height 12
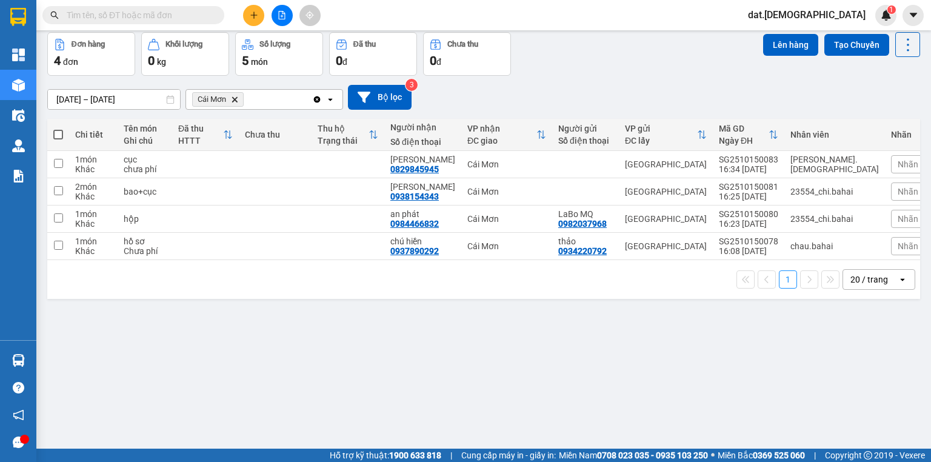
scroll to position [56, 0]
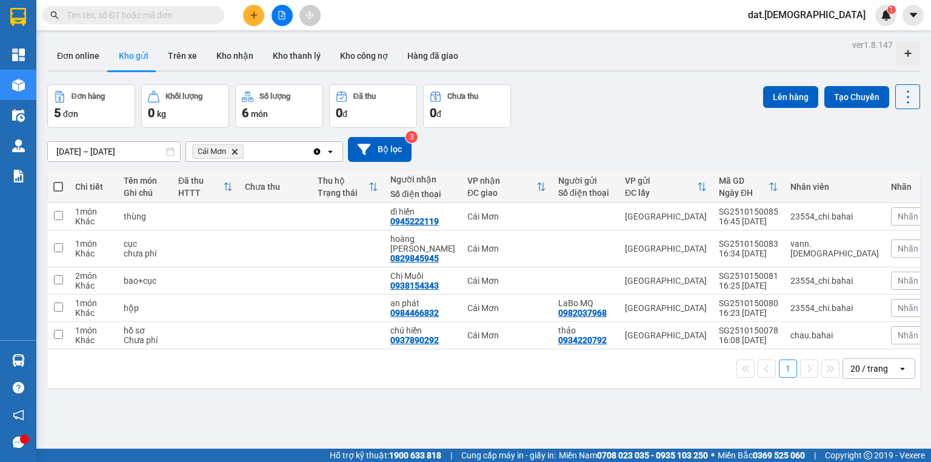
click at [58, 185] on span at bounding box center [58, 187] width 10 height 10
click at [58, 181] on input "checkbox" at bounding box center [58, 181] width 0 height 0
checkbox input "true"
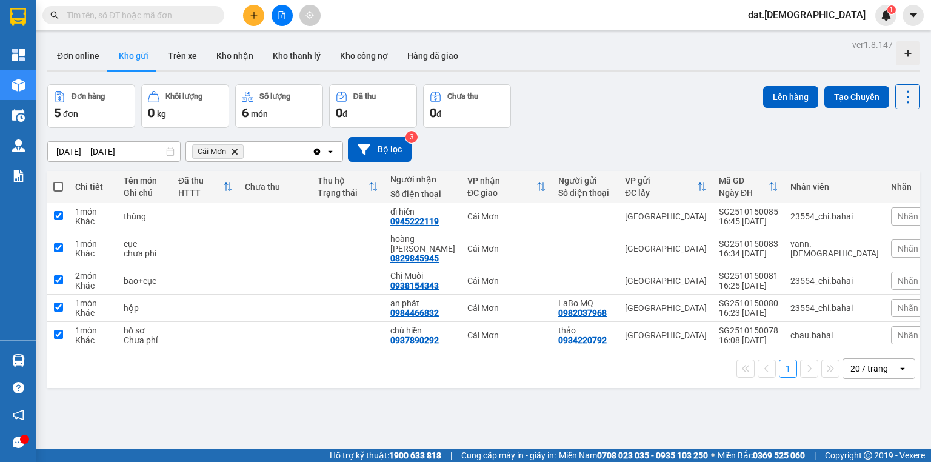
checkbox input "true"
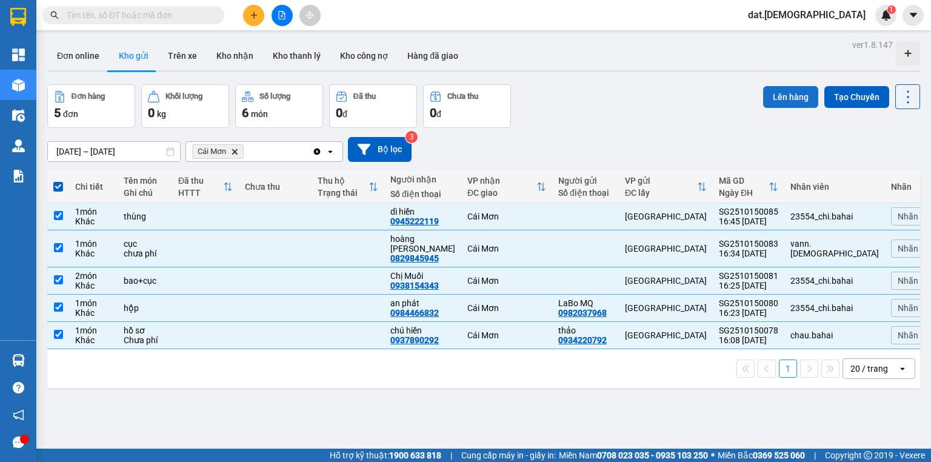
click at [774, 93] on button "Lên hàng" at bounding box center [790, 97] width 55 height 22
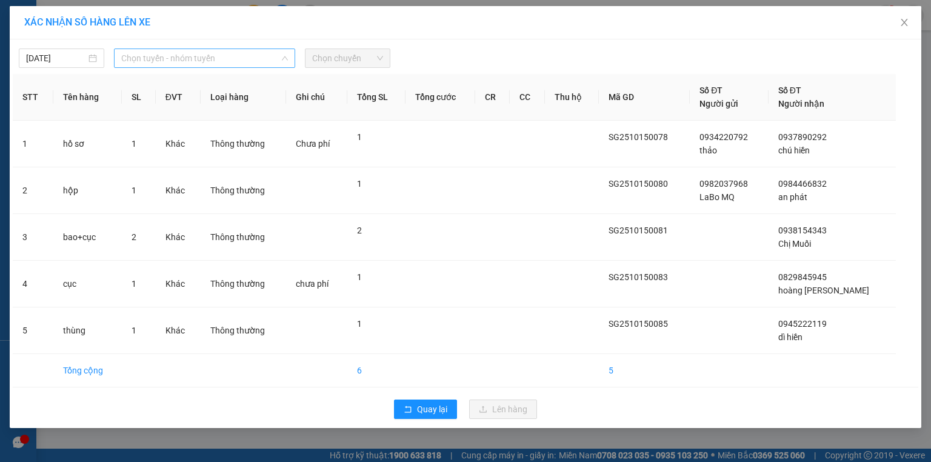
click at [261, 53] on span "Chọn tuyến - nhóm tuyến" at bounding box center [204, 58] width 167 height 18
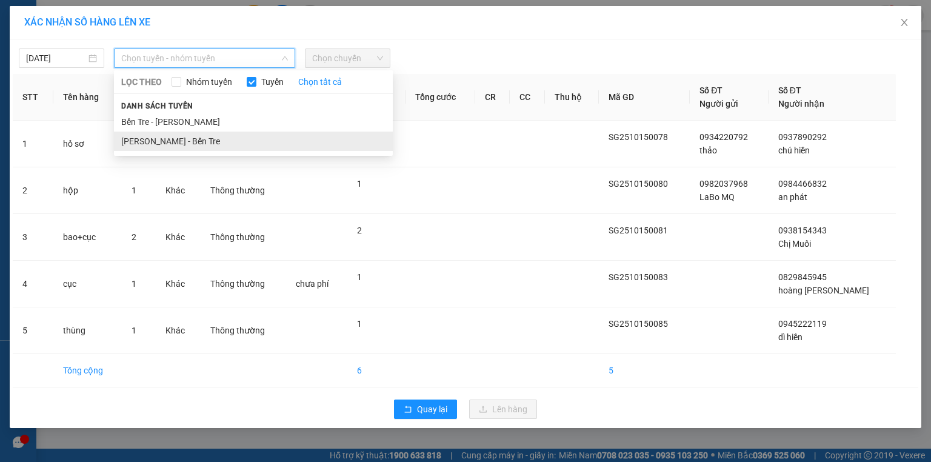
click at [199, 138] on li "Hồ Chí Minh - Bến Tre" at bounding box center [253, 140] width 279 height 19
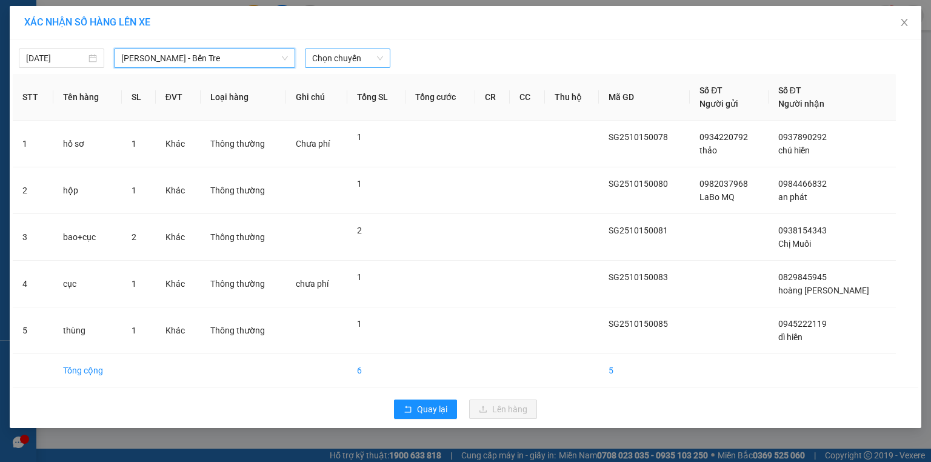
click at [356, 57] on span "Chọn chuyến" at bounding box center [347, 58] width 71 height 18
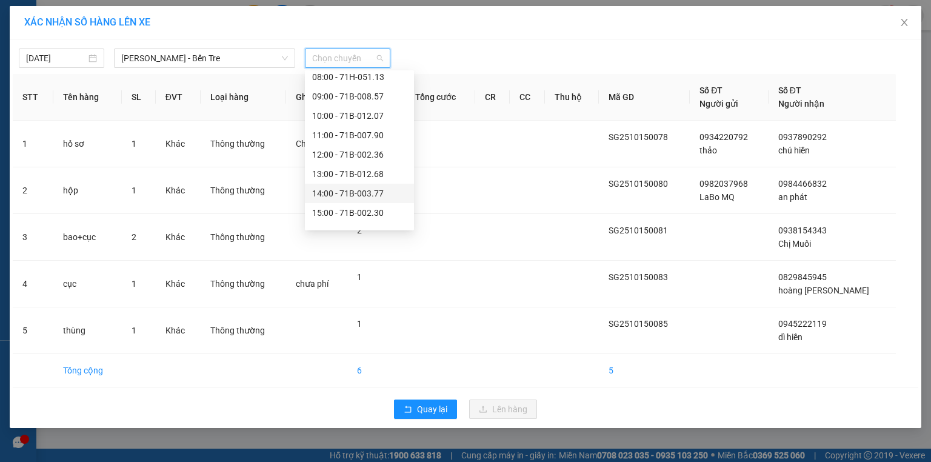
scroll to position [136, 0]
click at [342, 199] on div "17:00" at bounding box center [359, 198] width 95 height 13
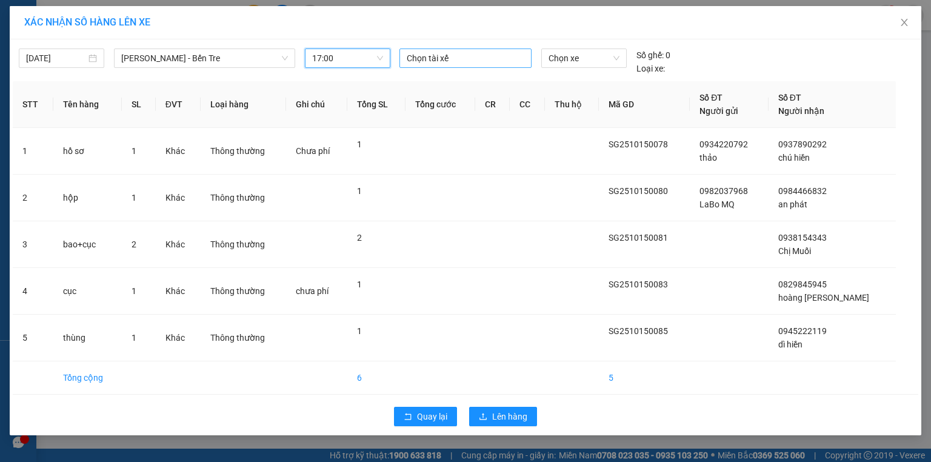
click at [424, 55] on div at bounding box center [465, 58] width 126 height 15
type input "linh"
click at [419, 83] on div "Linh" at bounding box center [490, 81] width 167 height 13
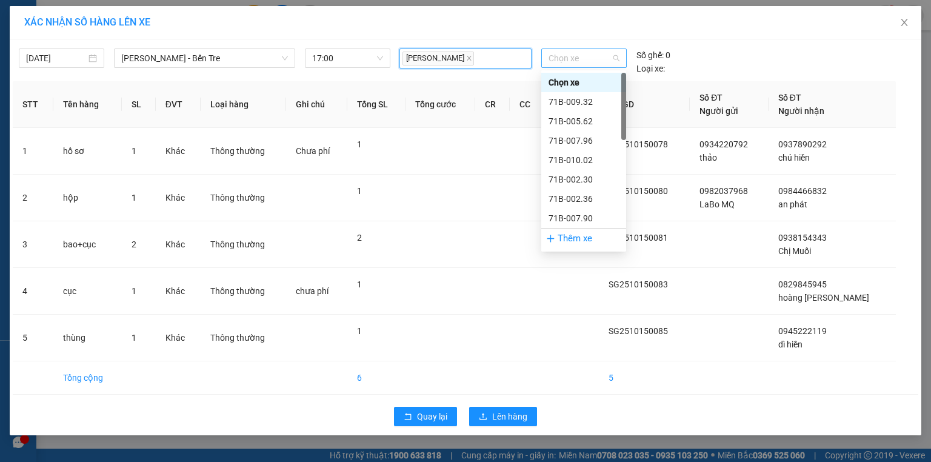
click at [596, 59] on span "Chọn xe" at bounding box center [583, 58] width 70 height 18
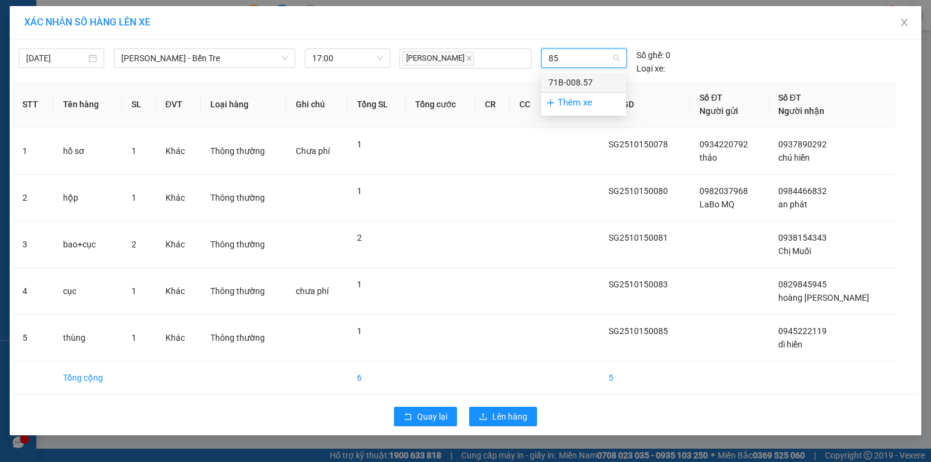
type input "857"
click at [566, 86] on div "71B-008.57" at bounding box center [583, 82] width 70 height 13
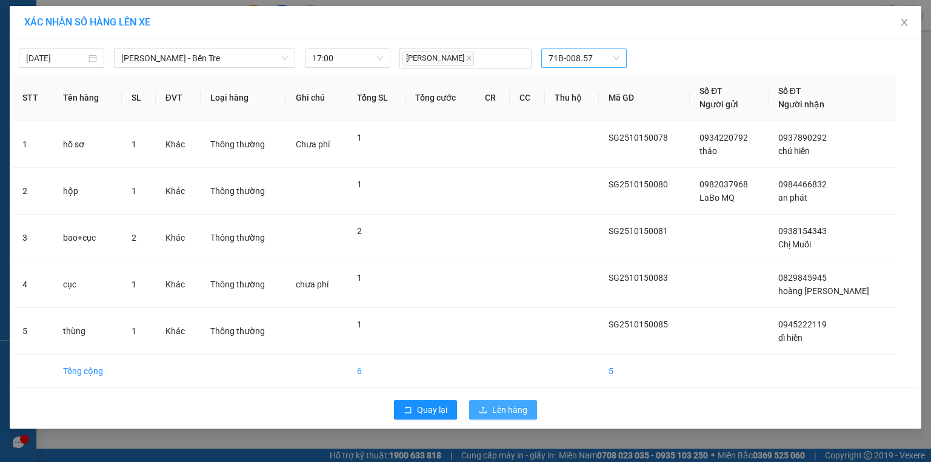
click at [516, 408] on span "Lên hàng" at bounding box center [509, 409] width 35 height 13
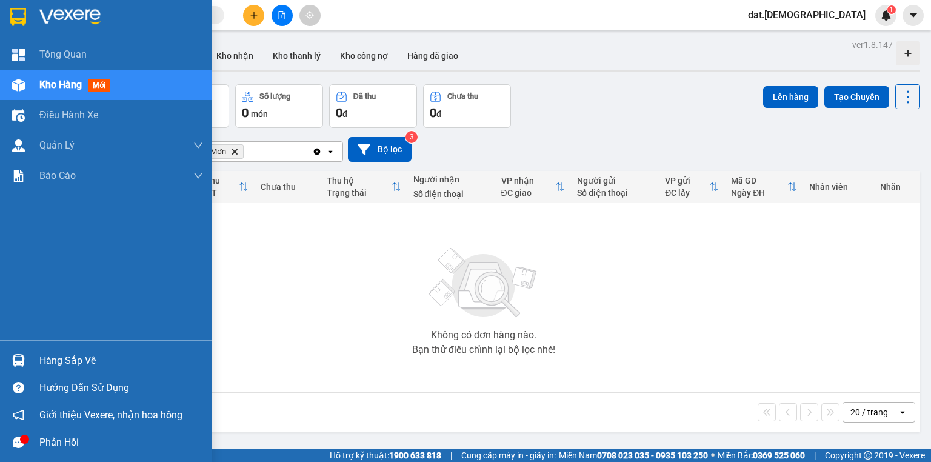
click at [137, 81] on div "Kho hàng mới" at bounding box center [121, 85] width 164 height 30
drag, startPoint x: 35, startPoint y: 73, endPoint x: 90, endPoint y: 92, distance: 58.4
click at [89, 90] on div "Kho hàng mới" at bounding box center [106, 85] width 212 height 30
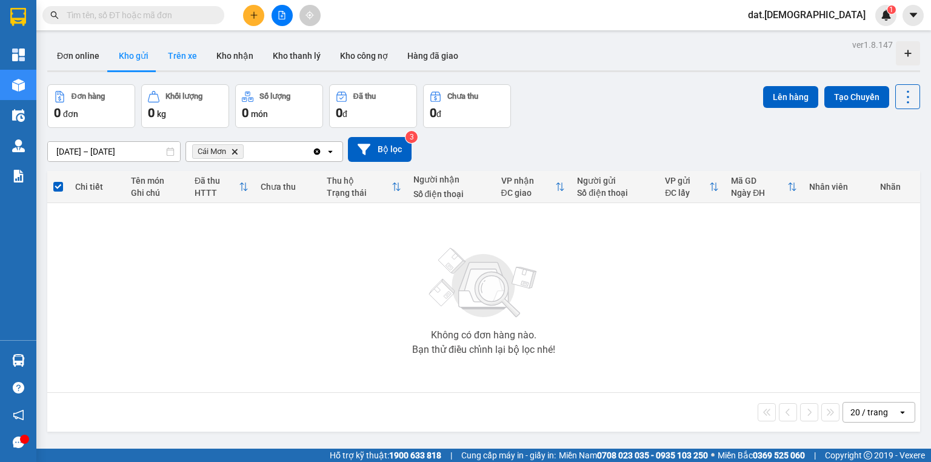
click at [184, 55] on button "Trên xe" at bounding box center [182, 55] width 48 height 29
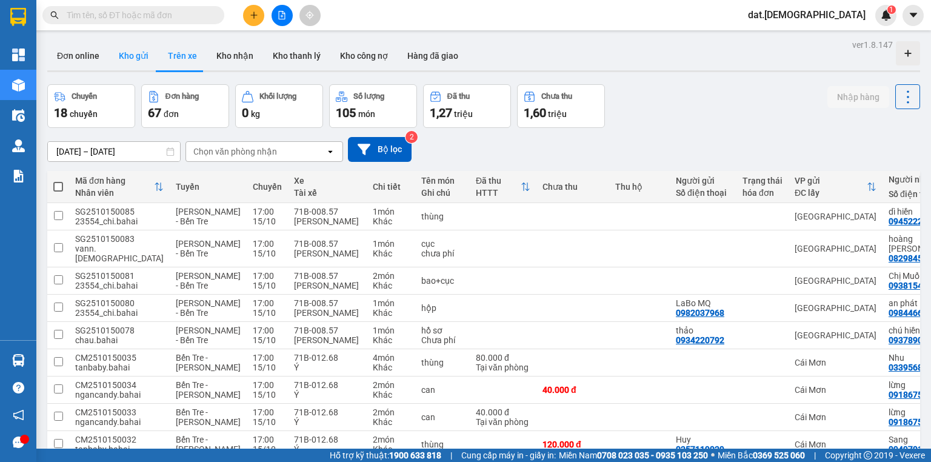
click at [128, 56] on button "Kho gửi" at bounding box center [133, 55] width 49 height 29
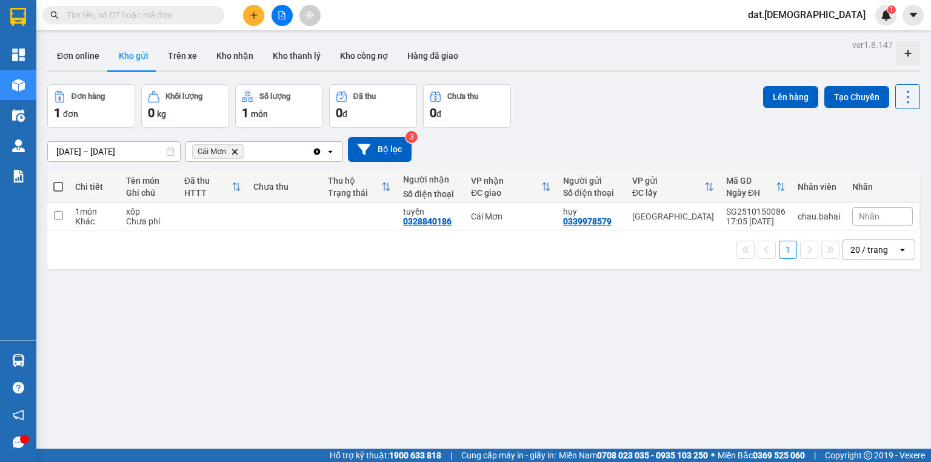
click at [58, 190] on span at bounding box center [58, 187] width 10 height 10
click at [58, 181] on input "checkbox" at bounding box center [58, 181] width 0 height 0
checkbox input "true"
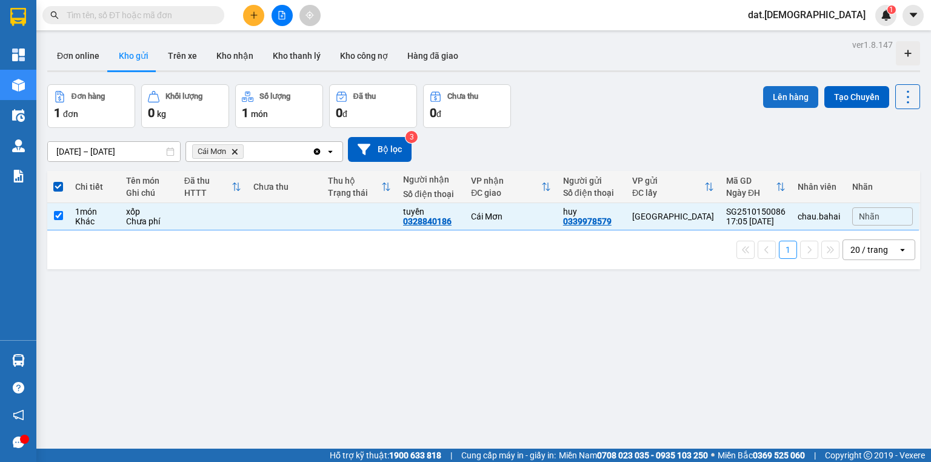
click at [778, 94] on button "Lên hàng" at bounding box center [790, 97] width 55 height 22
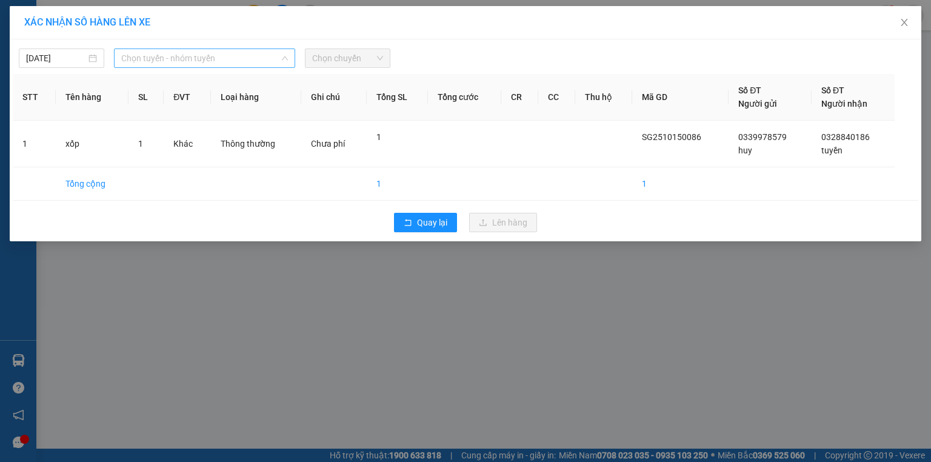
click at [271, 58] on span "Chọn tuyến - nhóm tuyến" at bounding box center [204, 58] width 167 height 18
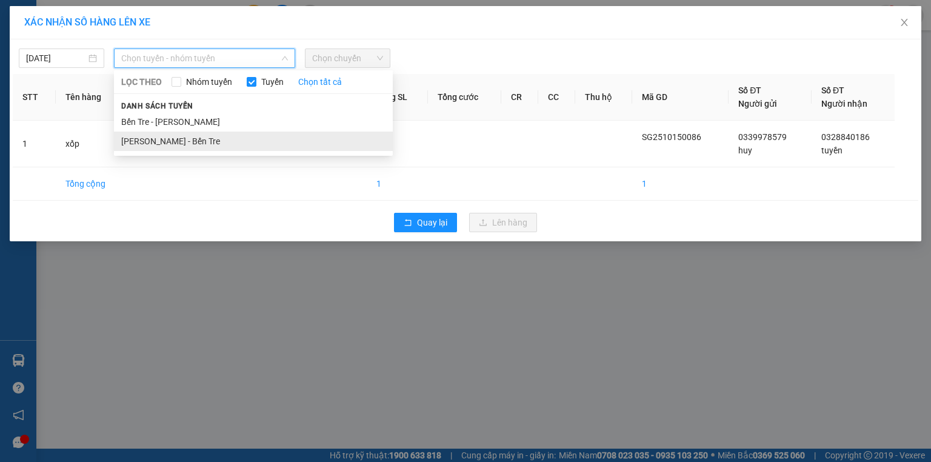
click at [240, 145] on li "Hồ Chí Minh - Bến Tre" at bounding box center [253, 140] width 279 height 19
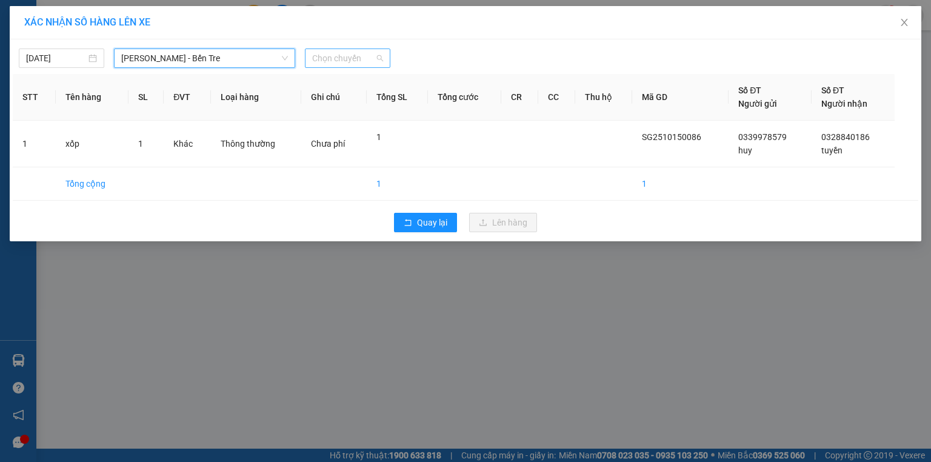
click at [347, 57] on span "Chọn chuyến" at bounding box center [347, 58] width 71 height 18
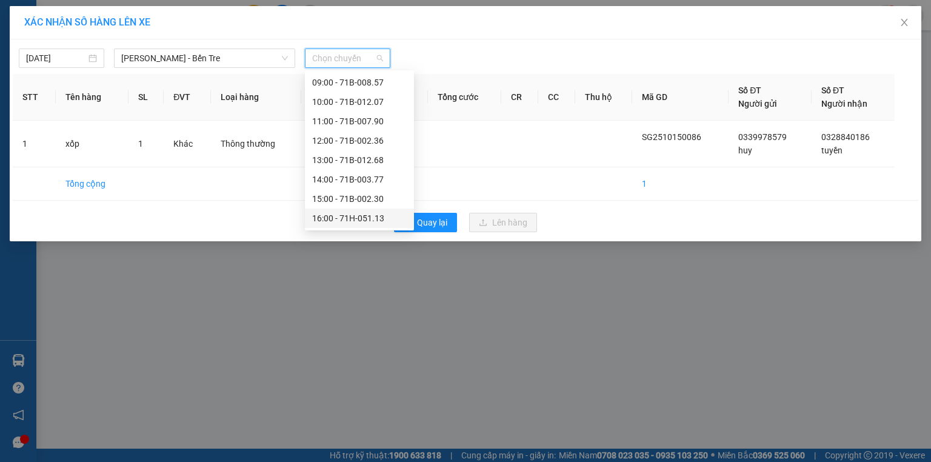
scroll to position [136, 0]
click at [368, 198] on div "17:00 - 71B-008.57" at bounding box center [359, 198] width 95 height 13
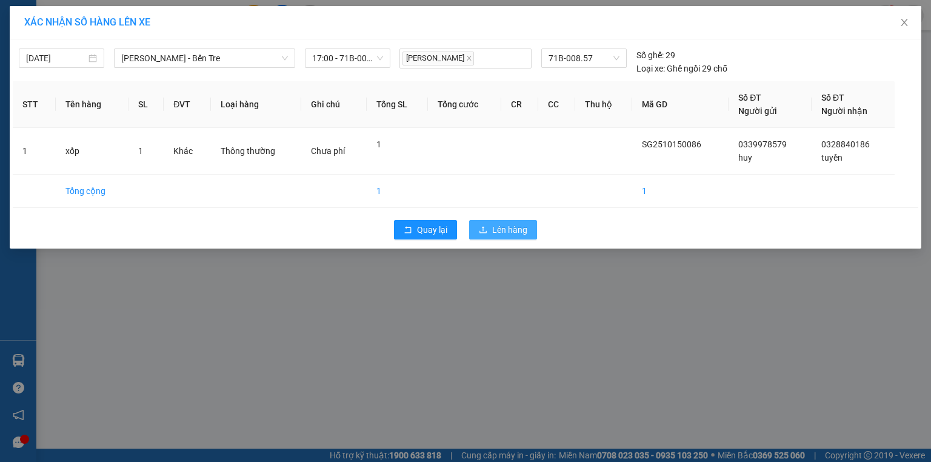
click at [513, 230] on span "Lên hàng" at bounding box center [509, 229] width 35 height 13
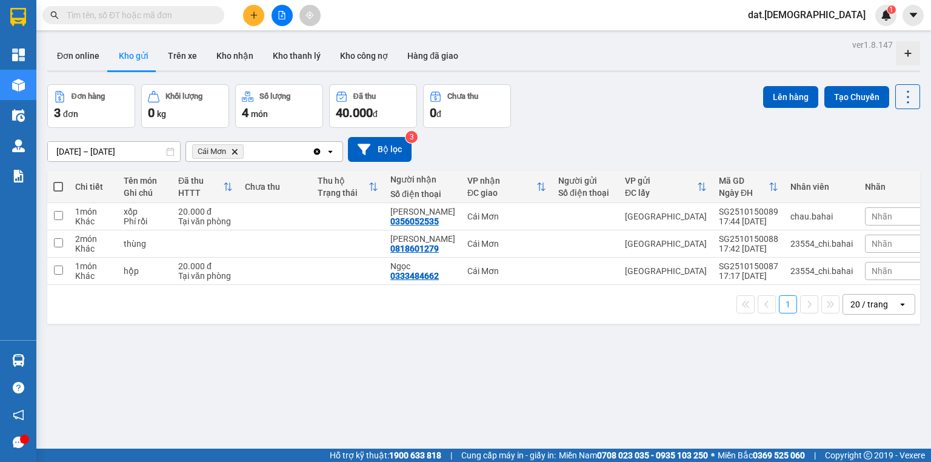
click at [53, 184] on span at bounding box center [58, 187] width 10 height 10
click at [58, 181] on input "checkbox" at bounding box center [58, 181] width 0 height 0
checkbox input "true"
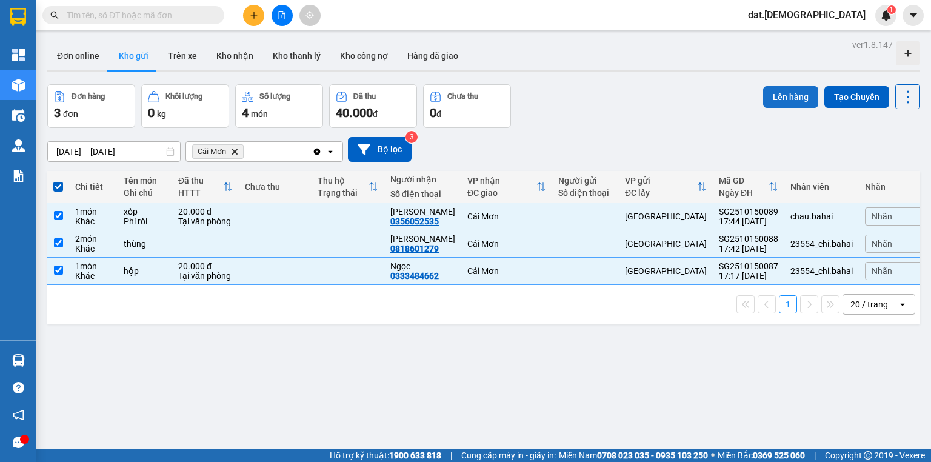
click at [772, 94] on button "Lên hàng" at bounding box center [790, 97] width 55 height 22
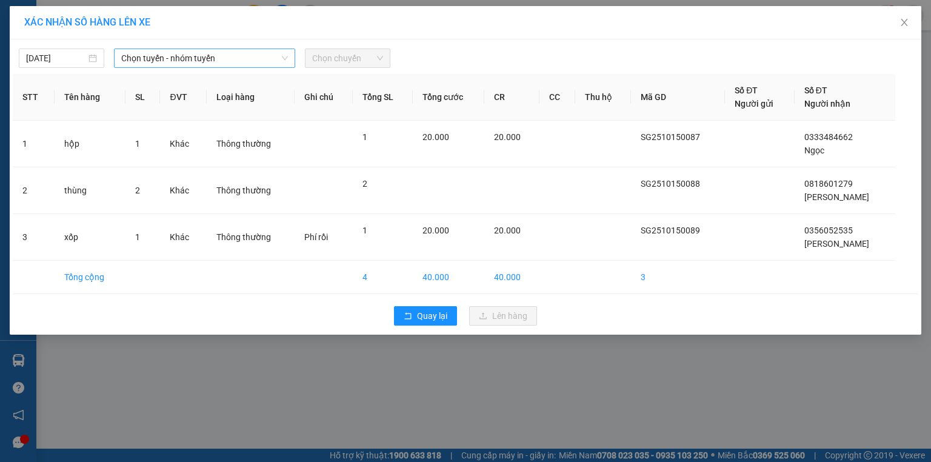
click at [258, 56] on span "Chọn tuyến - nhóm tuyến" at bounding box center [204, 58] width 167 height 18
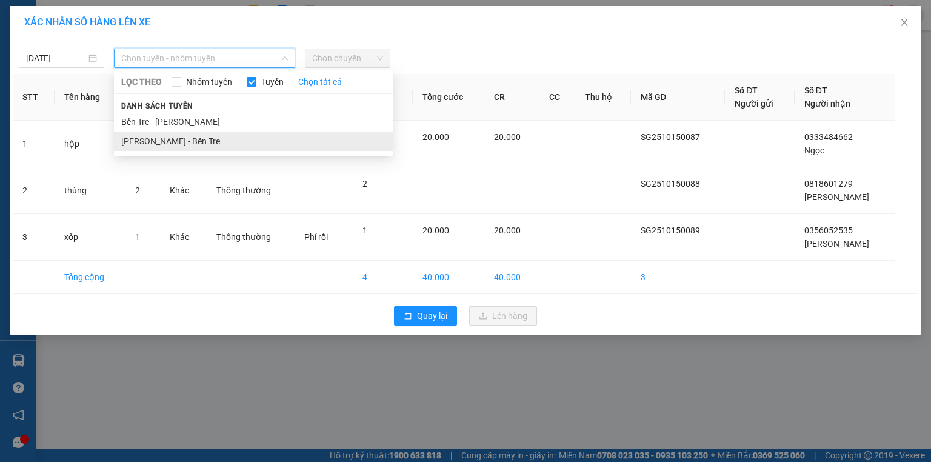
click at [198, 141] on li "Hồ Chí Minh - Bến Tre" at bounding box center [253, 140] width 279 height 19
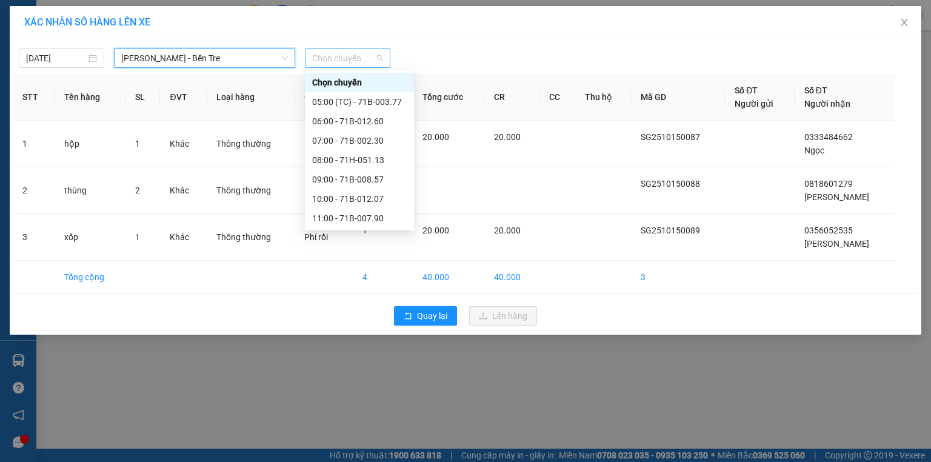
click at [352, 56] on span "Chọn chuyến" at bounding box center [347, 58] width 71 height 18
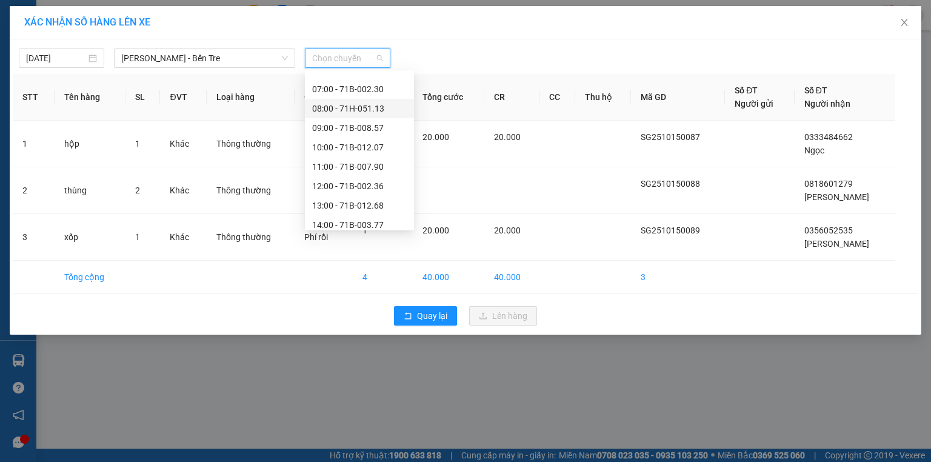
scroll to position [136, 0]
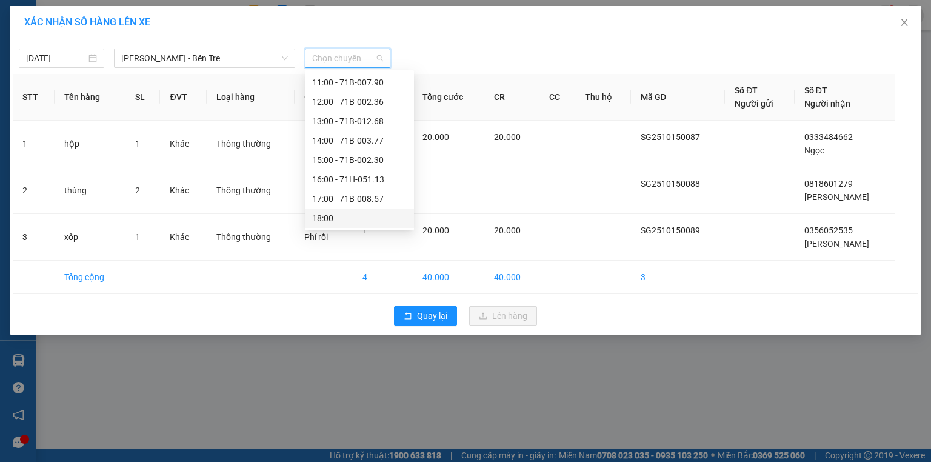
click at [340, 225] on div "18:00" at bounding box center [359, 217] width 109 height 19
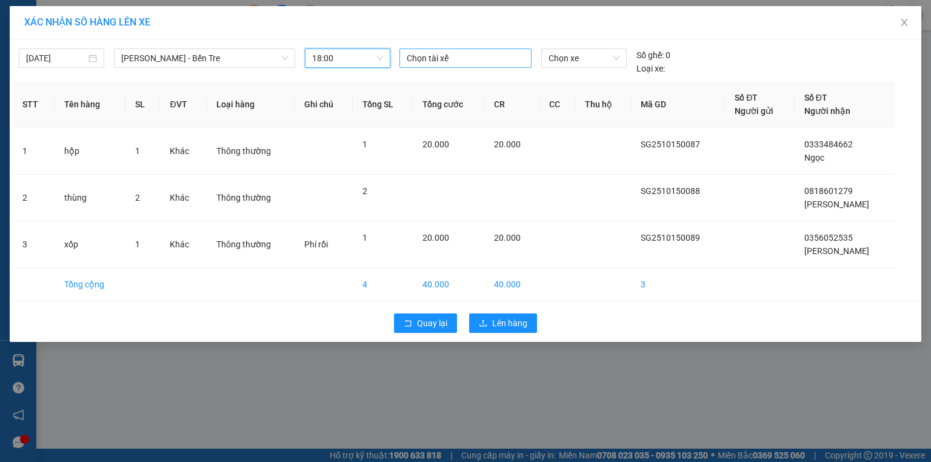
click at [429, 61] on div at bounding box center [465, 58] width 126 height 15
type input "k"
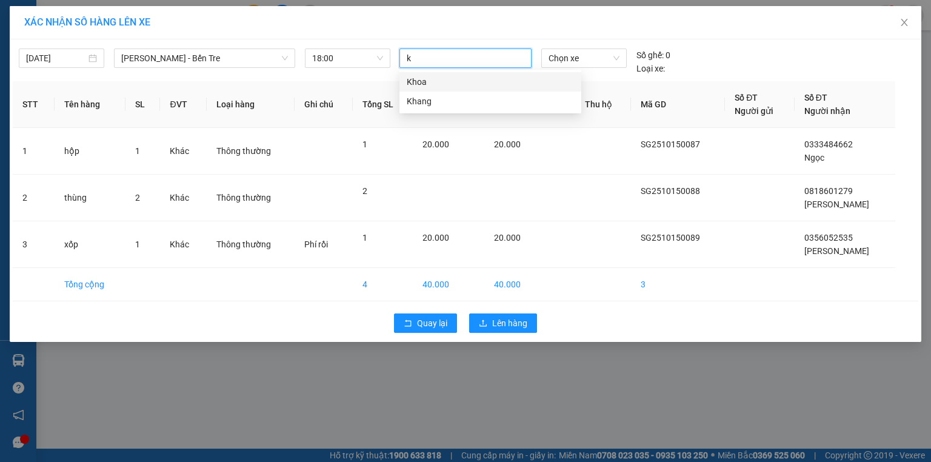
type input "kh"
click at [423, 101] on div "Khang" at bounding box center [490, 101] width 167 height 13
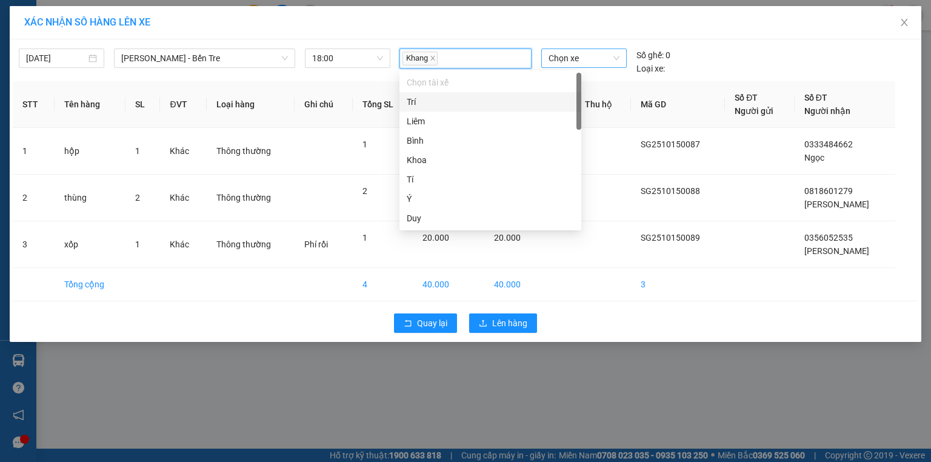
click at [592, 56] on span "Chọn xe" at bounding box center [583, 58] width 70 height 18
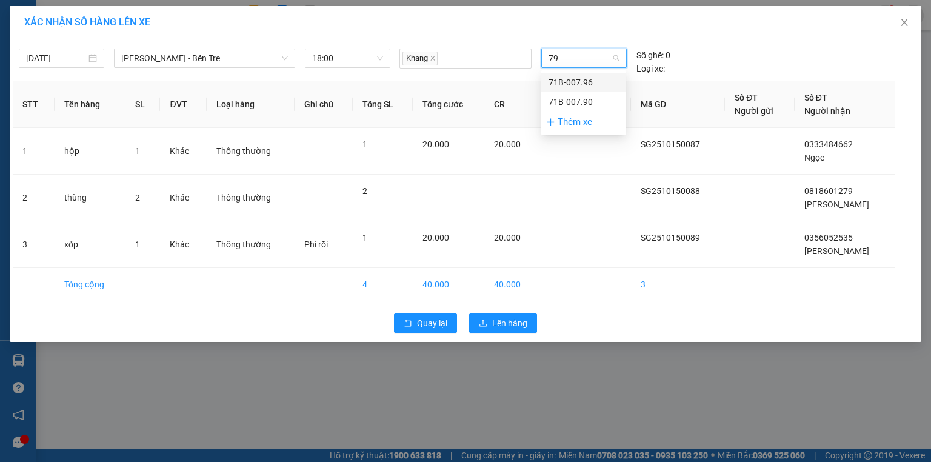
type input "790"
click at [585, 80] on div "71B-007.90" at bounding box center [583, 82] width 70 height 13
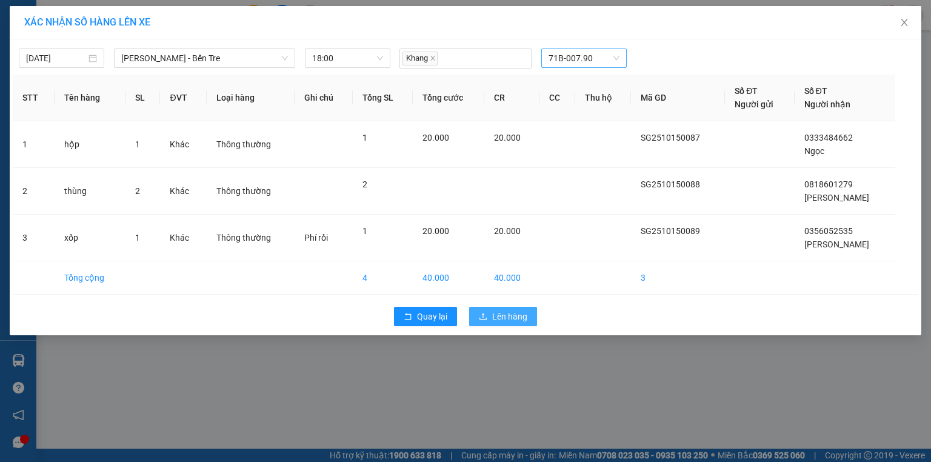
click at [511, 311] on span "Lên hàng" at bounding box center [509, 316] width 35 height 13
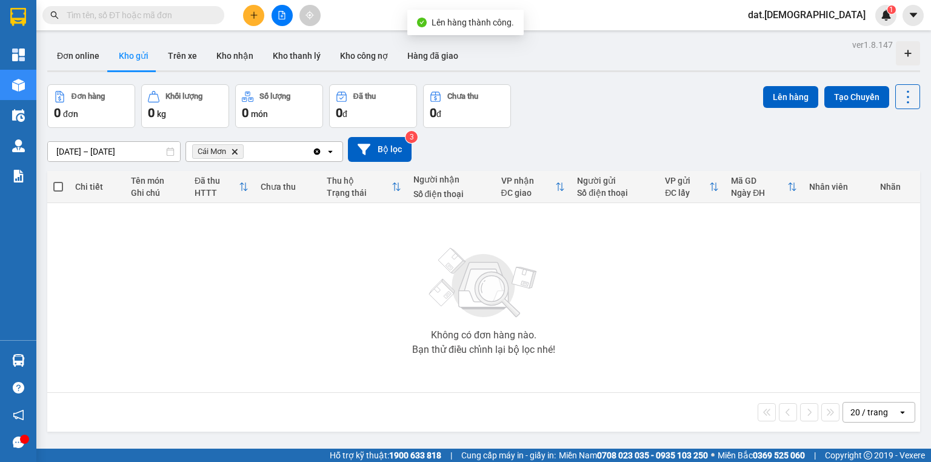
click at [233, 150] on icon "Cái Mơn, close by backspace" at bounding box center [234, 150] width 5 height 5
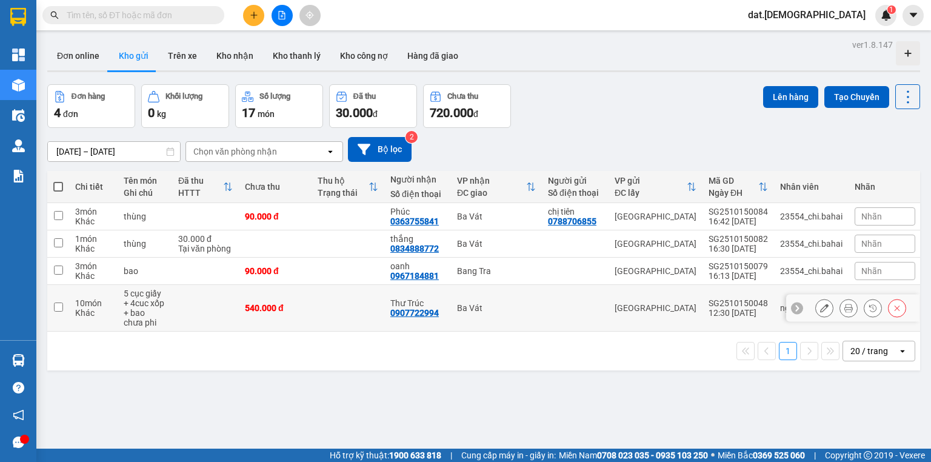
click at [362, 303] on td at bounding box center [347, 308] width 73 height 47
checkbox input "true"
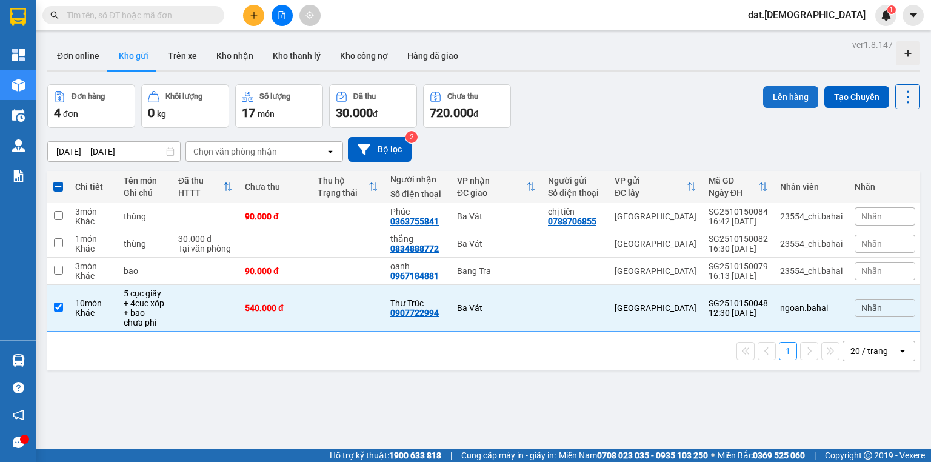
click at [773, 95] on button "Lên hàng" at bounding box center [790, 97] width 55 height 22
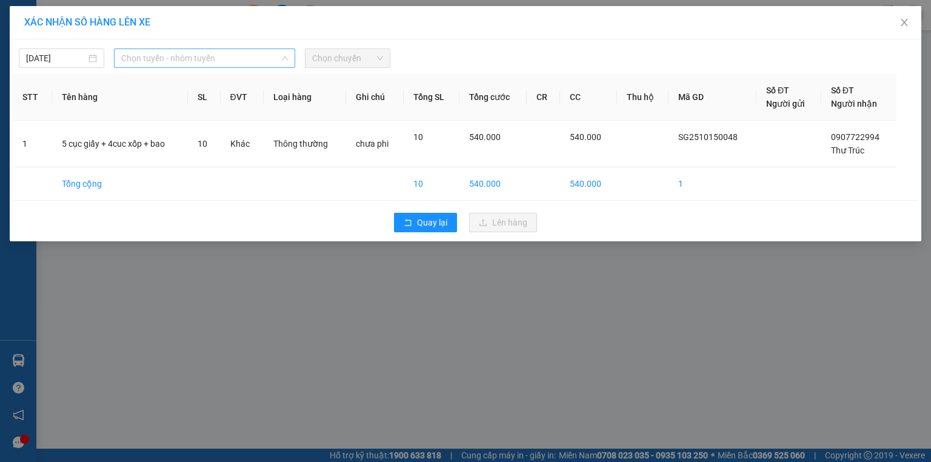
click at [240, 56] on span "Chọn tuyến - nhóm tuyến" at bounding box center [204, 58] width 167 height 18
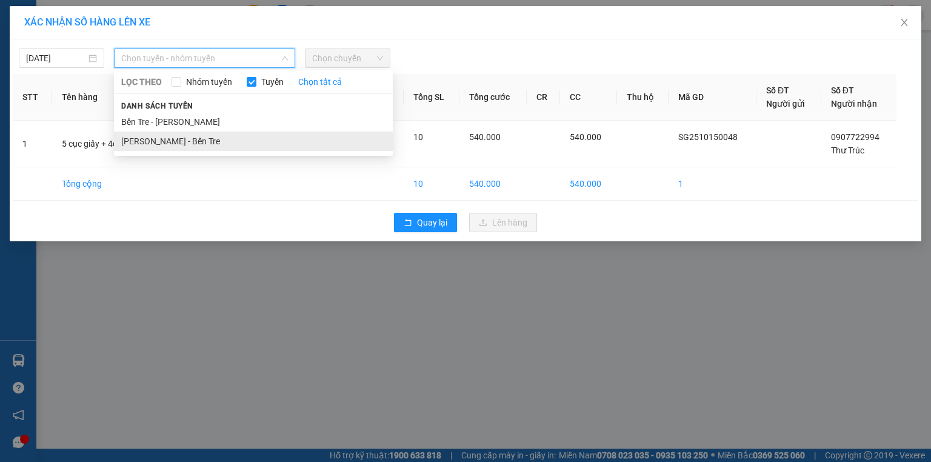
click at [183, 144] on li "Hồ Chí Minh - Bến Tre" at bounding box center [253, 140] width 279 height 19
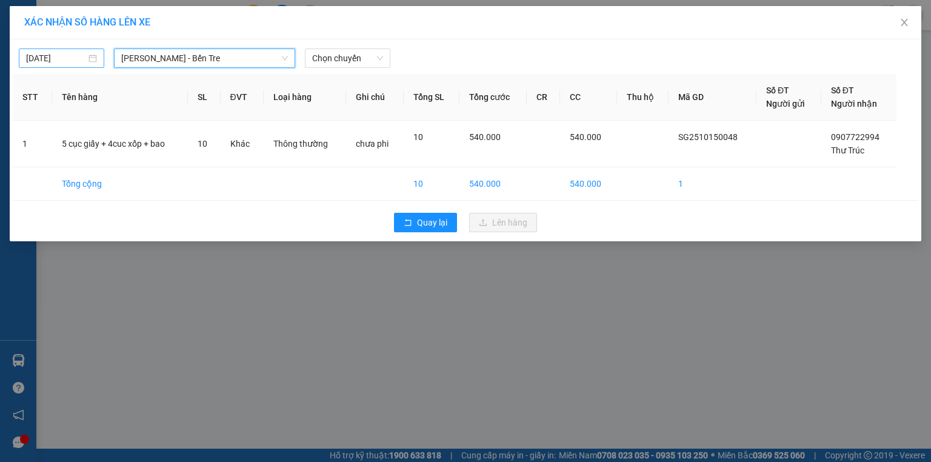
click at [91, 54] on div "15/10/2025" at bounding box center [61, 57] width 71 height 13
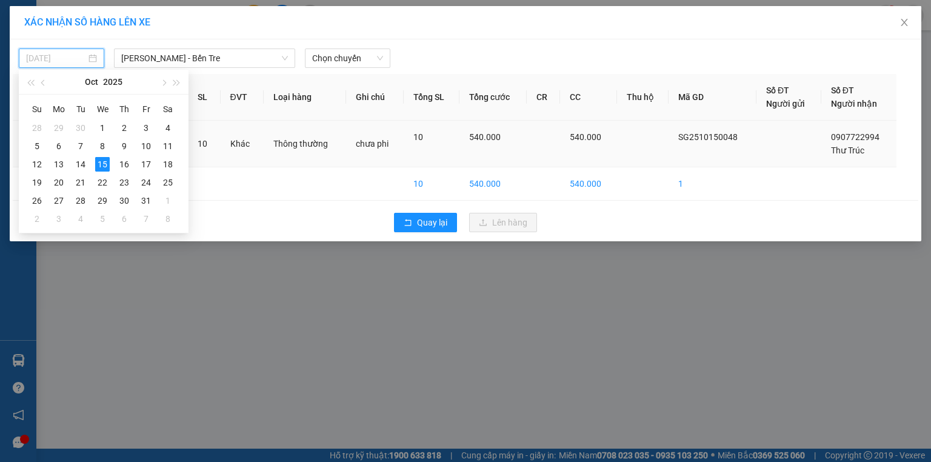
click at [80, 163] on div "14" at bounding box center [80, 164] width 15 height 15
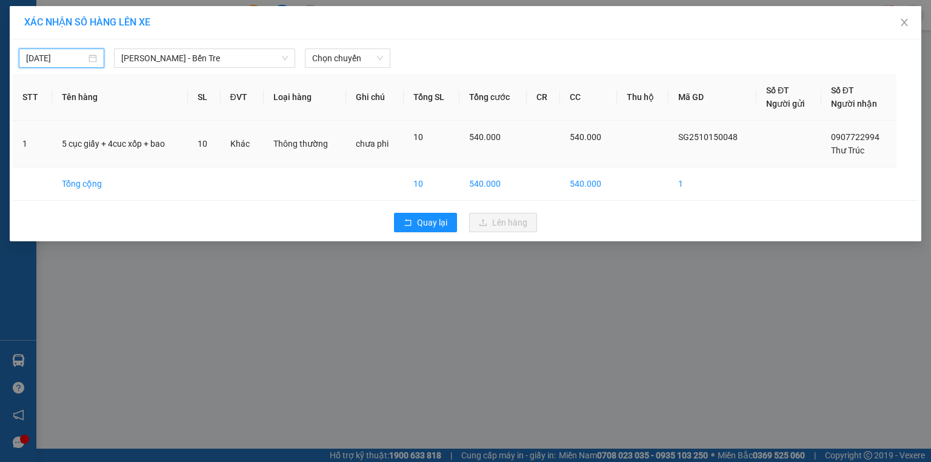
type input "14/10/2025"
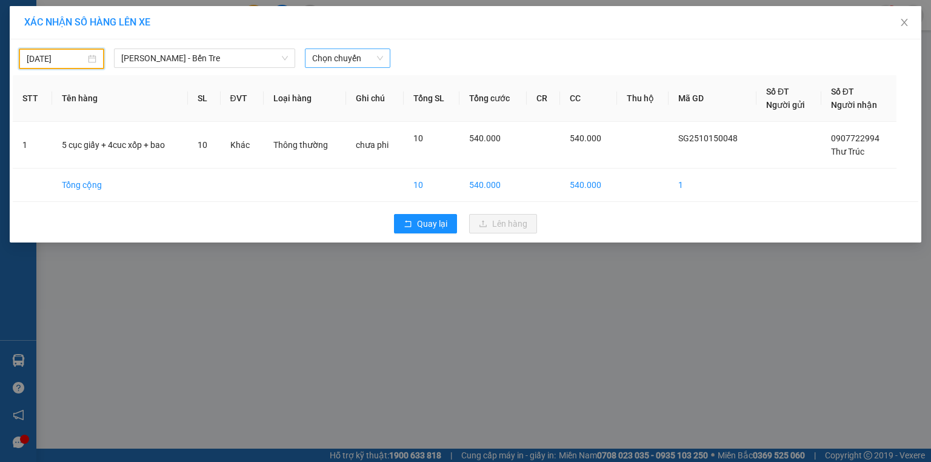
click at [370, 56] on span "Chọn chuyến" at bounding box center [347, 58] width 71 height 18
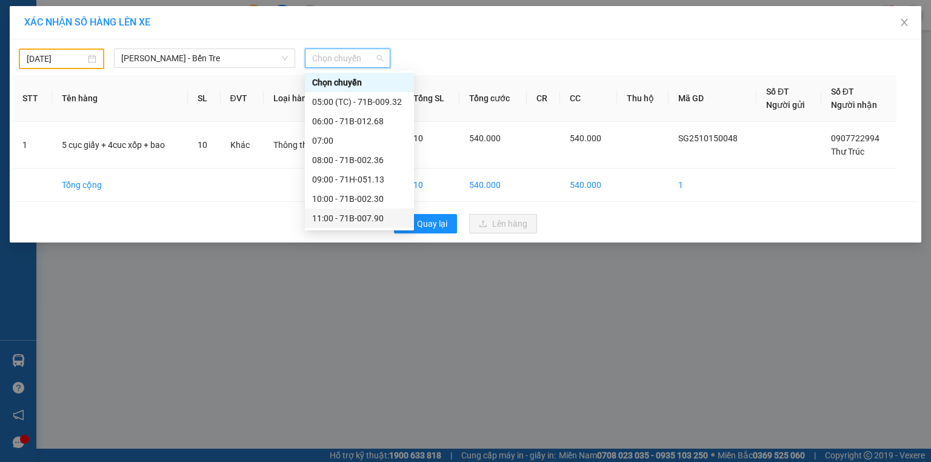
click at [345, 213] on div "11:00 - 71B-007.90" at bounding box center [359, 217] width 95 height 13
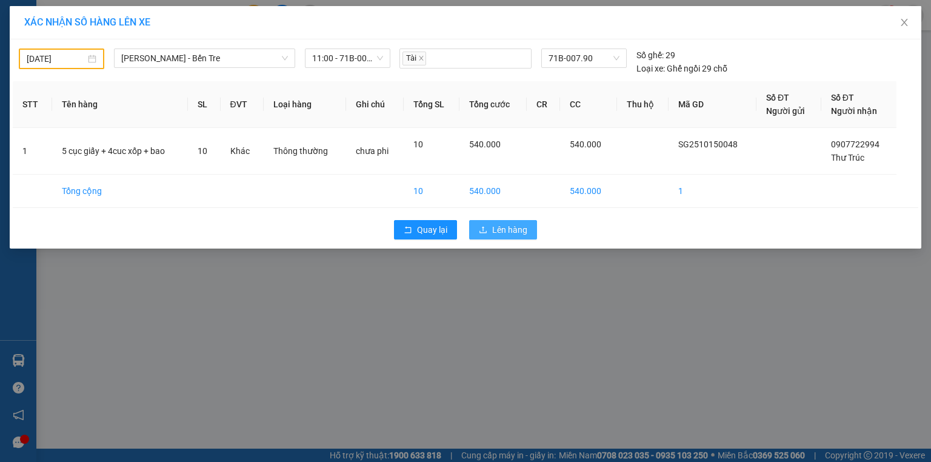
click at [501, 230] on span "Lên hàng" at bounding box center [509, 229] width 35 height 13
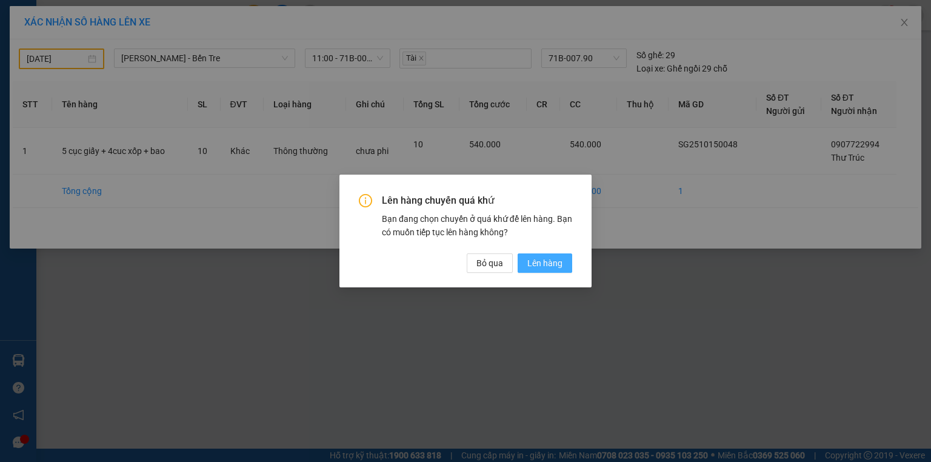
click at [542, 264] on span "Lên hàng" at bounding box center [544, 262] width 35 height 13
